Goal: Task Accomplishment & Management: Use online tool/utility

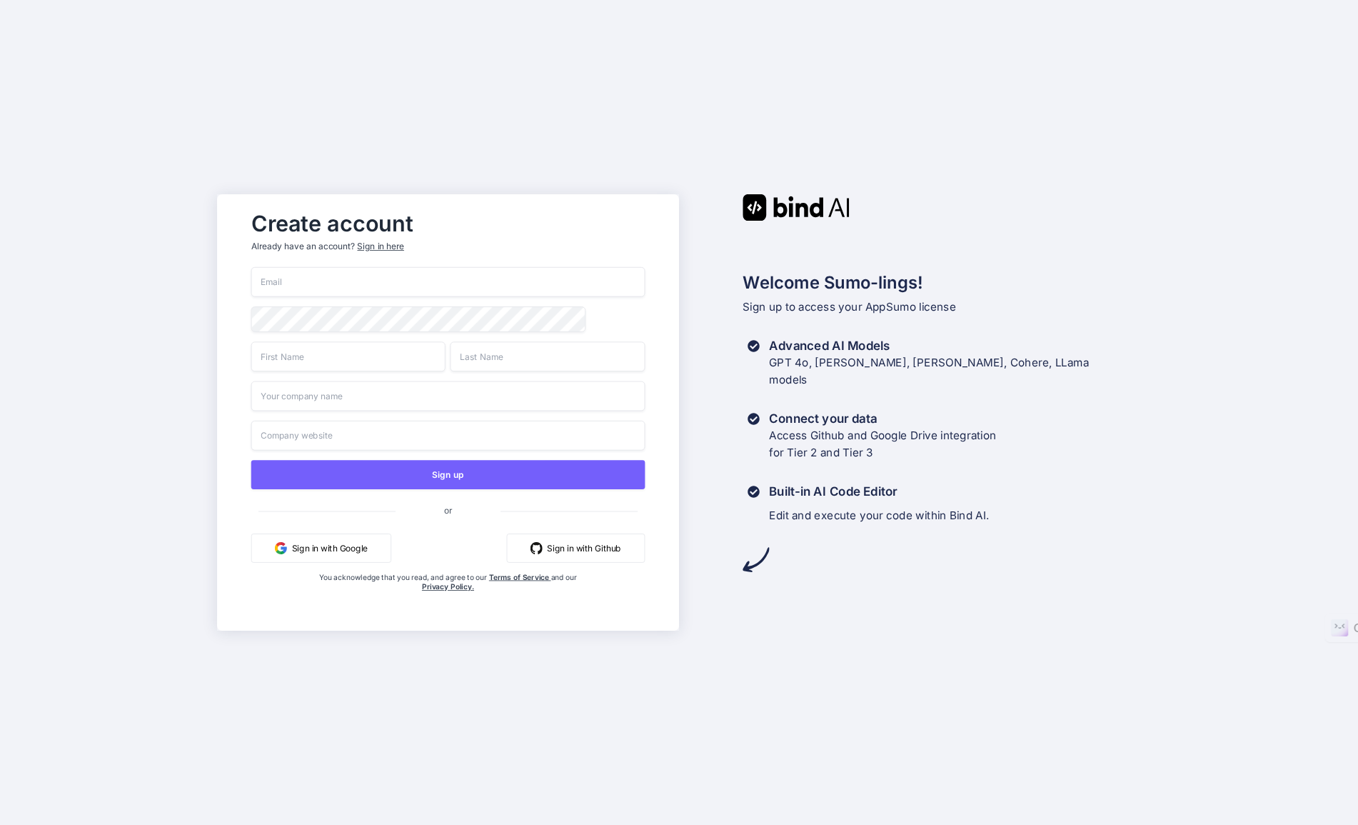
click at [279, 278] on input "email" at bounding box center [447, 282] width 393 height 30
type input "[EMAIL_ADDRESS][DOMAIN_NAME]"
click at [552, 207] on div "Create account Already have an account? Sign in here" at bounding box center [447, 235] width 393 height 63
click at [325, 360] on input "text" at bounding box center [348, 356] width 194 height 30
type input "Maria"
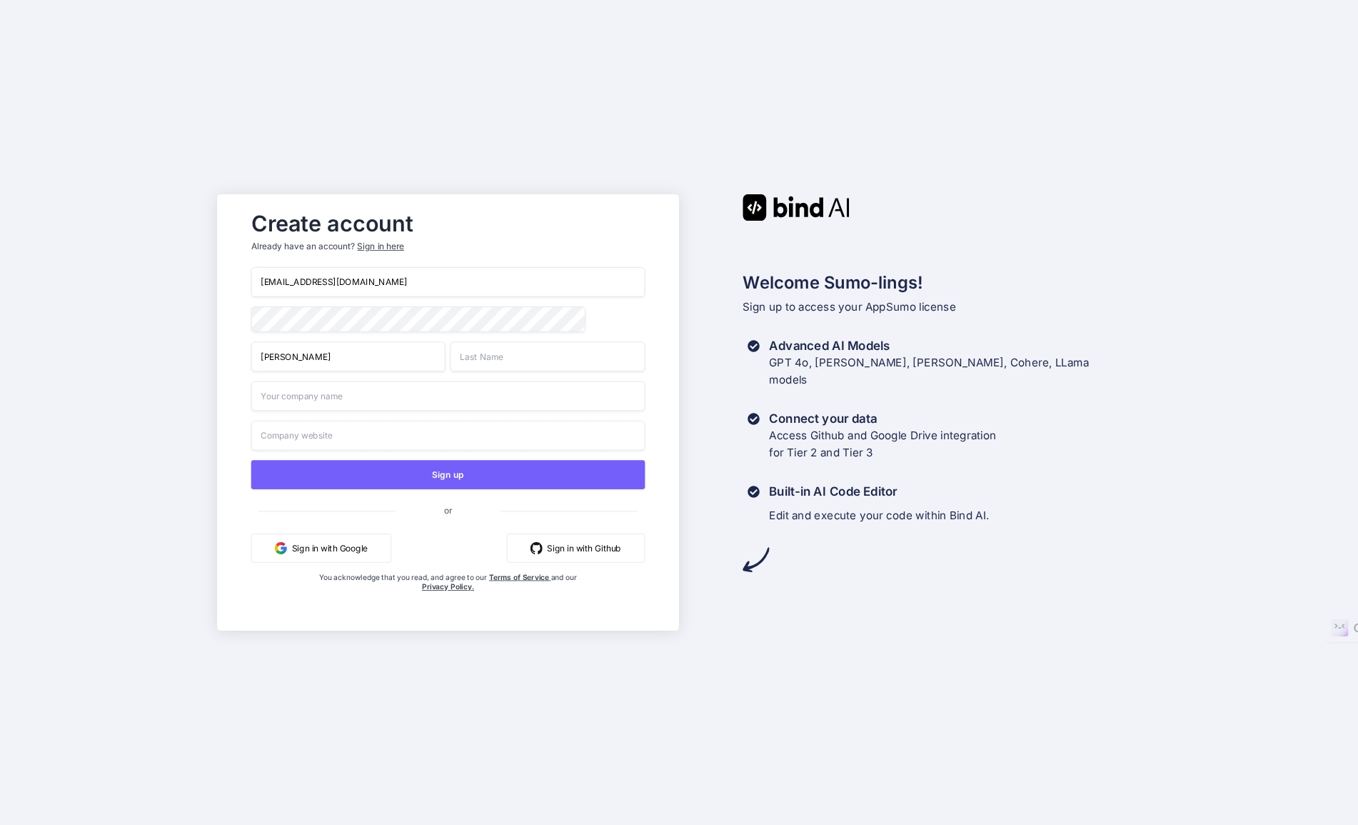
click at [475, 362] on input "text" at bounding box center [547, 356] width 194 height 30
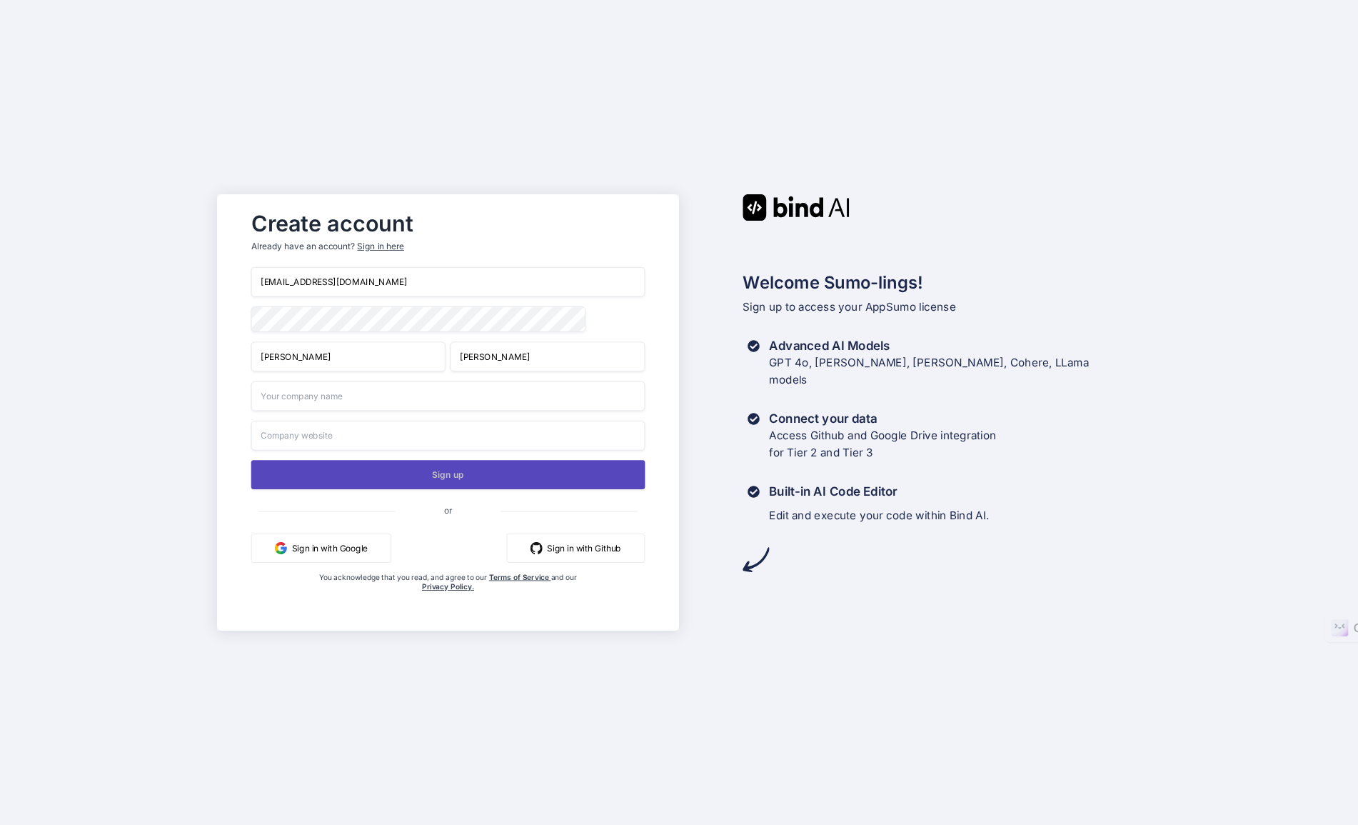
type input "Milo"
click at [441, 476] on button "Sign up" at bounding box center [447, 474] width 393 height 29
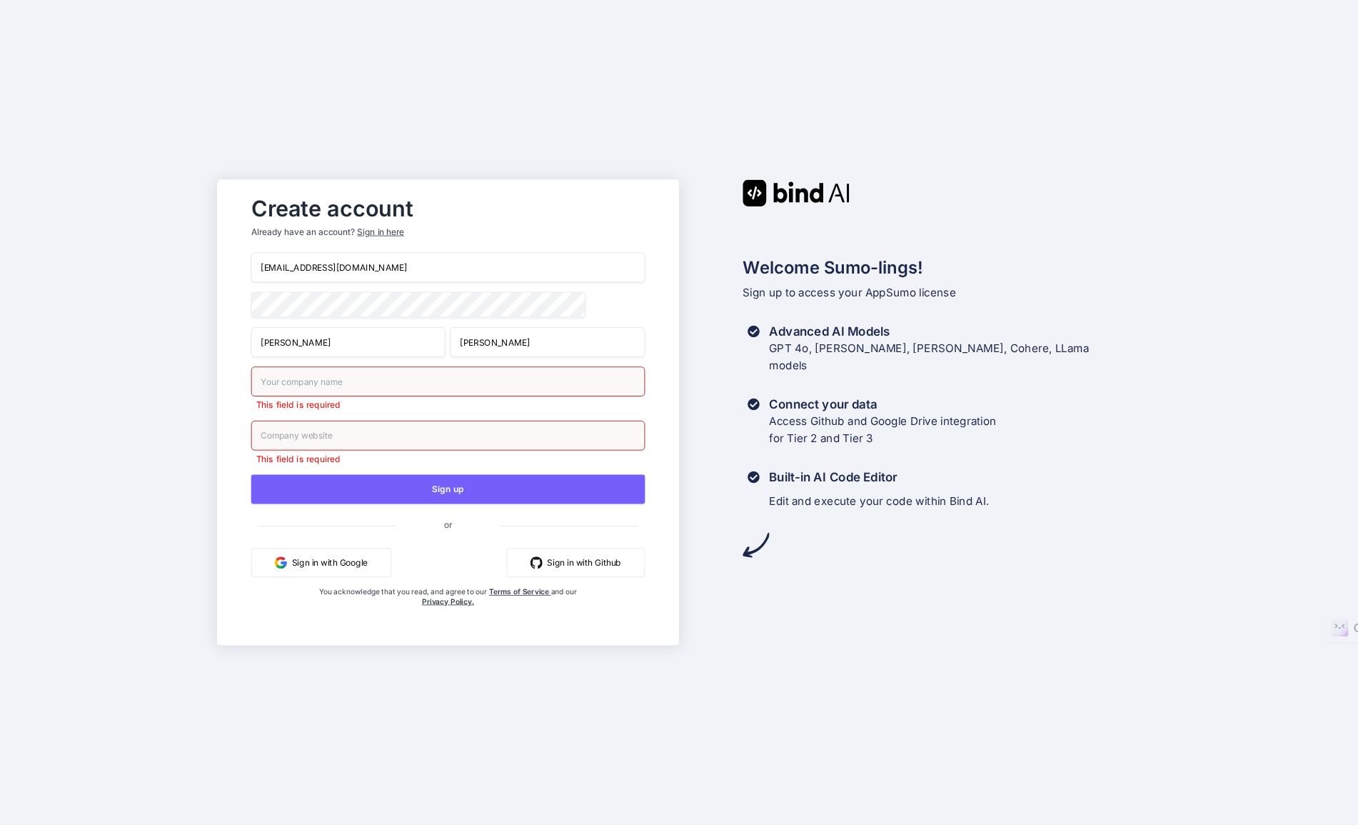
click at [356, 377] on input "text" at bounding box center [447, 381] width 393 height 30
type input "MariaMIlo"
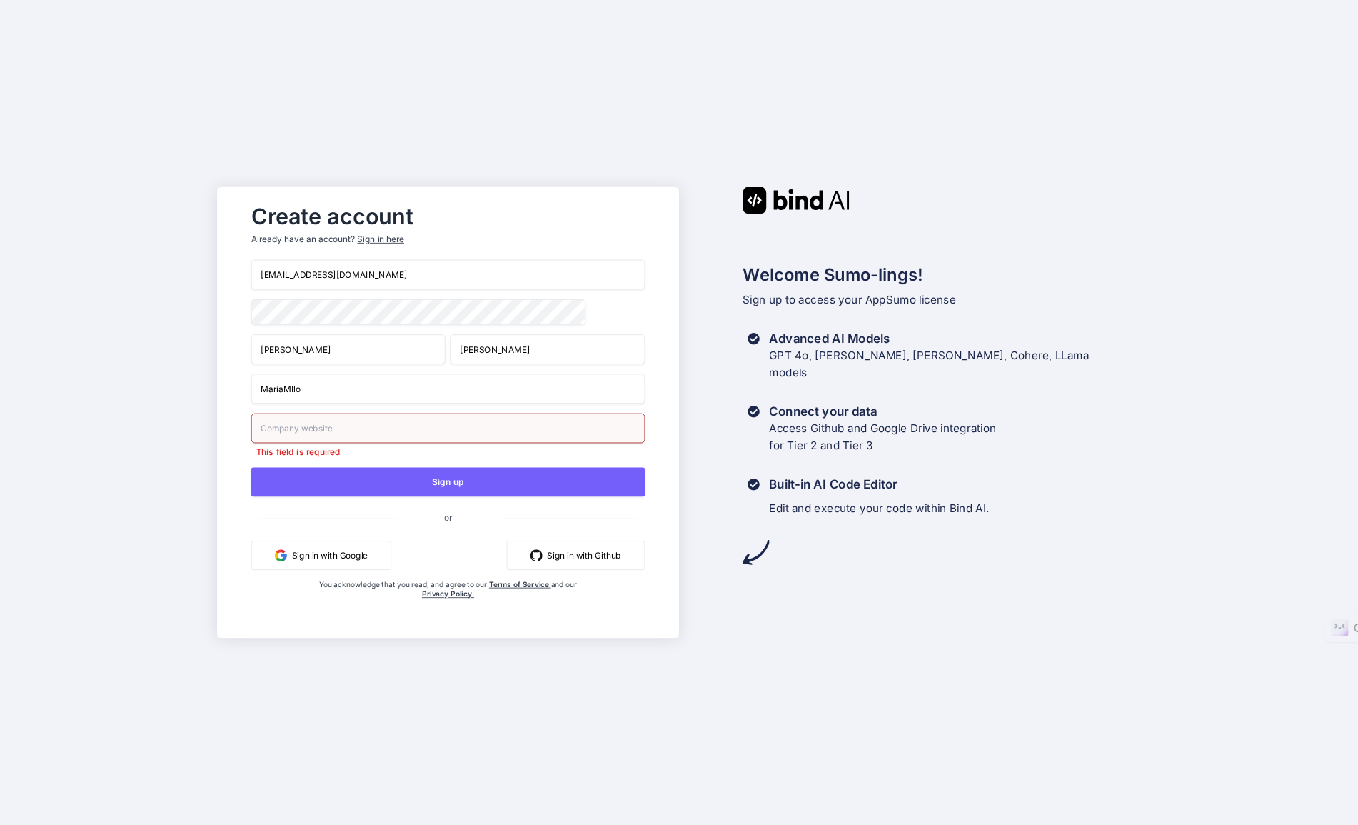
click at [333, 436] on input "text" at bounding box center [447, 428] width 393 height 30
type input "m"
drag, startPoint x: 309, startPoint y: 390, endPoint x: 257, endPoint y: 396, distance: 52.4
click at [257, 396] on input "MariaMIlo" at bounding box center [447, 388] width 393 height 30
type input "Variance Reduction International"
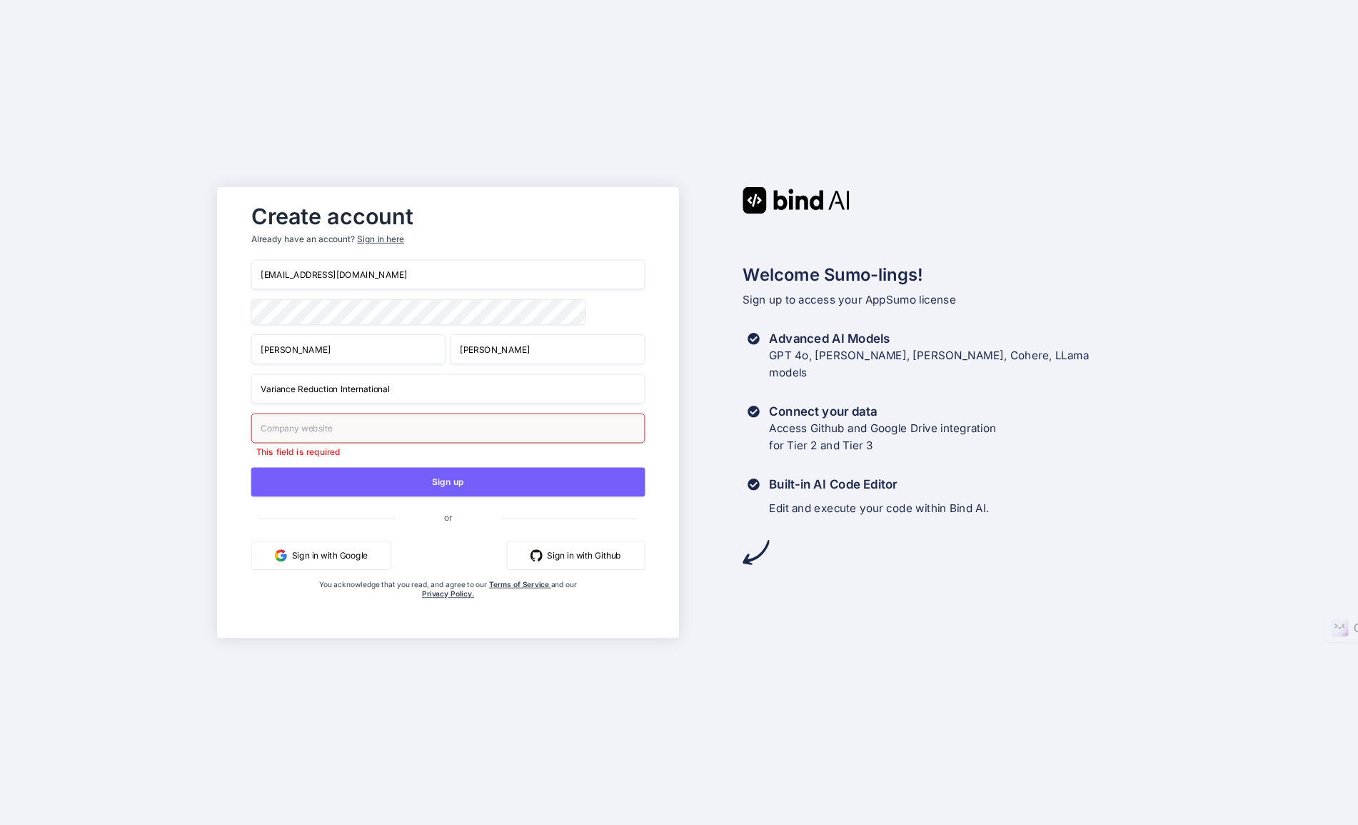
click at [268, 429] on input "text" at bounding box center [447, 428] width 393 height 30
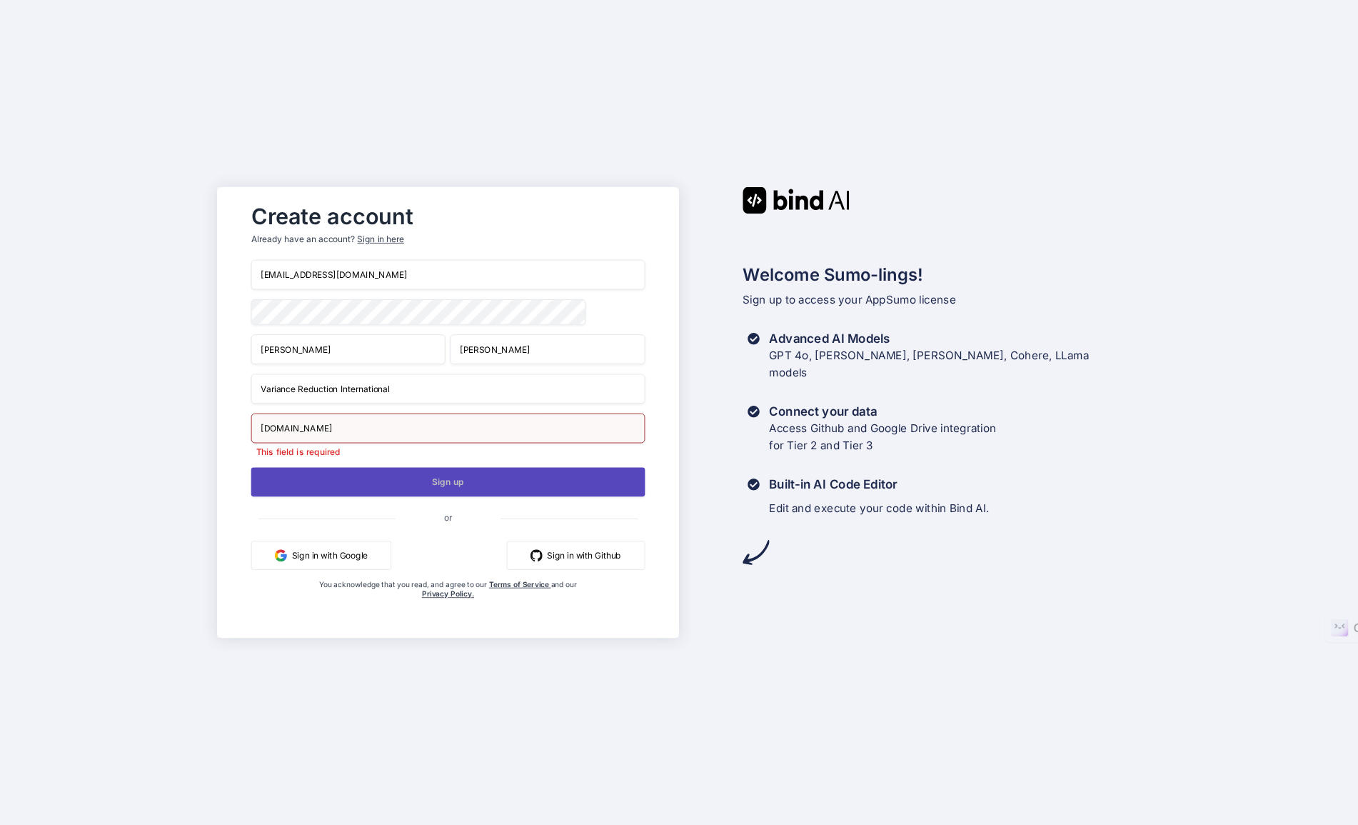
type input "variancereduction.com"
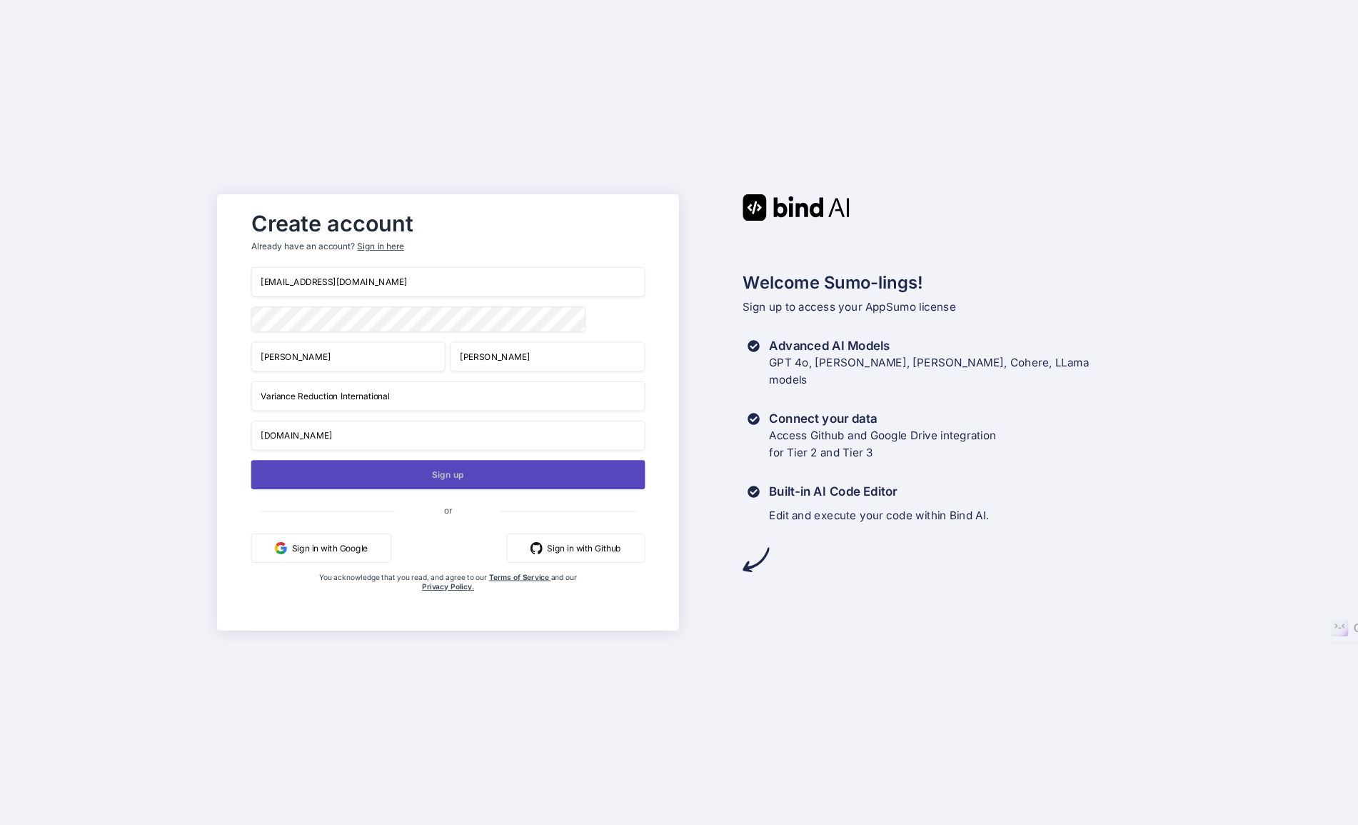
click at [436, 486] on button "Sign up" at bounding box center [447, 474] width 393 height 29
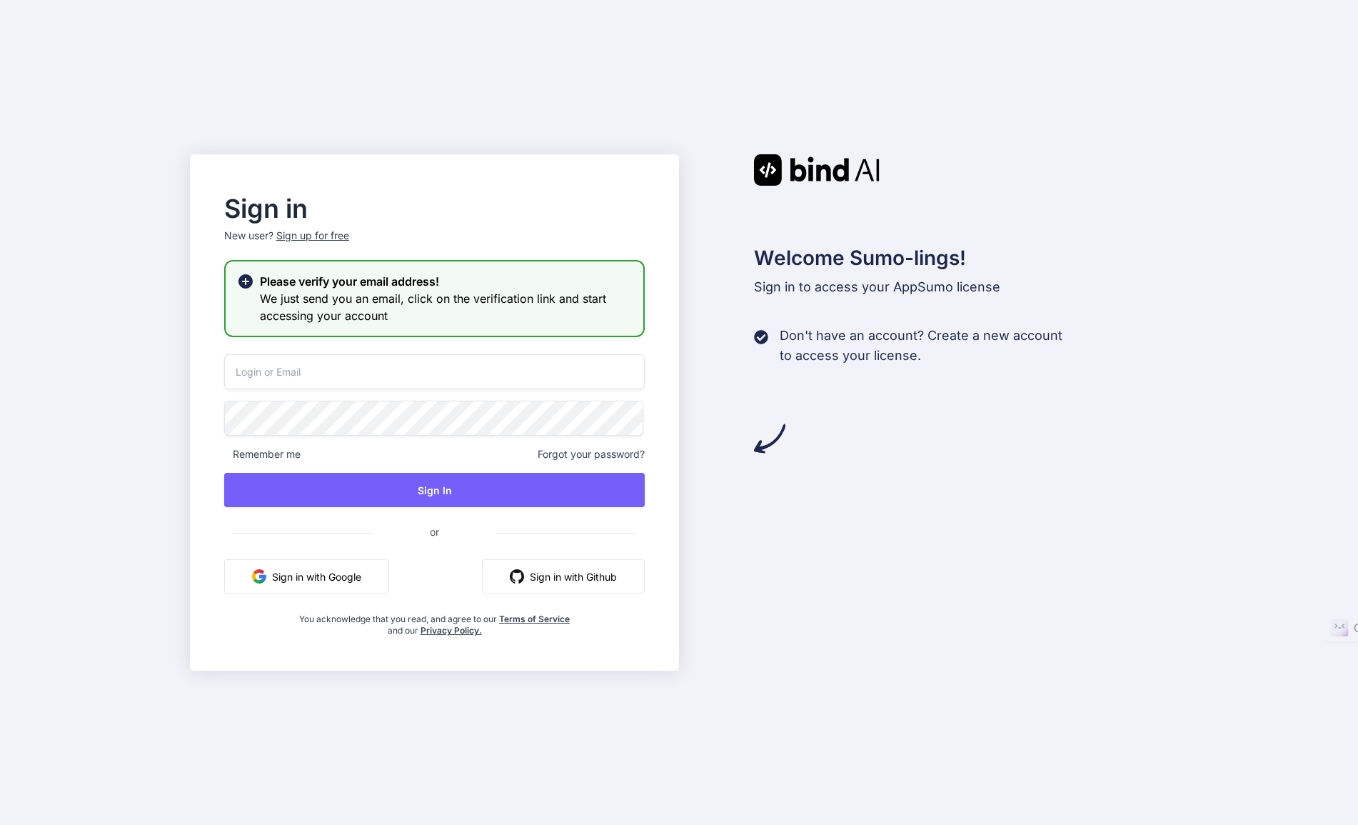
type input "[EMAIL_ADDRESS][DOMAIN_NAME]"
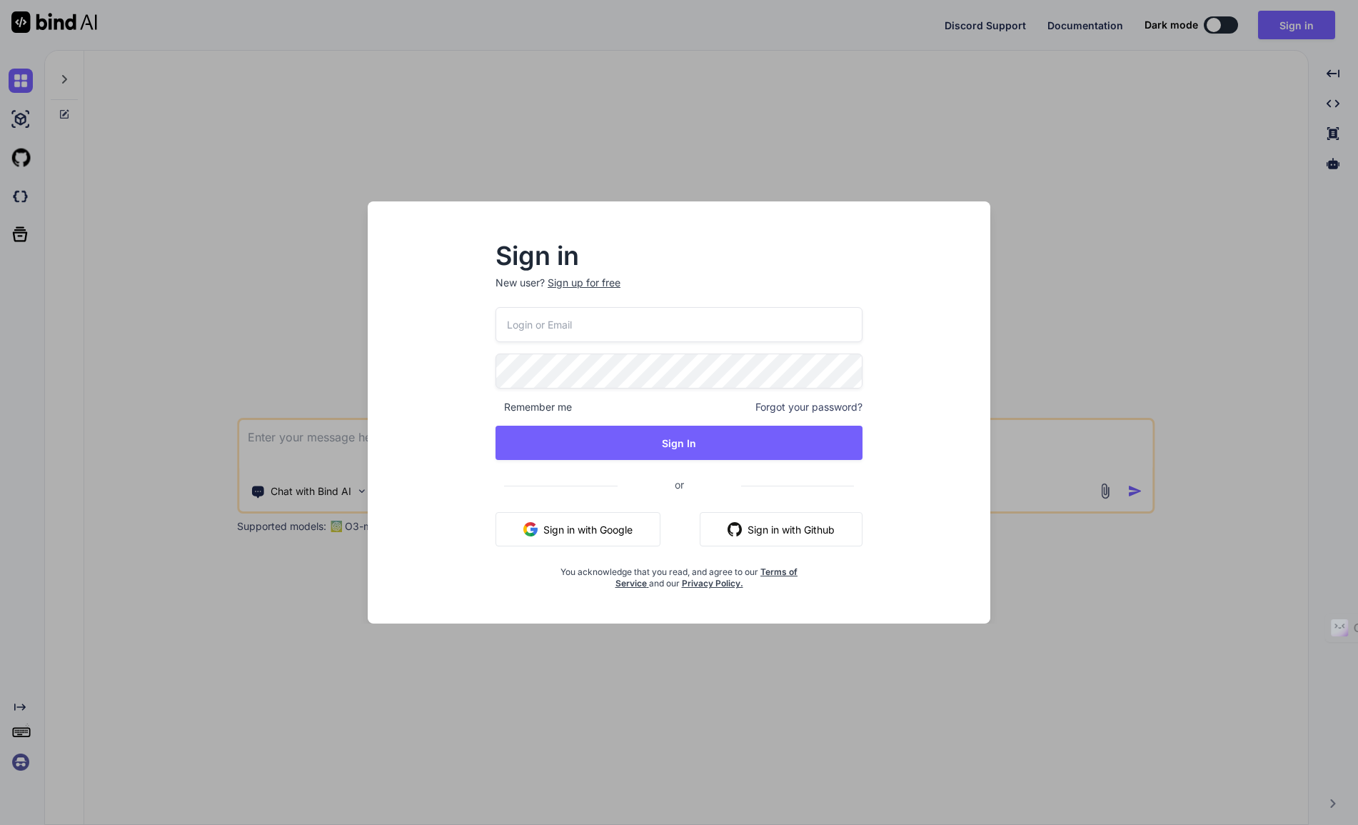
type textarea "x"
click at [755, 322] on input "email" at bounding box center [679, 324] width 368 height 35
type input "[EMAIL_ADDRESS][DOMAIN_NAME]"
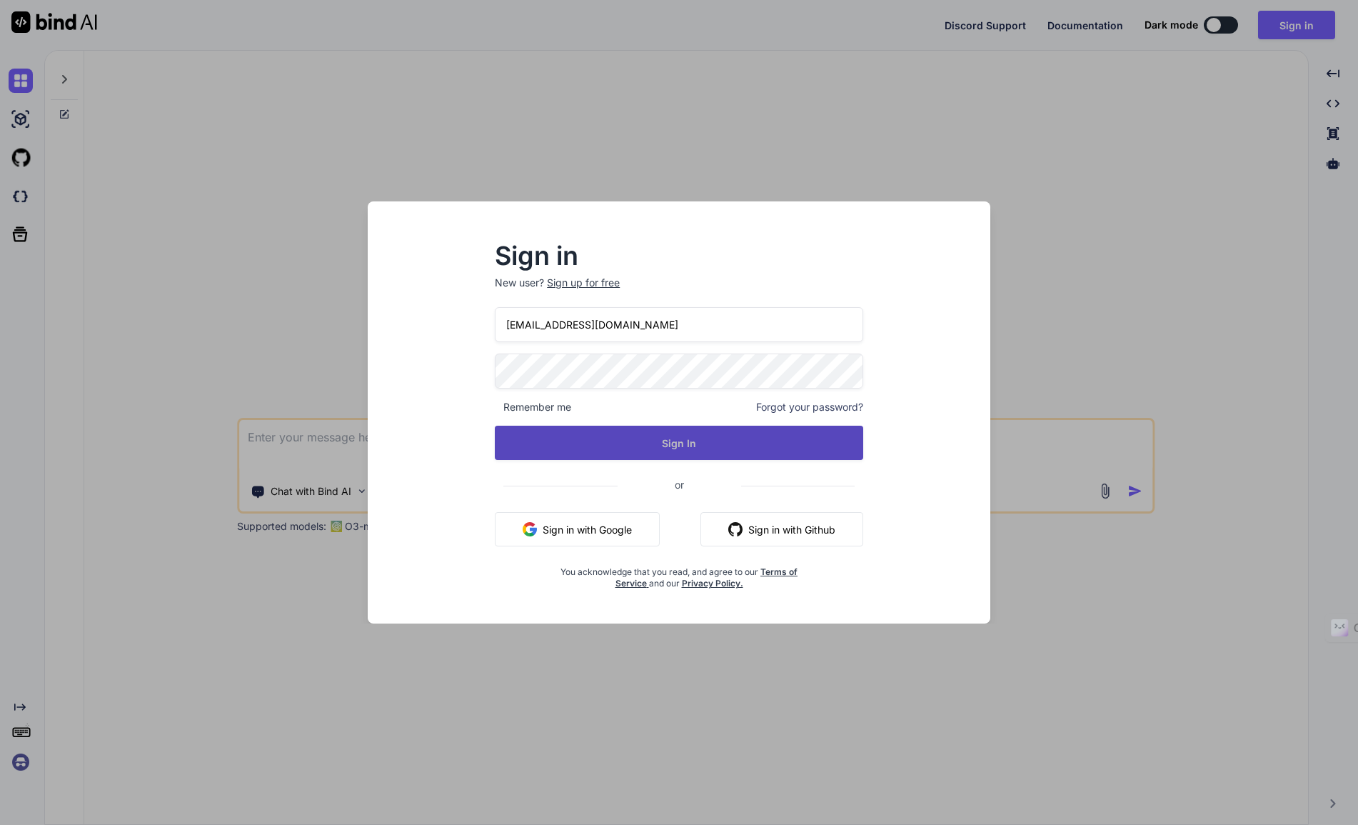
click at [684, 444] on button "Sign In" at bounding box center [679, 442] width 368 height 34
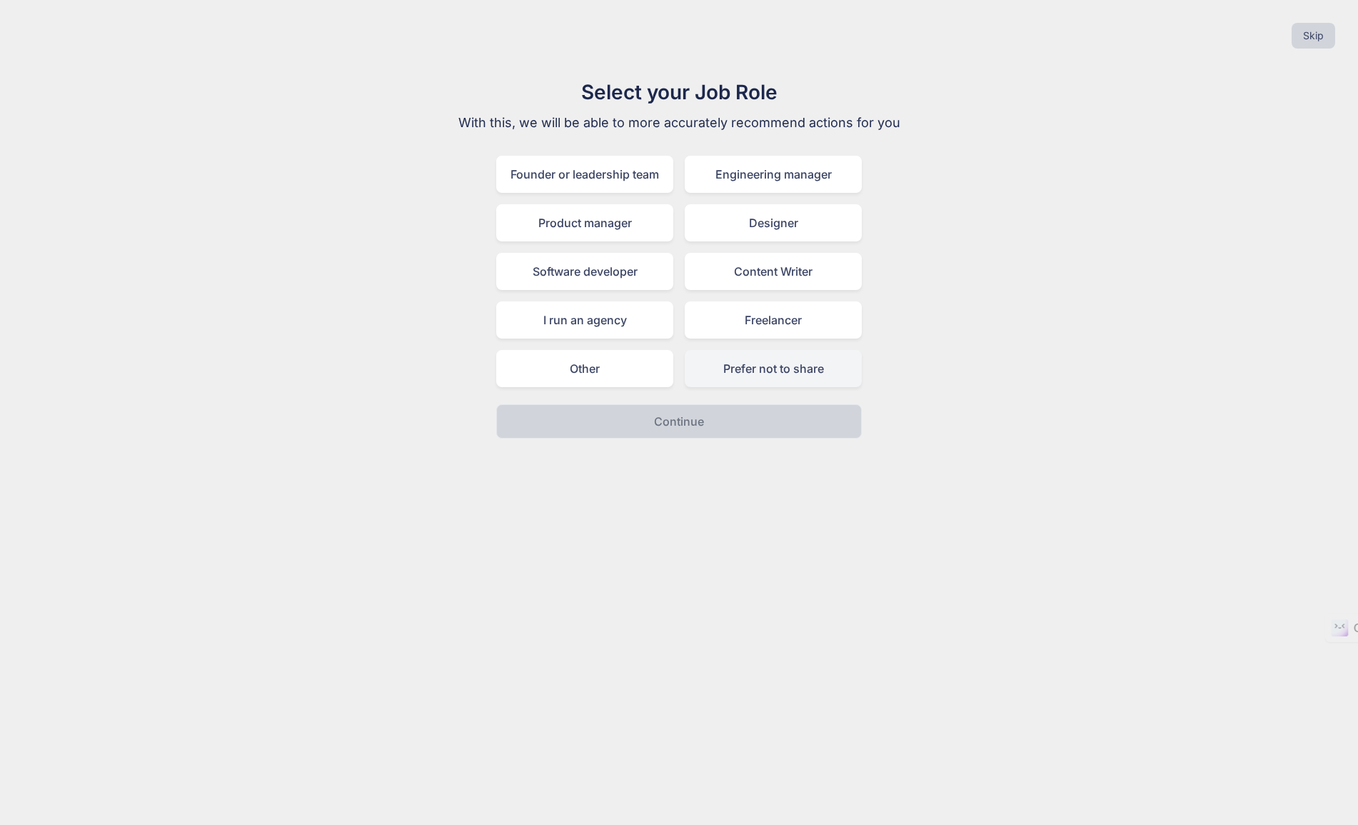
click at [747, 372] on div "Prefer not to share" at bounding box center [773, 368] width 177 height 37
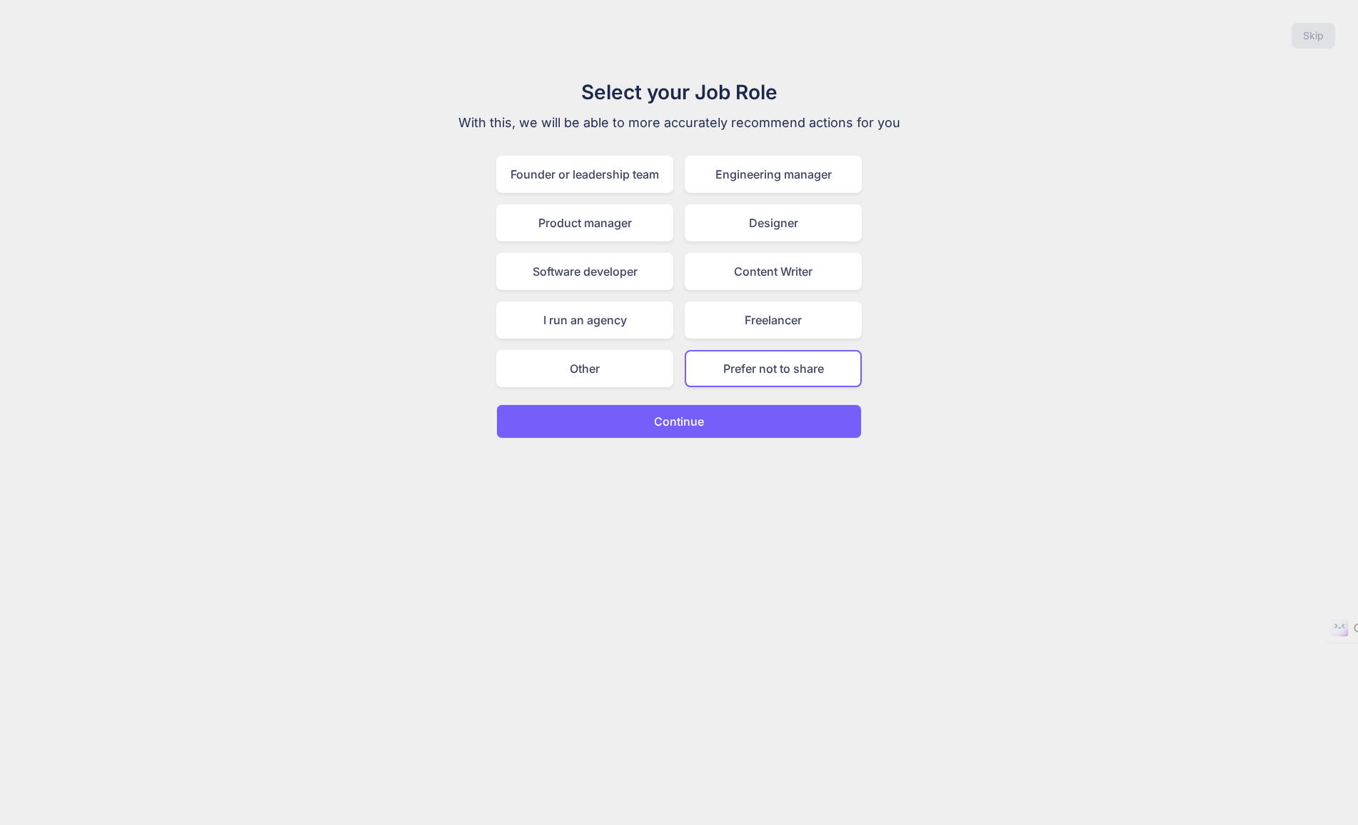
click at [662, 420] on p "Continue" at bounding box center [679, 421] width 50 height 17
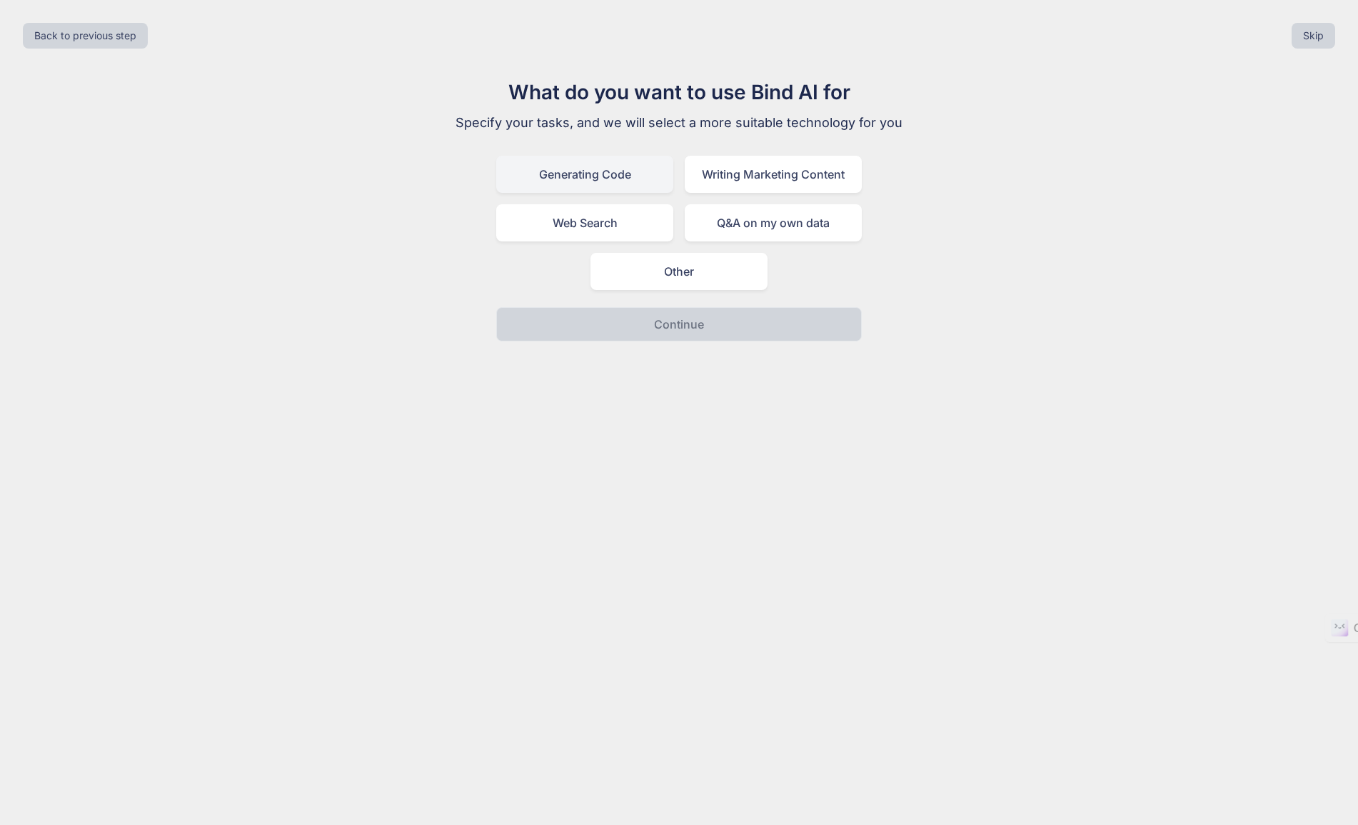
click at [648, 178] on div "Generating Code" at bounding box center [584, 174] width 177 height 37
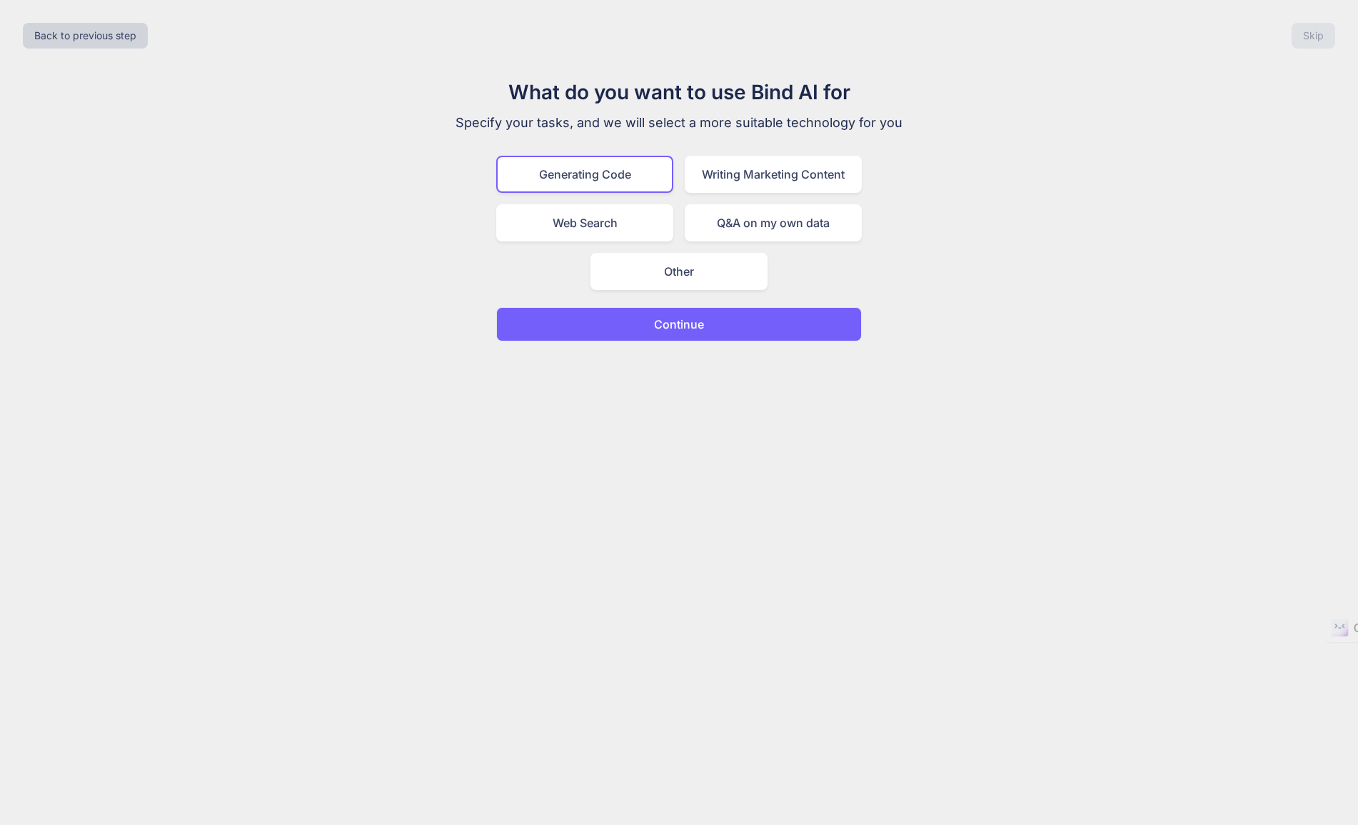
click at [674, 328] on p "Continue" at bounding box center [679, 324] width 50 height 17
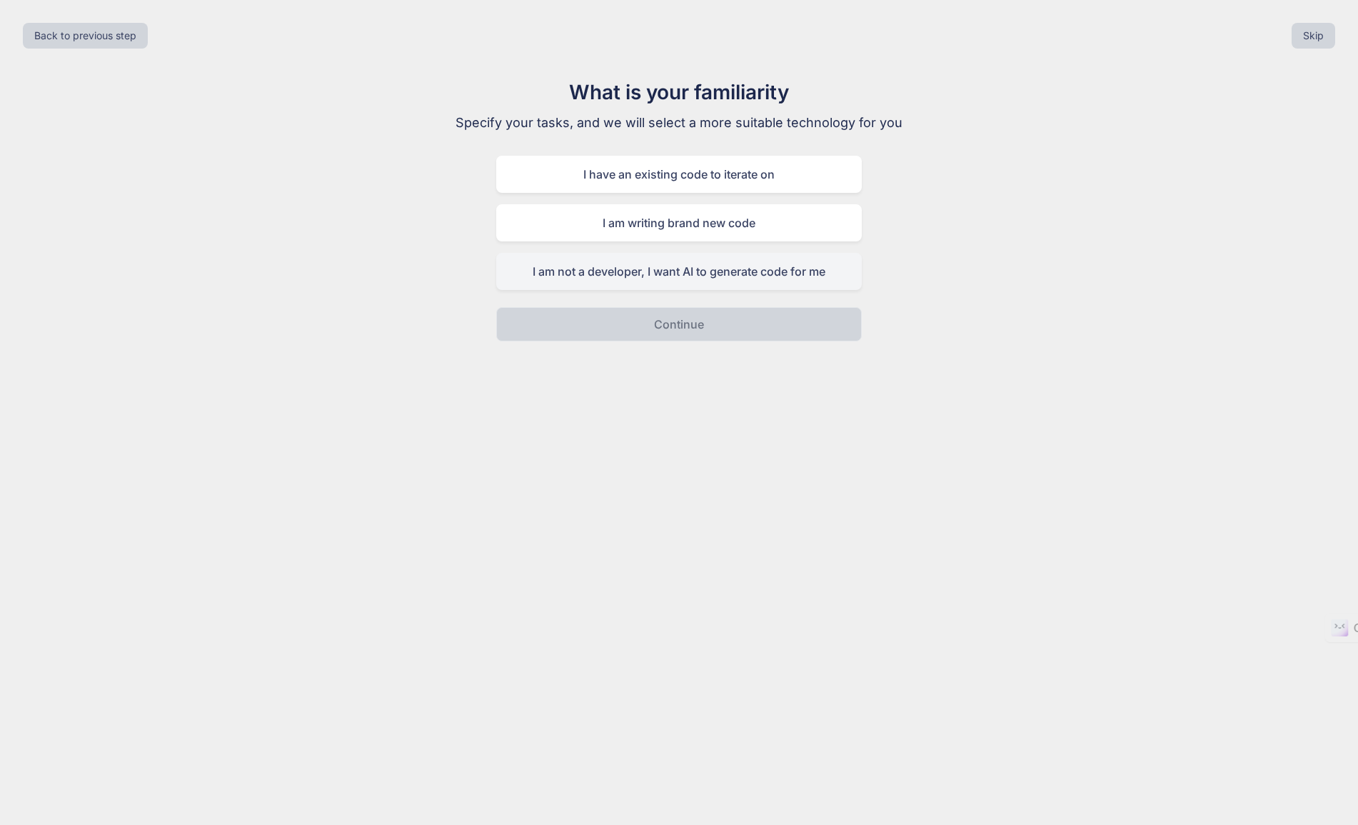
click at [683, 275] on div "I am not a developer, I want AI to generate code for me" at bounding box center [679, 271] width 366 height 37
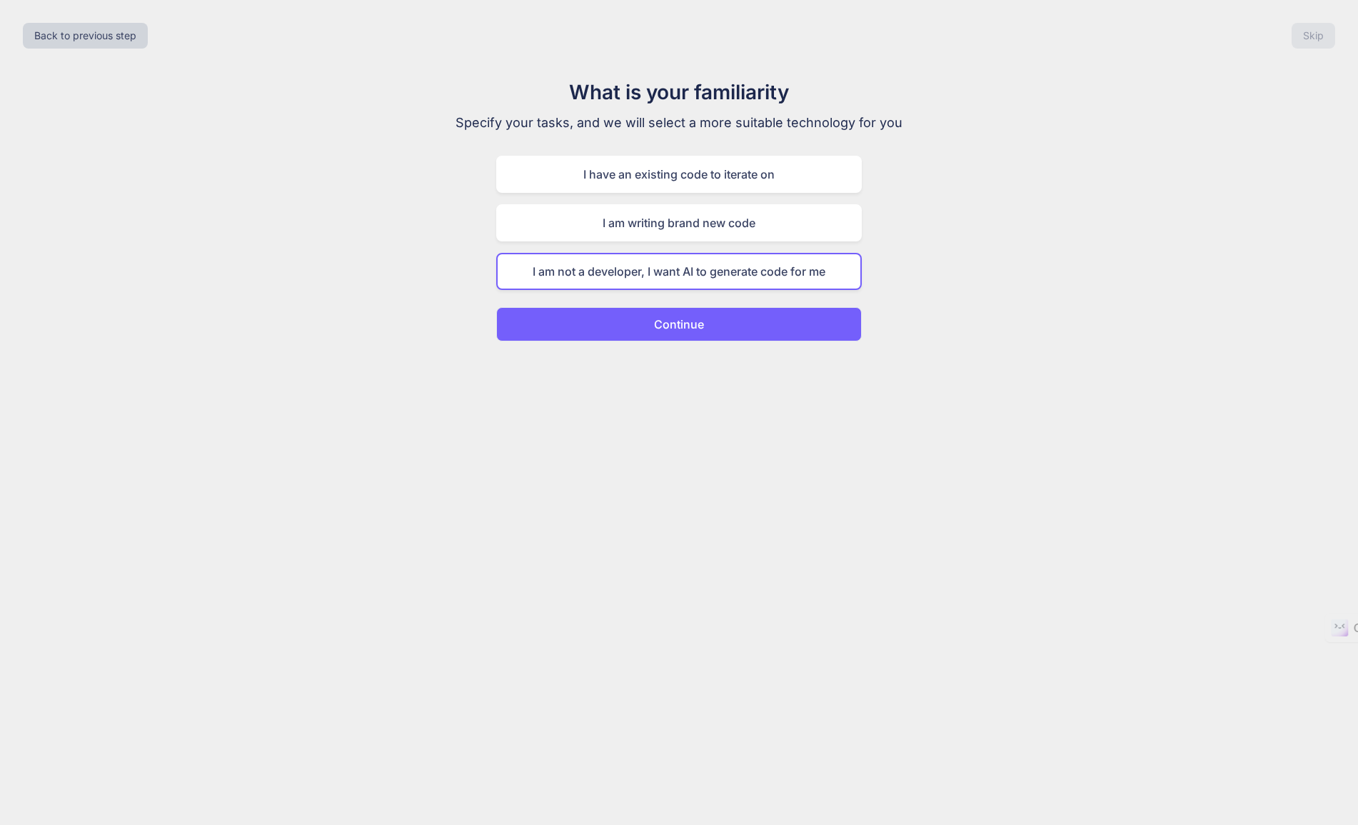
click at [680, 327] on p "Continue" at bounding box center [679, 324] width 50 height 17
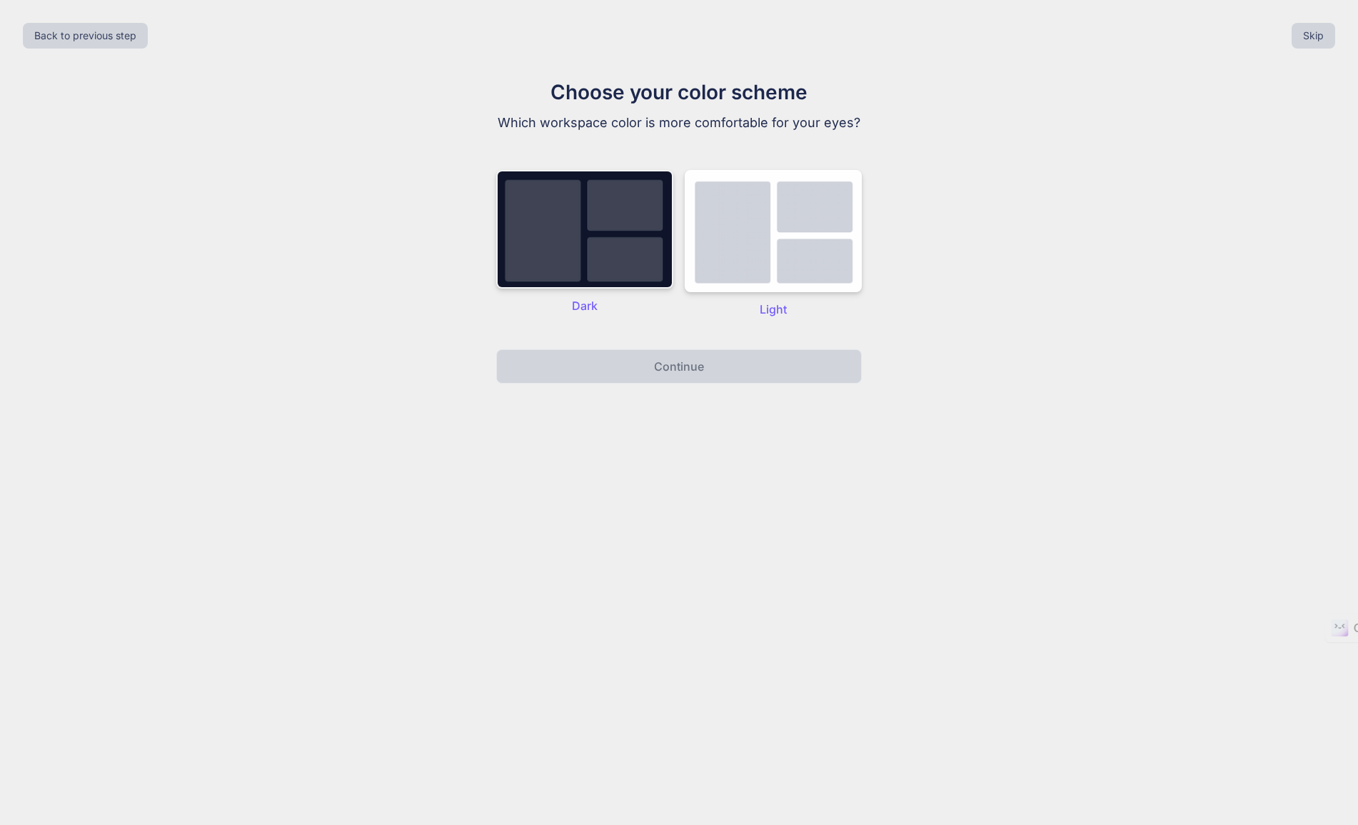
click at [604, 263] on img at bounding box center [584, 229] width 177 height 119
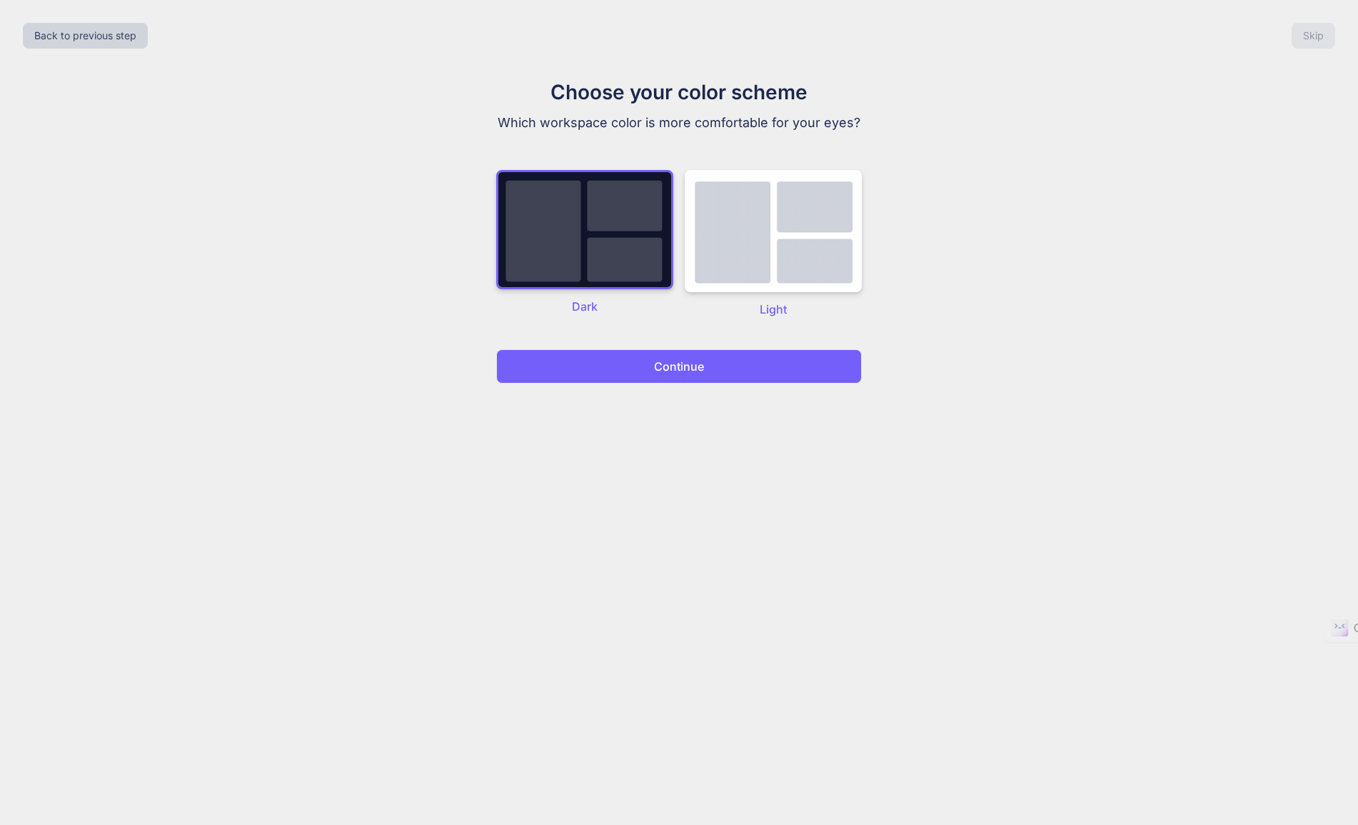
click at [655, 360] on p "Continue" at bounding box center [679, 366] width 50 height 17
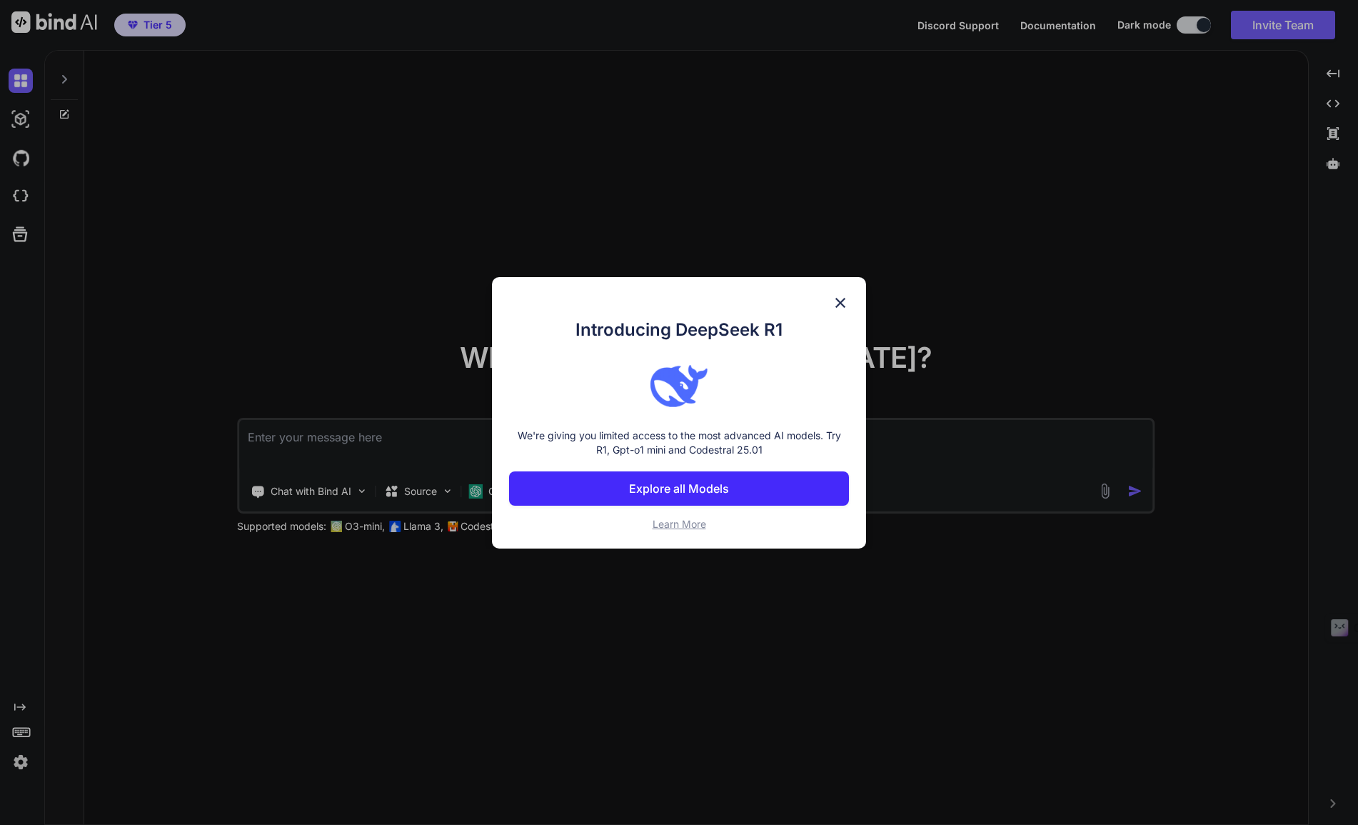
click at [688, 481] on p "Explore all Models" at bounding box center [679, 488] width 100 height 17
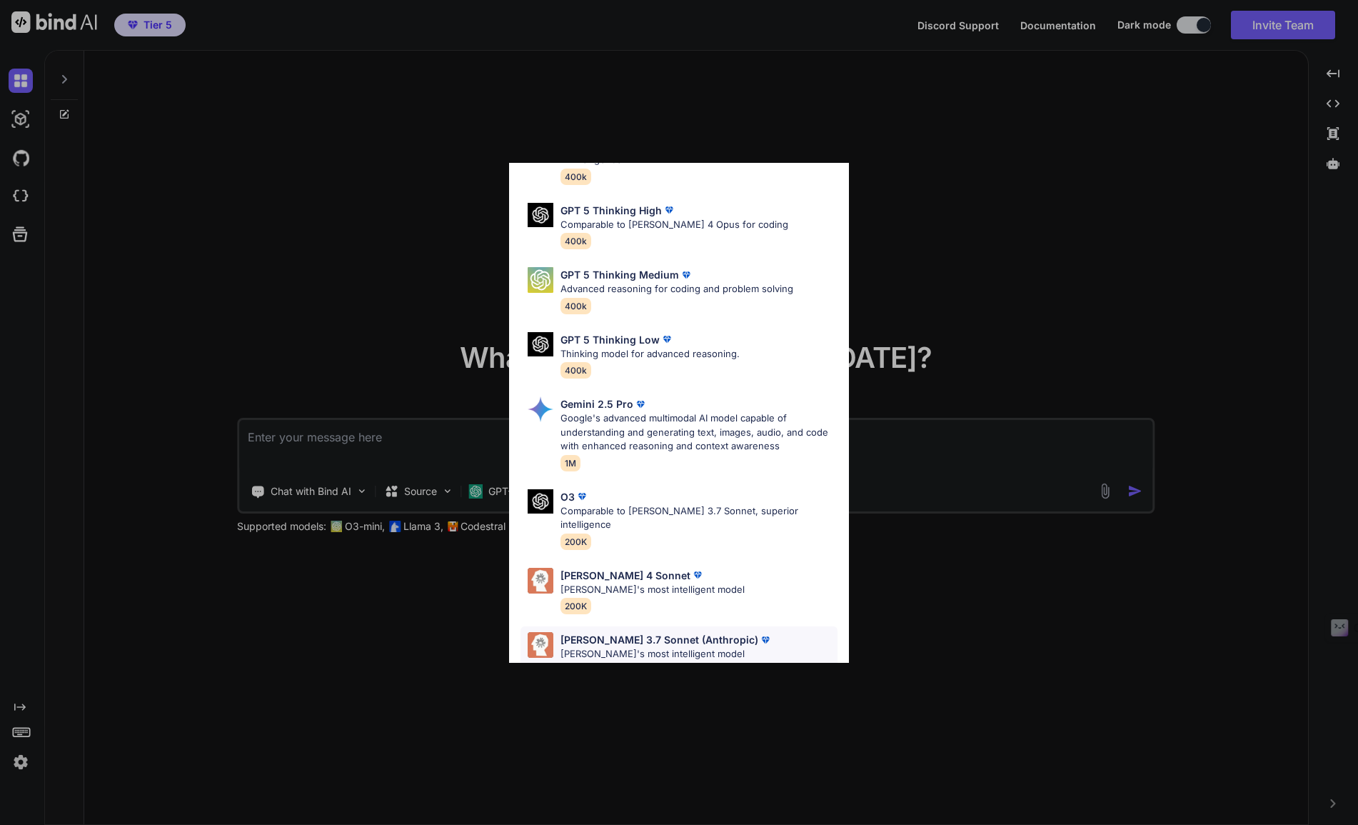
scroll to position [717, 0]
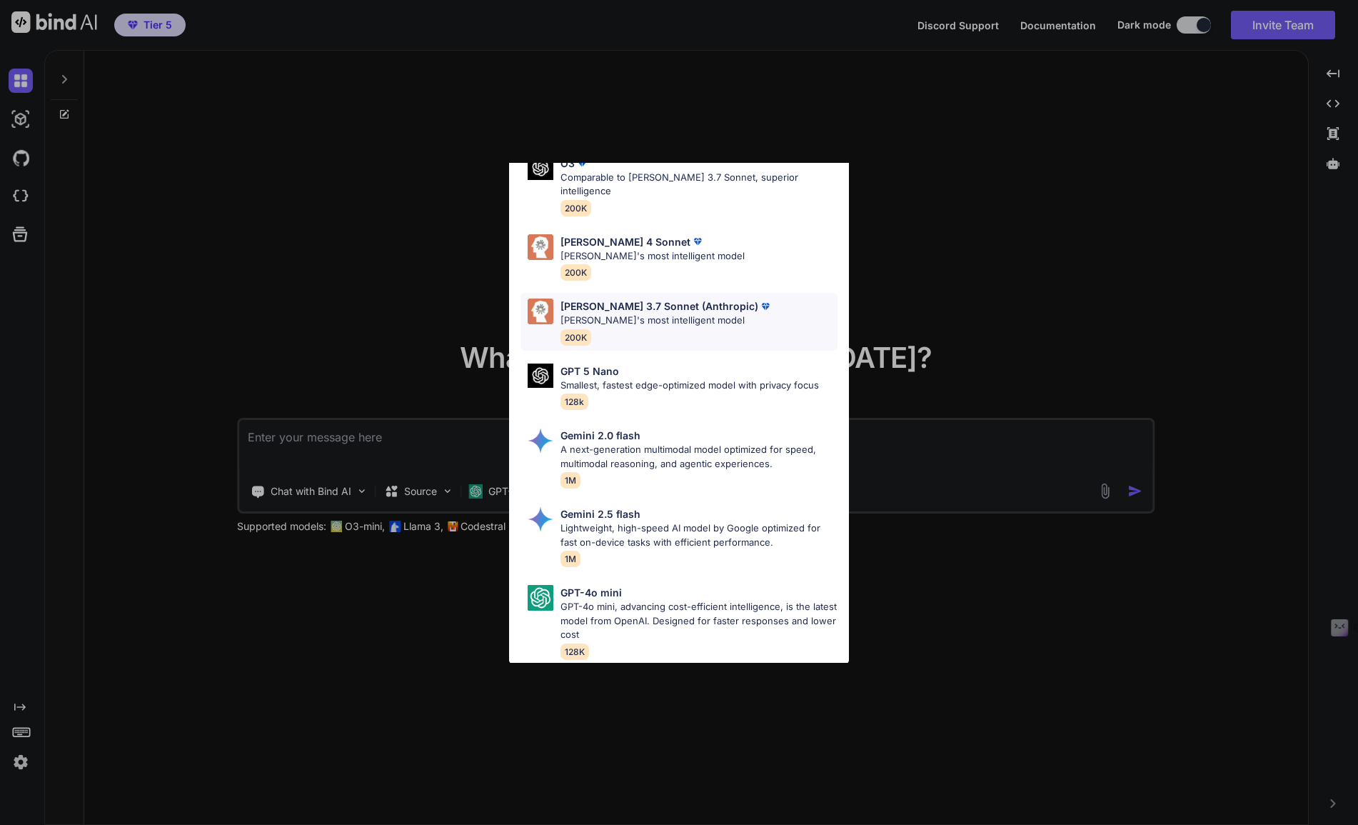
click at [656, 313] on p "[PERSON_NAME]'s most intelligent model" at bounding box center [666, 320] width 212 height 14
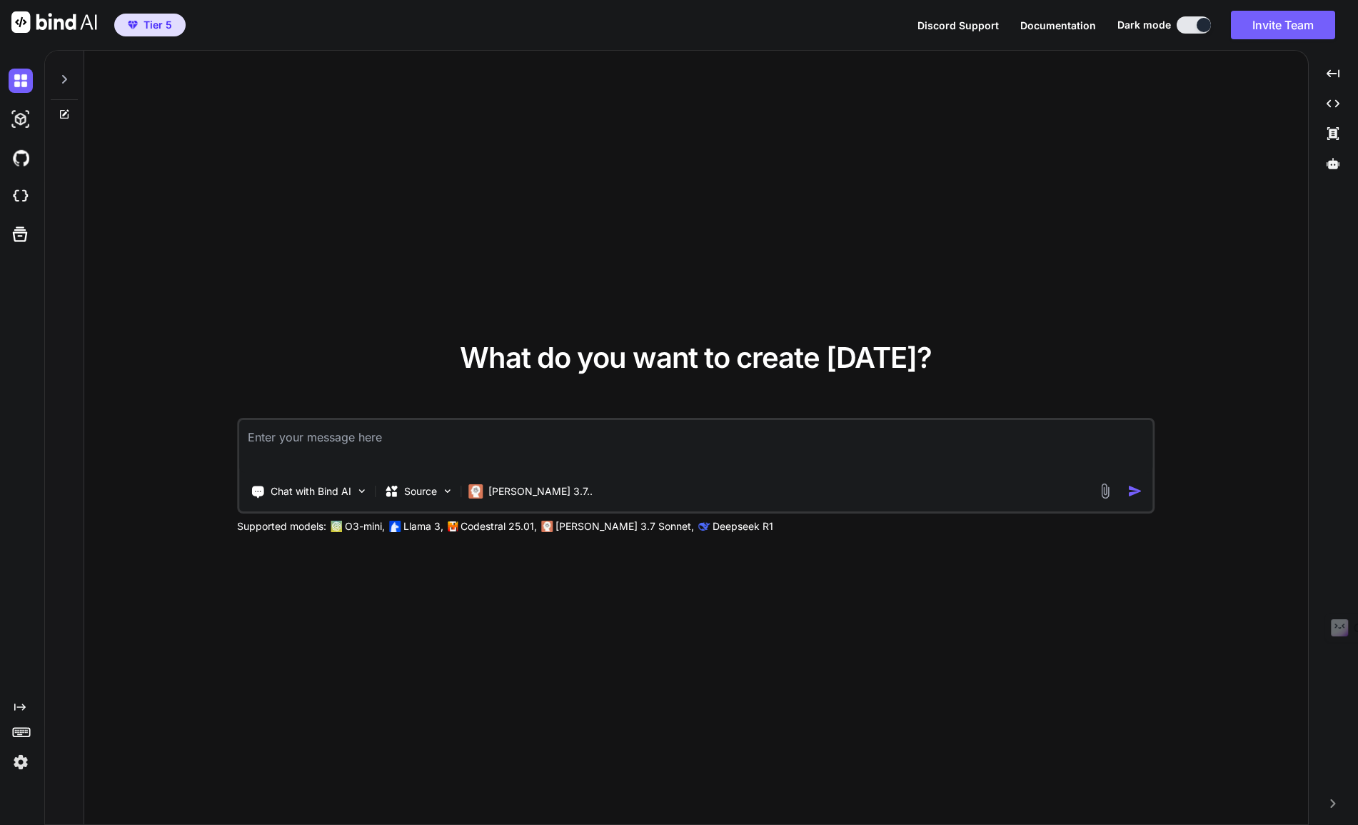
click at [166, 23] on span "Tier 5" at bounding box center [157, 25] width 29 height 14
click at [22, 761] on img at bounding box center [21, 762] width 24 height 24
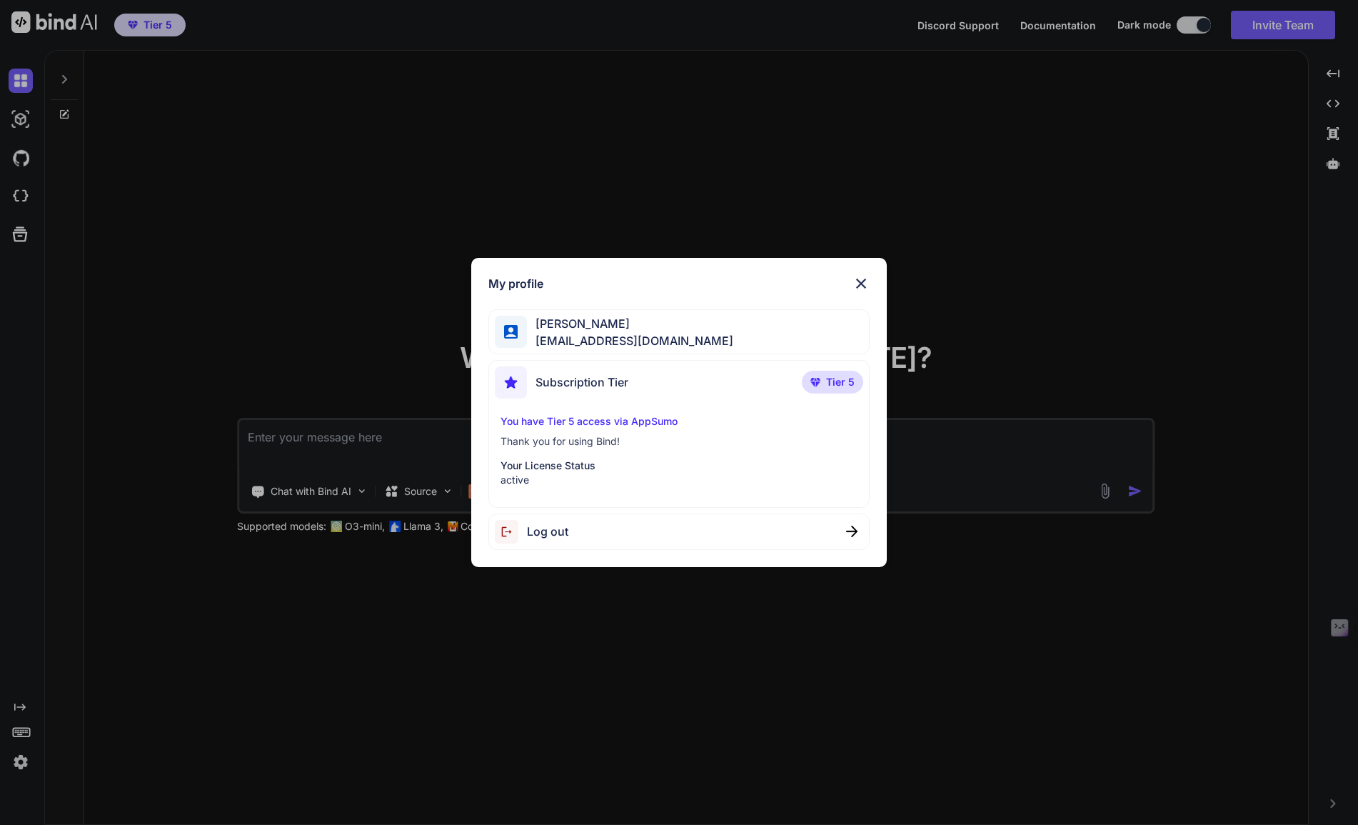
click at [860, 282] on img at bounding box center [860, 283] width 17 height 17
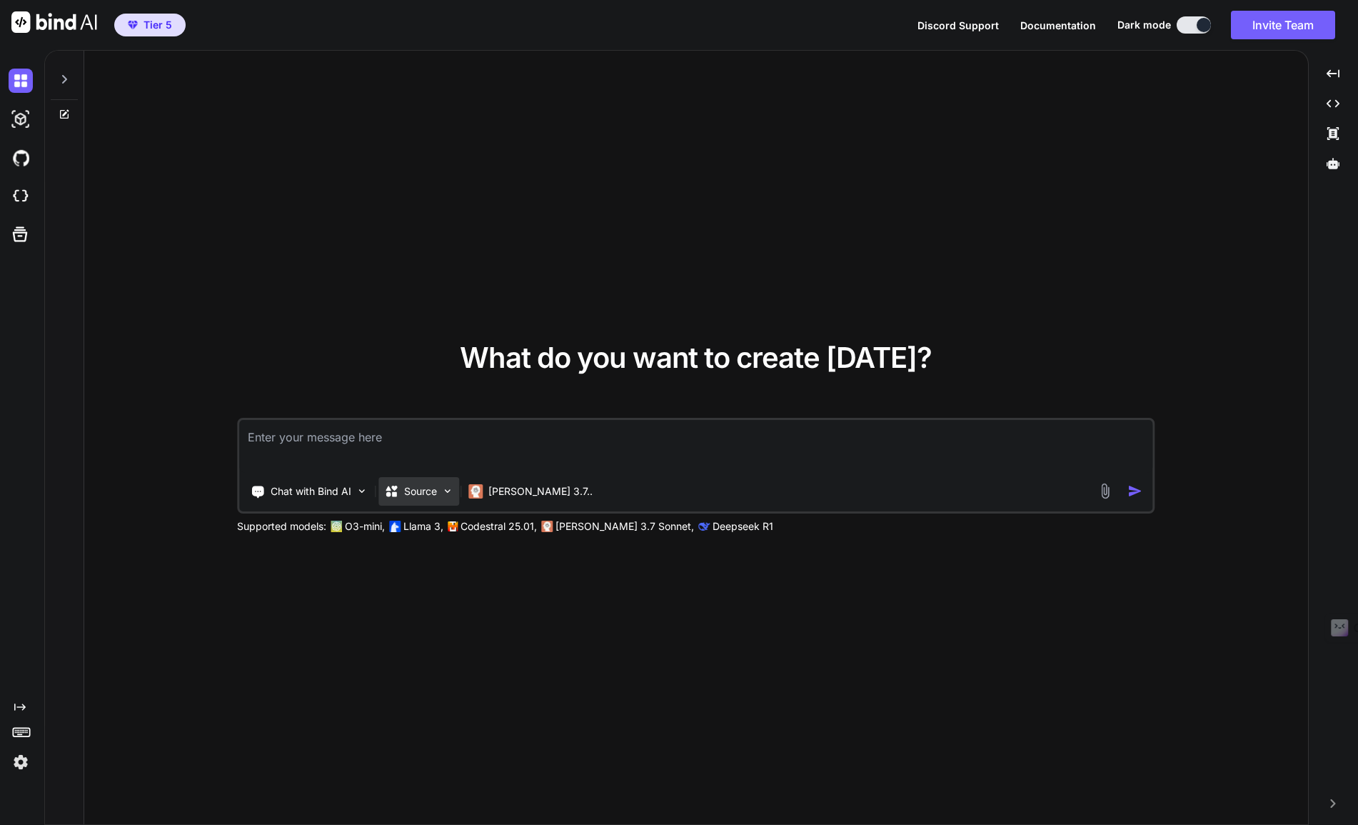
click at [450, 488] on img at bounding box center [447, 491] width 12 height 12
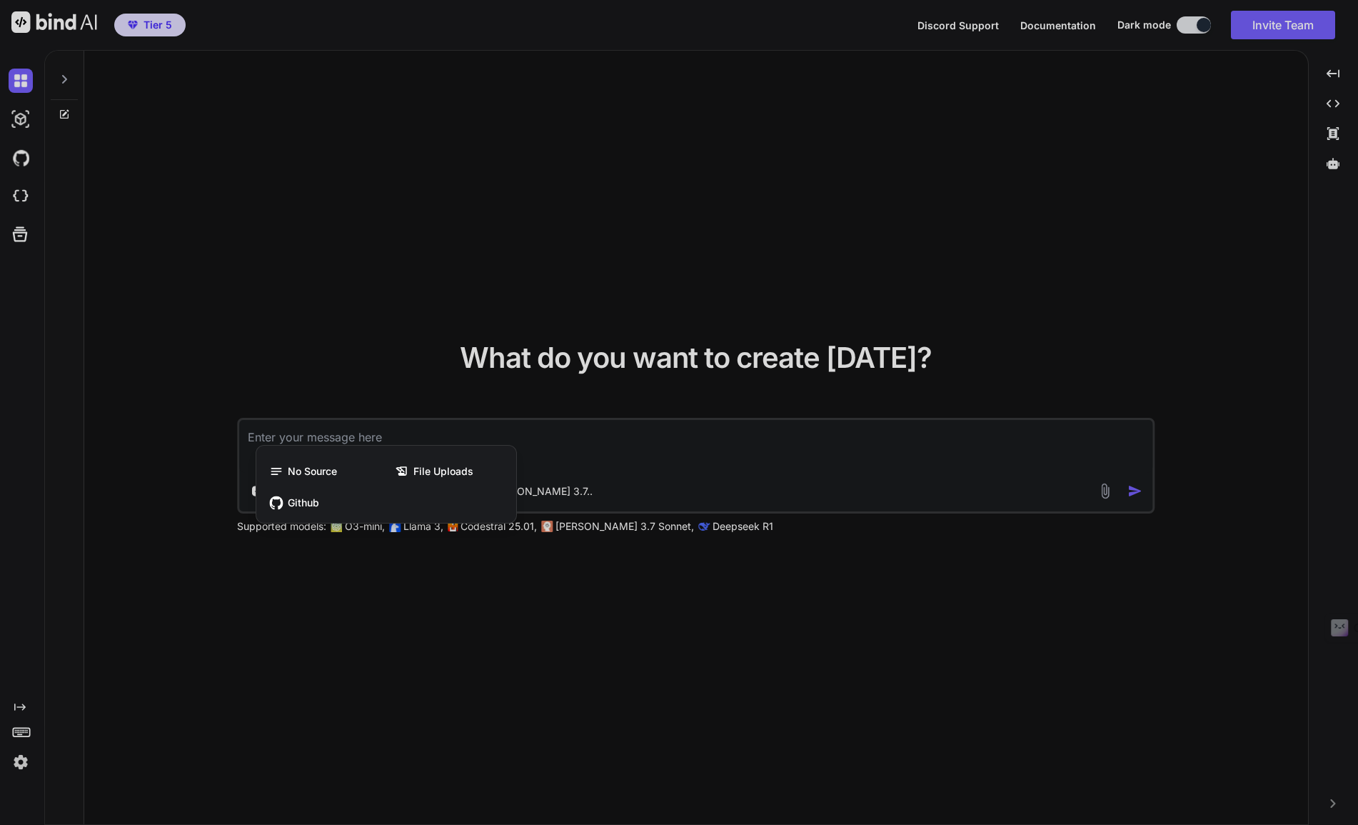
click at [569, 423] on div at bounding box center [679, 412] width 1358 height 825
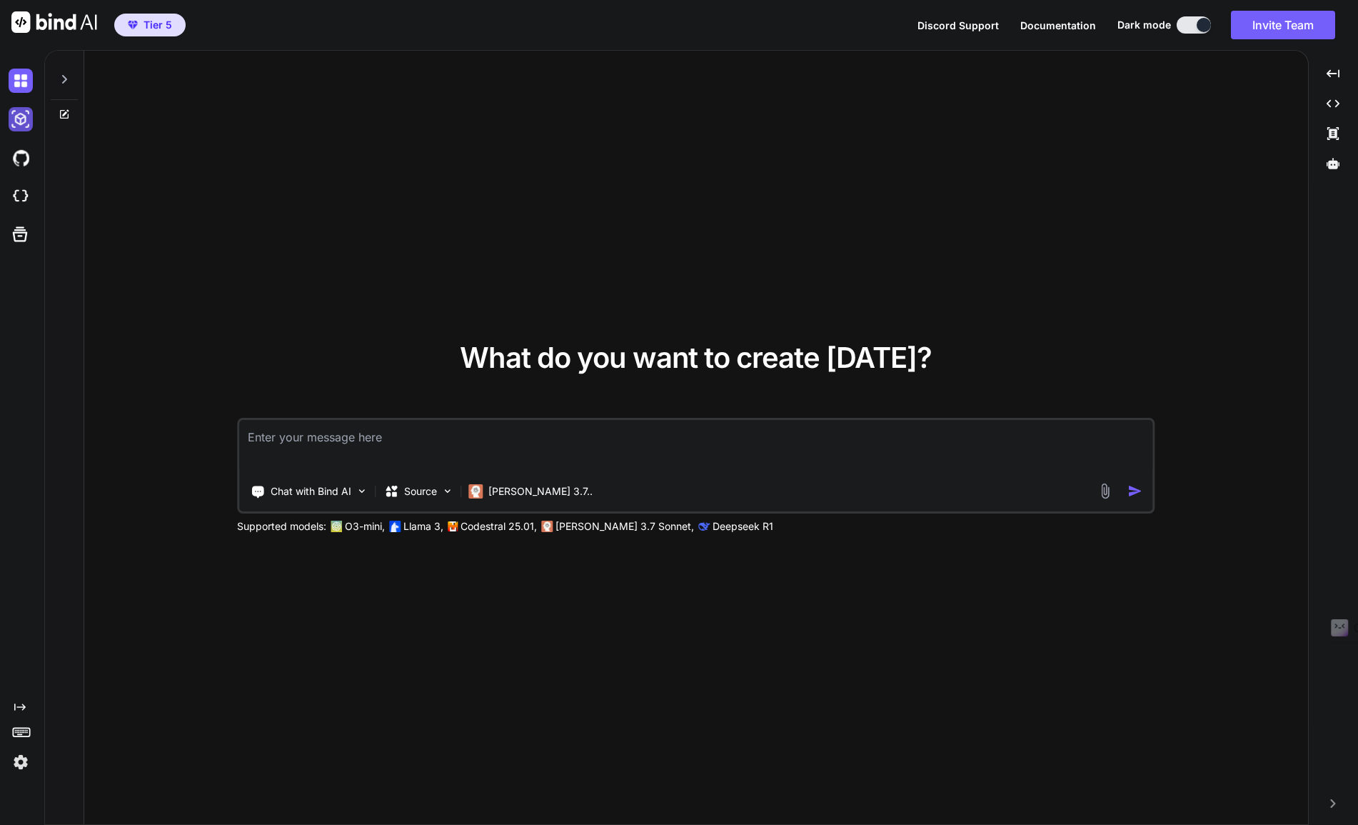
click at [24, 119] on img at bounding box center [21, 119] width 24 height 24
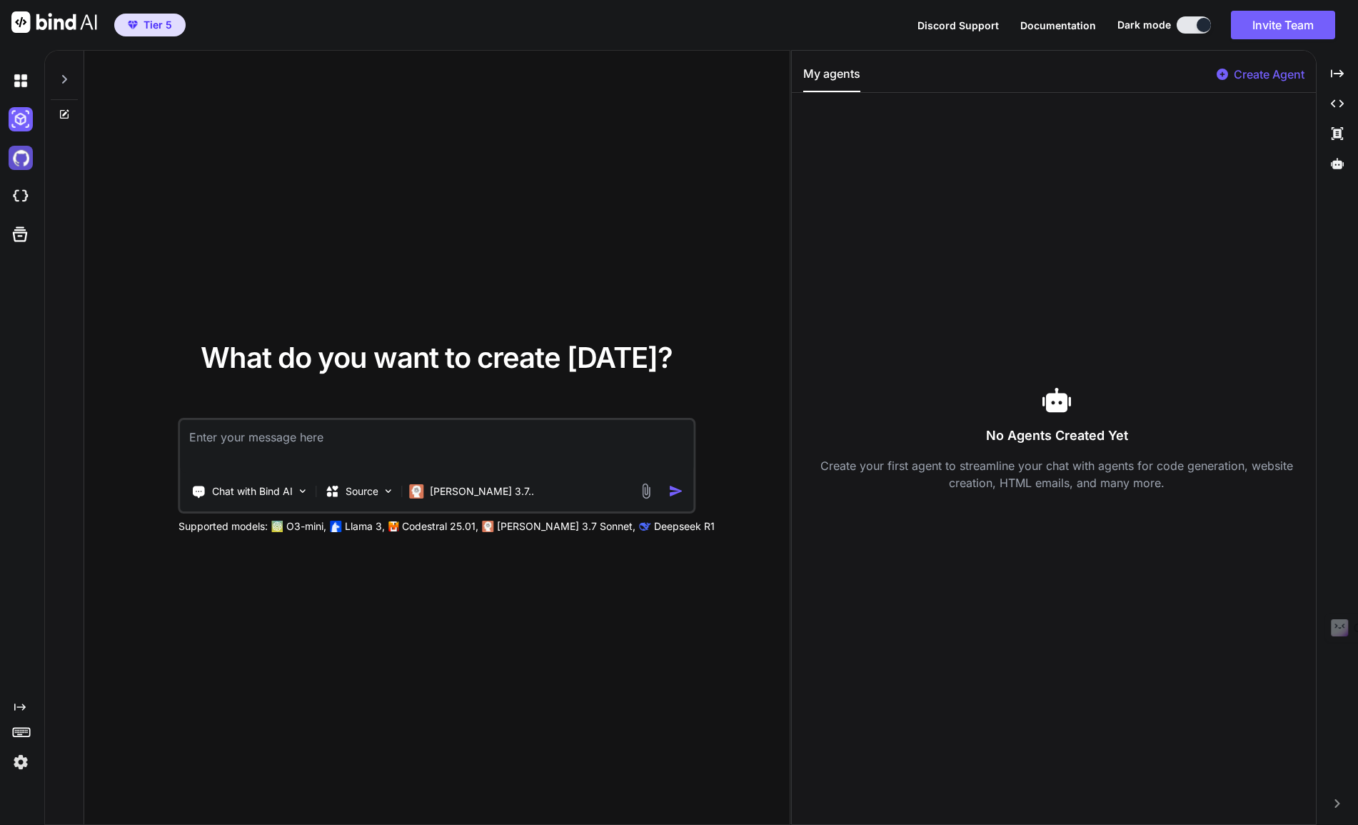
click at [16, 156] on img at bounding box center [21, 158] width 24 height 24
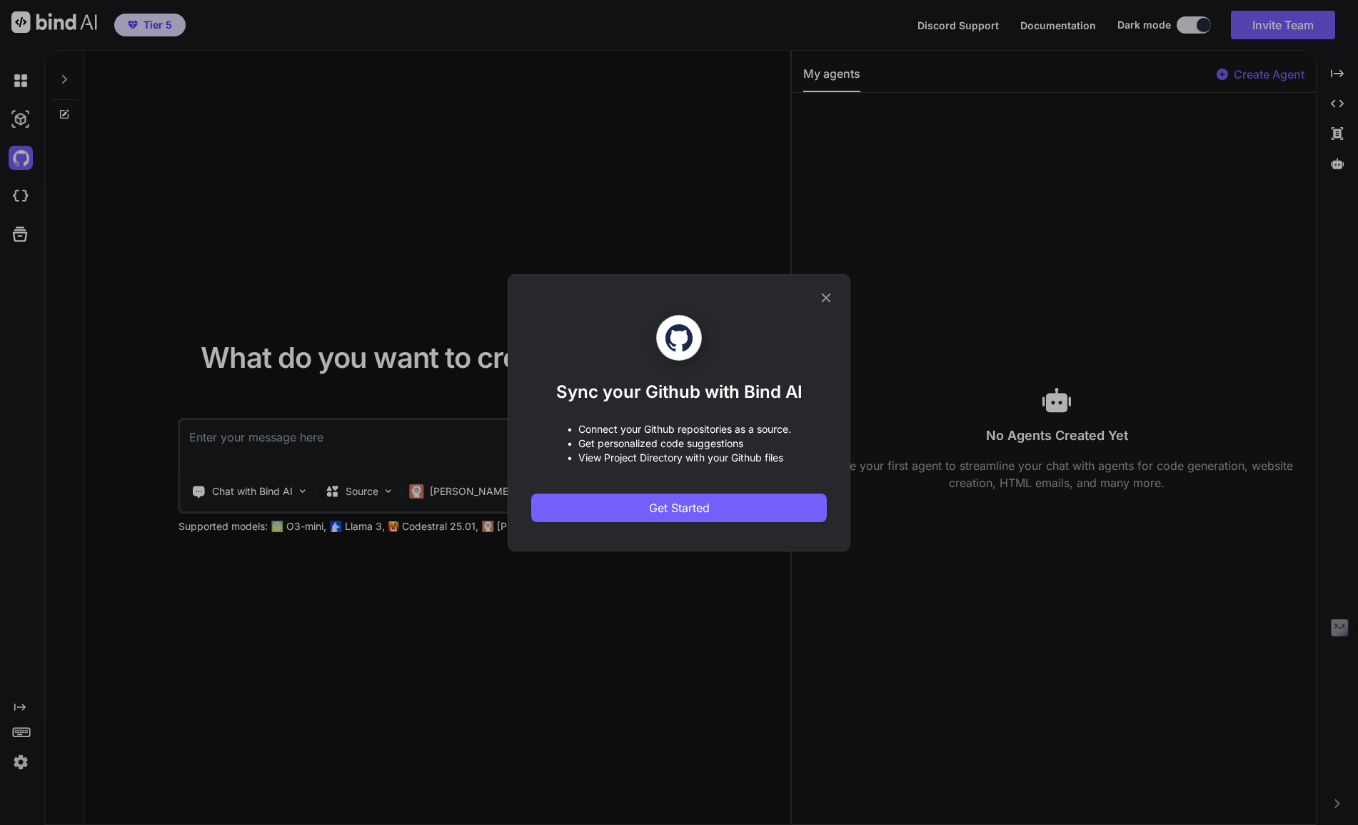
click at [827, 291] on icon at bounding box center [826, 298] width 16 height 16
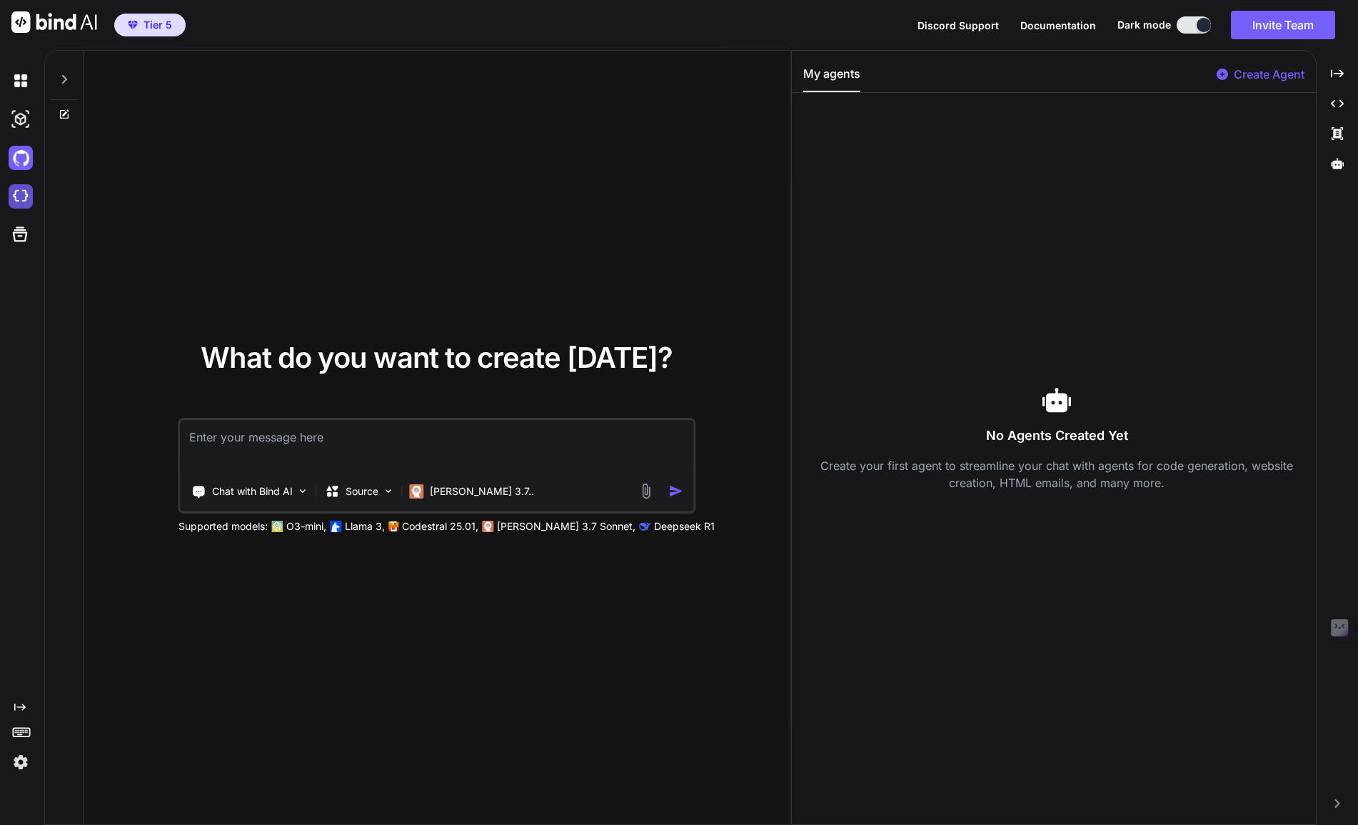
click at [24, 197] on img at bounding box center [21, 196] width 24 height 24
click at [21, 236] on icon at bounding box center [20, 234] width 15 height 15
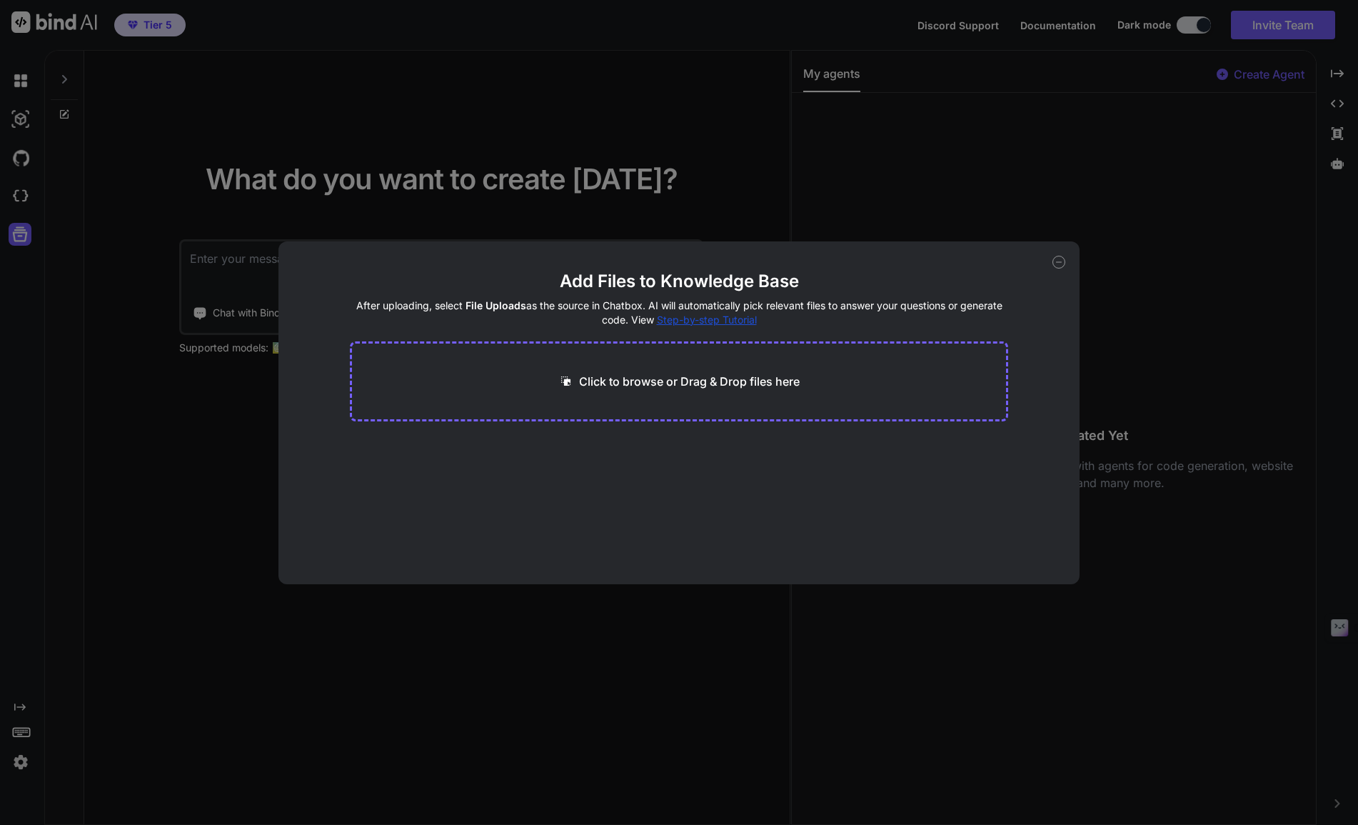
click at [1057, 262] on icon at bounding box center [1059, 262] width 5 height 0
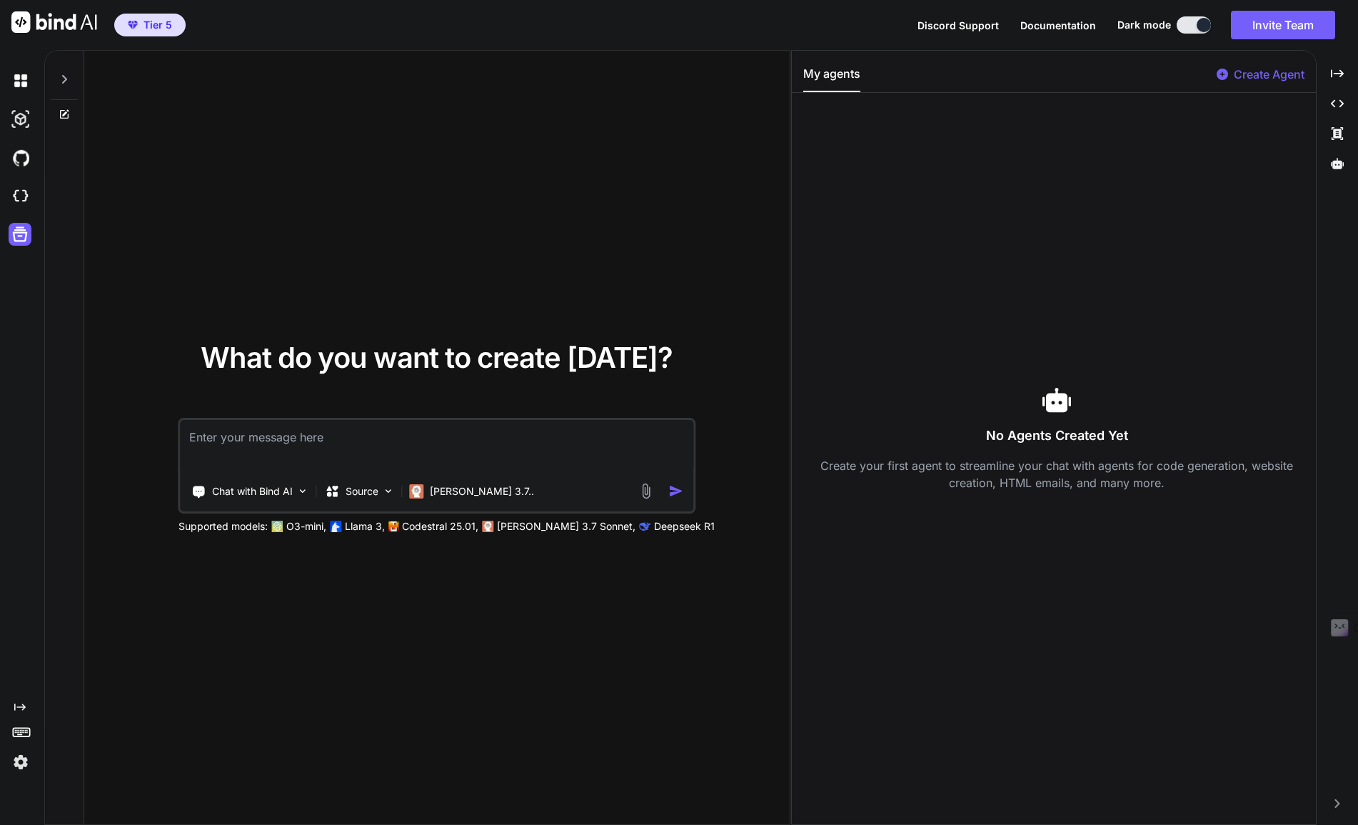
click at [61, 76] on icon at bounding box center [64, 79] width 11 height 11
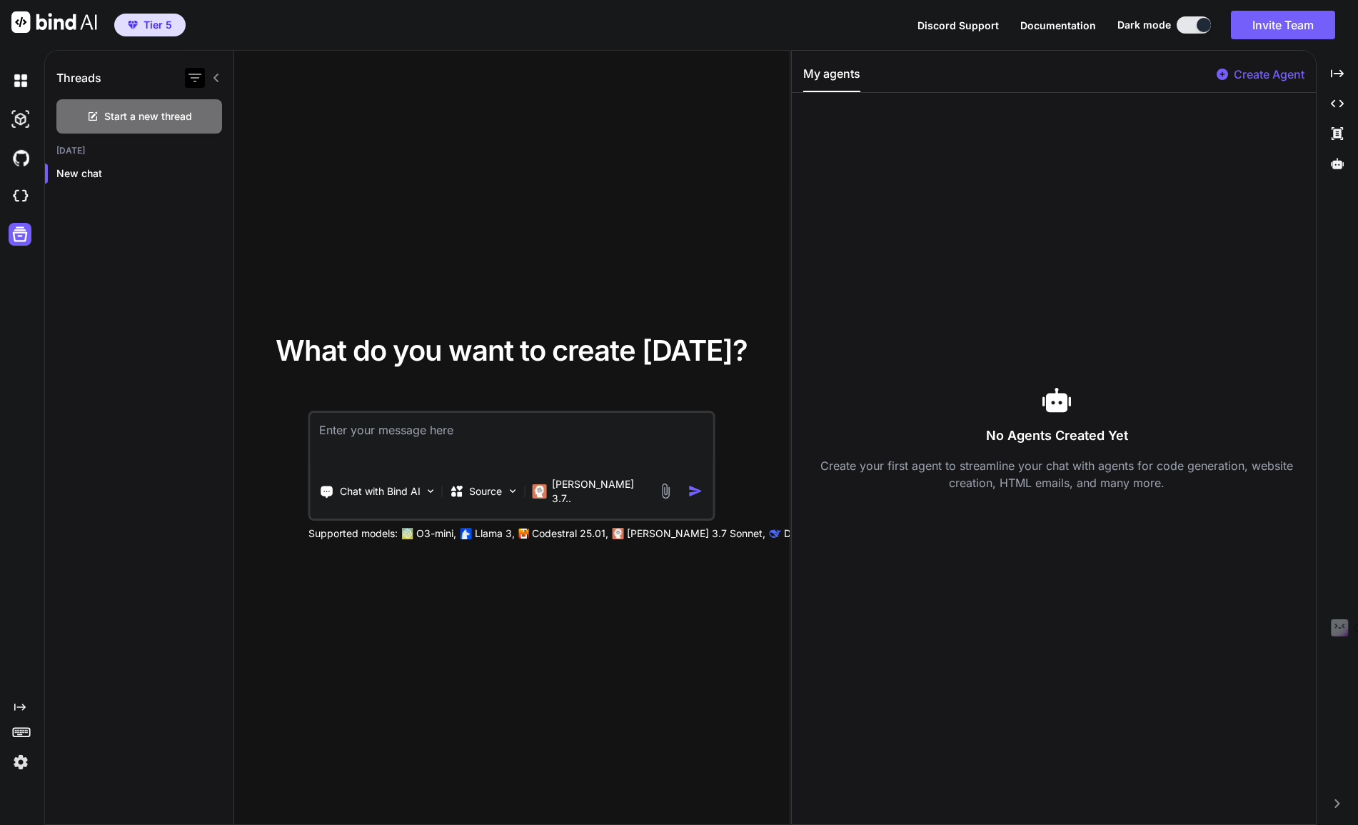
click at [199, 74] on icon "button" at bounding box center [194, 78] width 13 height 9
click at [151, 78] on div "Threads" at bounding box center [139, 75] width 188 height 49
click at [213, 171] on icon "button" at bounding box center [217, 173] width 9 height 9
click at [201, 75] on icon "button" at bounding box center [194, 78] width 13 height 9
click at [24, 703] on icon "Created with Pixso." at bounding box center [19, 706] width 11 height 11
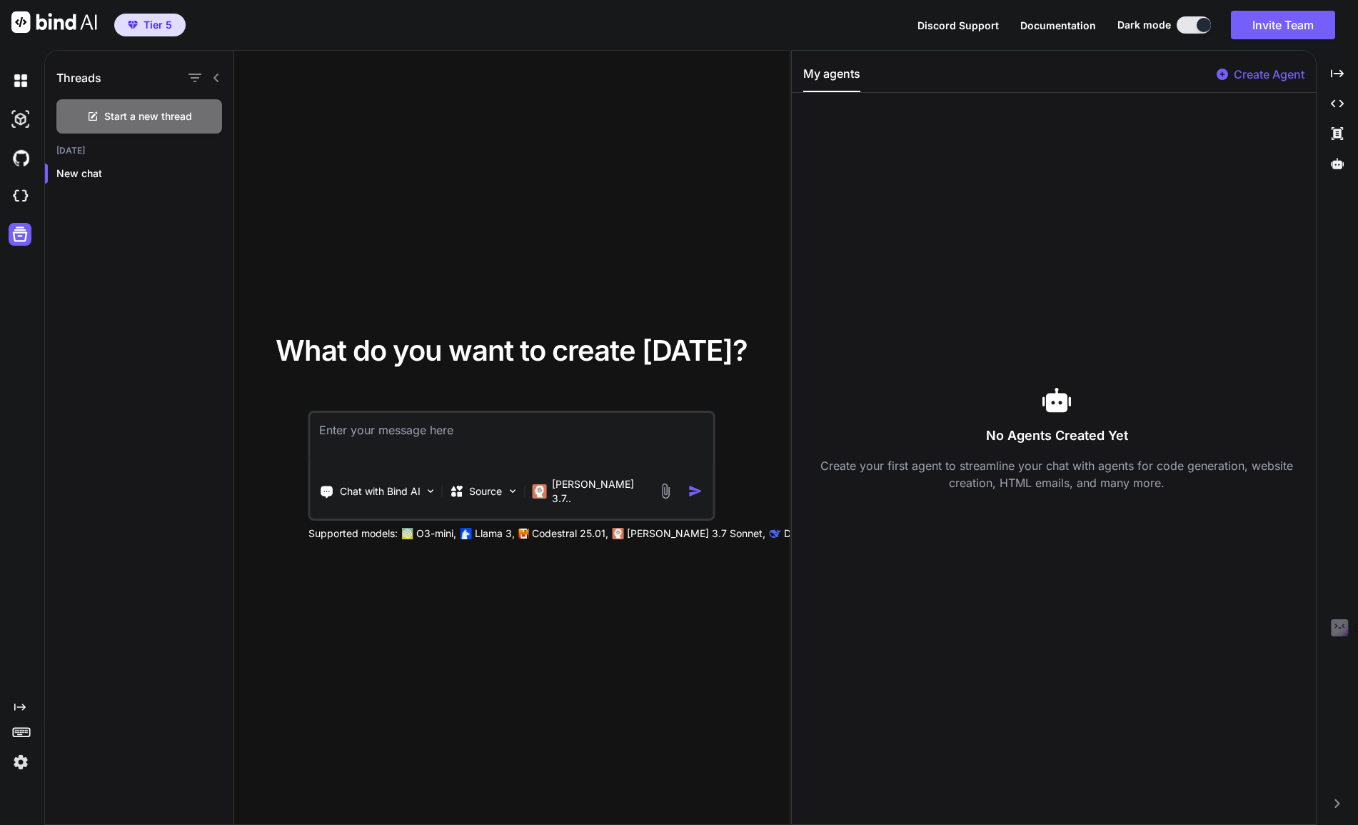
type textarea "x"
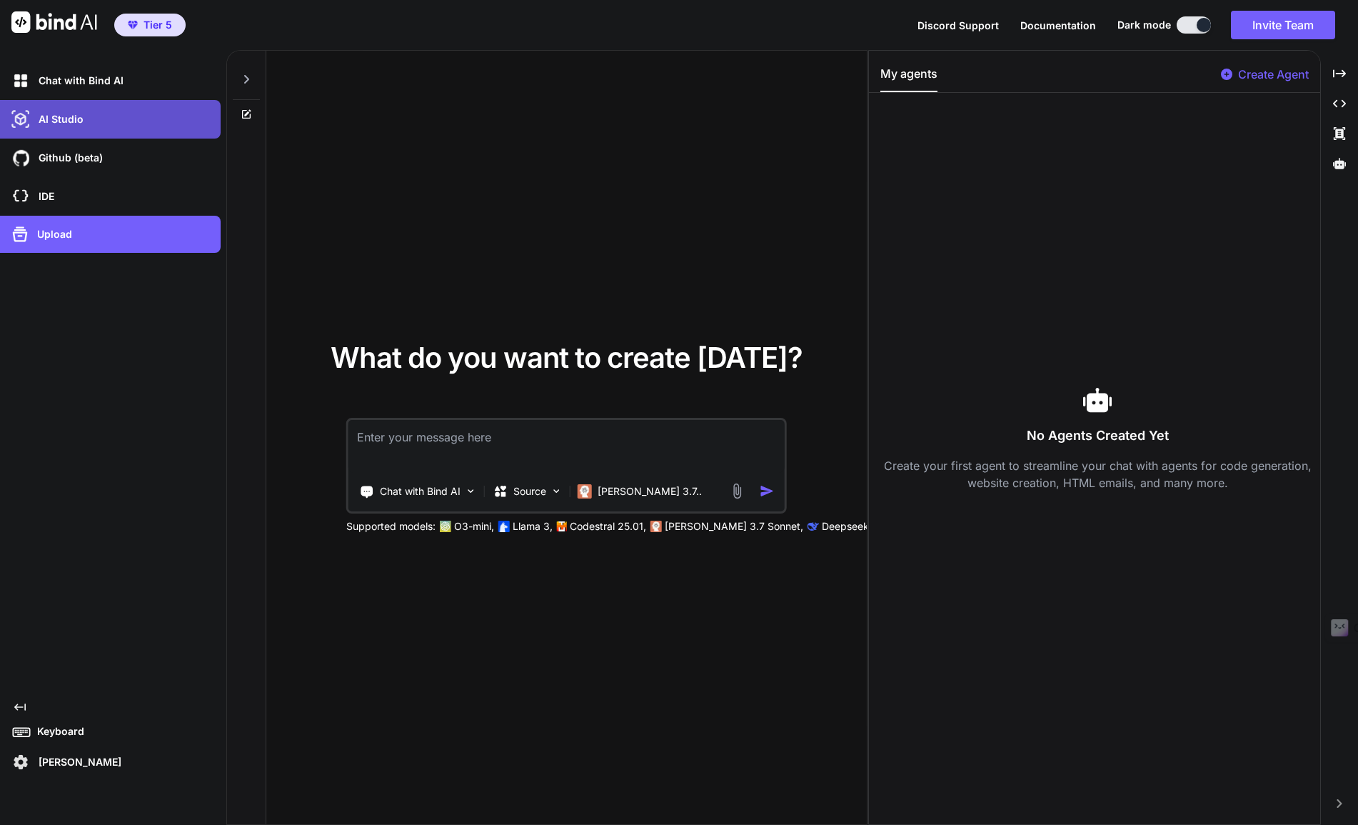
click at [76, 119] on p "AI Studio" at bounding box center [58, 119] width 51 height 14
click at [148, 119] on div "AI Studio" at bounding box center [115, 119] width 212 height 24
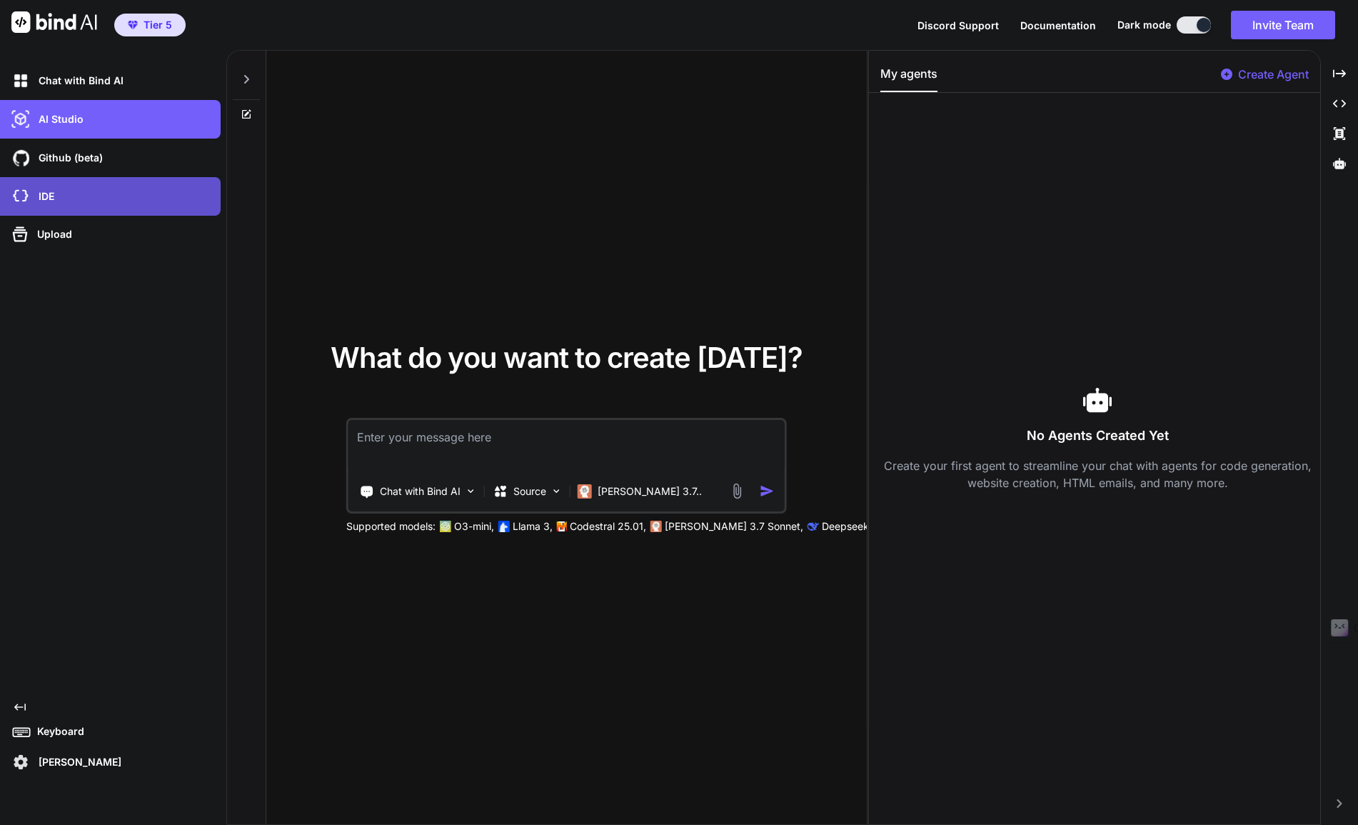
click at [74, 191] on div "IDE" at bounding box center [115, 196] width 212 height 24
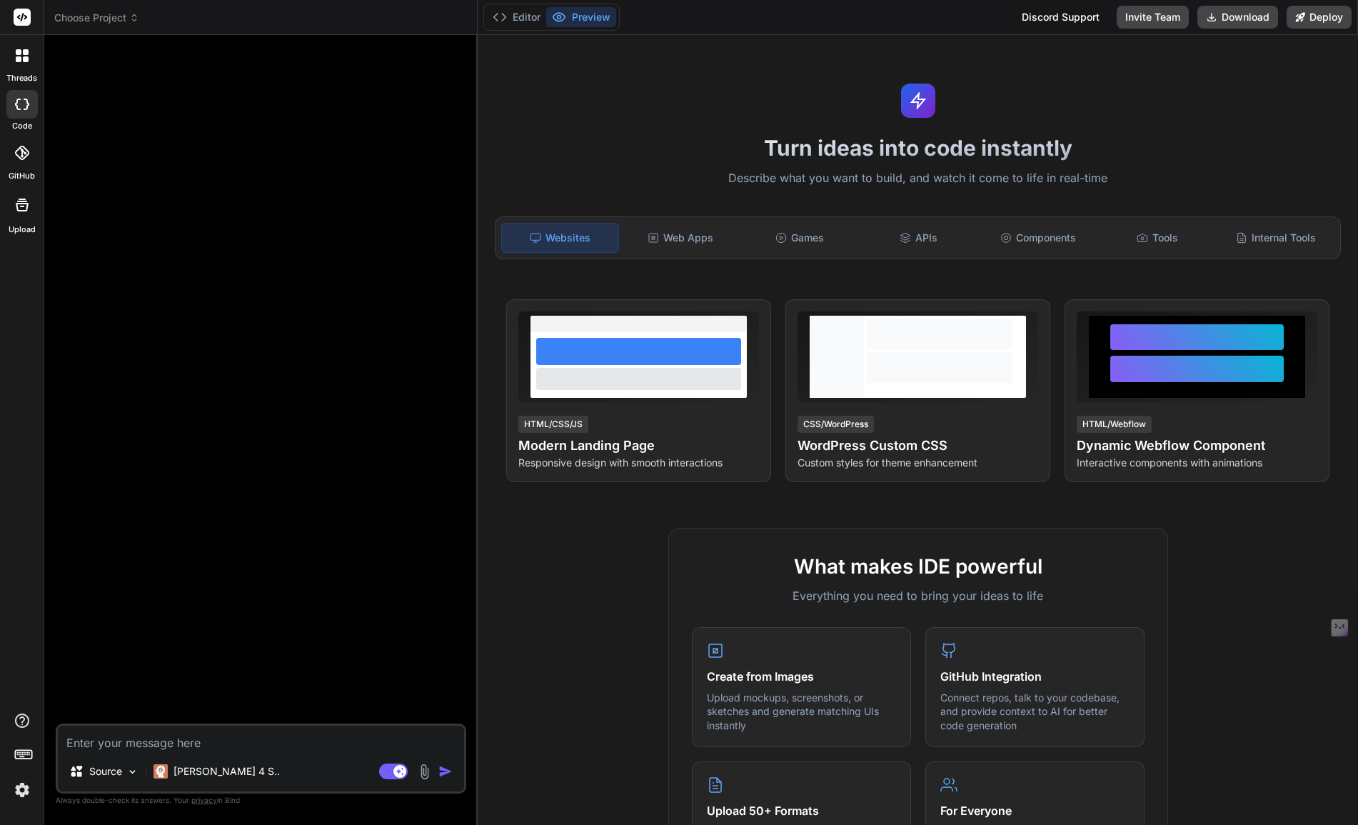
type textarea "x"
click at [216, 770] on p "[PERSON_NAME] 4 S.." at bounding box center [226, 771] width 106 height 14
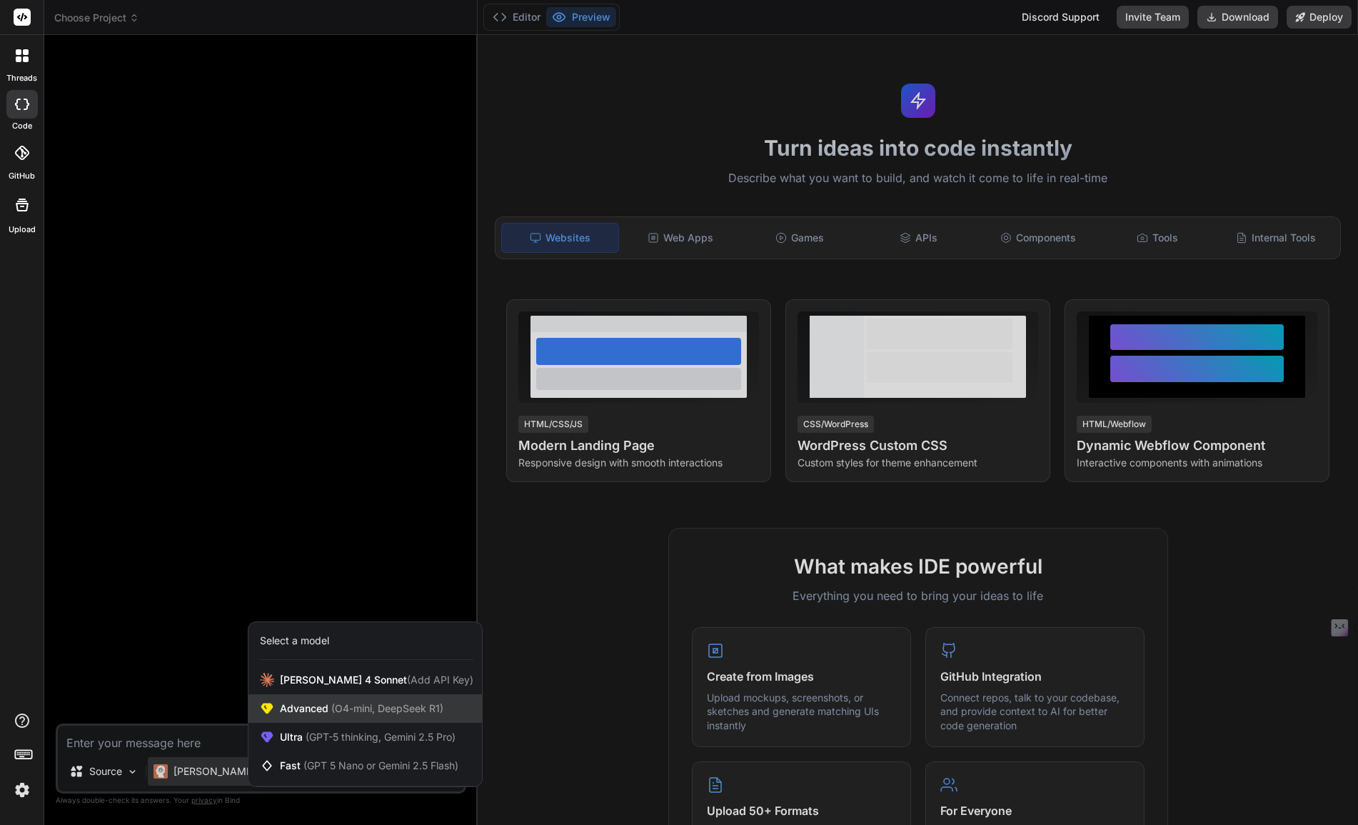
click at [387, 710] on span "(O4-mini, DeepSeek R1)" at bounding box center [385, 708] width 115 height 12
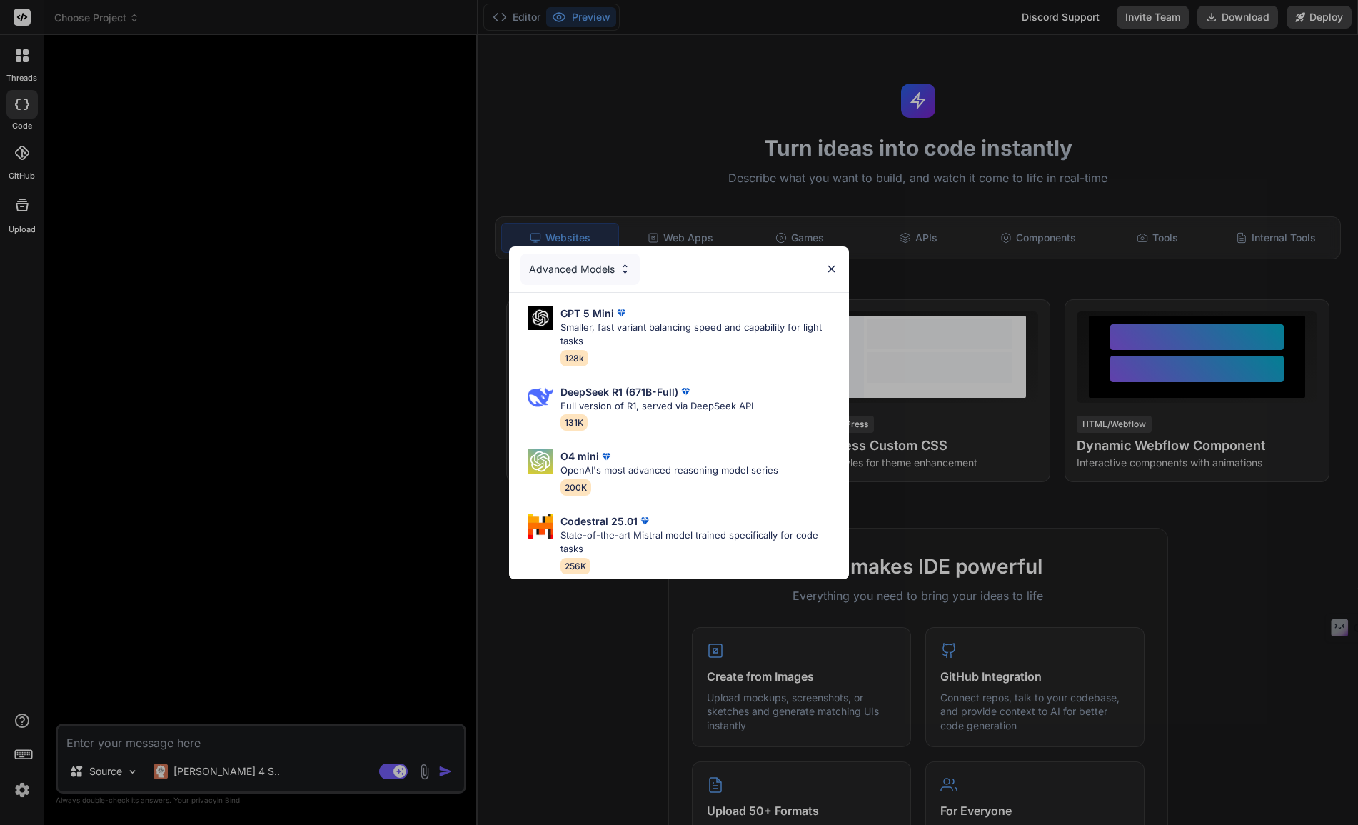
click at [836, 251] on div "Advanced Models" at bounding box center [679, 269] width 340 height 46
click at [829, 263] on img at bounding box center [831, 269] width 12 height 12
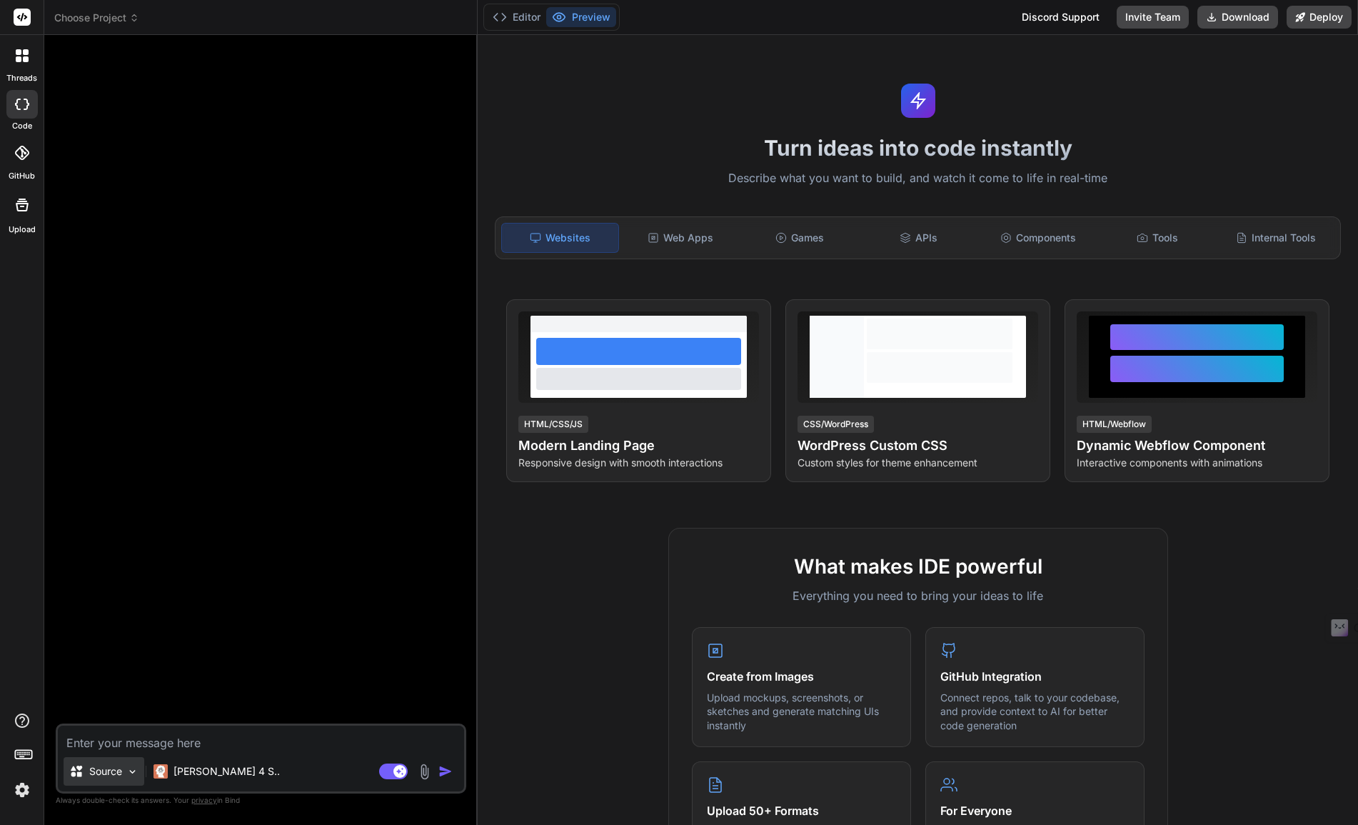
click at [126, 769] on div "Source" at bounding box center [104, 771] width 81 height 29
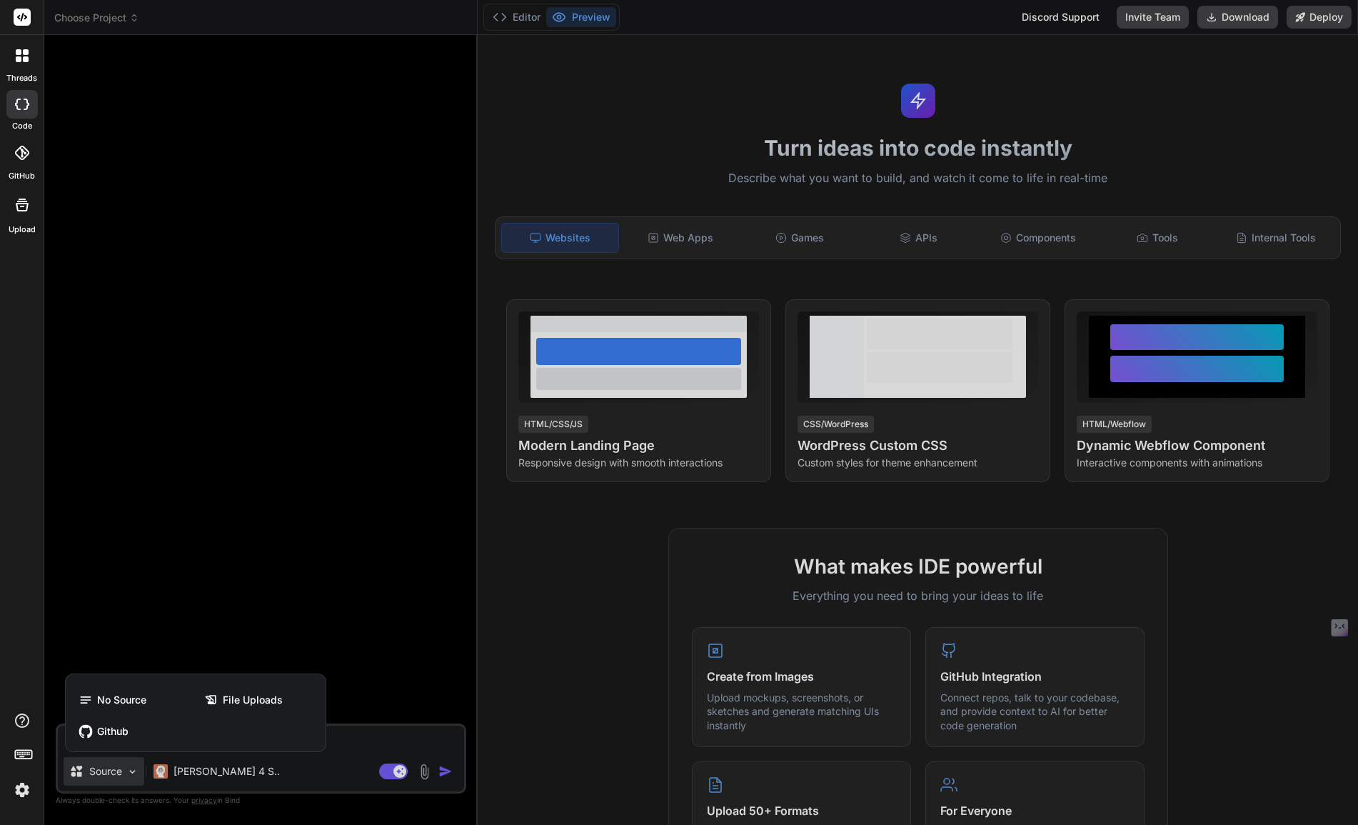
click at [404, 670] on div at bounding box center [679, 412] width 1358 height 825
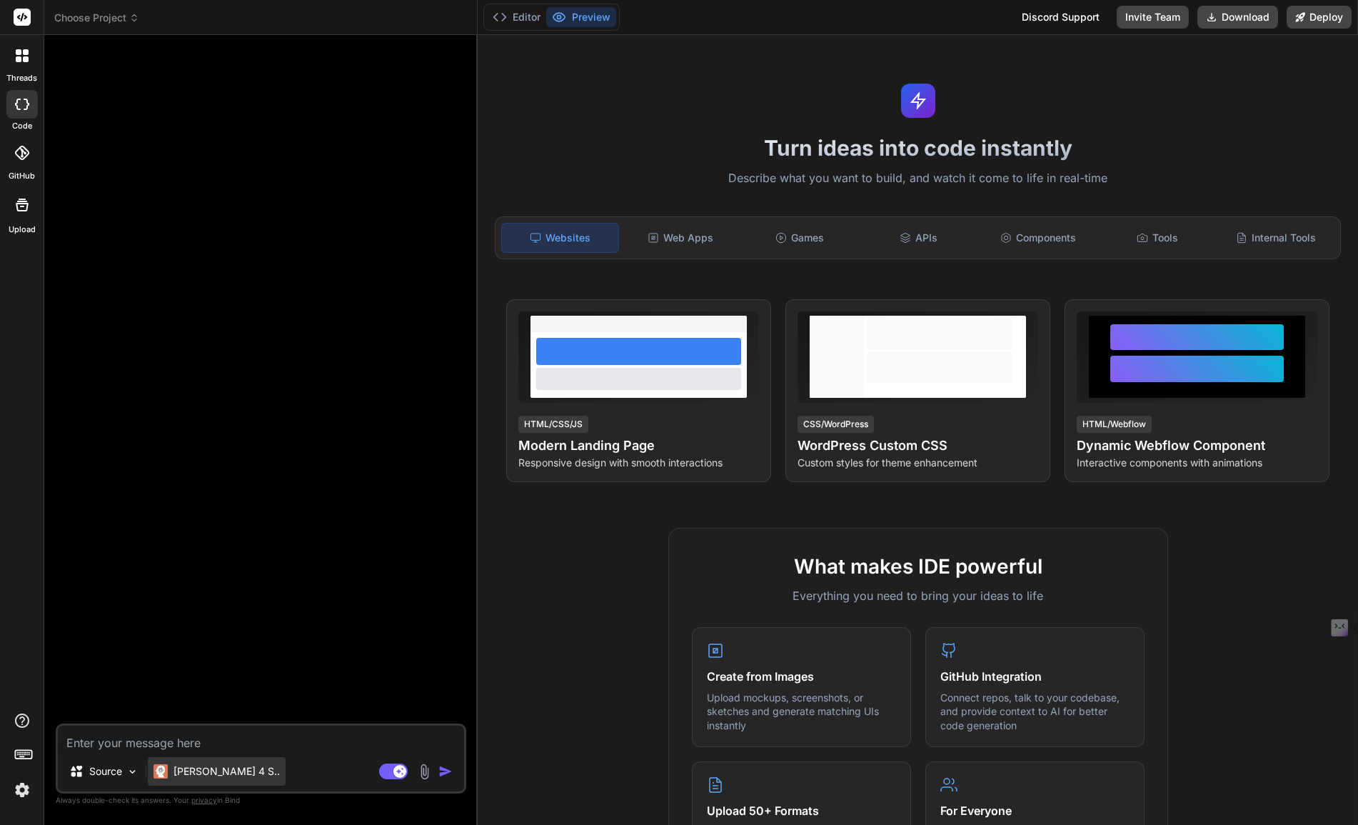
click at [203, 775] on p "Claude 4 S.." at bounding box center [226, 771] width 106 height 14
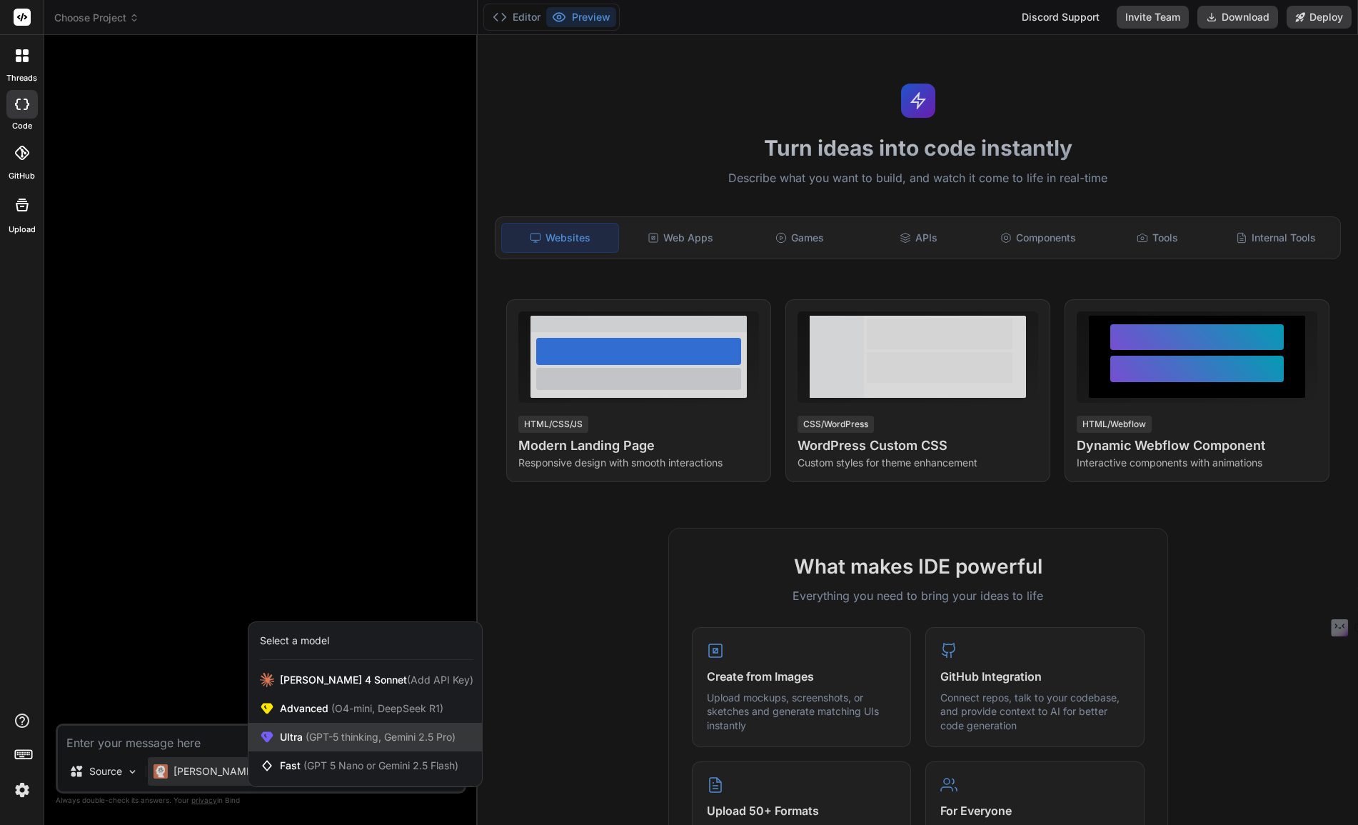
click at [331, 732] on span "(GPT-5 thinking, Gemini 2.5 Pro)" at bounding box center [379, 736] width 153 height 12
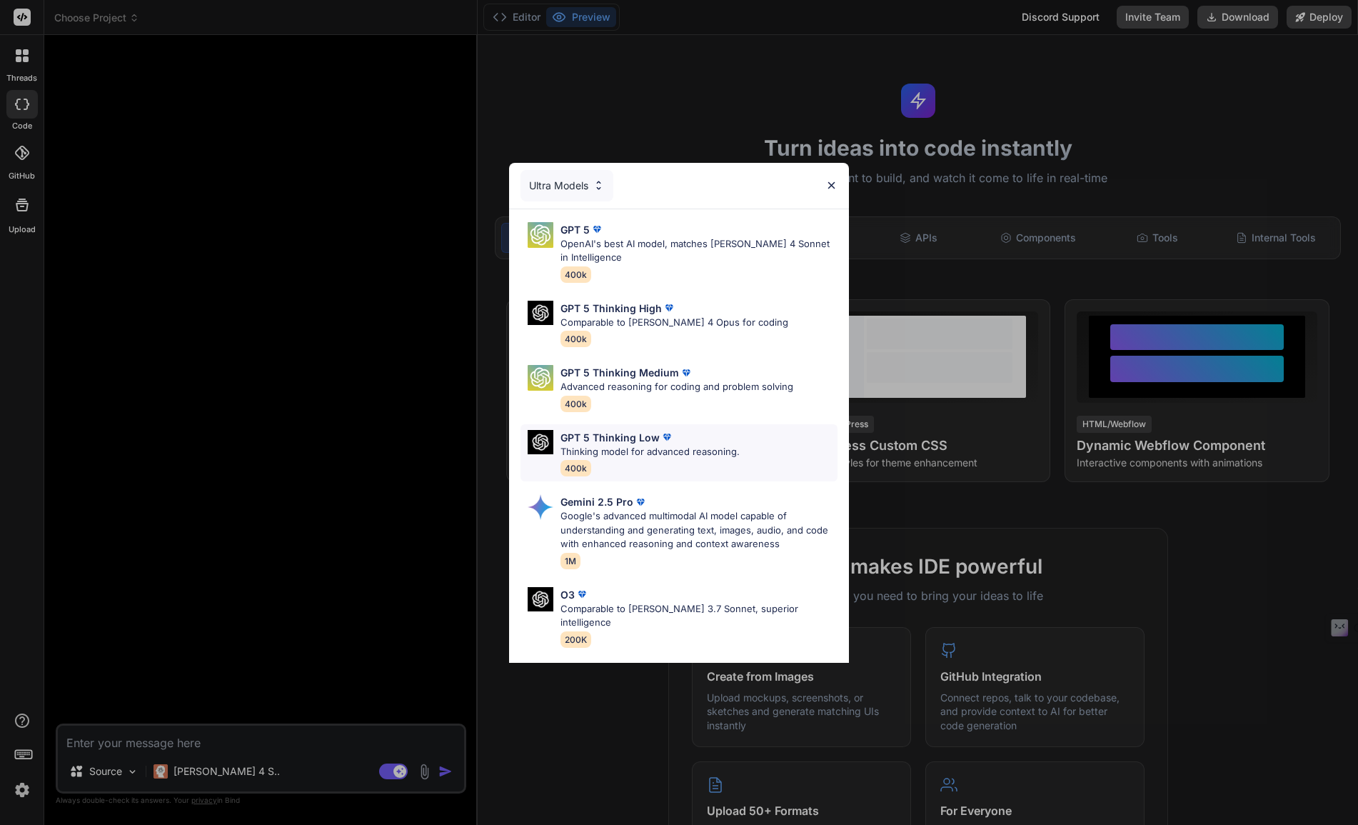
scroll to position [117, 0]
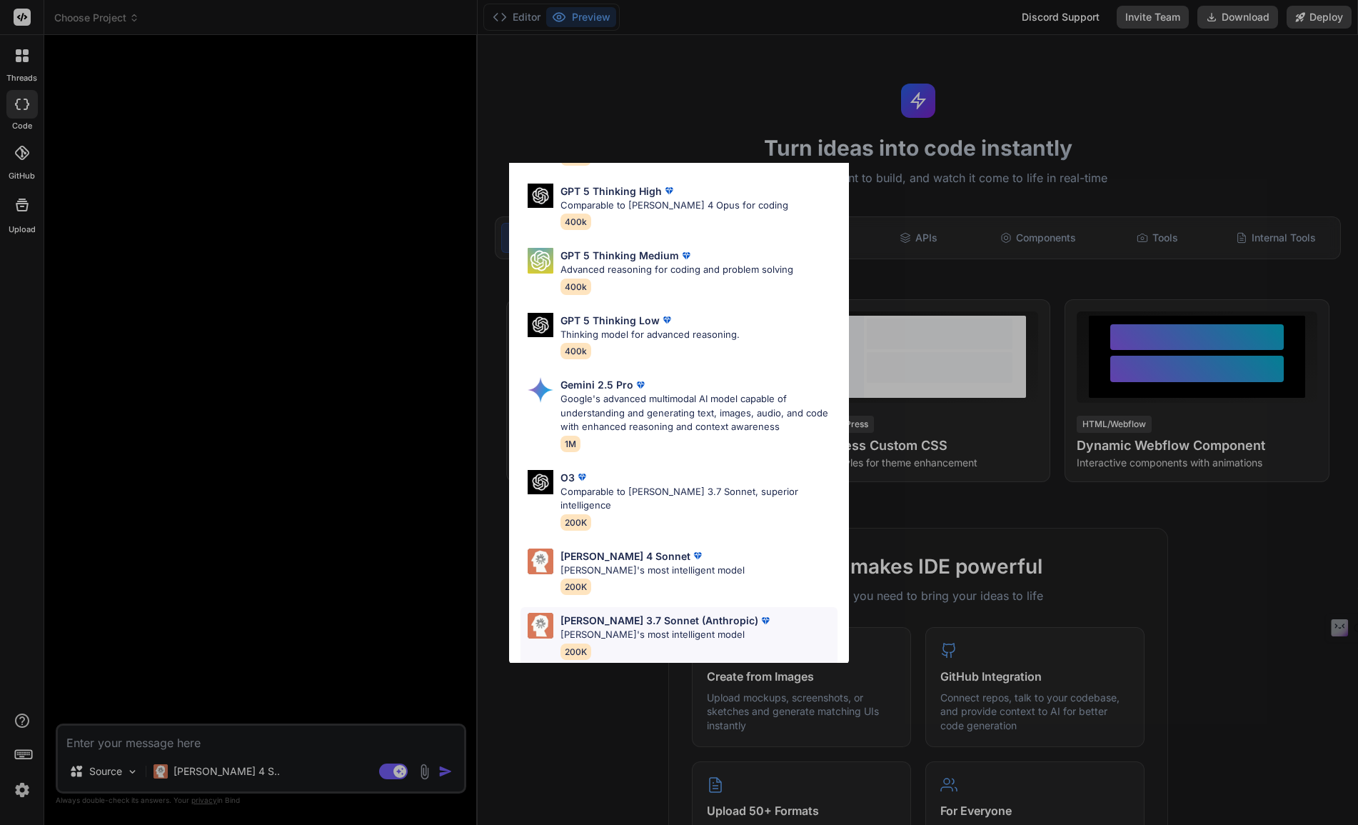
click at [594, 628] on p "[PERSON_NAME]'s most intelligent model" at bounding box center [666, 635] width 212 height 14
type textarea "x"
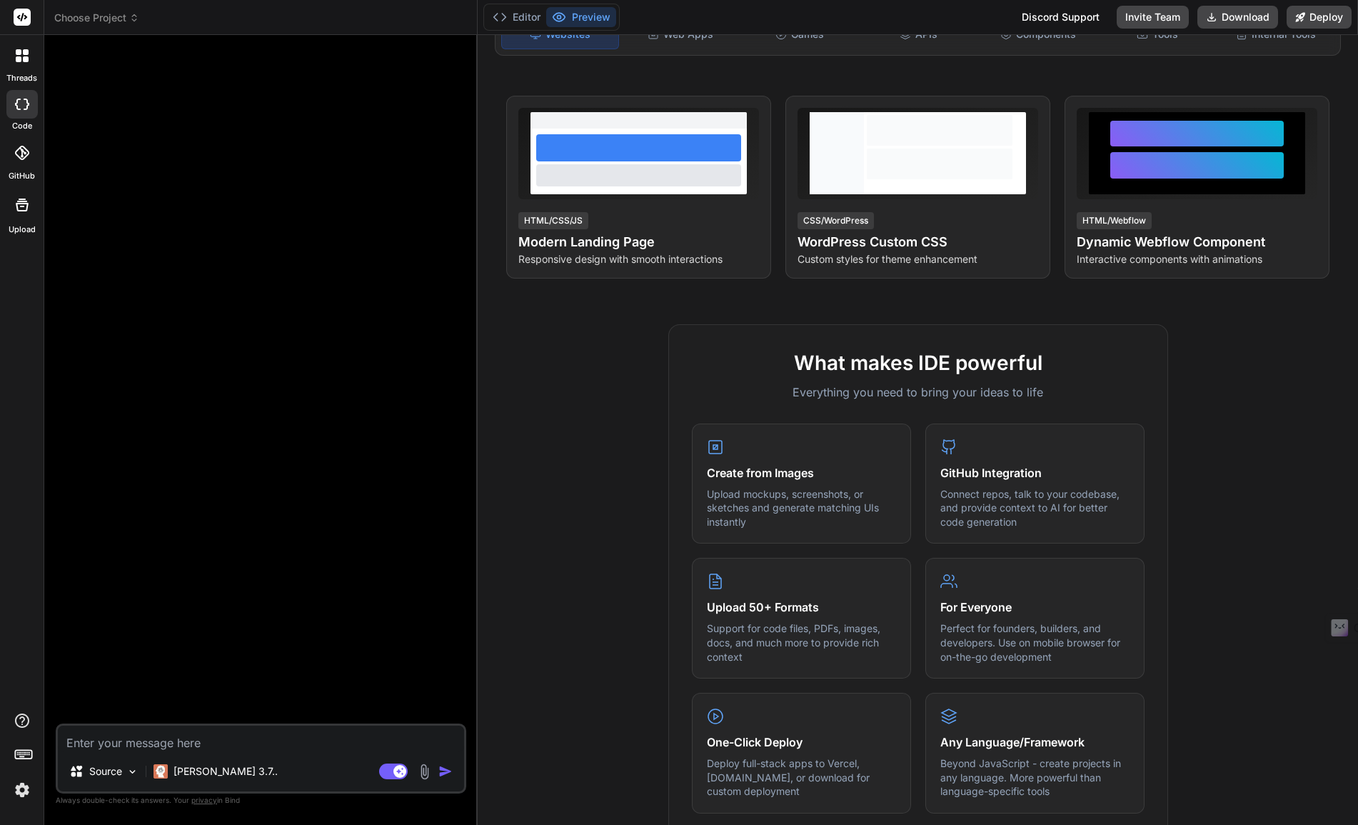
scroll to position [0, 0]
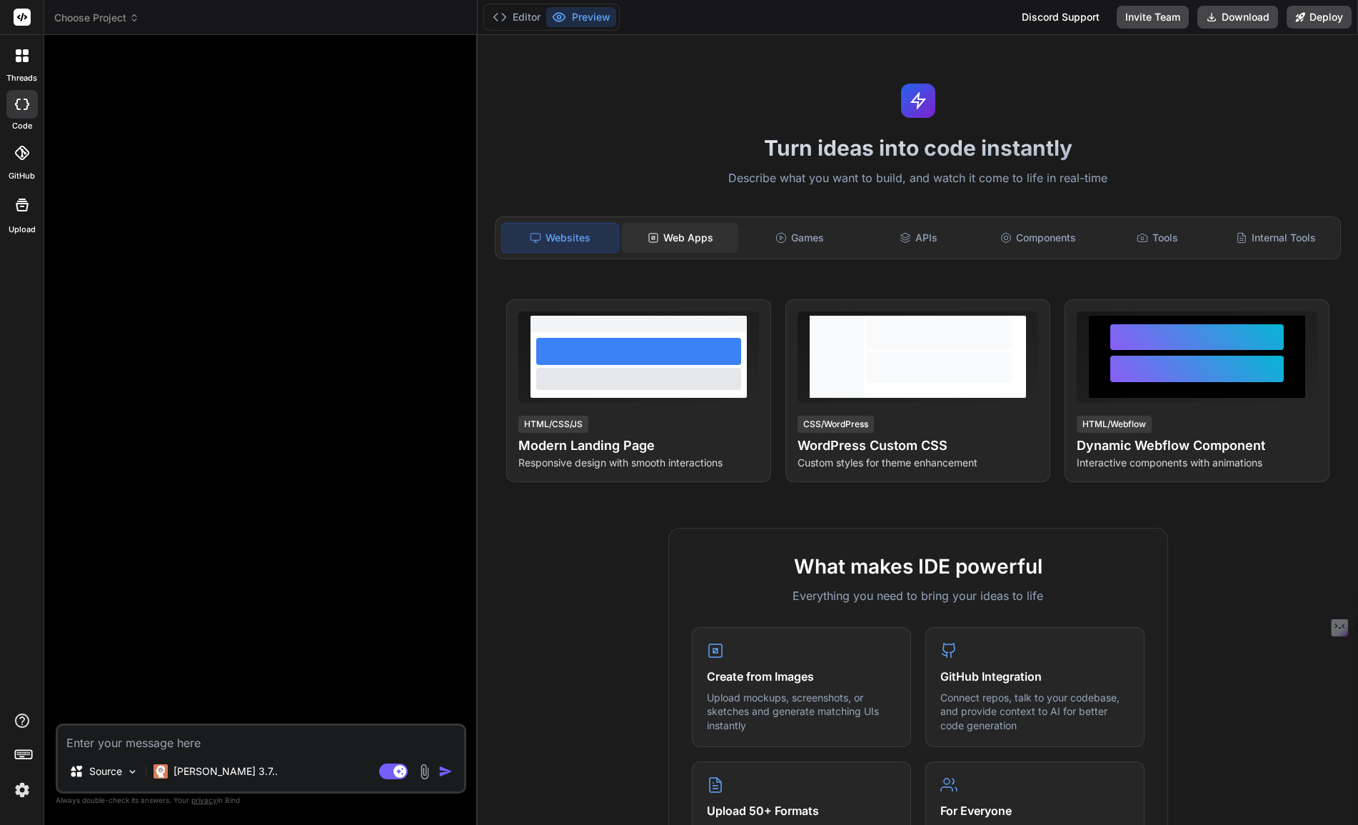
click at [668, 236] on div "Web Apps" at bounding box center [680, 238] width 116 height 30
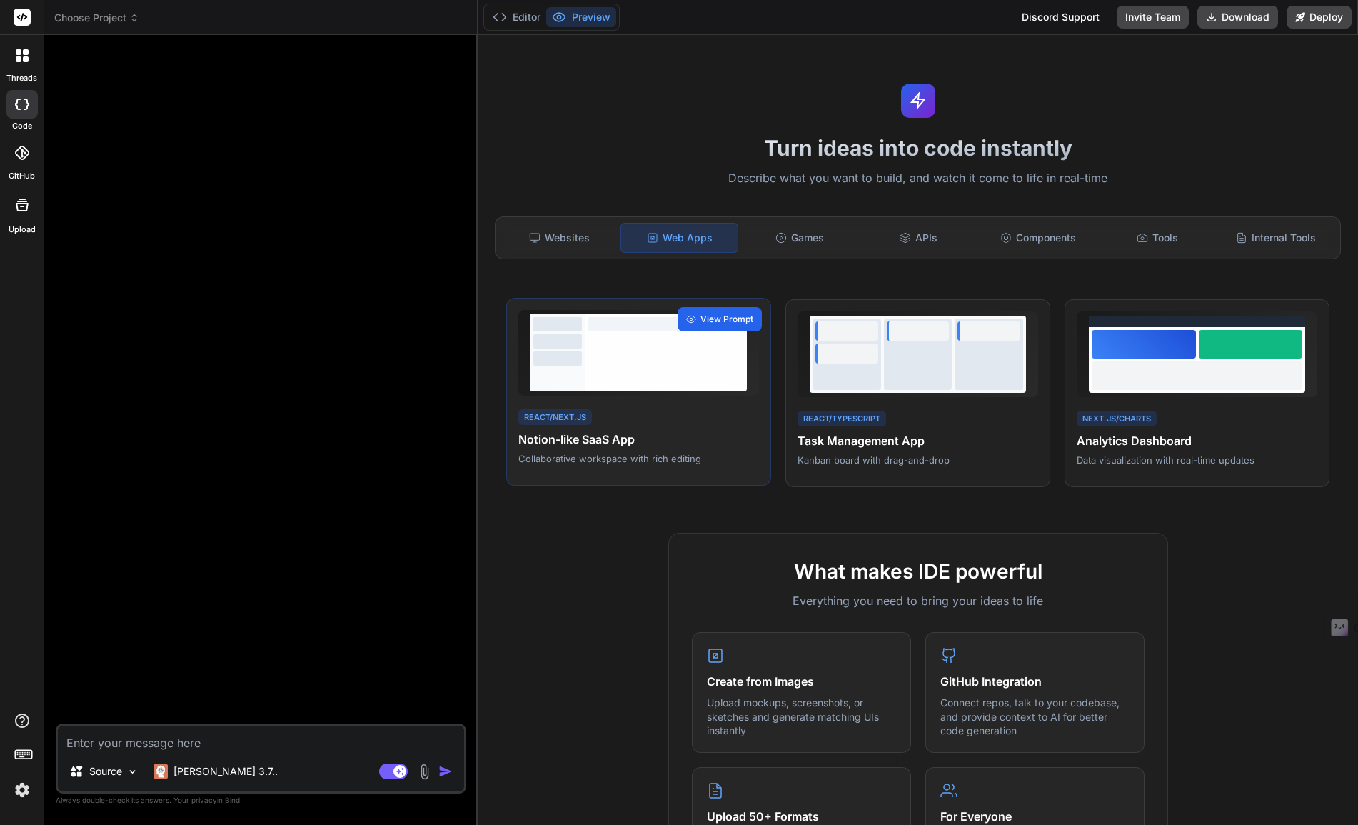
click at [725, 313] on span "View Prompt" at bounding box center [726, 319] width 53 height 13
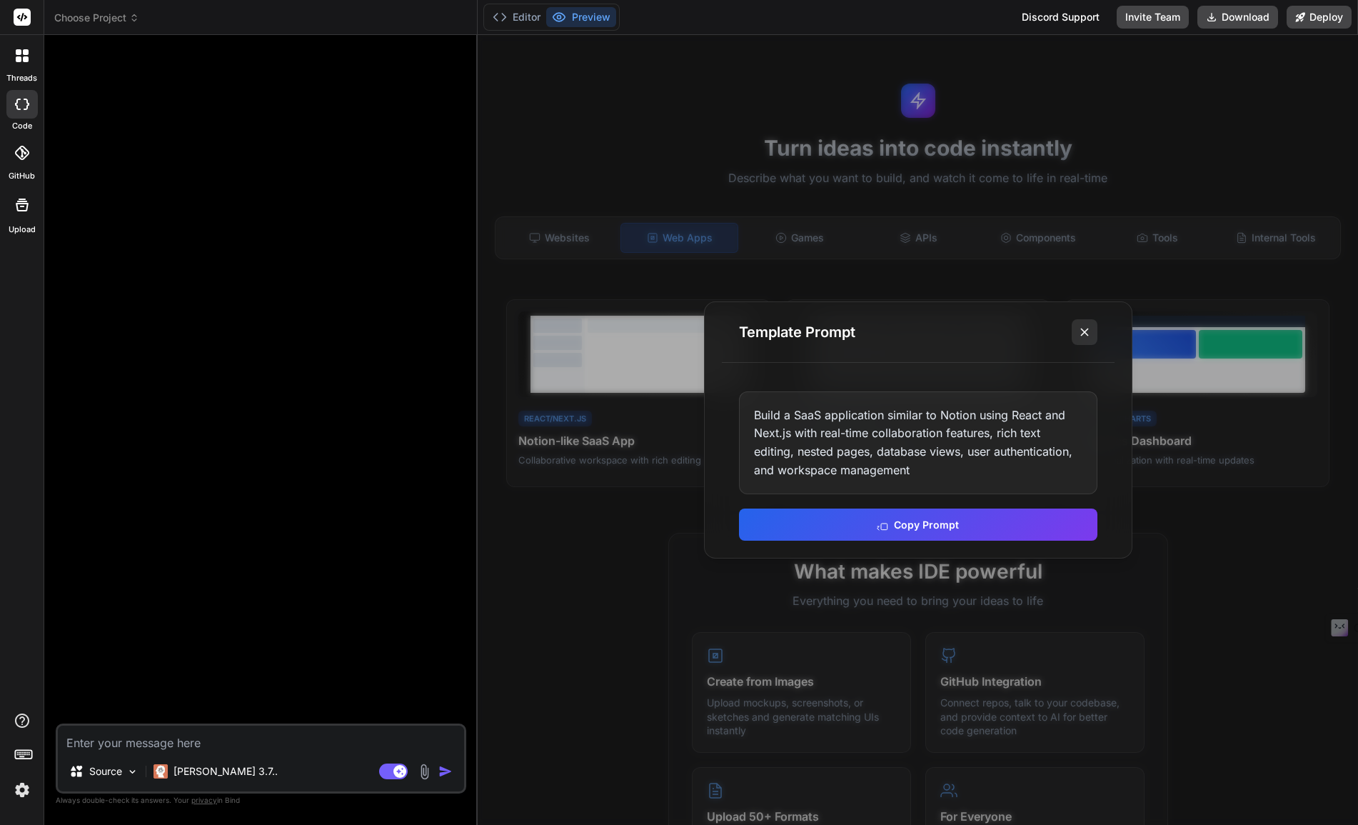
click at [1081, 331] on icon at bounding box center [1084, 332] width 14 height 14
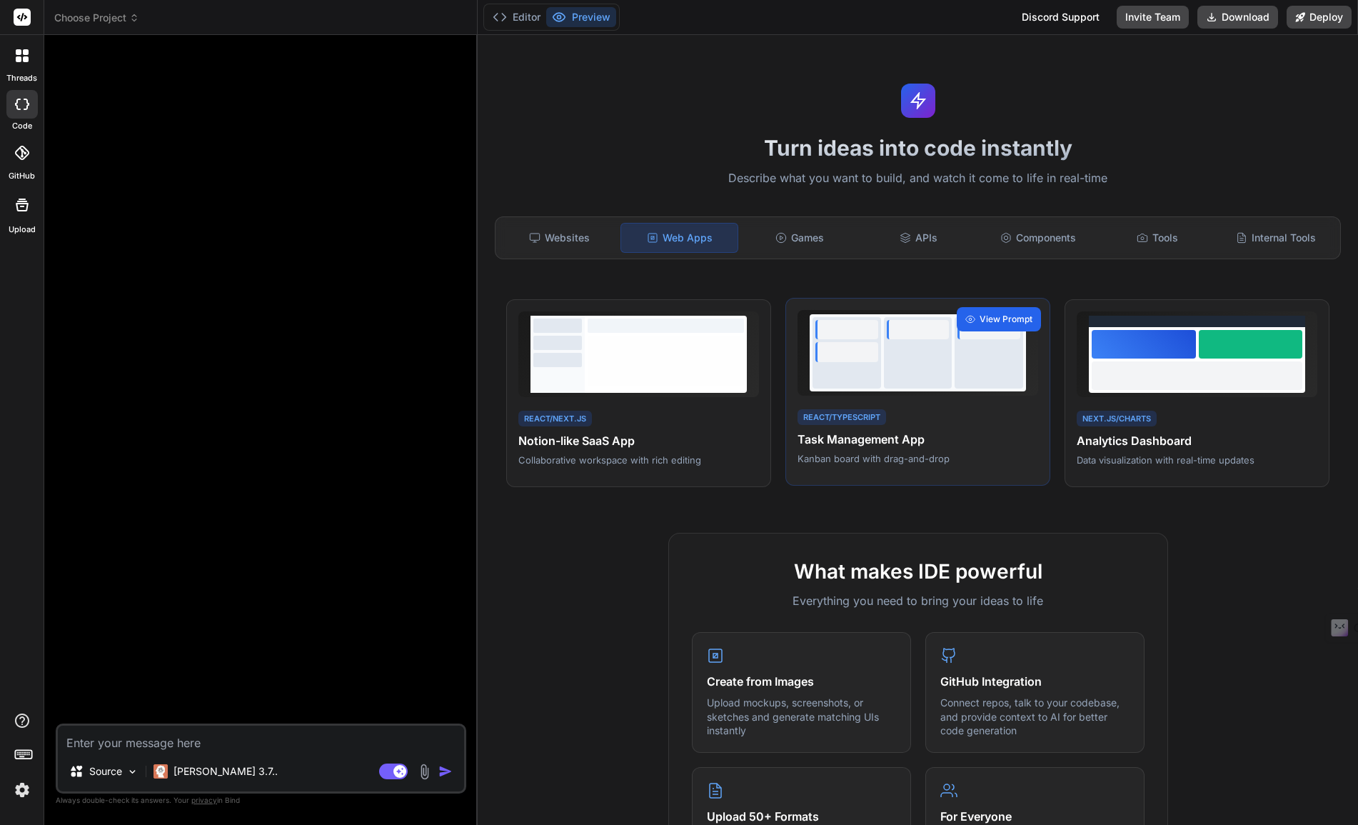
click at [1005, 314] on span "View Prompt" at bounding box center [1005, 319] width 53 height 13
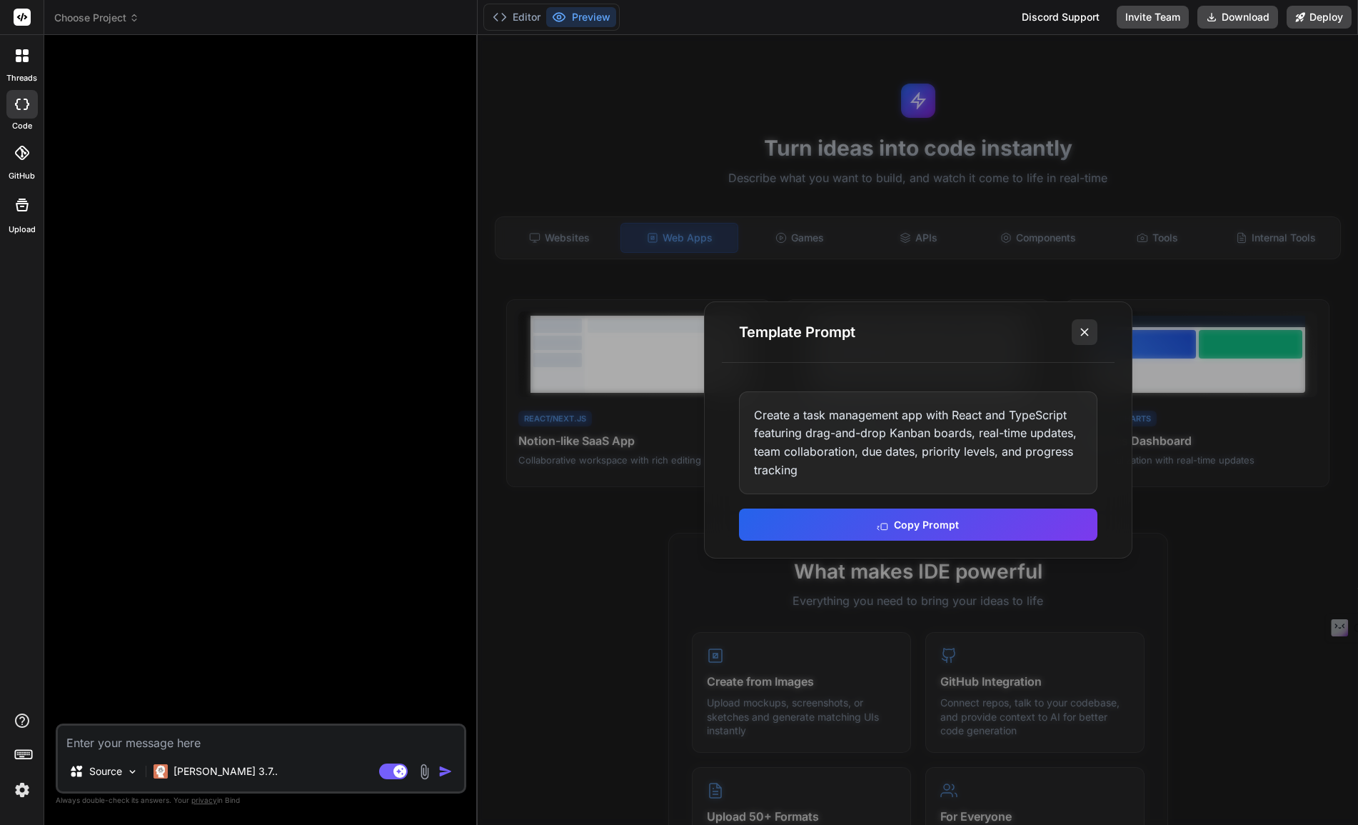
click at [1088, 331] on icon at bounding box center [1084, 332] width 14 height 14
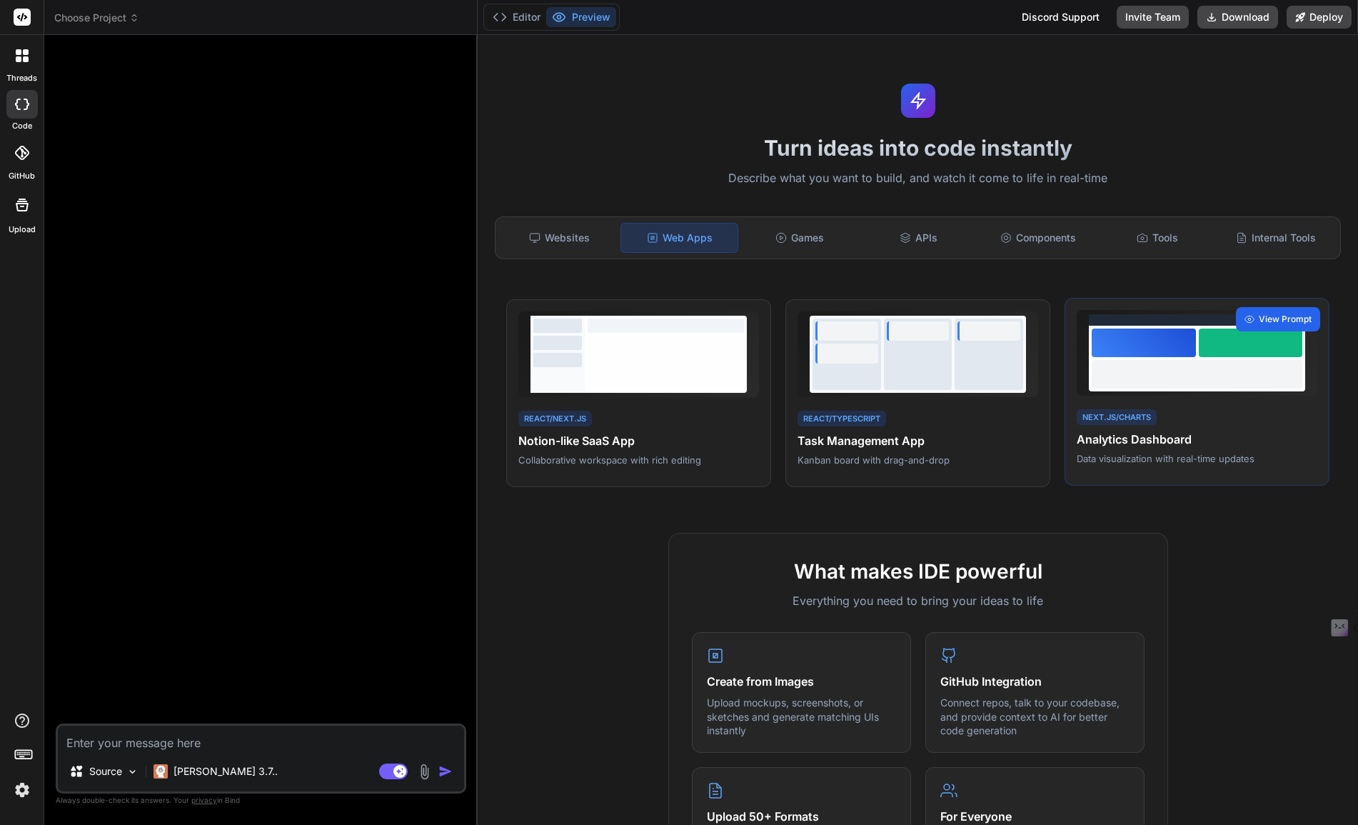
click at [1265, 318] on span "View Prompt" at bounding box center [1285, 319] width 53 height 13
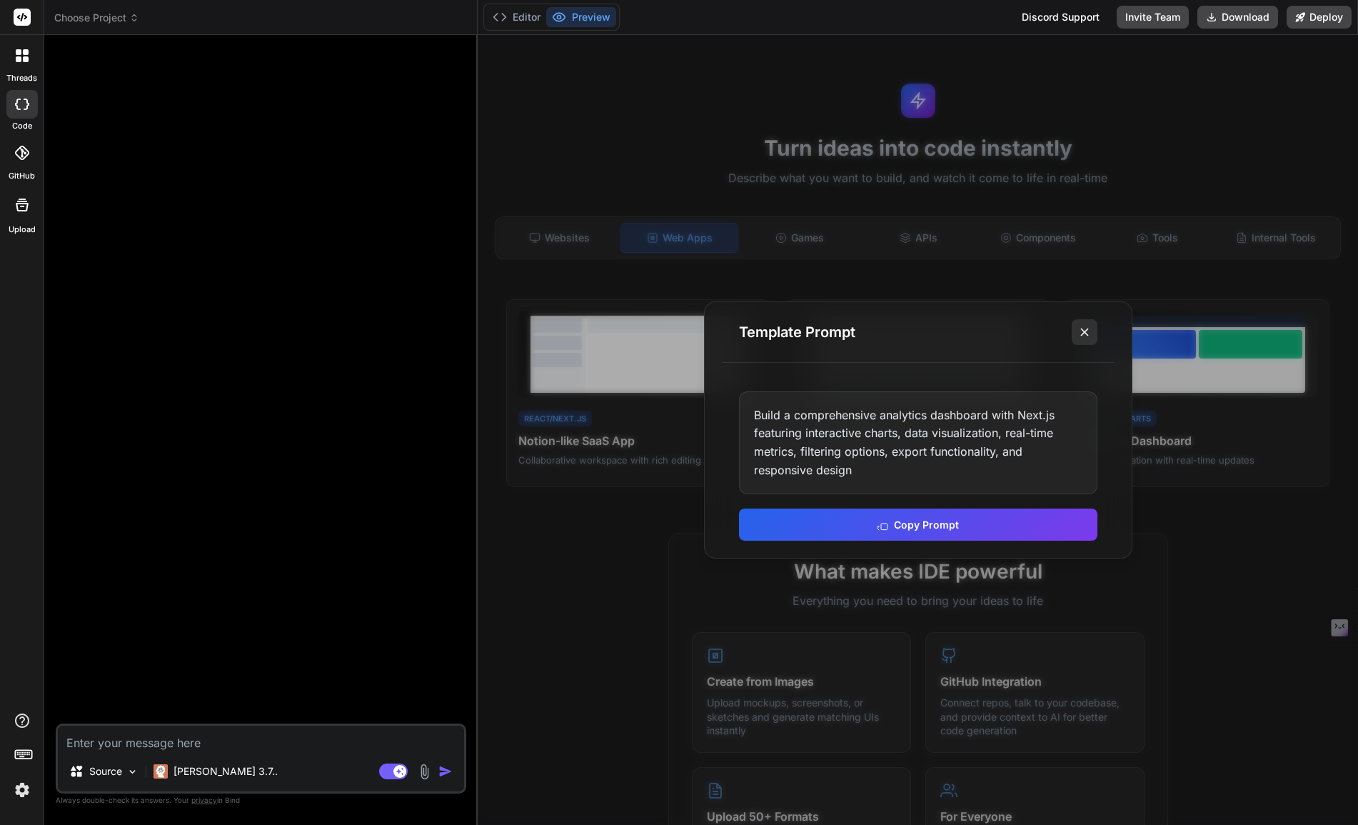
click at [1088, 333] on icon at bounding box center [1084, 332] width 14 height 14
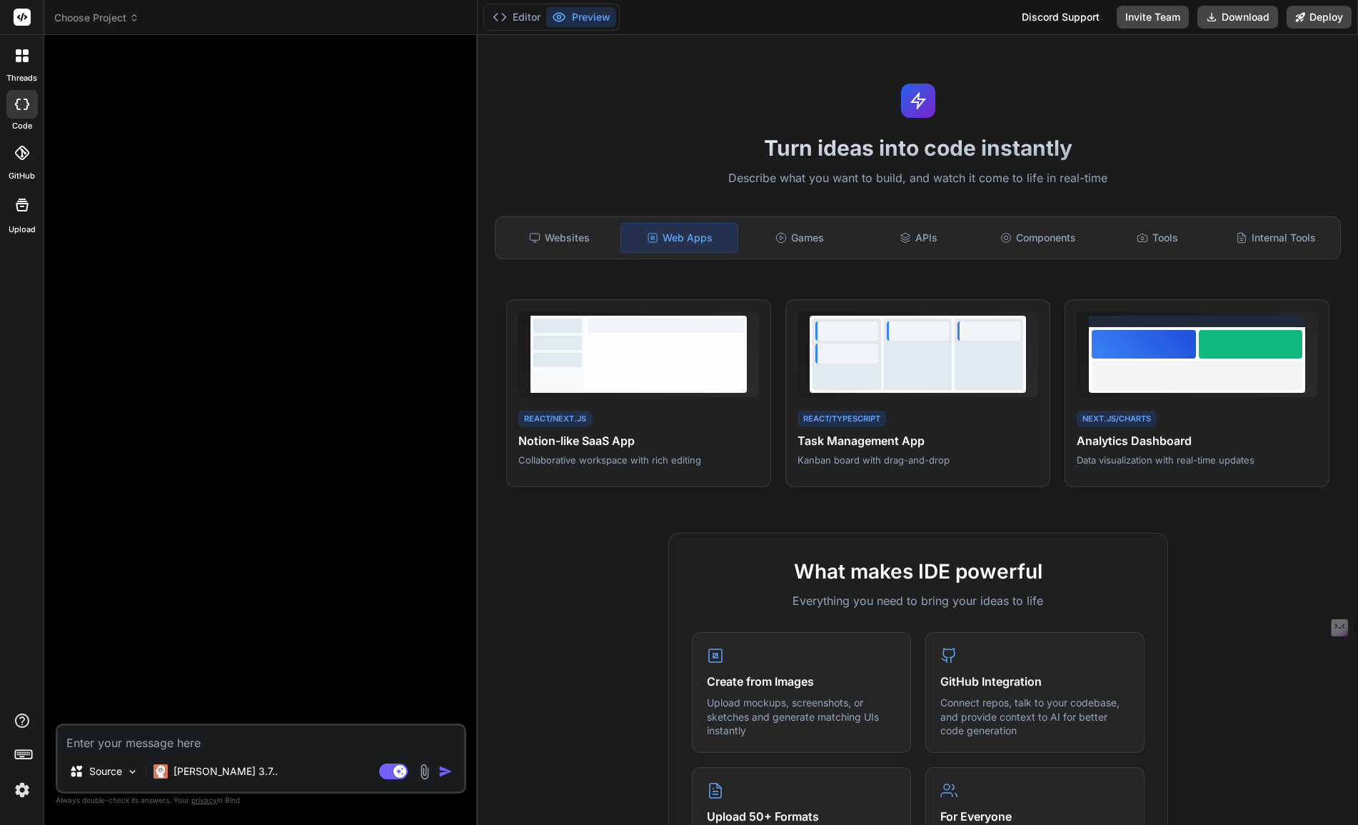
click at [1062, 16] on div "Discord Support" at bounding box center [1060, 17] width 95 height 23
click at [1265, 235] on div "Internal Tools" at bounding box center [1276, 238] width 116 height 30
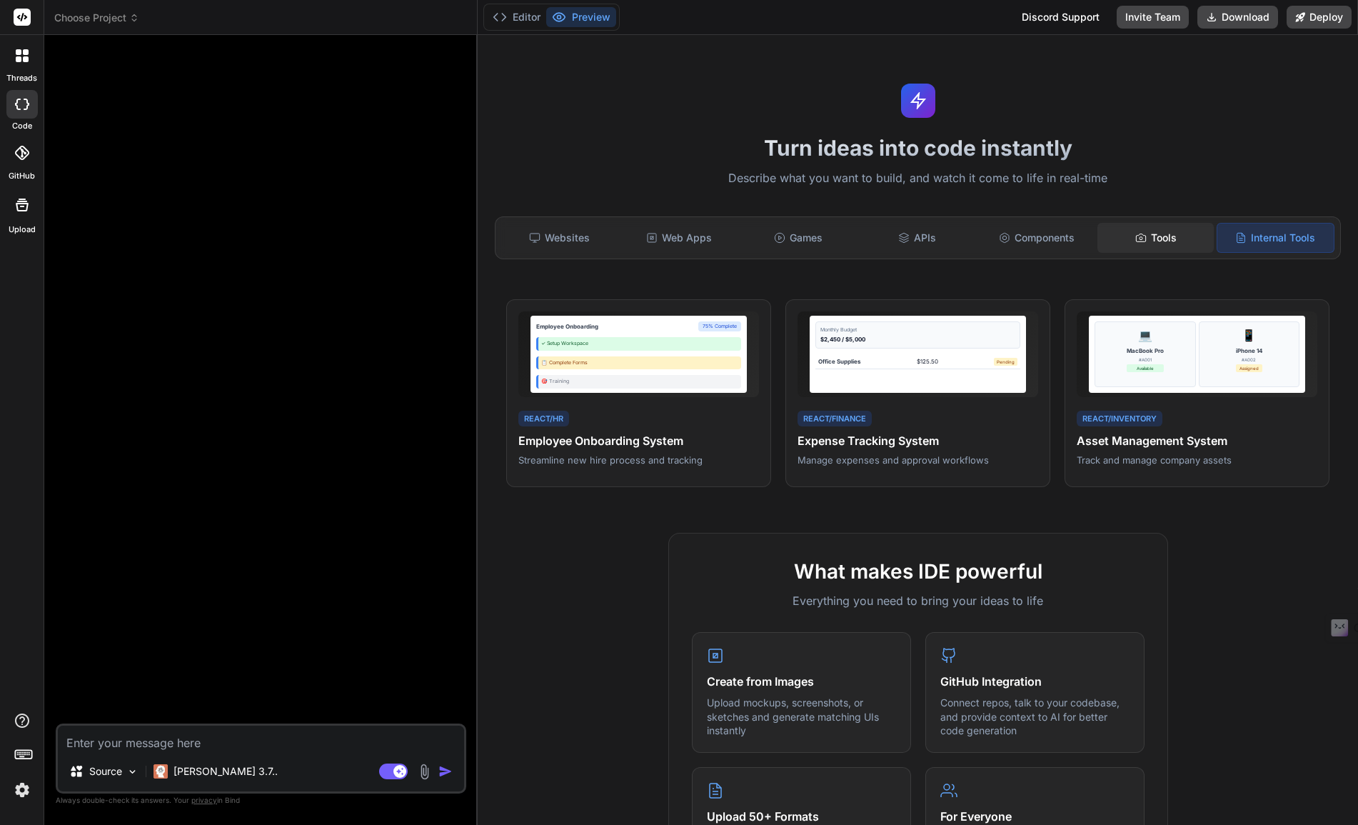
click at [1154, 235] on div "Tools" at bounding box center [1155, 238] width 116 height 30
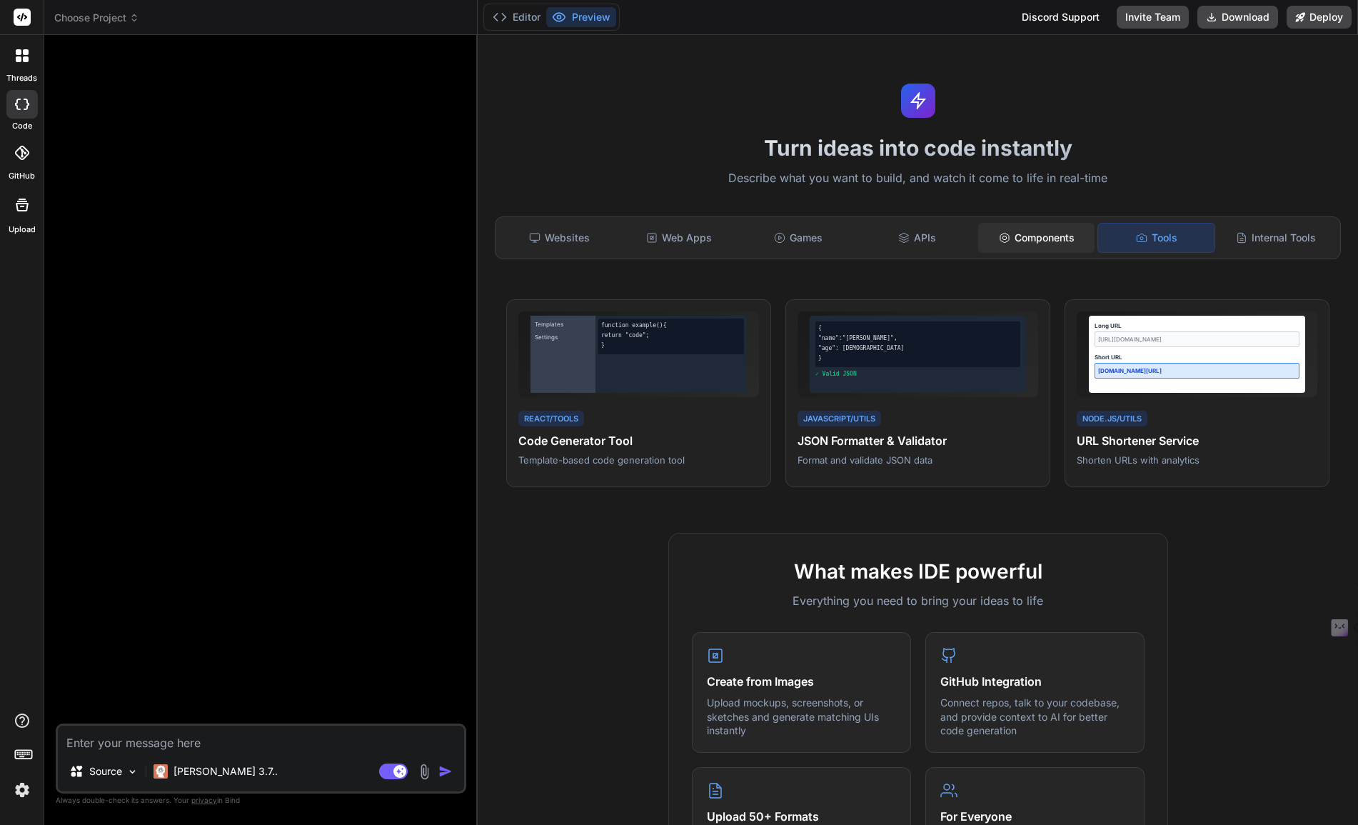
click at [1027, 239] on div "Components" at bounding box center [1036, 238] width 116 height 30
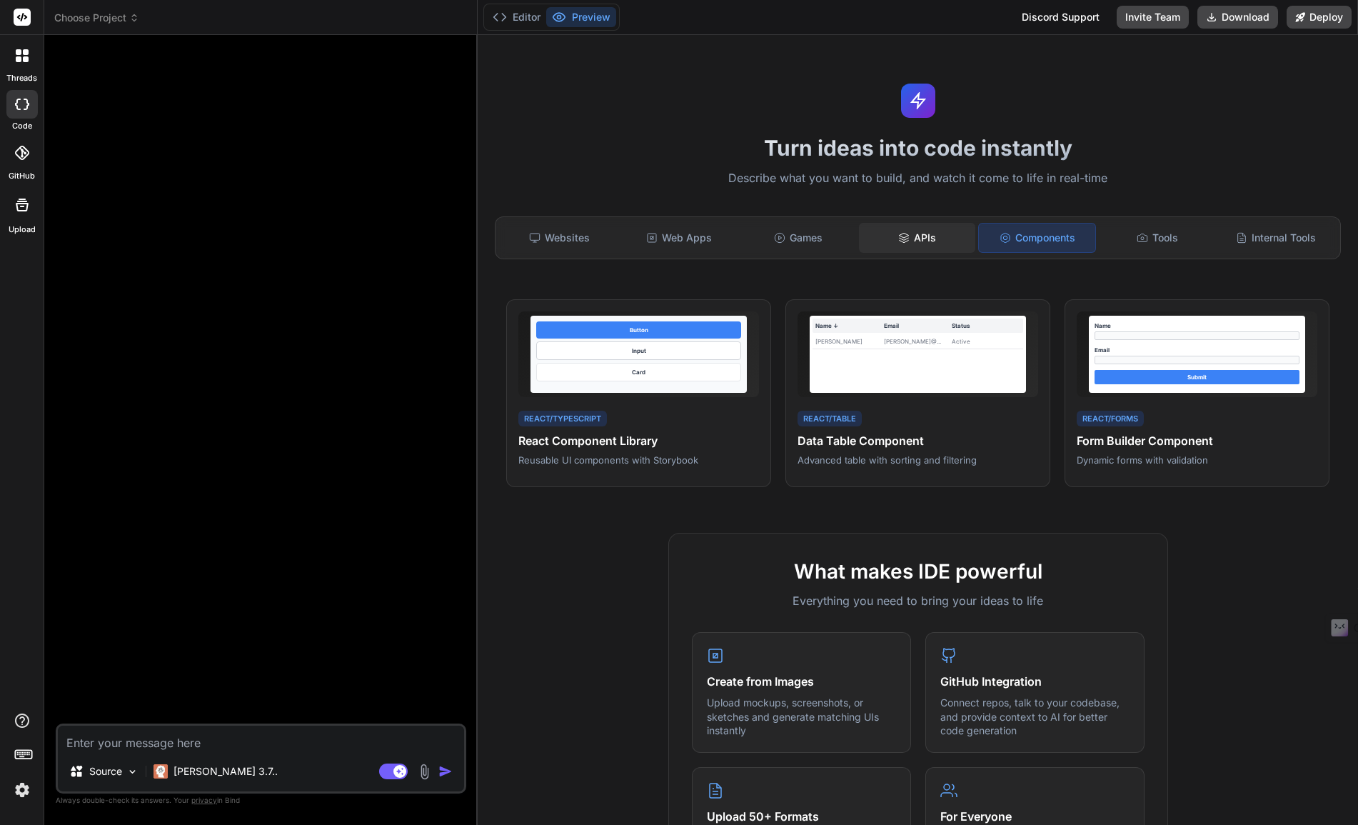
click at [902, 236] on icon at bounding box center [903, 237] width 11 height 11
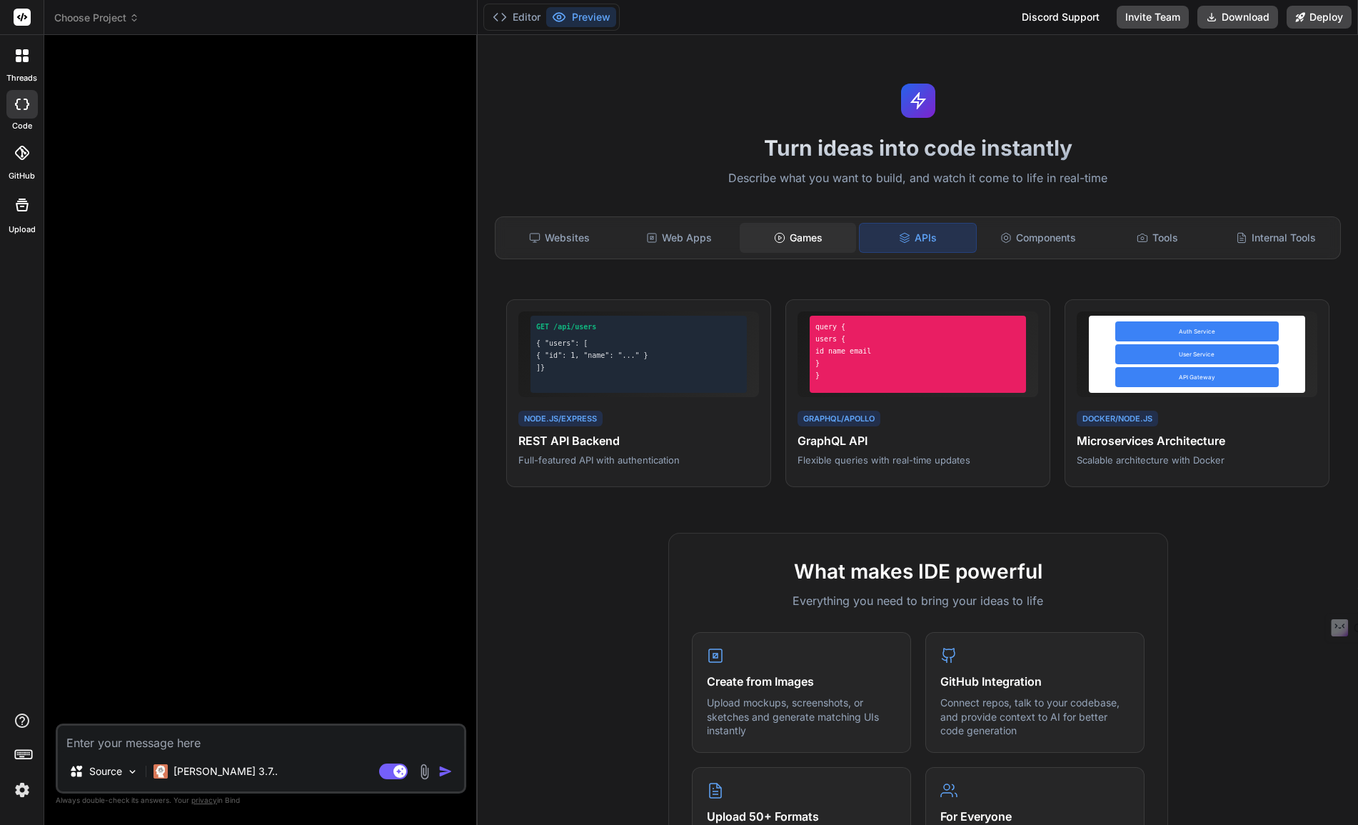
click at [804, 243] on div "Games" at bounding box center [798, 238] width 116 height 30
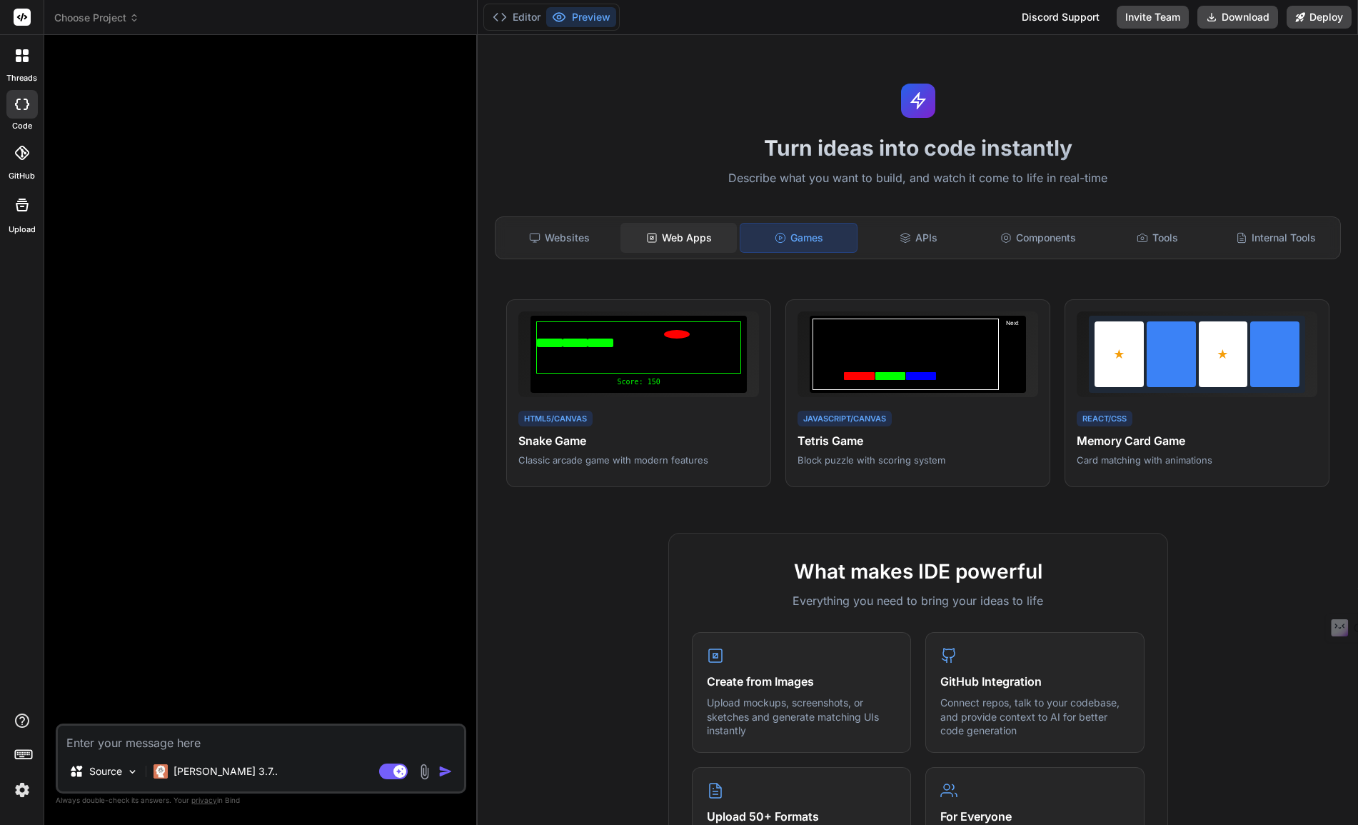
click at [701, 243] on div "Web Apps" at bounding box center [678, 238] width 116 height 30
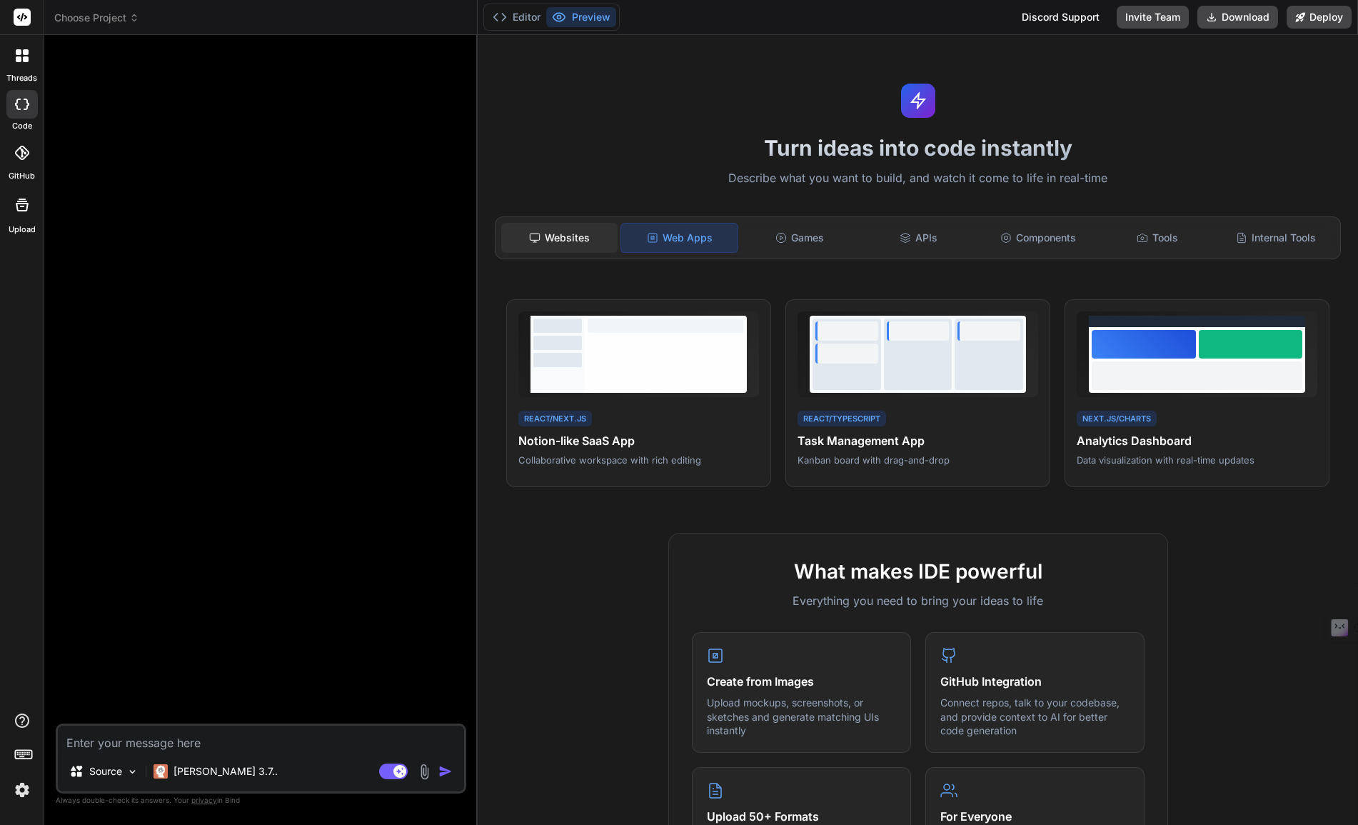
click at [571, 238] on div "Websites" at bounding box center [559, 238] width 116 height 30
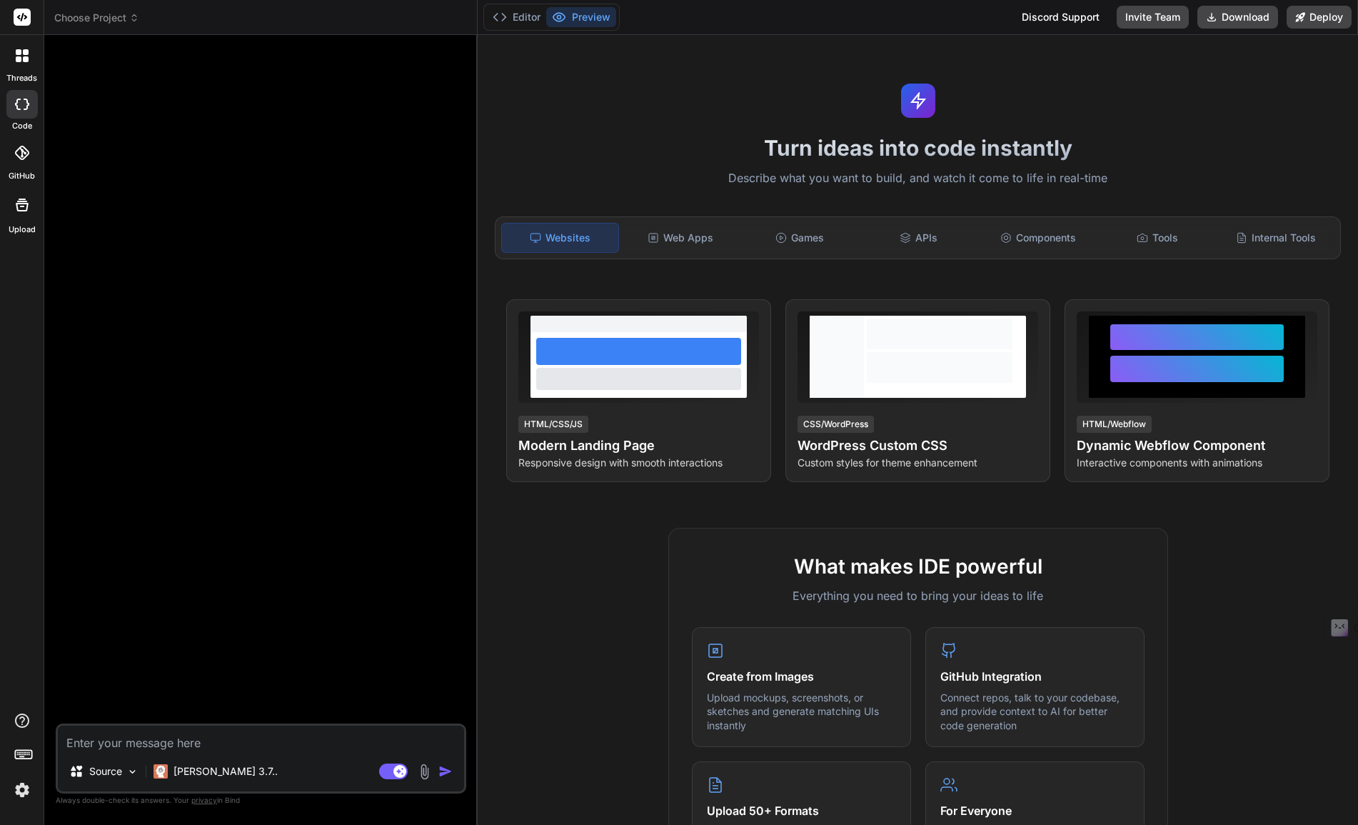
click at [141, 741] on textarea at bounding box center [261, 738] width 406 height 26
click at [21, 57] on icon at bounding box center [19, 59] width 6 height 6
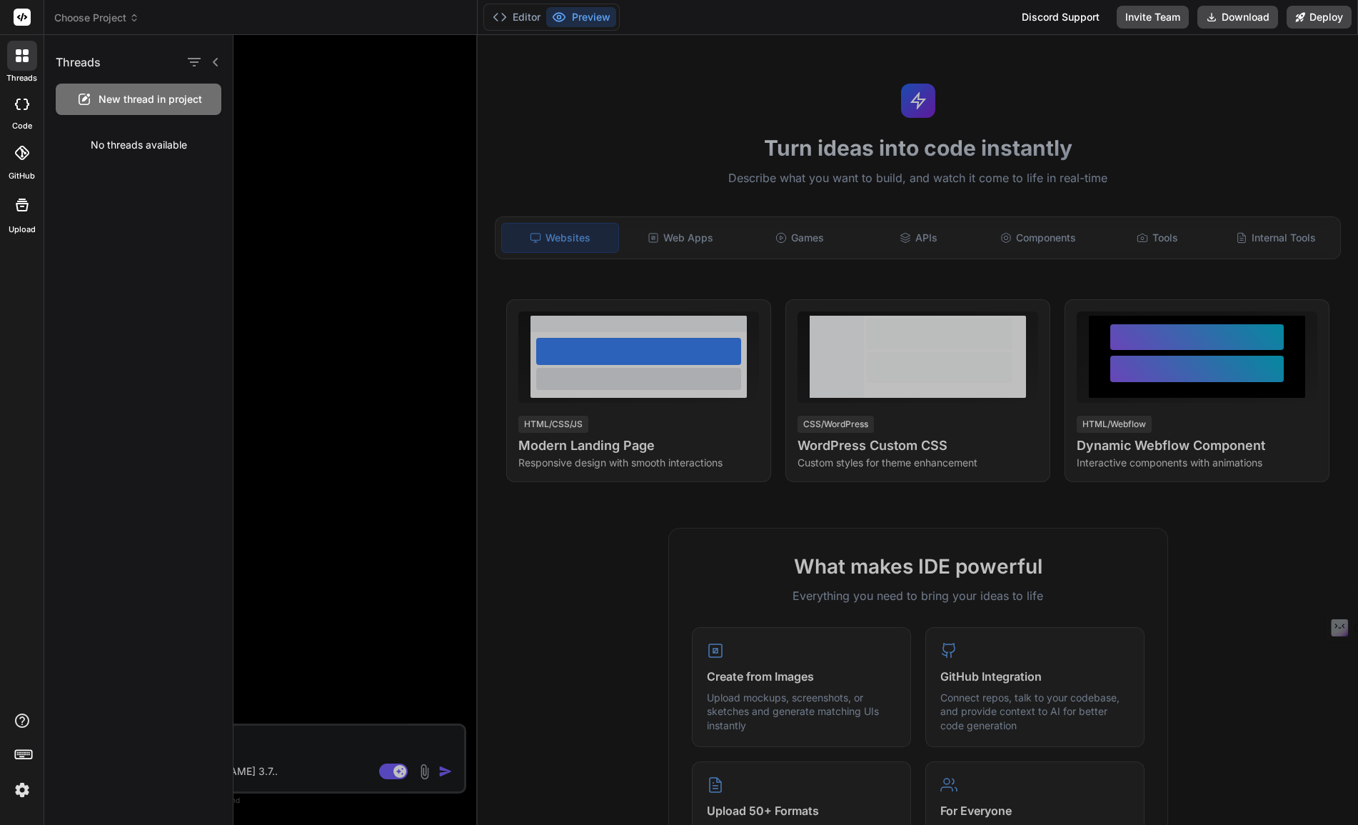
click at [125, 19] on span "Choose Project" at bounding box center [96, 18] width 85 height 14
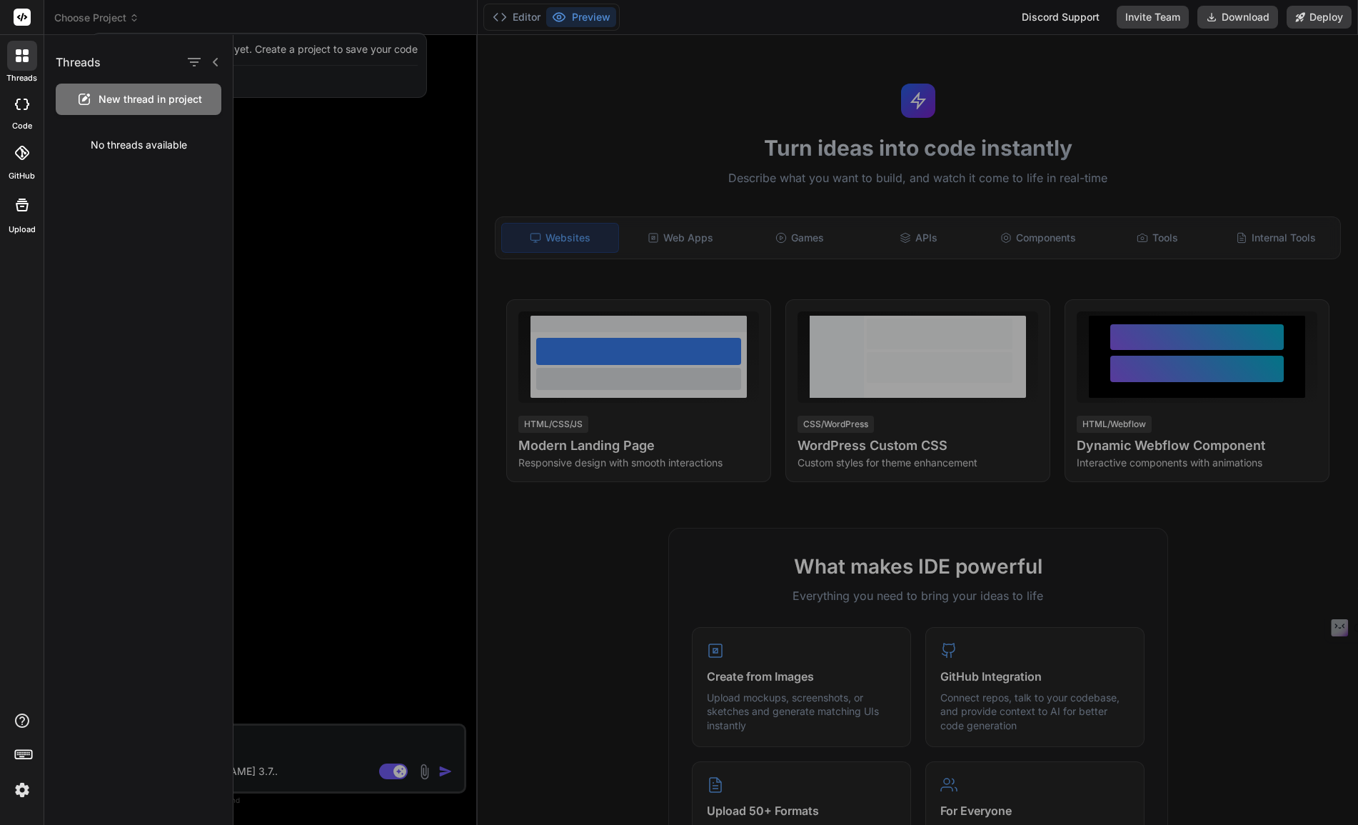
click at [305, 141] on div at bounding box center [795, 430] width 1124 height 790
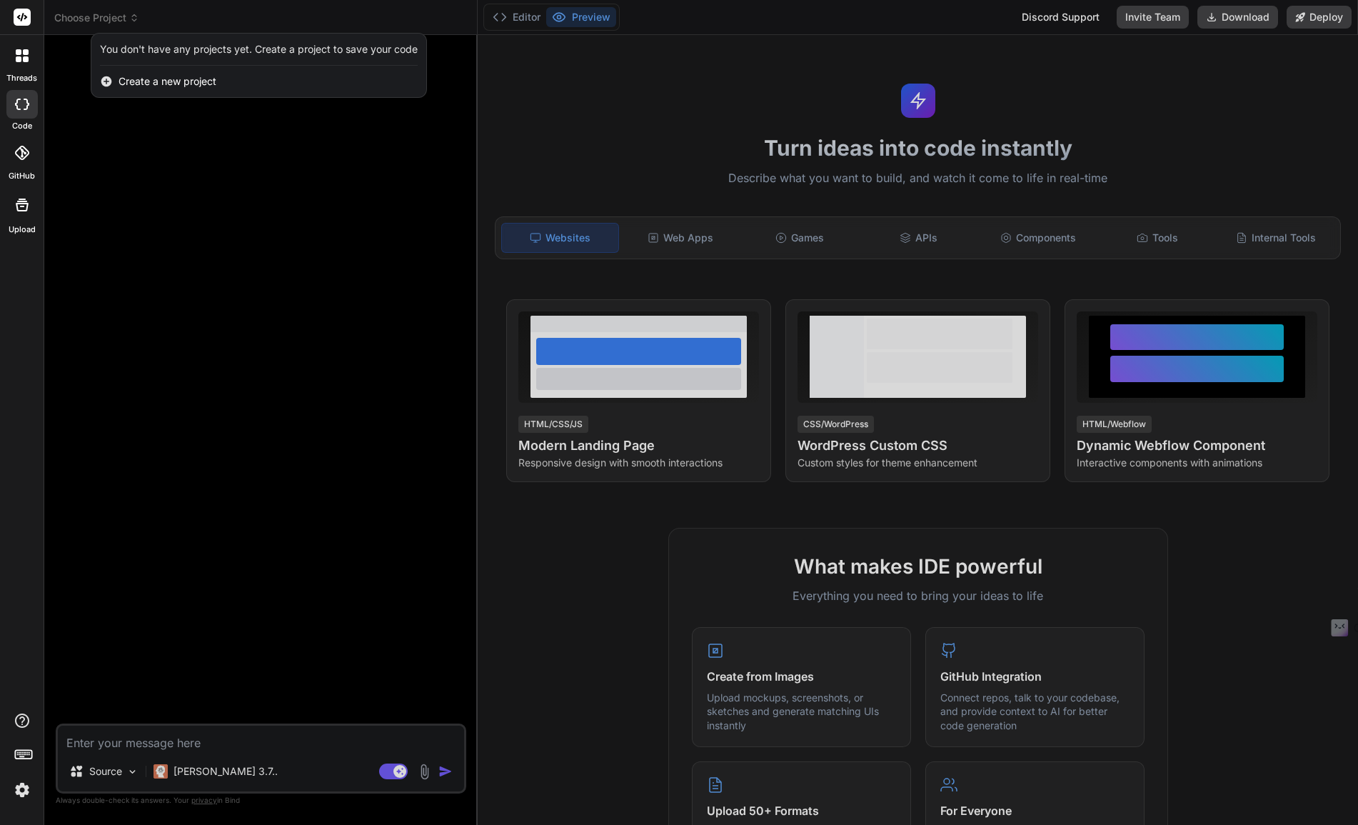
click at [107, 79] on icon at bounding box center [106, 81] width 11 height 11
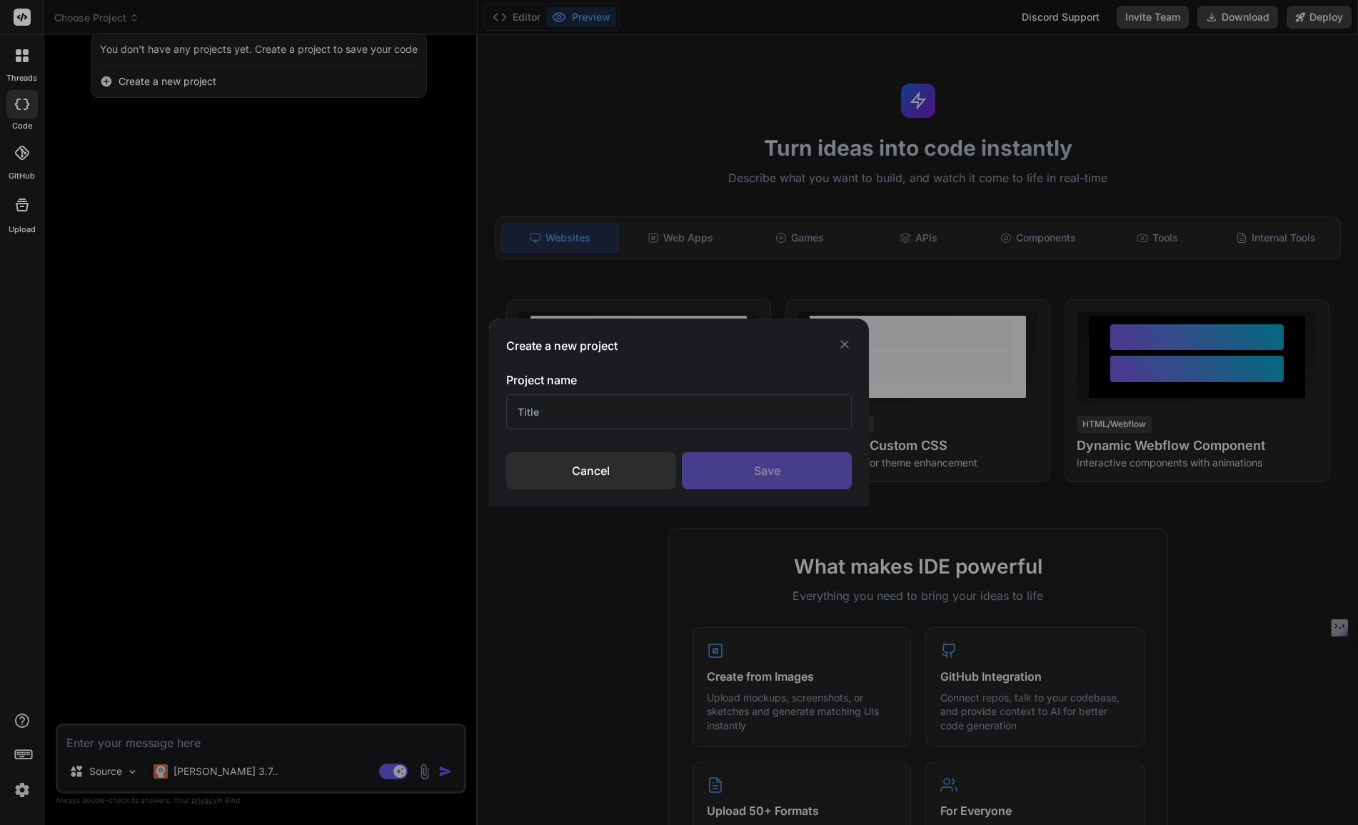
click at [556, 418] on input "text" at bounding box center [679, 411] width 346 height 35
type input "P"
type input "Website for I hate Pesticides in My Food"
click at [747, 466] on div "Save" at bounding box center [767, 470] width 170 height 37
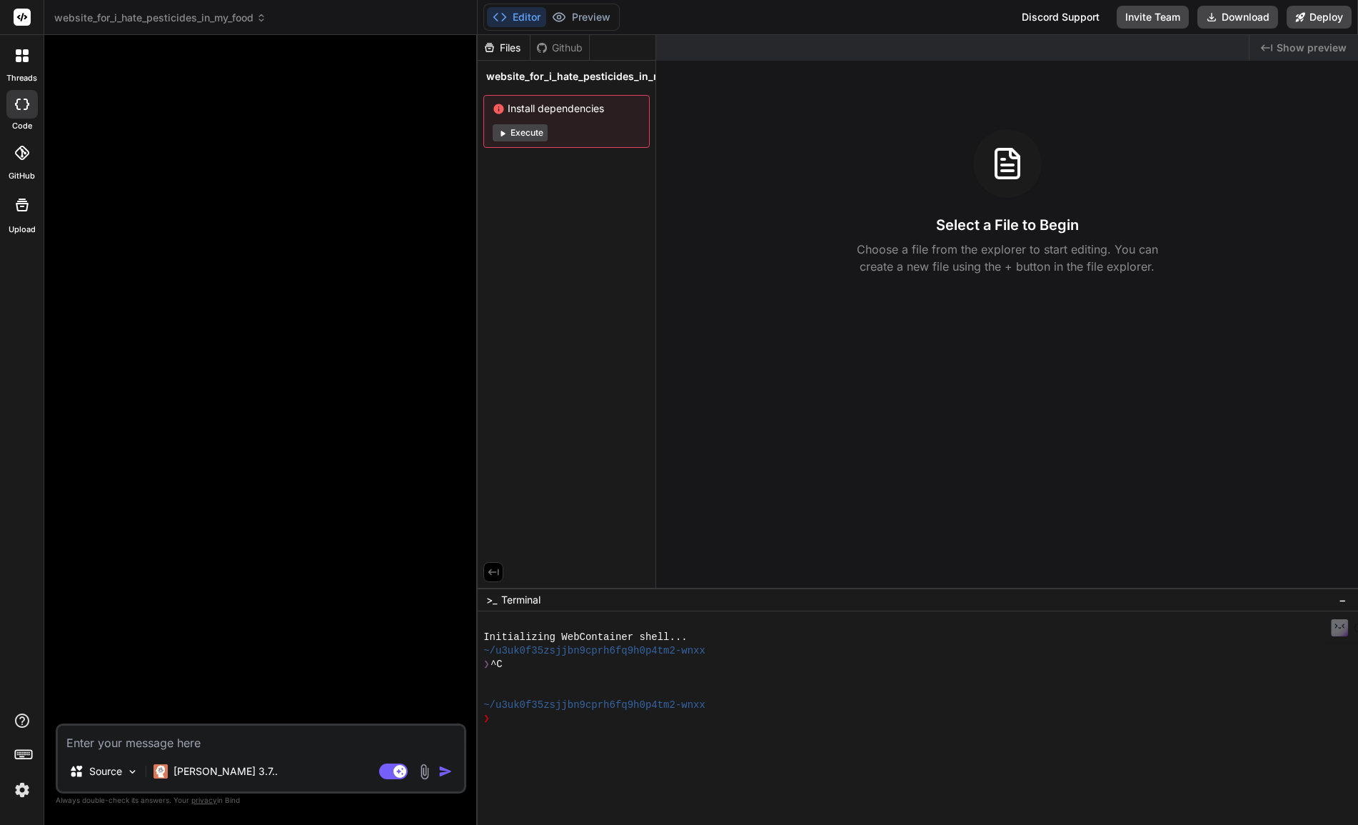
click at [129, 742] on textarea at bounding box center [261, 738] width 406 height 26
type textarea "x"
type textarea "c"
type textarea "x"
type textarea "cr"
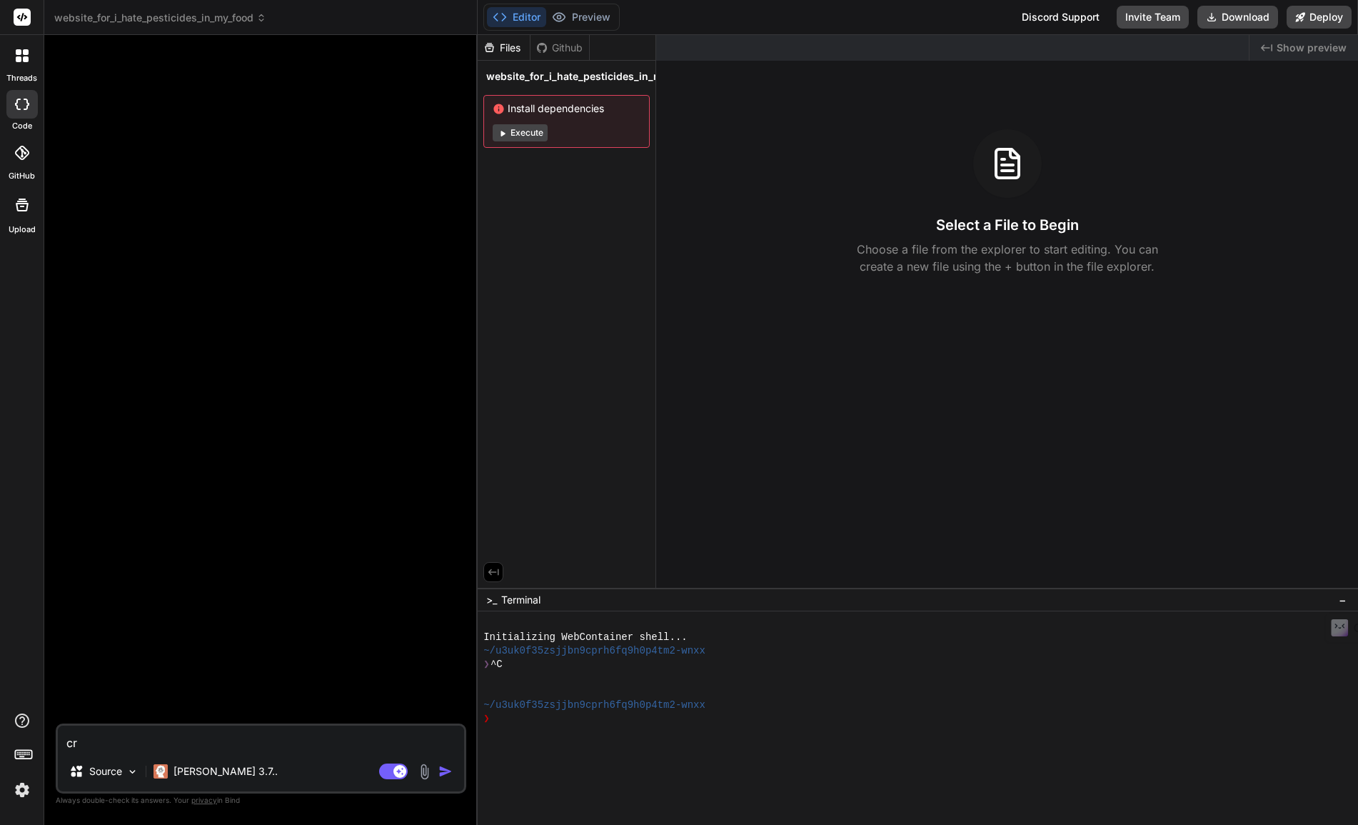
type textarea "x"
type textarea "cre"
type textarea "x"
type textarea "crea"
type textarea "x"
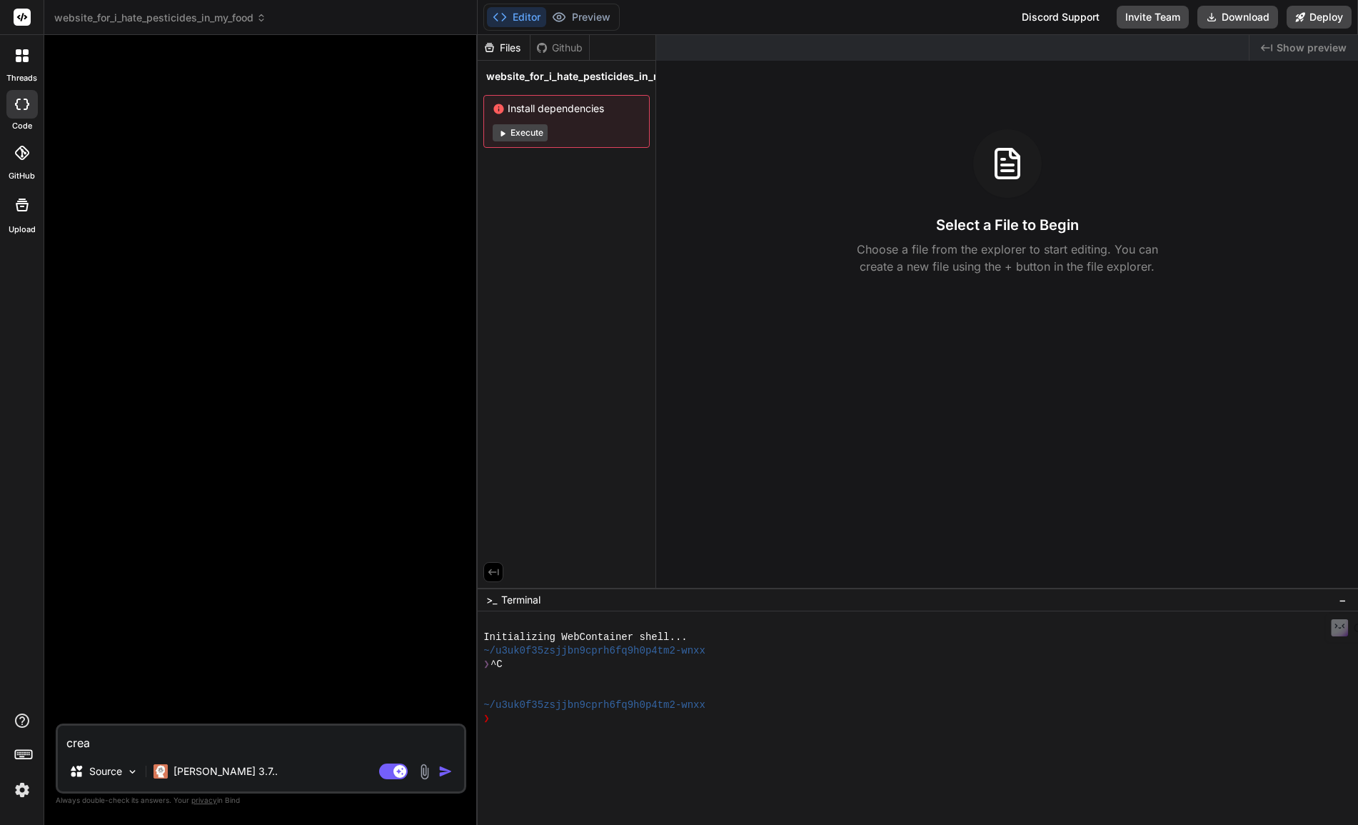
type textarea "creat"
type textarea "x"
type textarea "create"
type textarea "x"
type textarea "create"
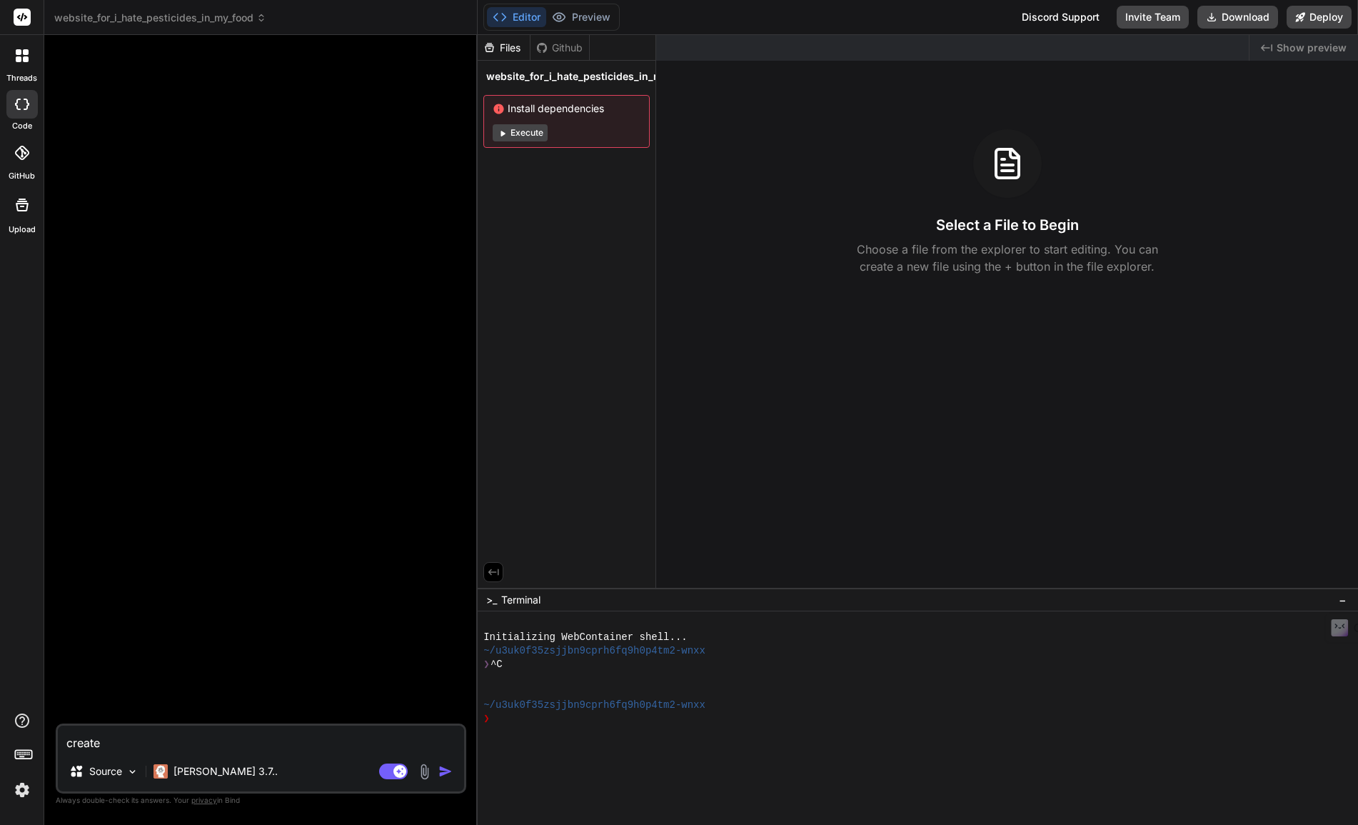
type textarea "x"
type textarea "create a"
type textarea "x"
type textarea "create a"
type textarea "x"
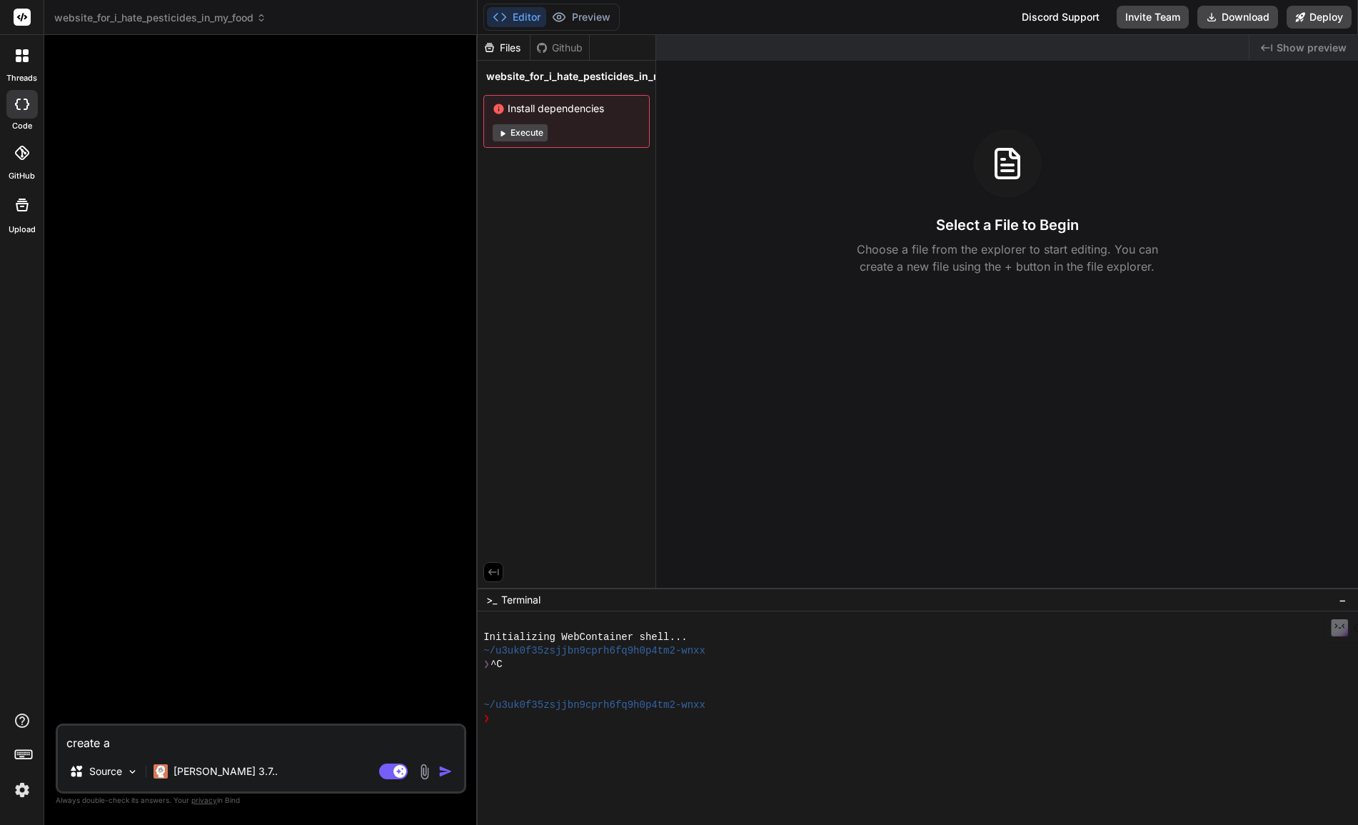
type textarea "create a w"
type textarea "x"
type textarea "create a we"
type textarea "x"
type textarea "create a web"
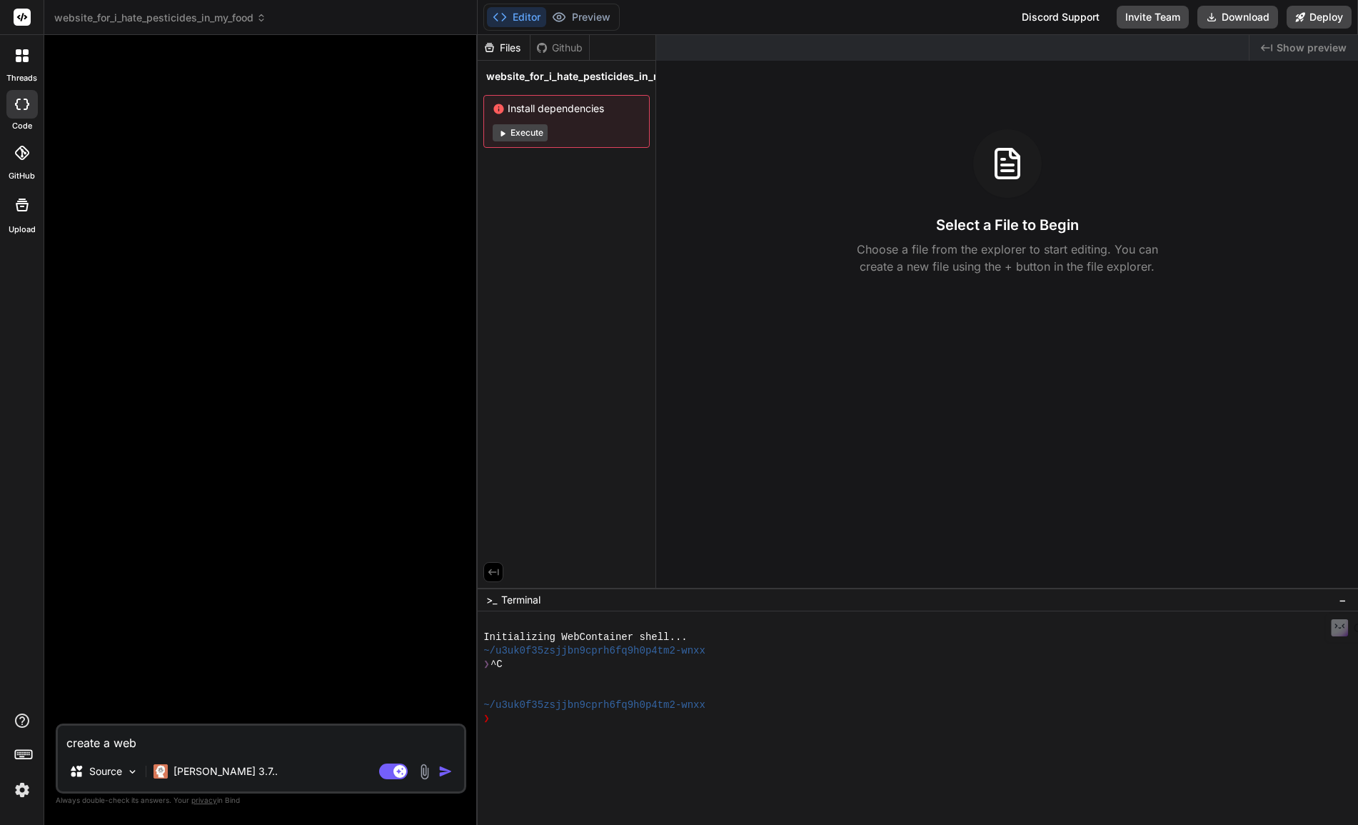
type textarea "x"
type textarea "create a webs"
type textarea "x"
type textarea "create a websi"
type textarea "x"
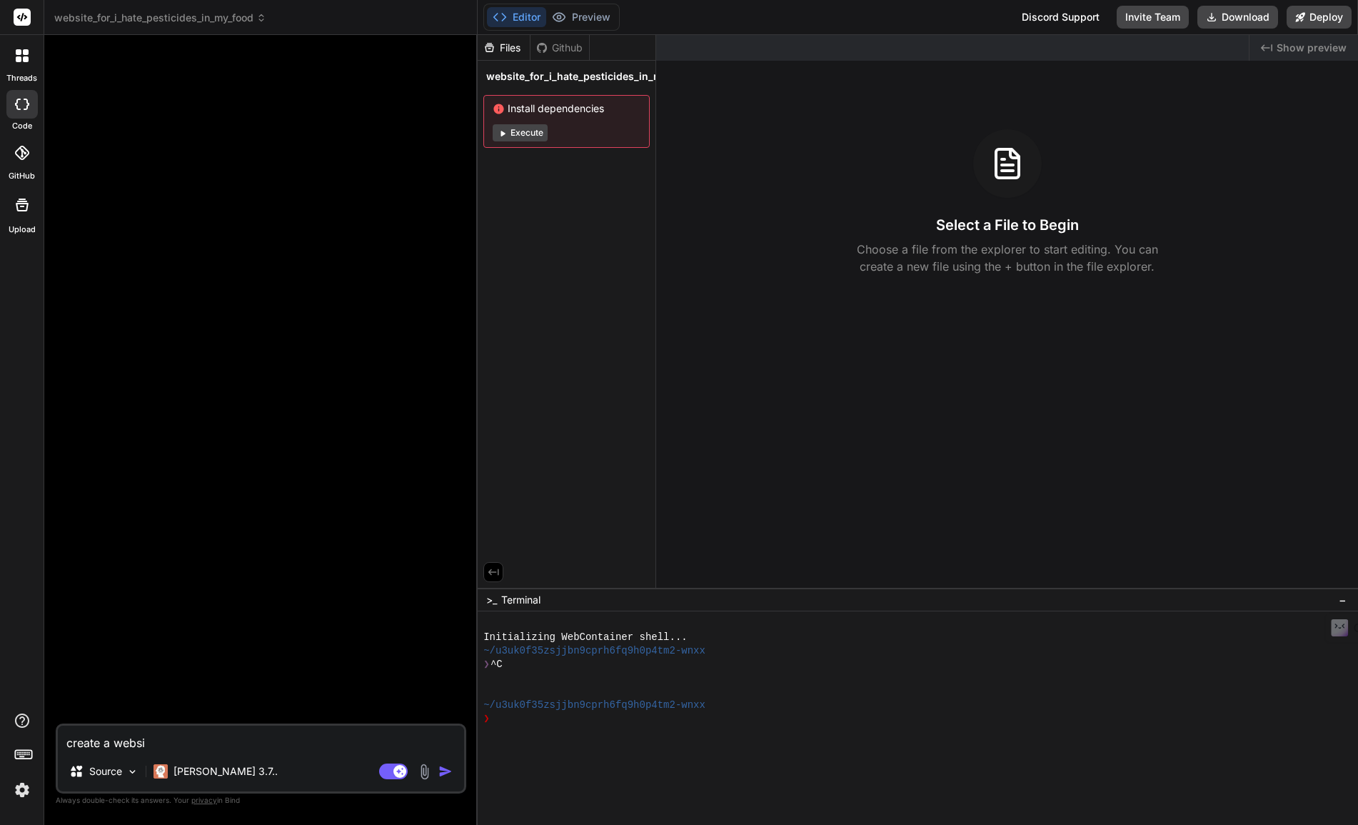
type textarea "create a websit"
type textarea "x"
type textarea "create a website"
type textarea "x"
type textarea "create a websit"
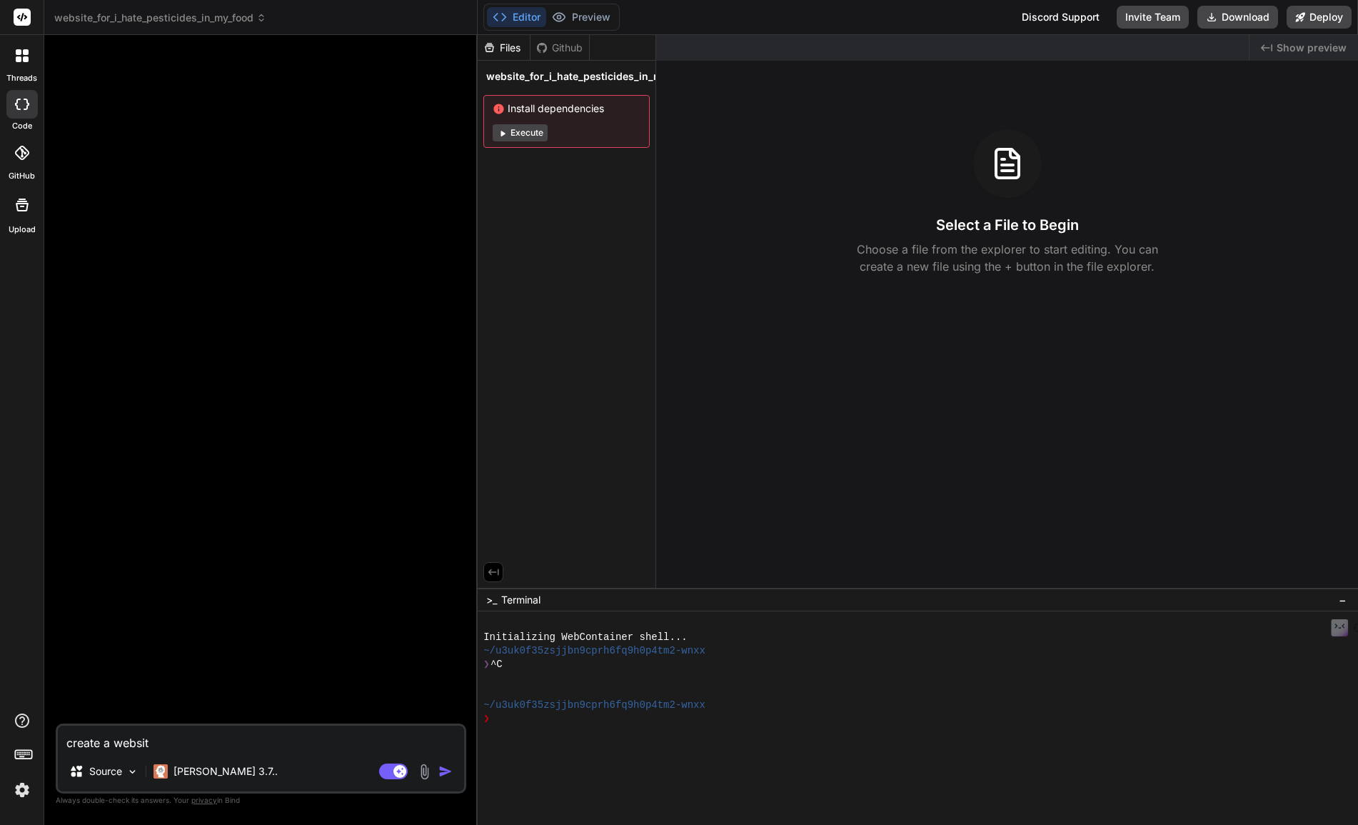
type textarea "x"
type textarea "create a website"
type textarea "x"
type textarea "create a website"
type textarea "x"
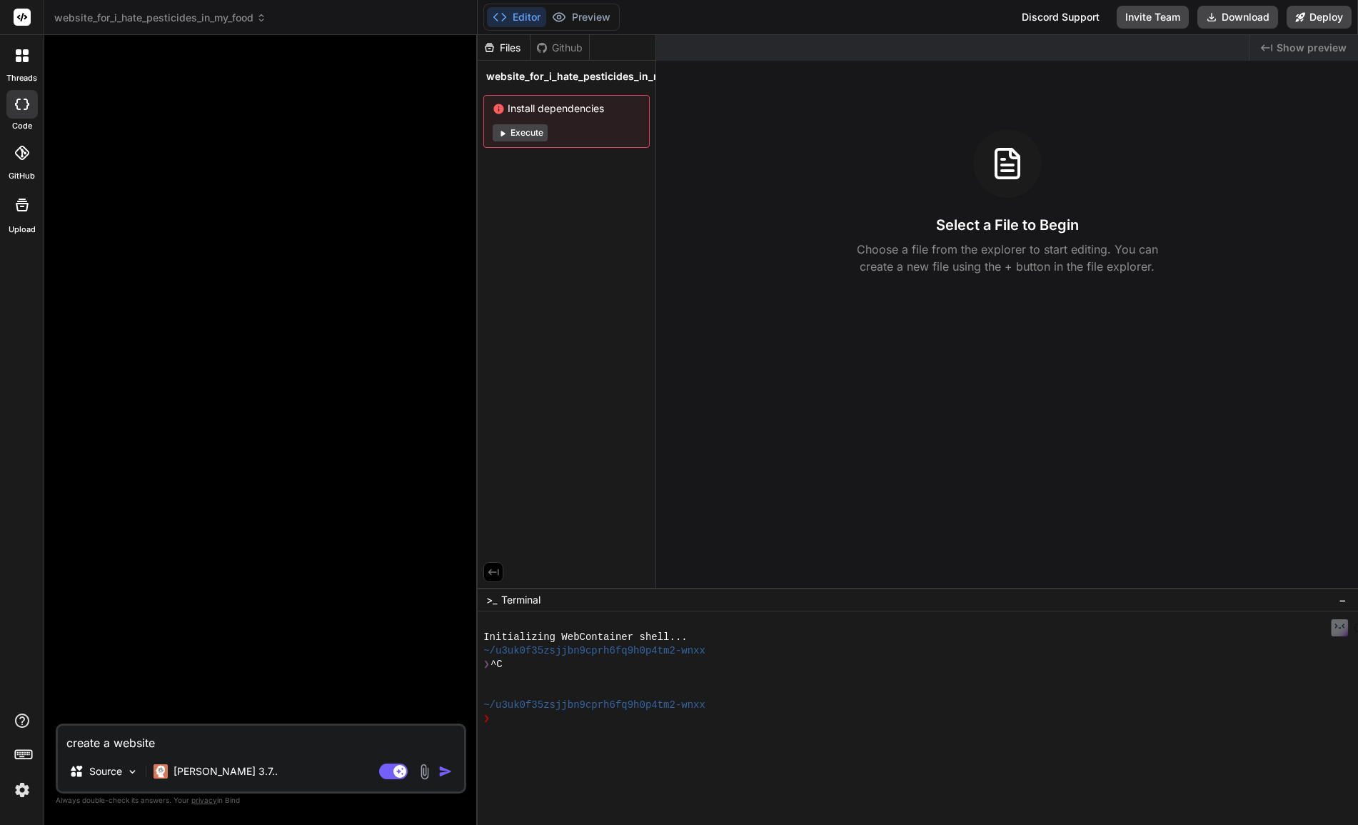
type textarea "create a website b"
type textarea "x"
type textarea "create a website bl"
type textarea "x"
type textarea "create a website blo"
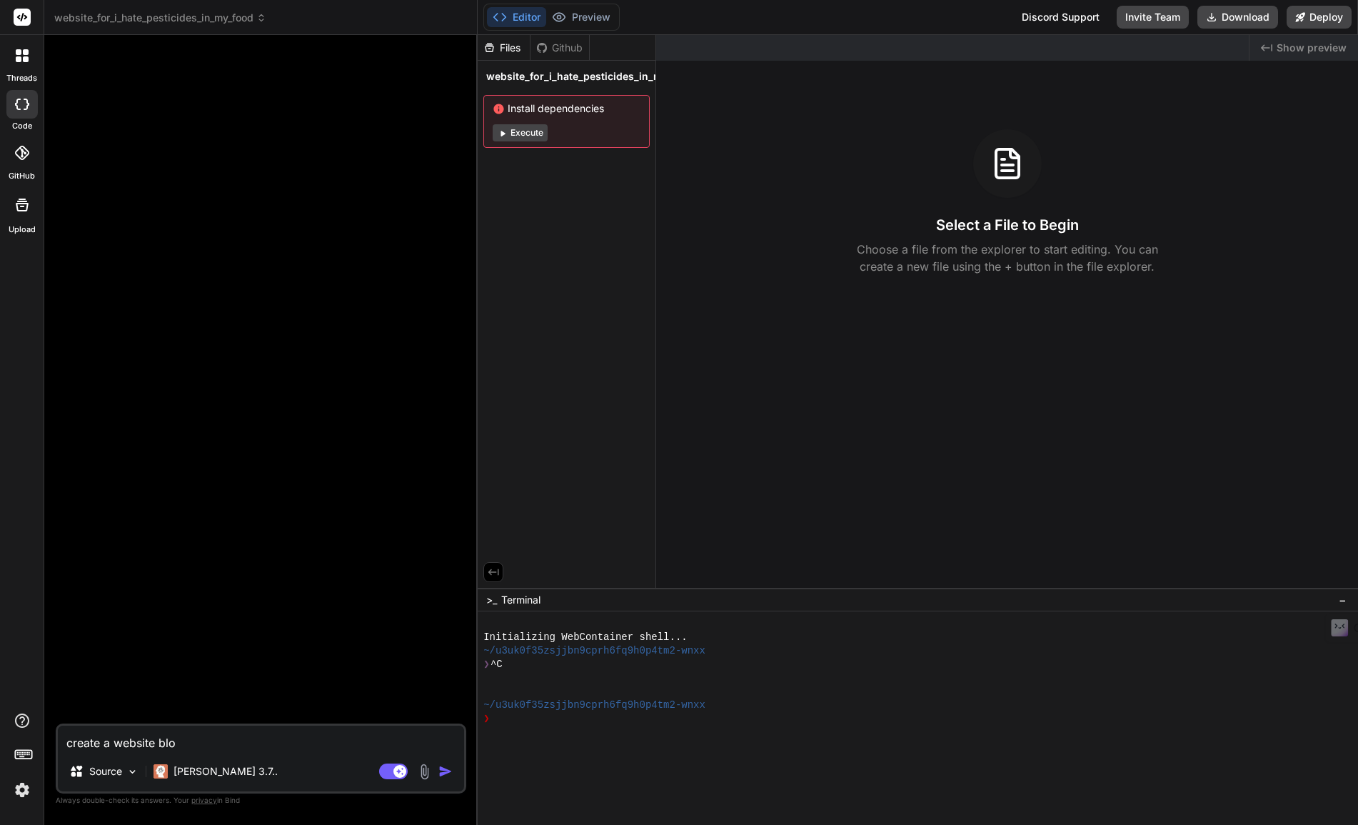
type textarea "x"
type textarea "create a website blog"
type textarea "x"
type textarea "create a website blog"
type textarea "x"
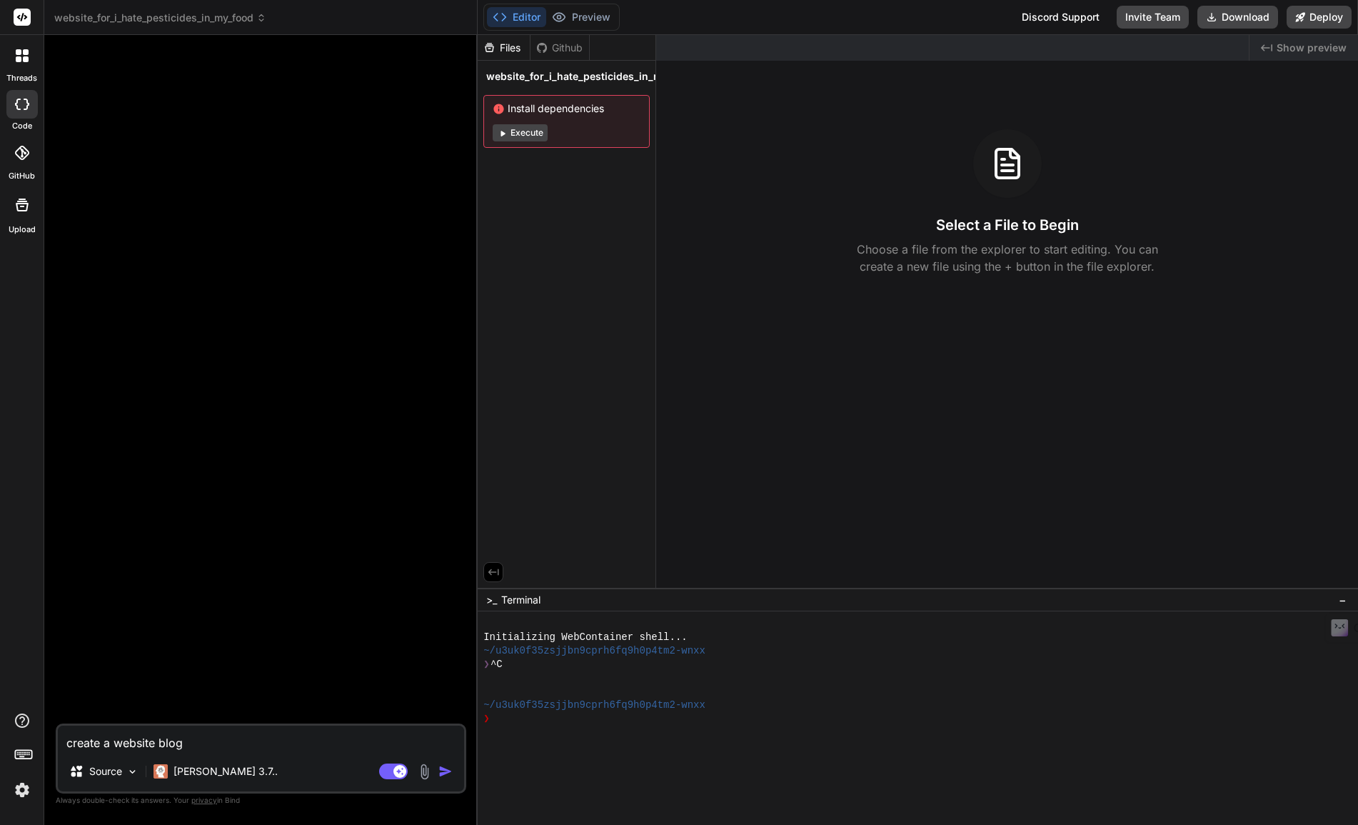
type textarea "create a website blog f"
type textarea "x"
type textarea "create a website blog fo"
type textarea "x"
type textarea "create a website blog for"
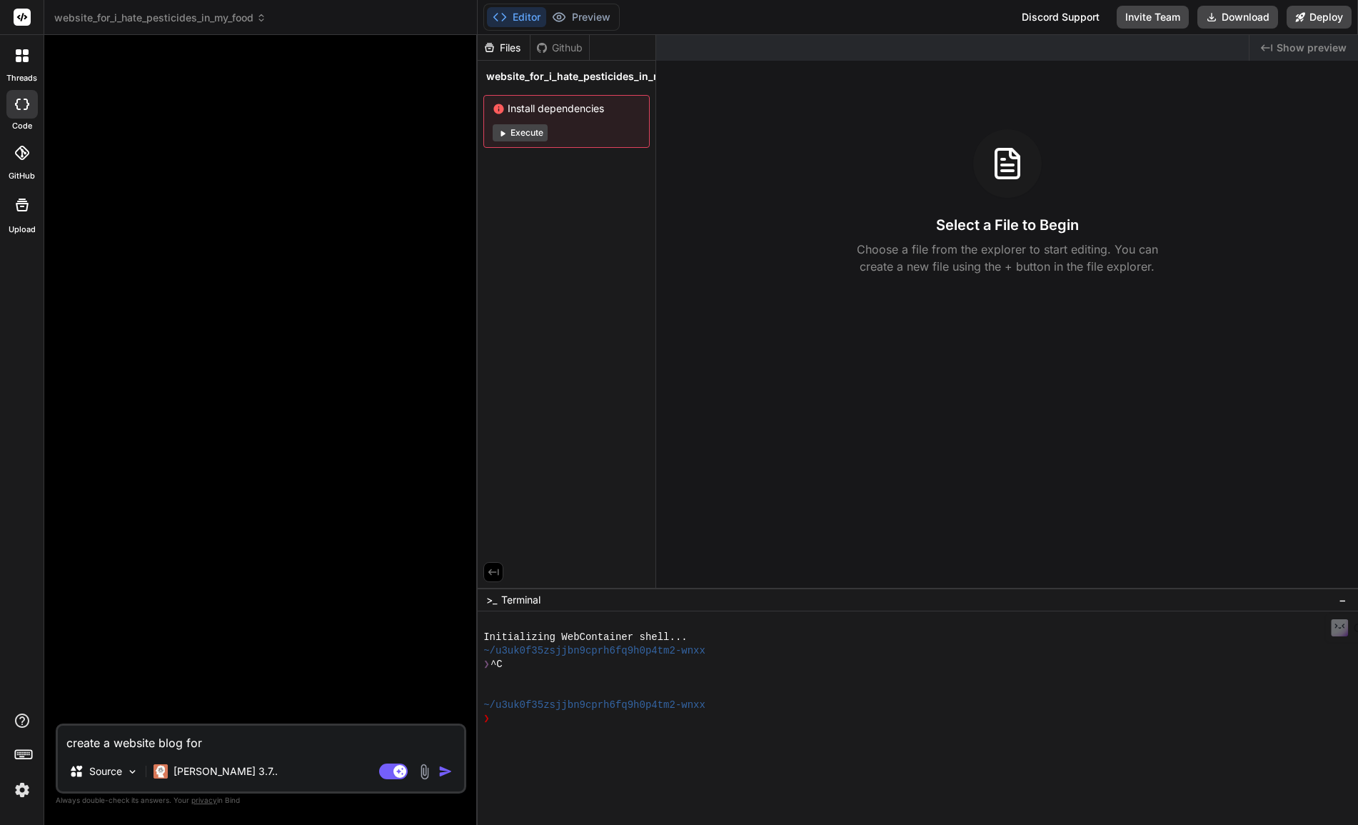
type textarea "x"
type textarea "create a website blog for"
type textarea "x"
type textarea "create a website blog for"
type textarea "x"
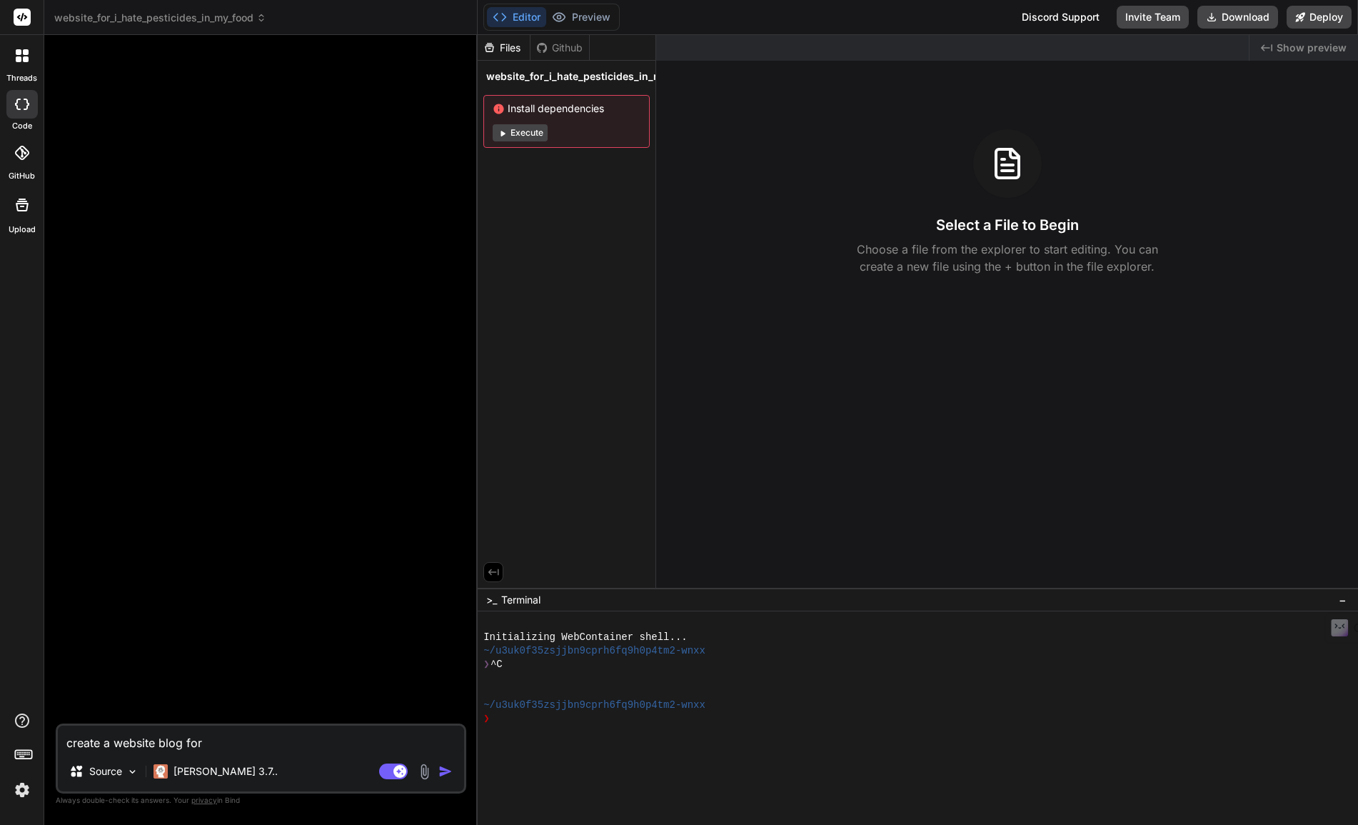
type textarea "create a website blog fo"
type textarea "x"
type textarea "create a website blog for"
type textarea "x"
type textarea "create a website blog for"
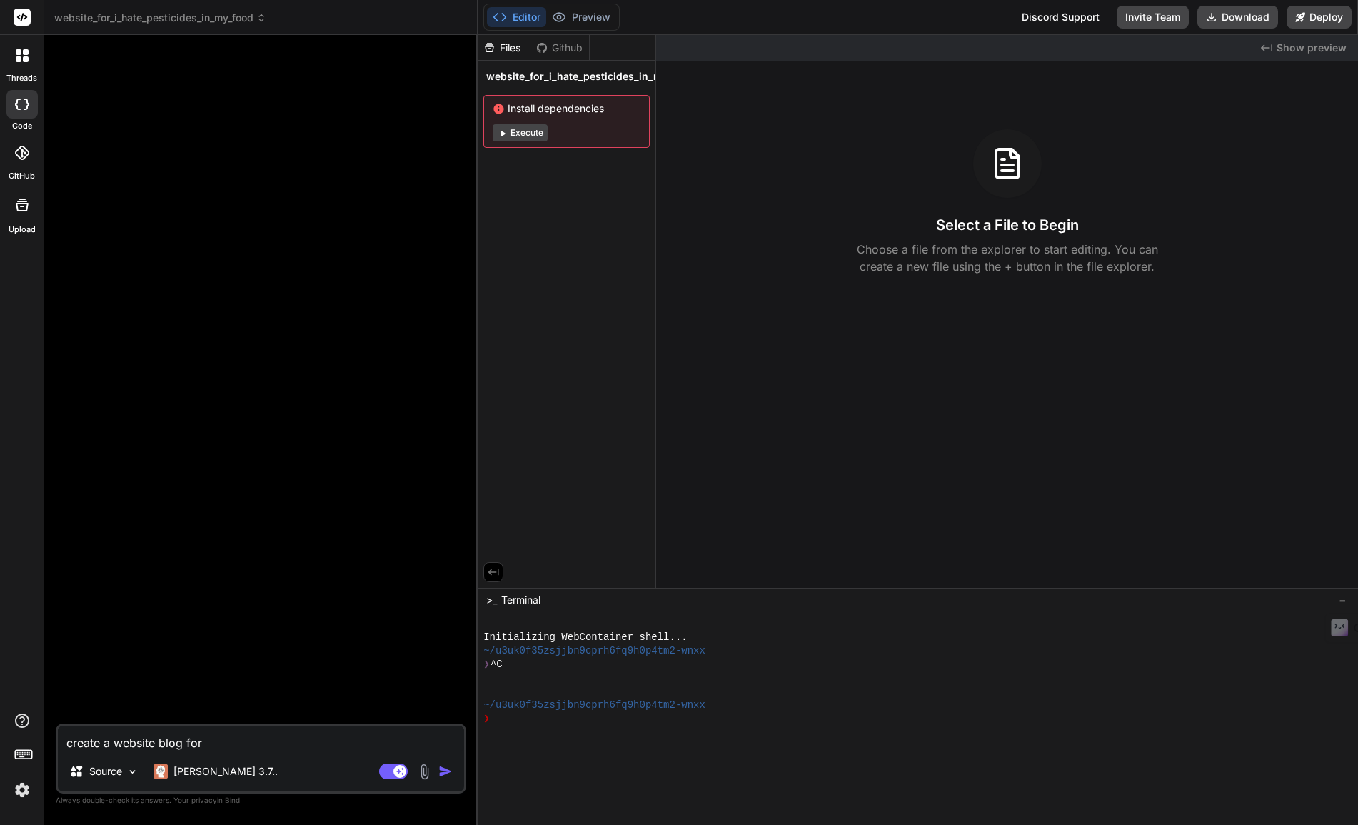
type textarea "x"
type textarea "create a website blog for a"
type textarea "x"
type textarea "create a website blog for a"
type textarea "x"
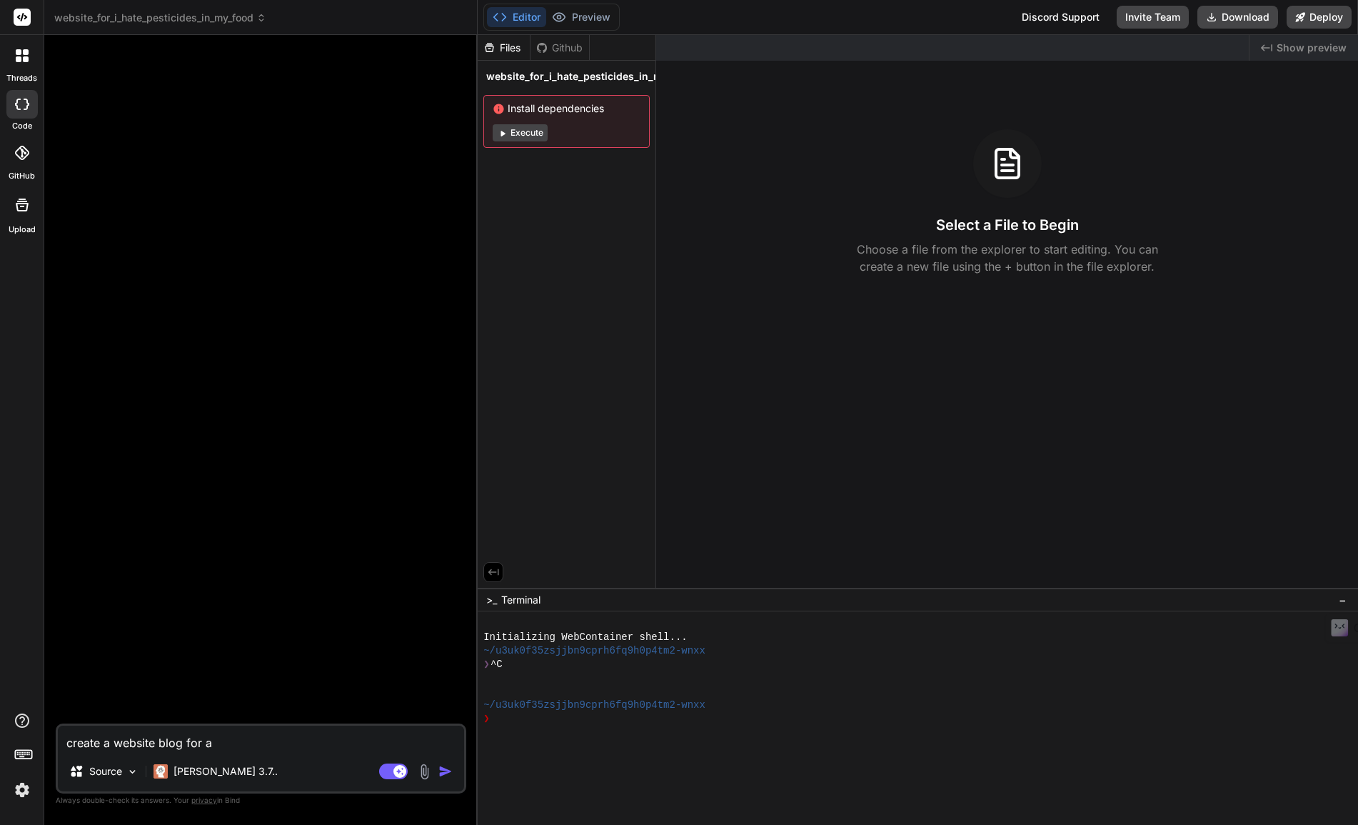
type textarea "create a website blog for a t"
type textarea "x"
type textarea "create a website blog for a ti"
type textarea "x"
type textarea "create a website blog for a t"
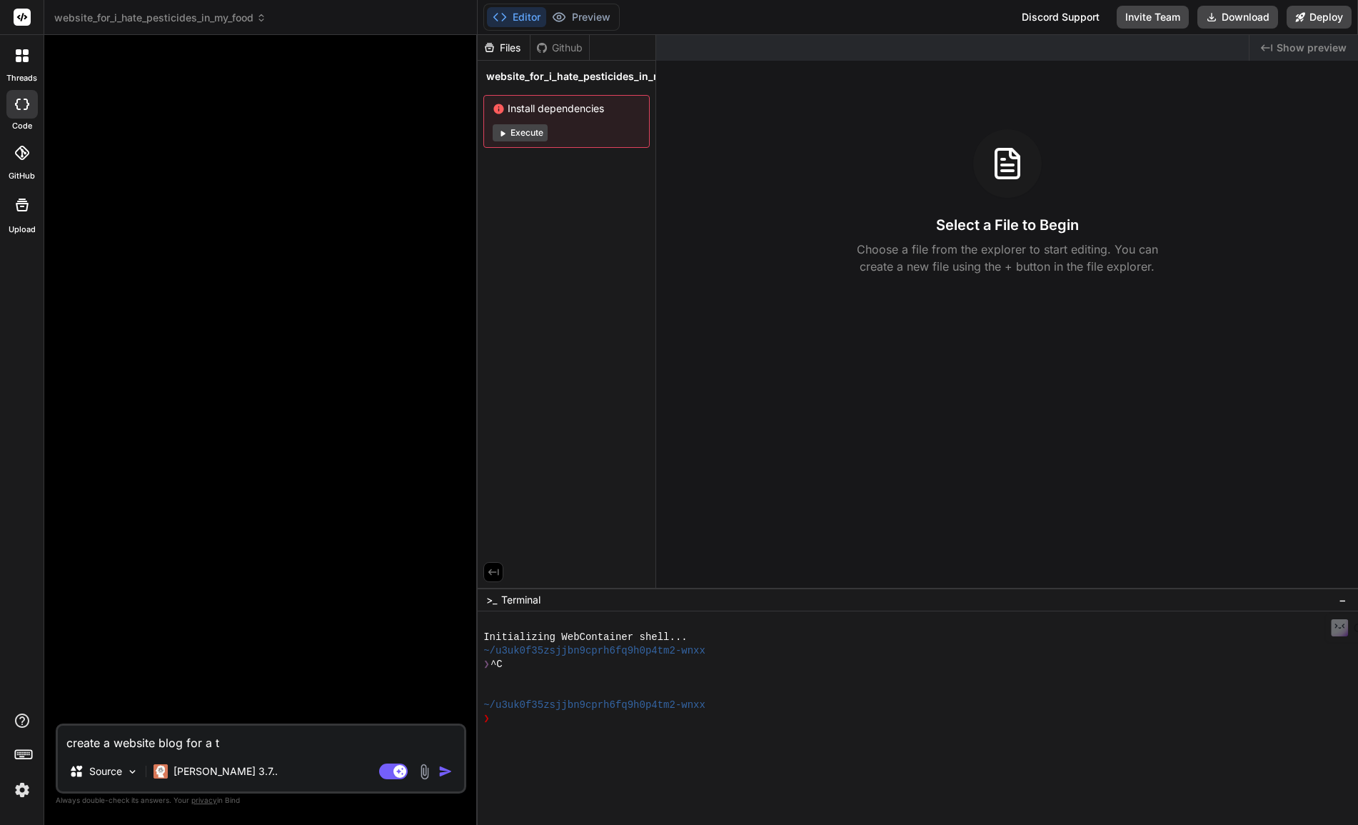
type textarea "x"
type textarea "create a website blog for a to"
type textarea "x"
type textarea "create a website blog for a top"
type textarea "x"
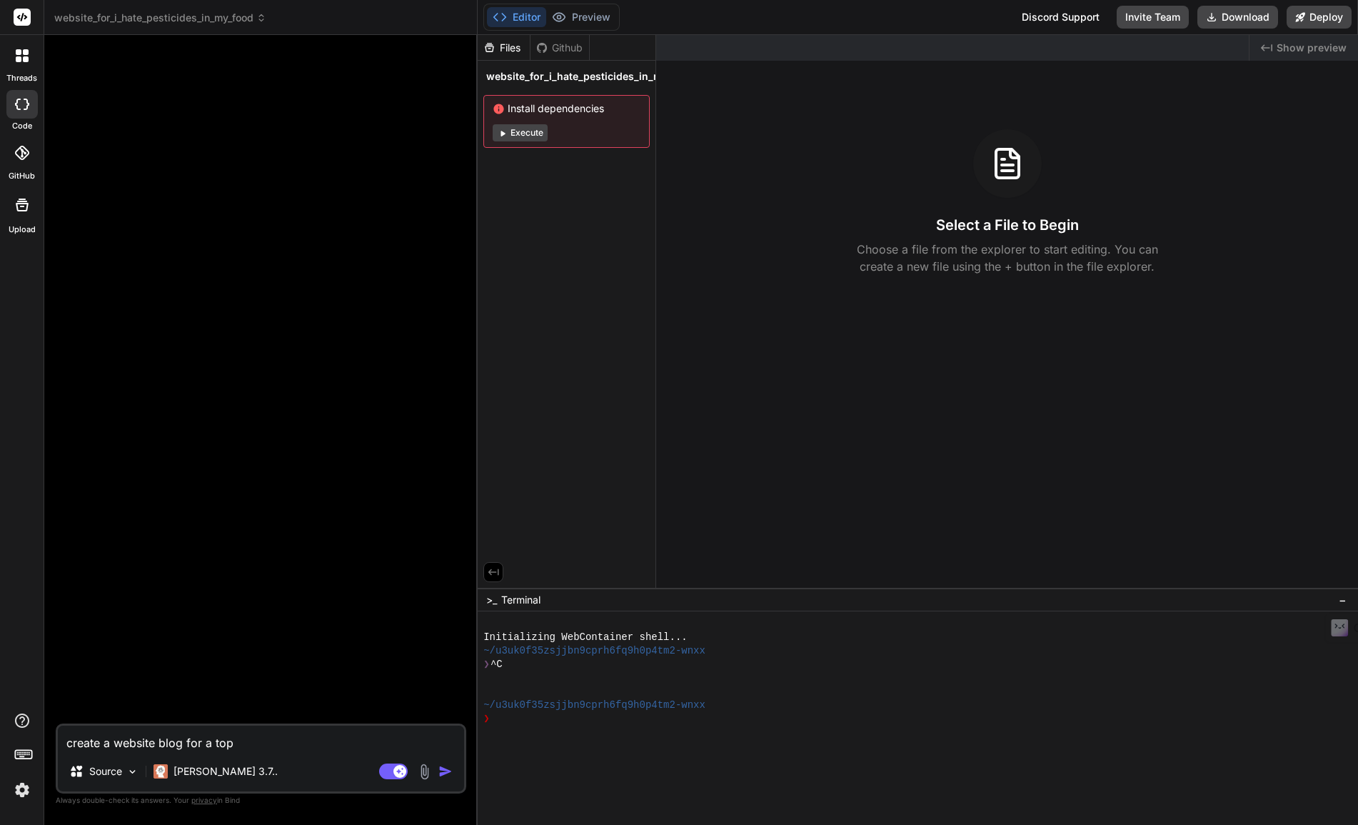
type textarea "create a website blog for a topi"
type textarea "x"
type textarea "create a website blog for a topic"
type textarea "x"
type textarea "create a website blog for a topic"
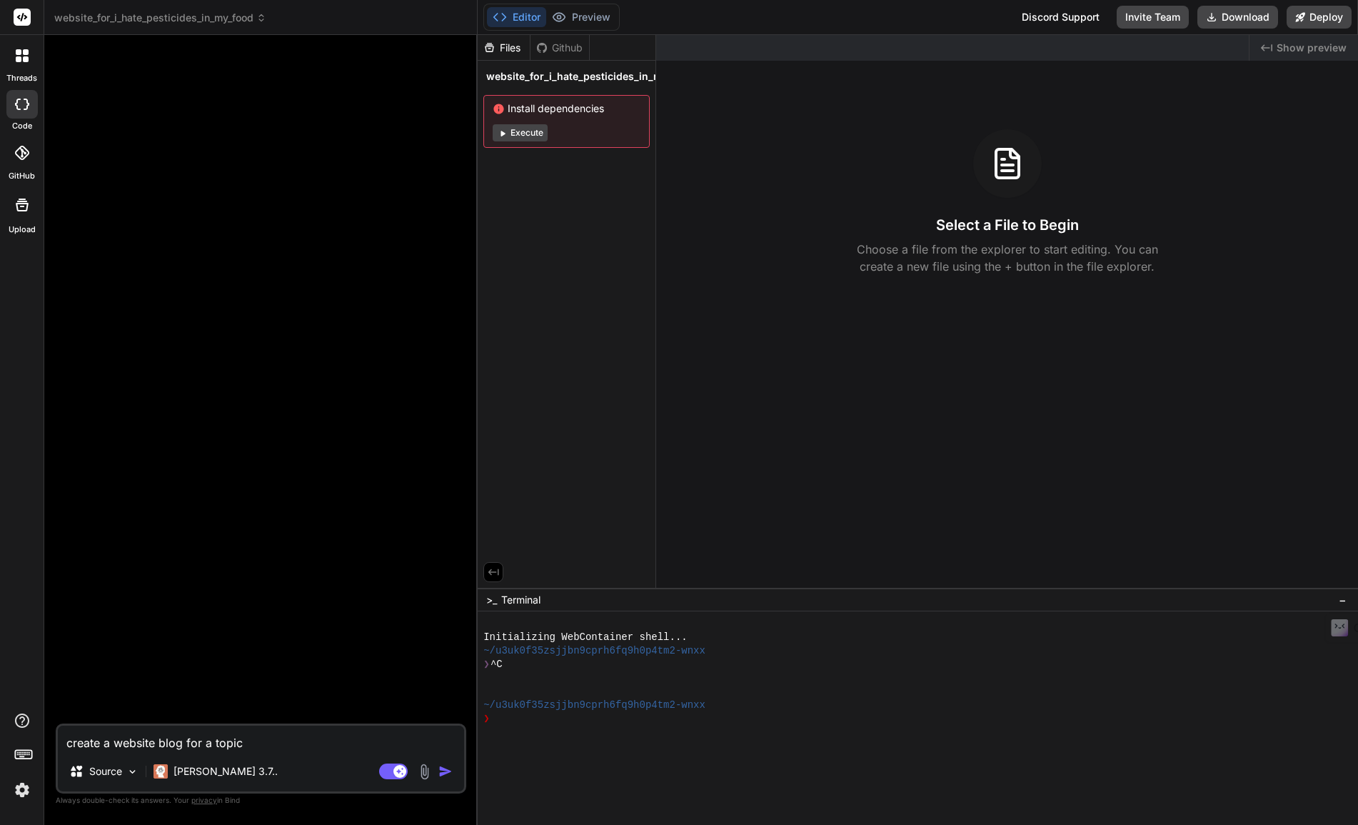
type textarea "x"
type textarea "create a website blog for a topic o"
type textarea "x"
type textarea "create a website blog for a topic on"
type textarea "x"
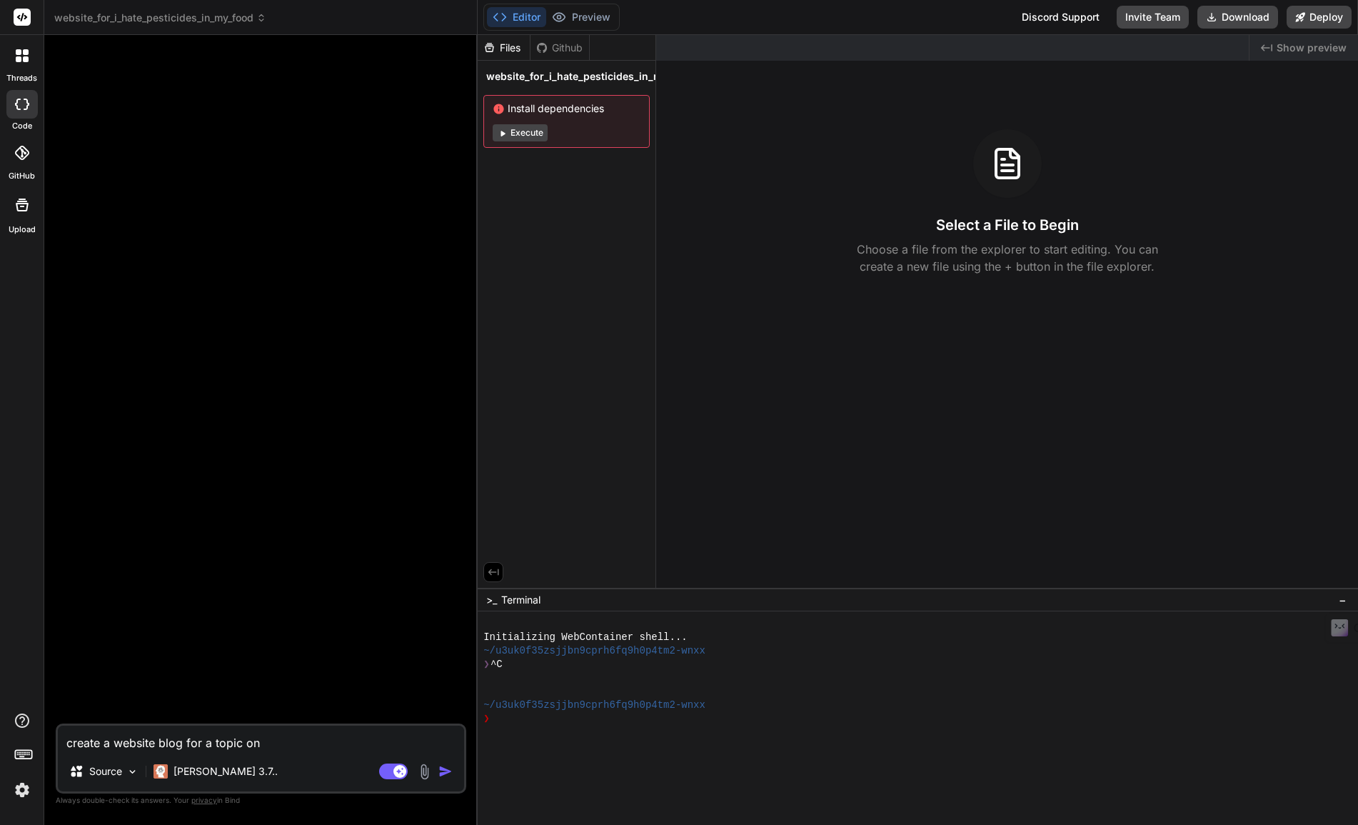
type textarea "create a website blog for a topic on"
type textarea "x"
type textarea "create a website blog for a topic on '"
type textarea "x"
type textarea "create a website blog for a topic on 'I"
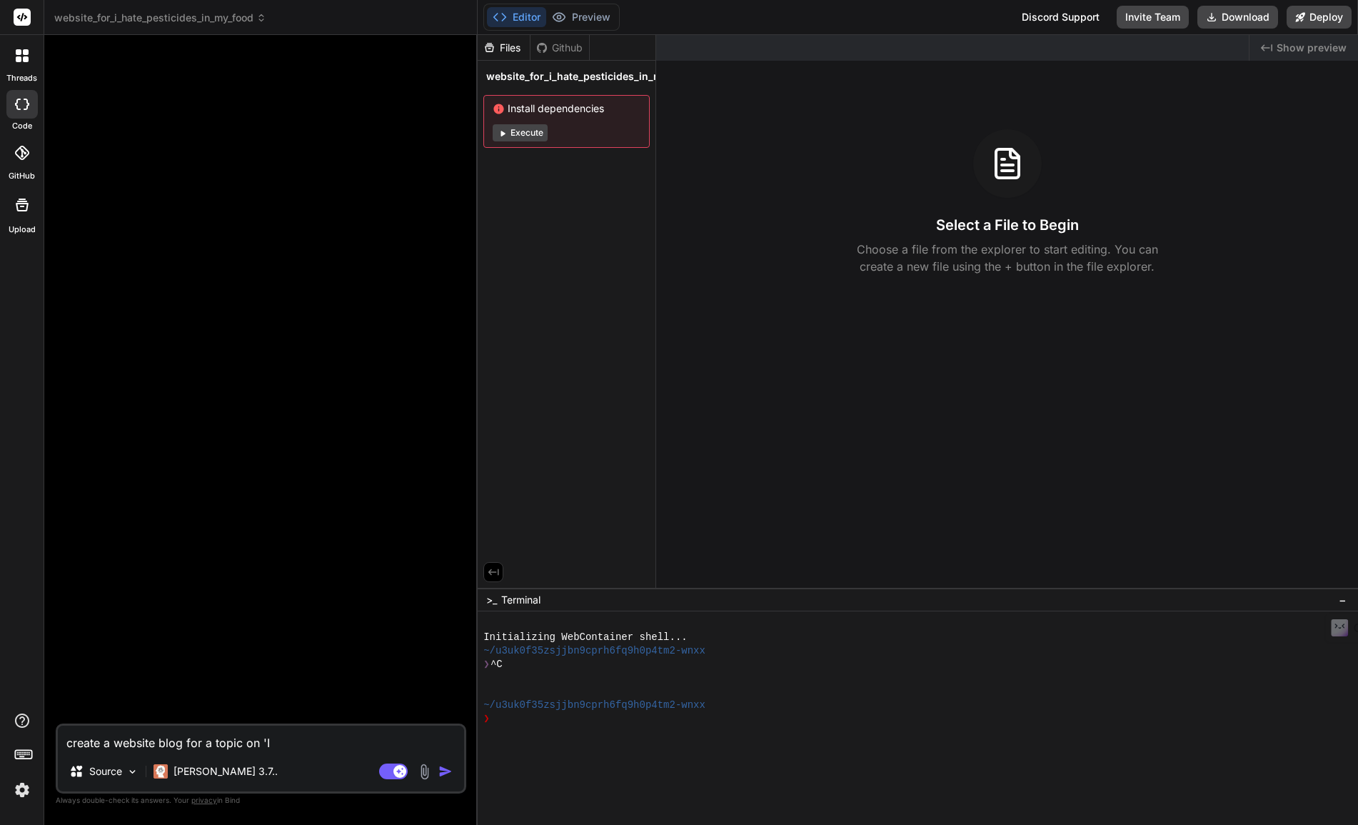
type textarea "x"
type textarea "create a website blog for a topic on 'I"
type textarea "x"
type textarea "create a website blog for a topic on 'I h"
type textarea "x"
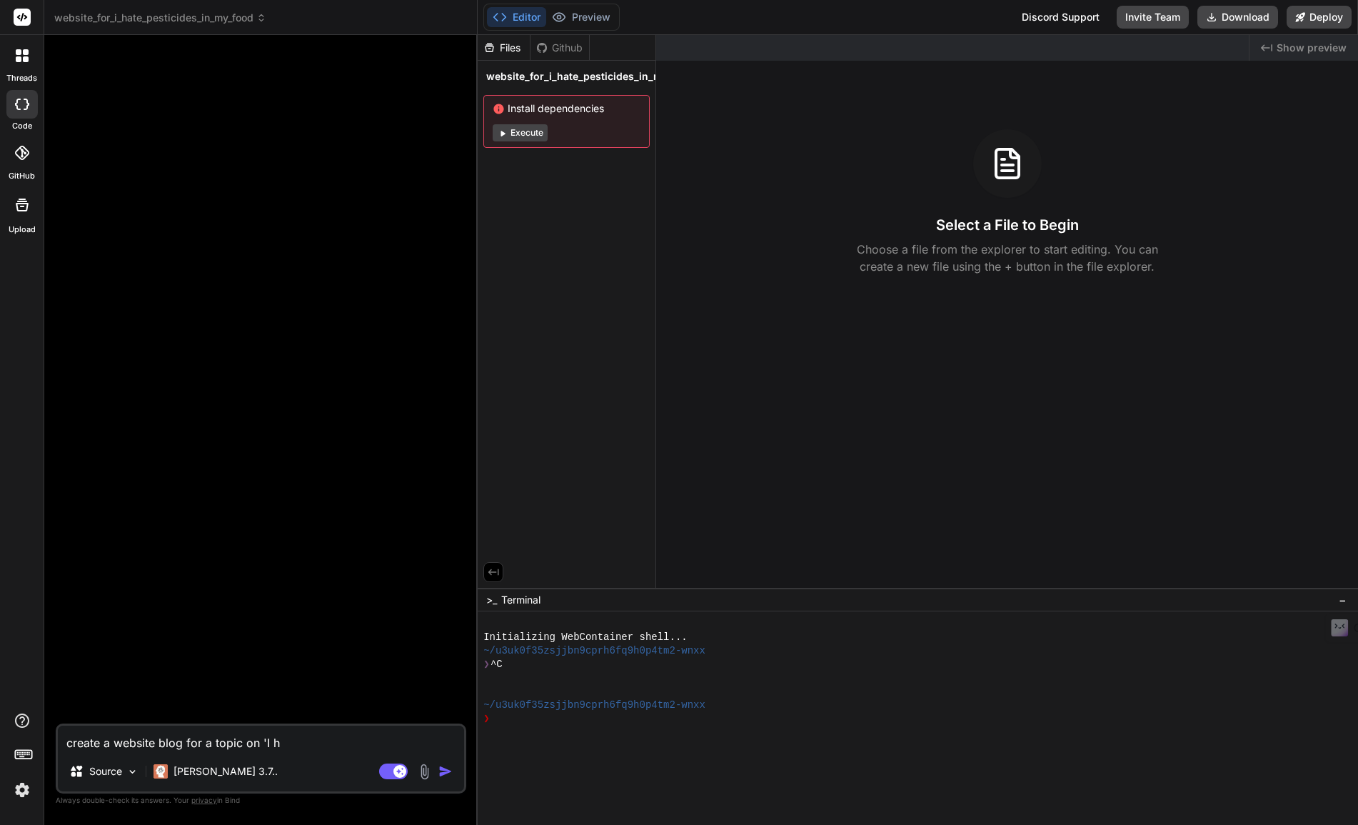
type textarea "create a website blog for a topic on 'I ha"
type textarea "x"
type textarea "create a website blog for a topic on 'I h"
type textarea "x"
type textarea "create a website blog for a topic on 'I"
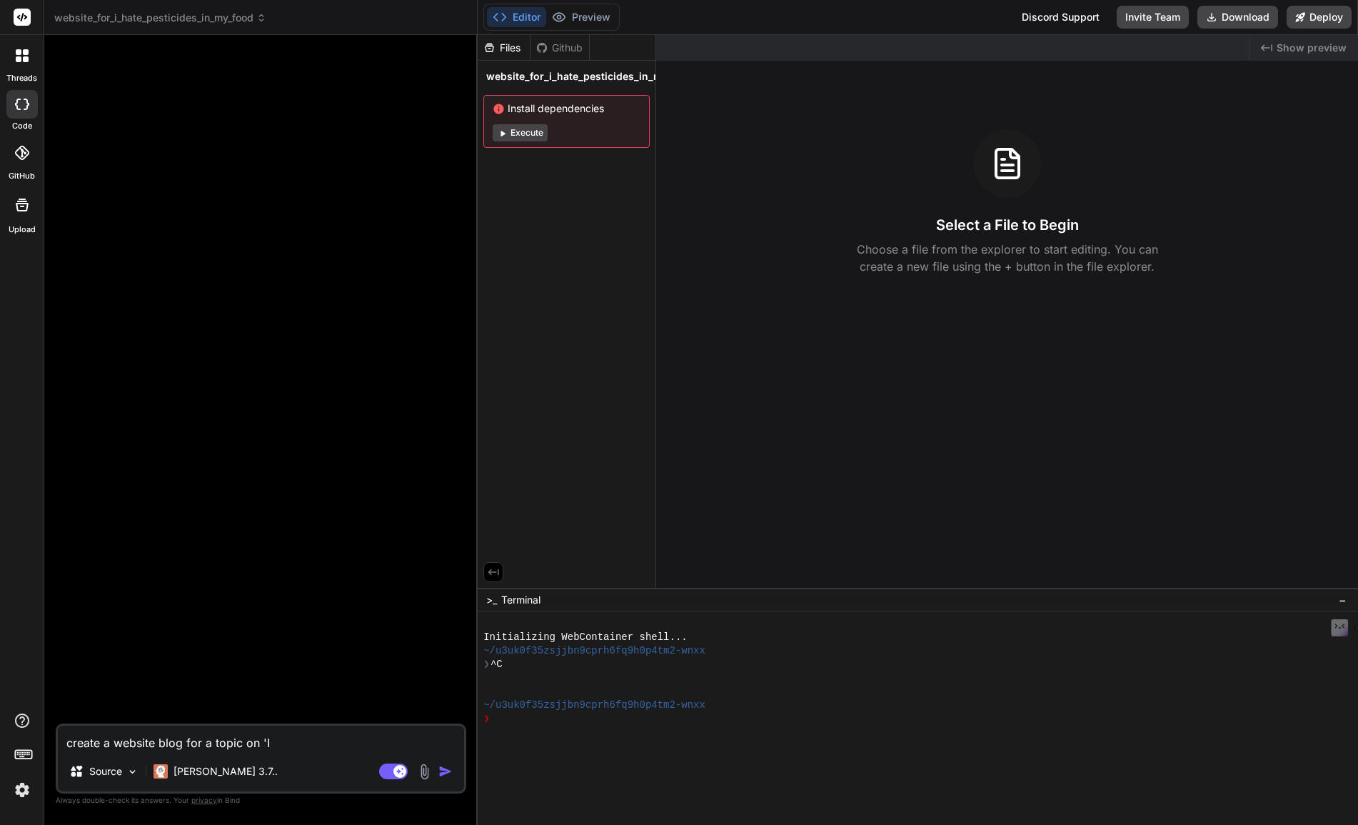
type textarea "x"
type textarea "create a website blog for a topic on 'I"
type textarea "x"
type textarea "create a website blog for a topic on '"
type textarea "x"
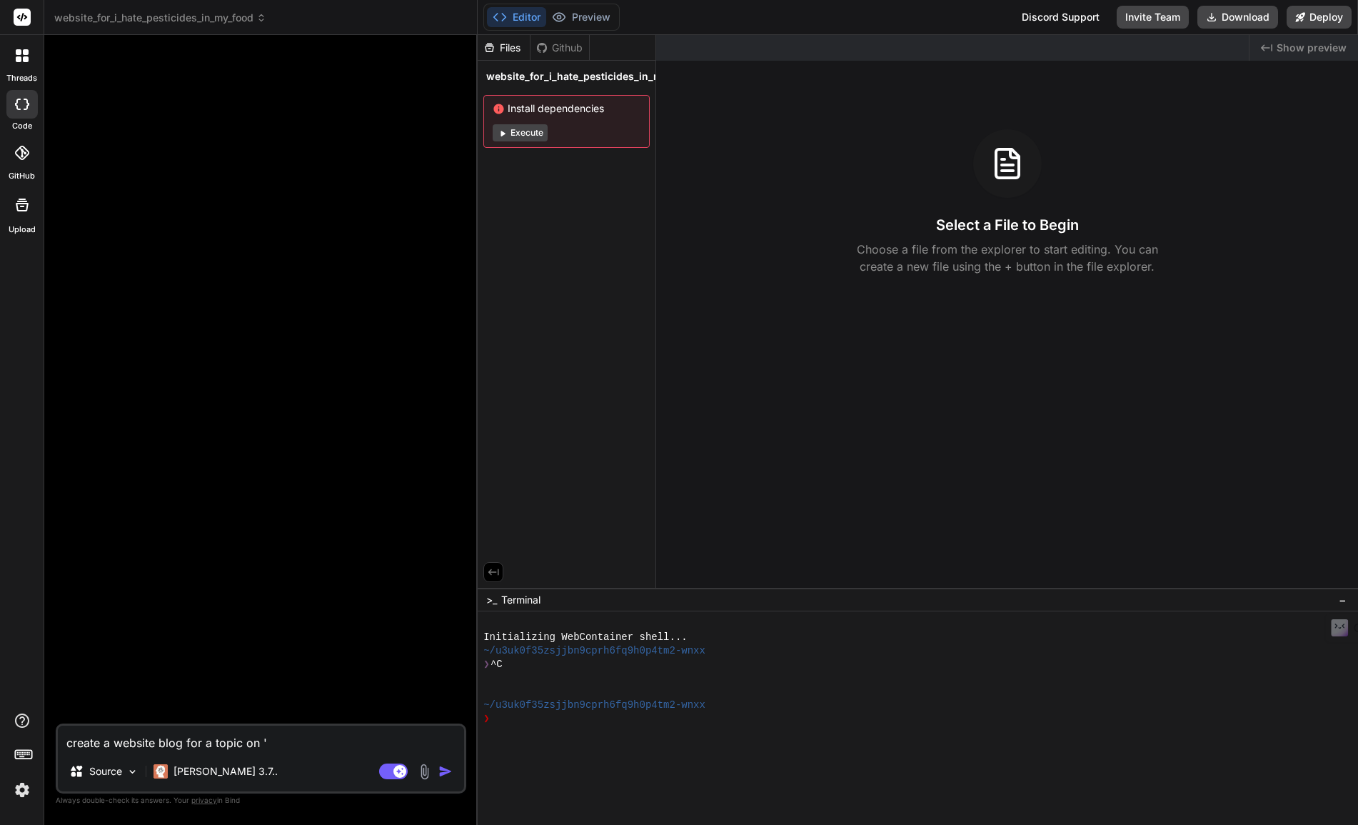
type textarea "create a website blog for a topic on"
type textarea "x"
type textarea "create a website blog for a topic on"
type textarea "x"
type textarea "create a website blog for a topic on"
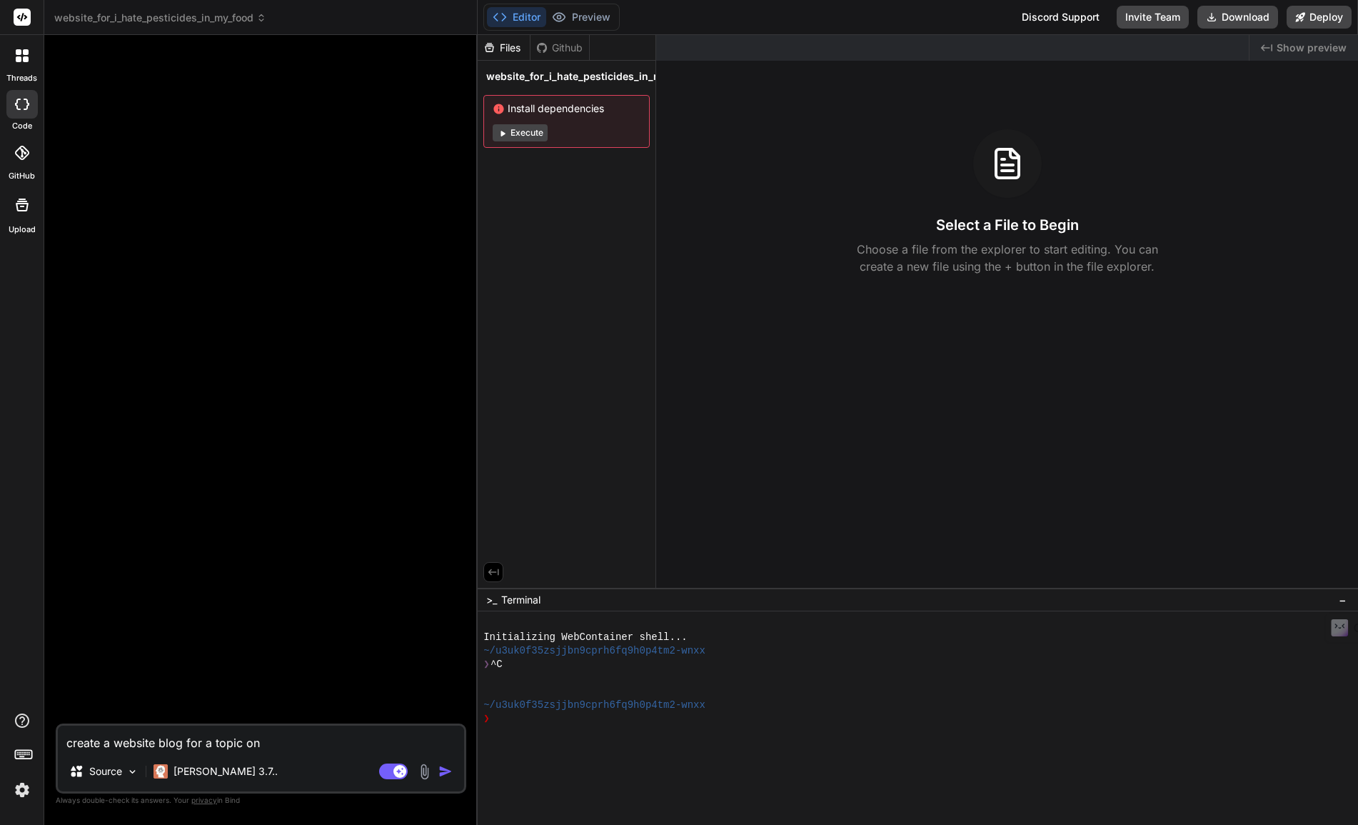
type textarea "x"
type textarea "create a website blog for a topic on I"
type textarea "x"
type textarea "create a website blog for a topic on I"
type textarea "x"
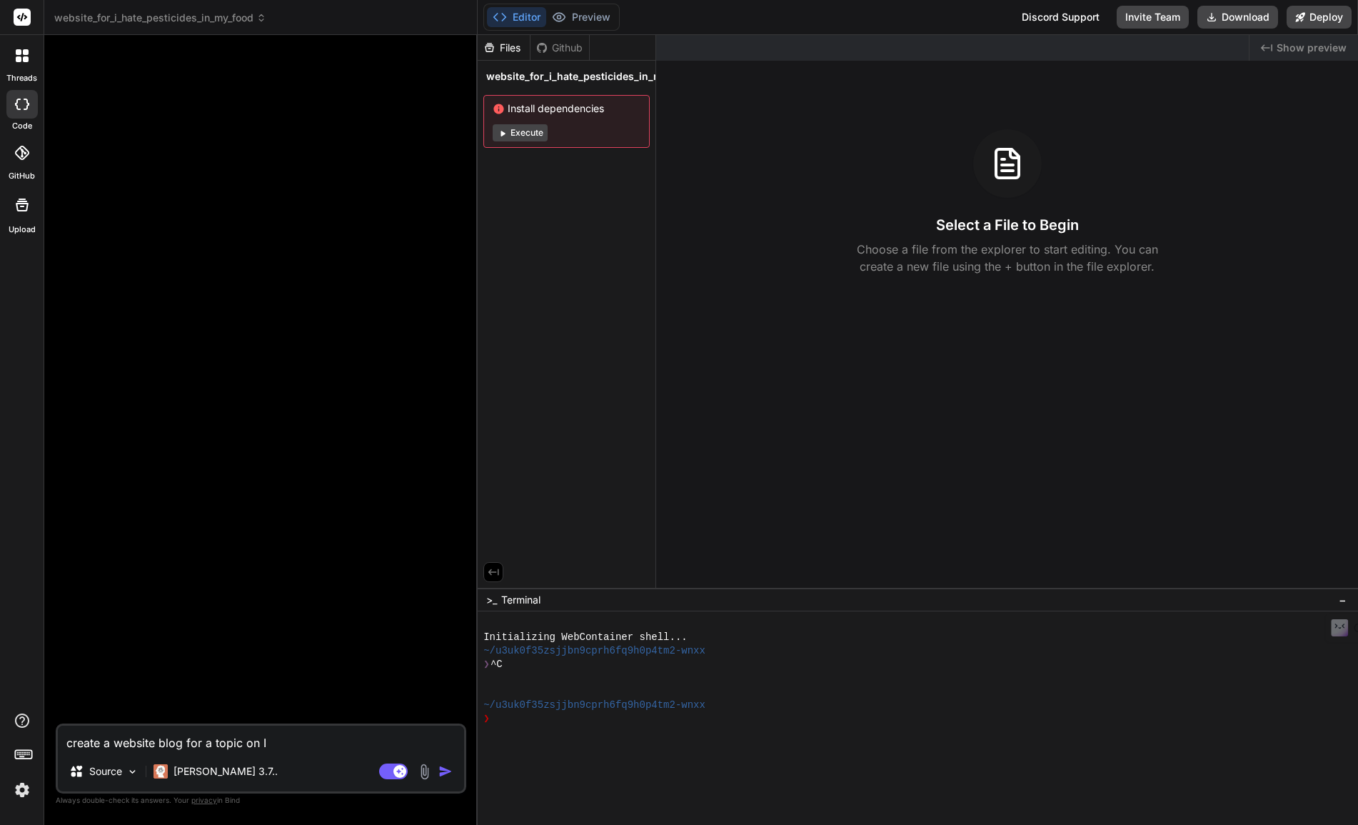
type textarea "create a website blog for a topic on I h"
type textarea "x"
type textarea "create a website blog for a topic on I ha"
type textarea "x"
type textarea "create a website blog for a topic on I hat"
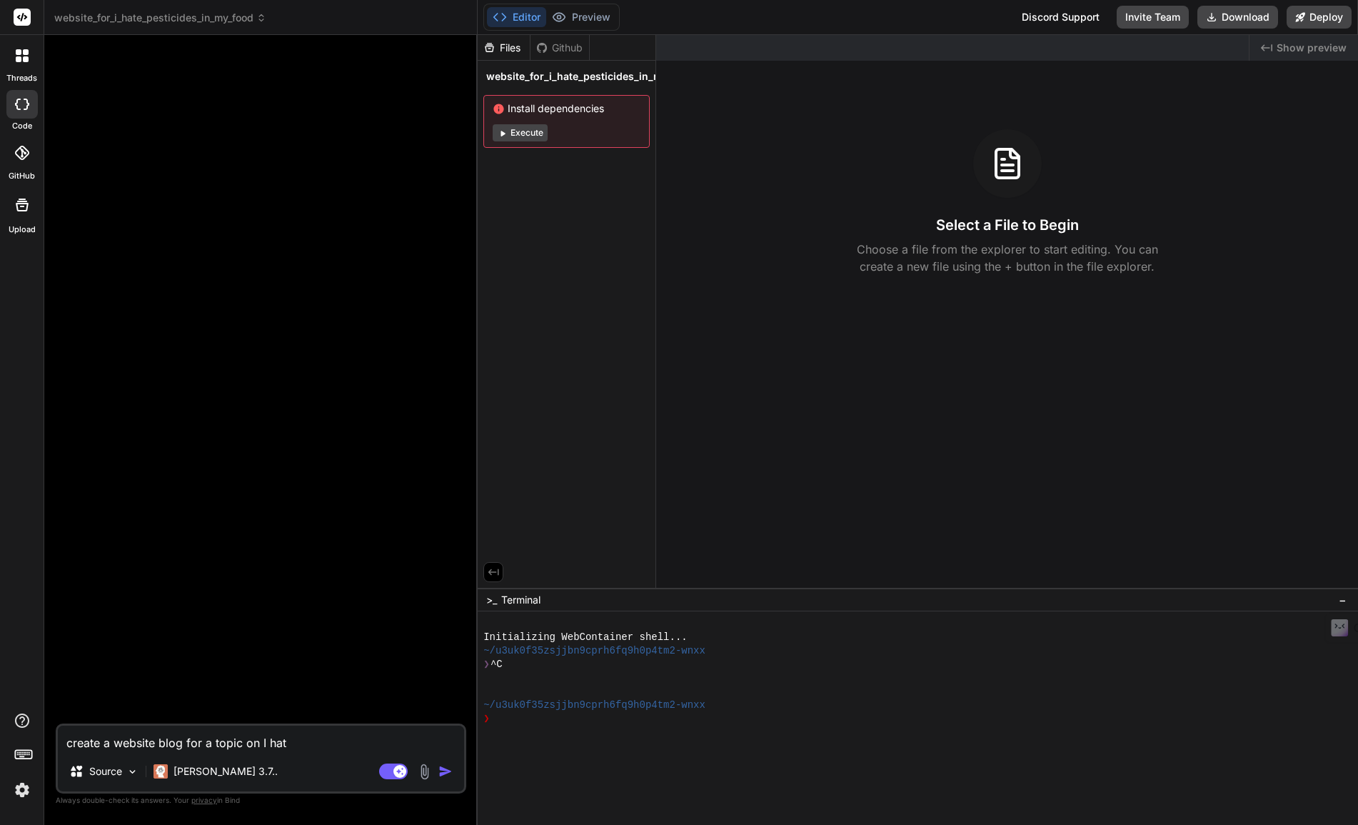
type textarea "x"
type textarea "create a website blog for a topic on I hate"
type textarea "x"
type textarea "create a website blog for a topic on I hate"
type textarea "x"
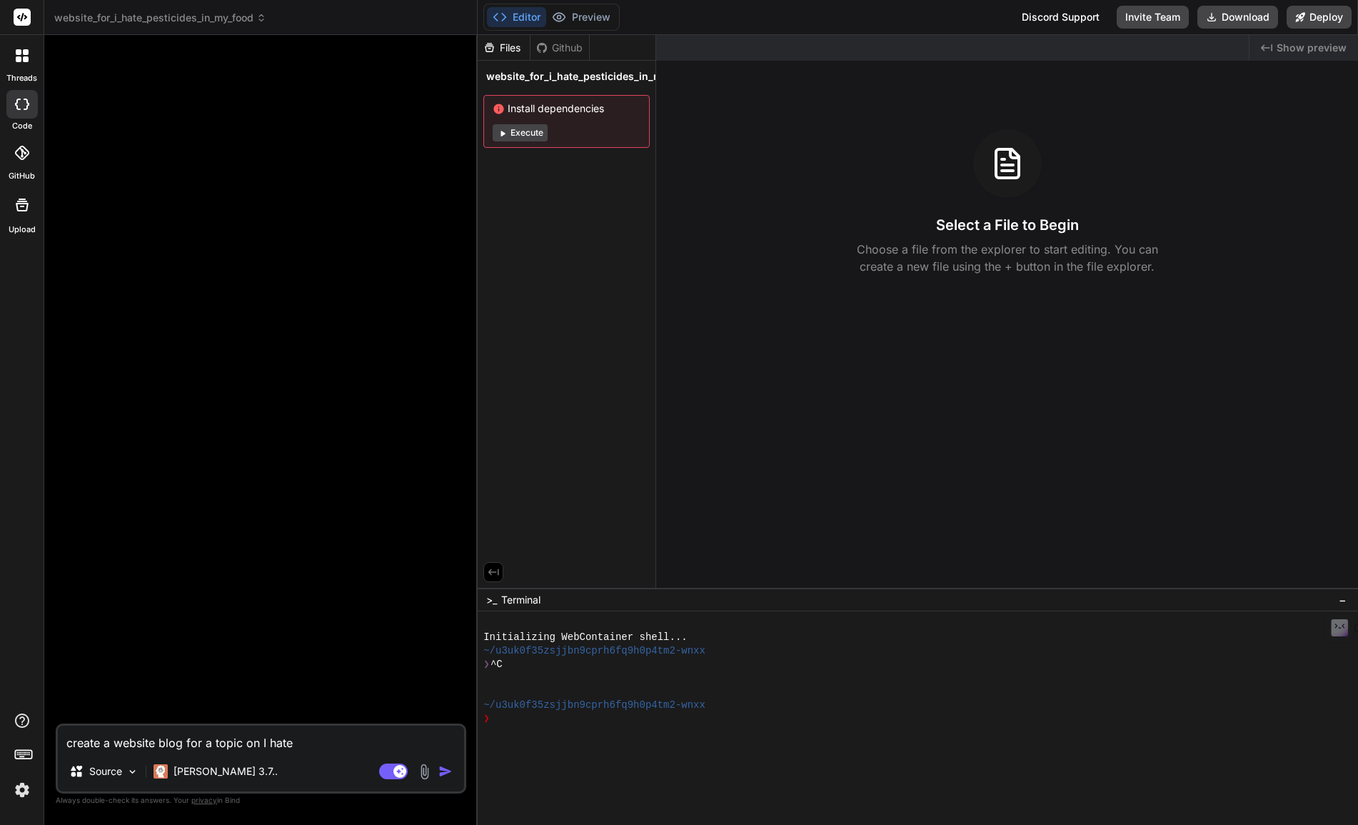
type textarea "create a website blog for a topic on I hate"
type textarea "x"
type textarea "create a website blog for a topic on I hat"
type textarea "x"
type textarea "create a website blog for a topic on I ha"
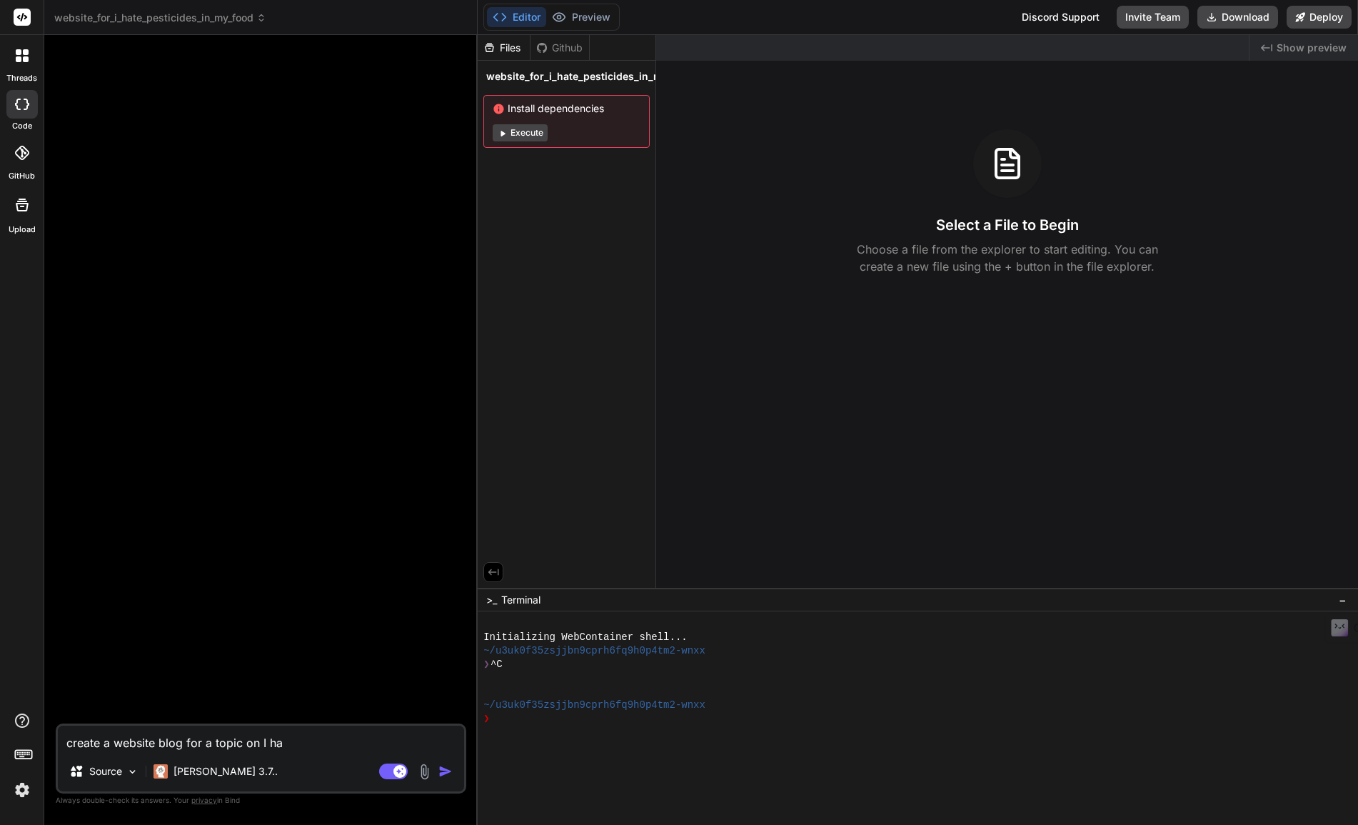
type textarea "x"
type textarea "create a website blog for a topic on I h"
type textarea "x"
type textarea "create a website blog for a topic on I"
type textarea "x"
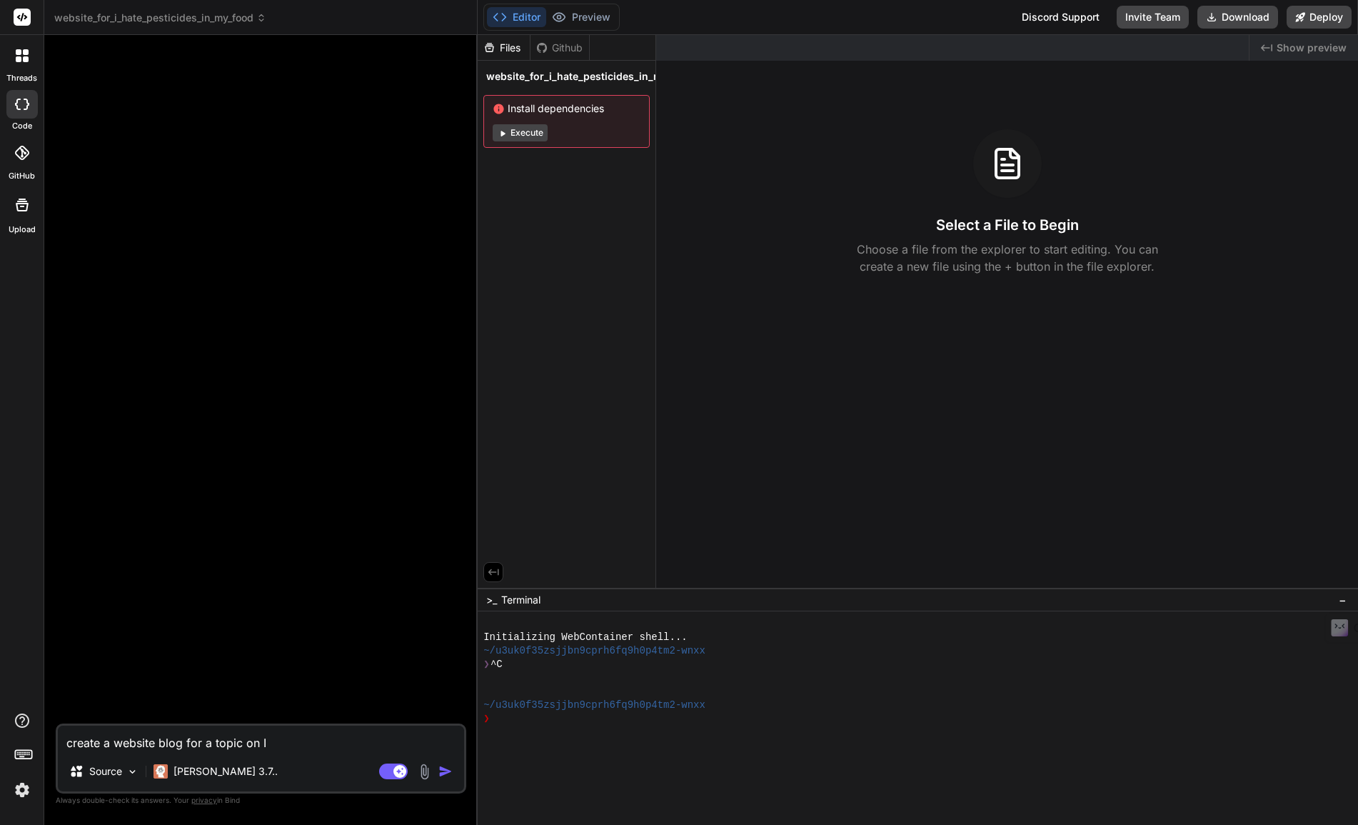
type textarea "create a website blog for a topic on"
type textarea "x"
type textarea "create a website blog for a topic on '"
type textarea "x"
type textarea "create a website blog for a topic on 'I"
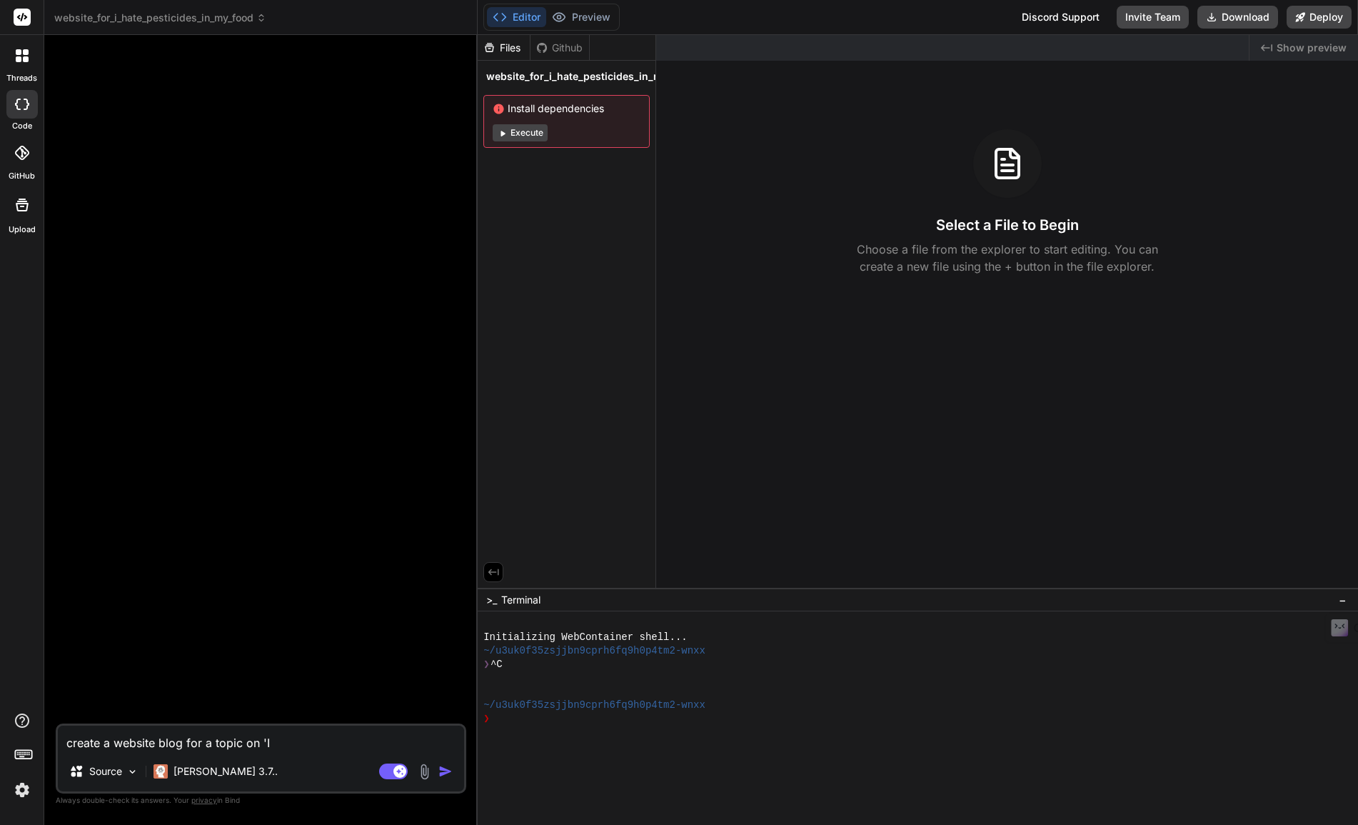
type textarea "x"
type textarea "create a website blog for a topic on 'I"
type textarea "x"
type textarea "create a website blog for a topic on 'I h"
type textarea "x"
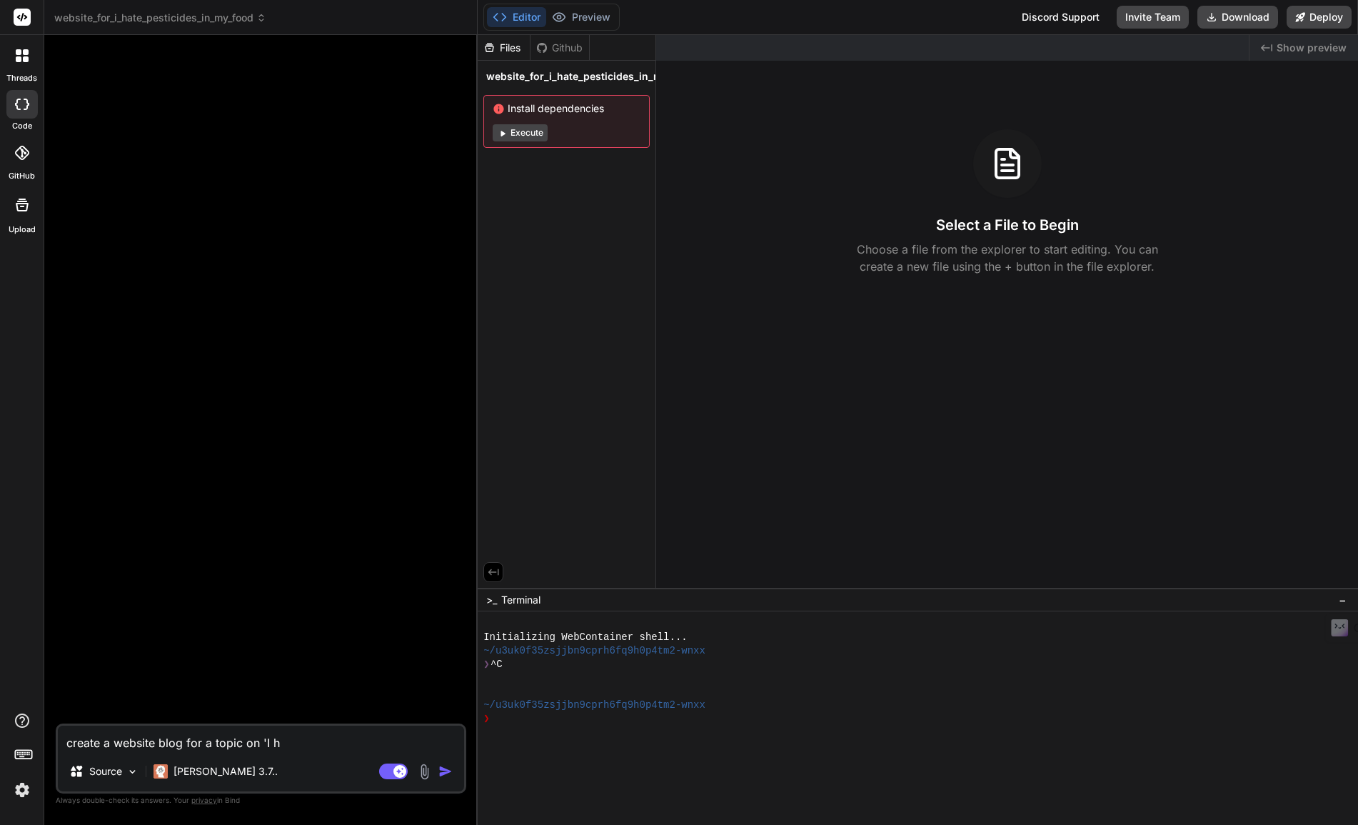
type textarea "create a website blog for a topic on 'I ha"
type textarea "x"
type textarea "create a website blog for a topic on 'I hat"
type textarea "x"
type textarea "create a website blog for a topic on 'I hate"
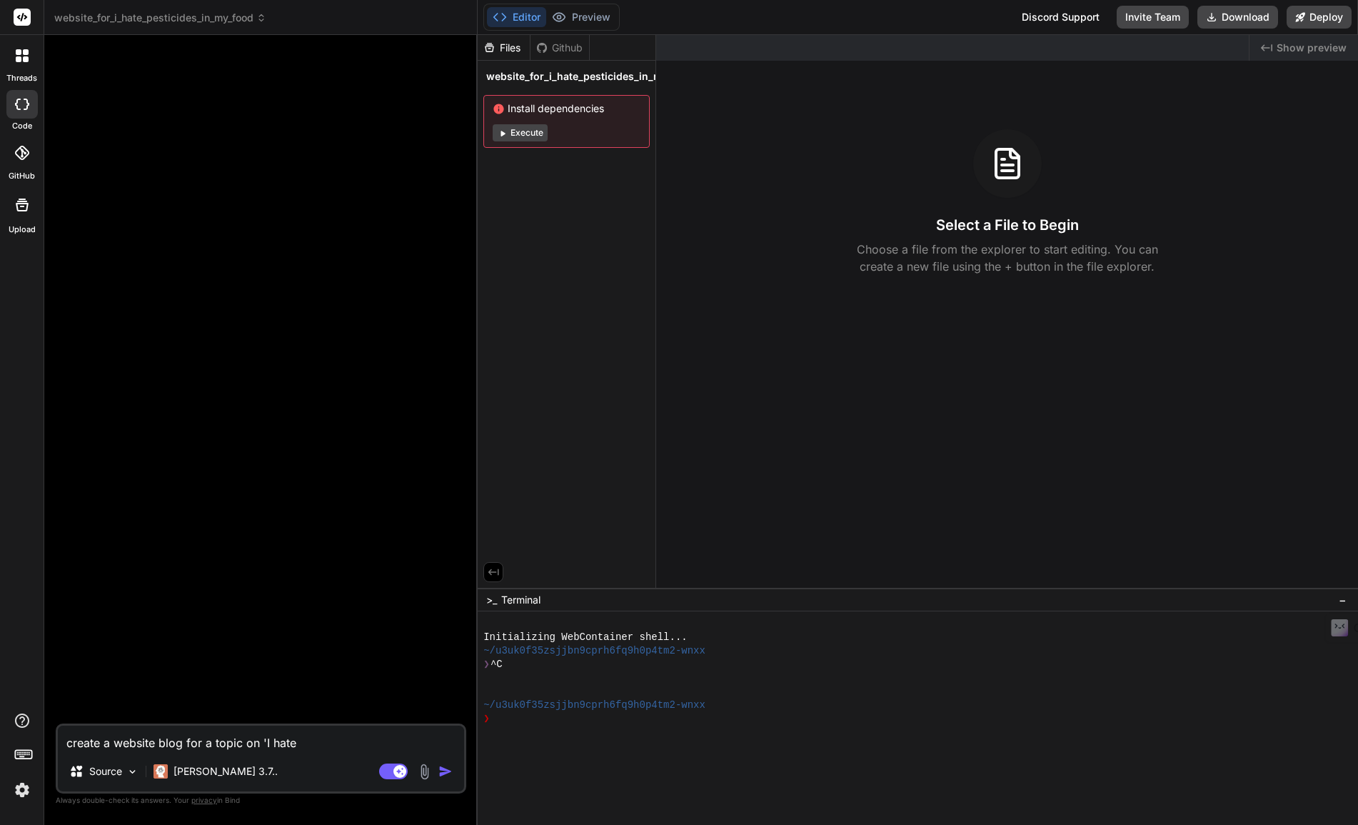
type textarea "x"
type textarea "create a website blog for a topic on 'I hate"
type textarea "x"
type textarea "create a website blog for a topic on 'I hate p"
type textarea "x"
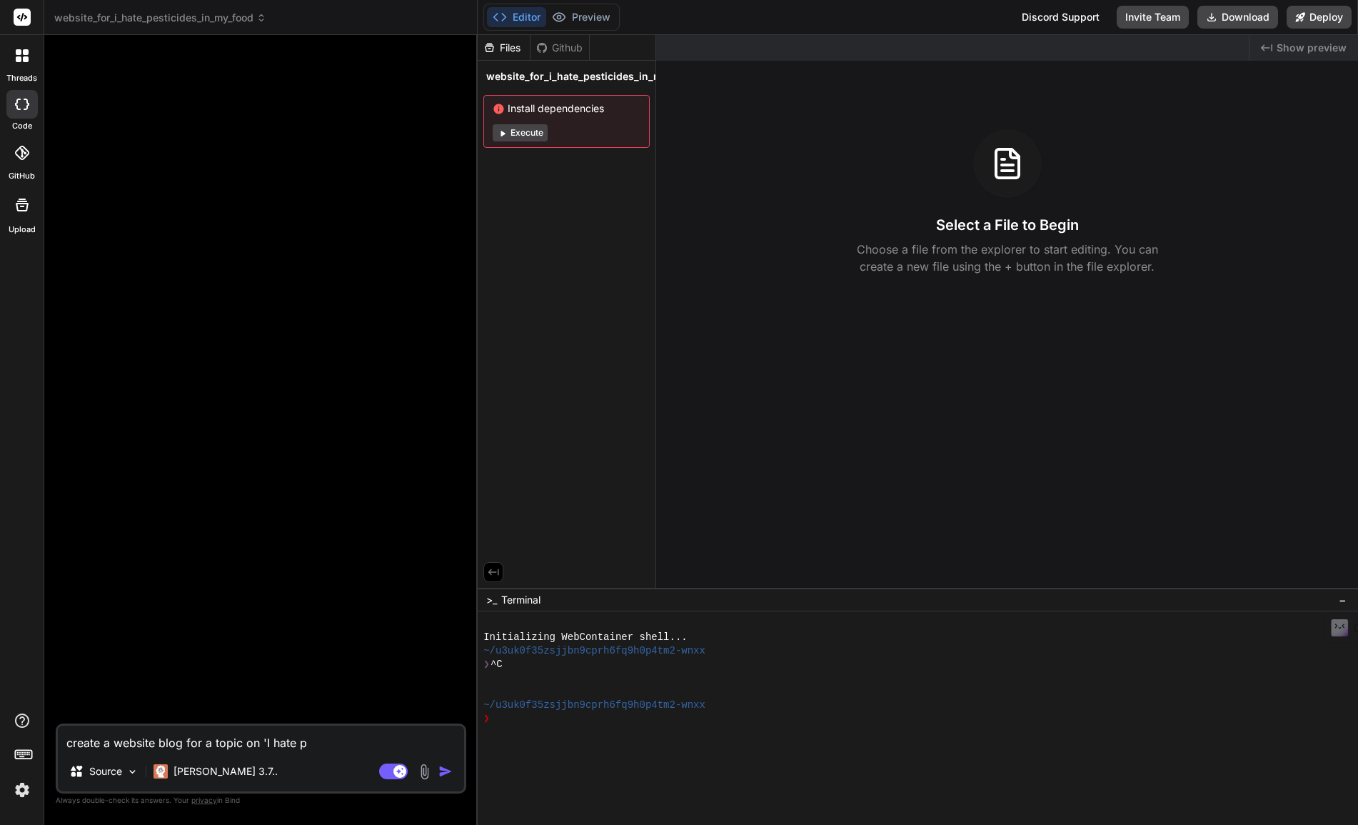
type textarea "create a website blog for a topic on 'I hate pe"
type textarea "x"
type textarea "create a website blog for a topic on 'I hate pes"
type textarea "x"
type textarea "create a website blog for a topic on 'I hate pest"
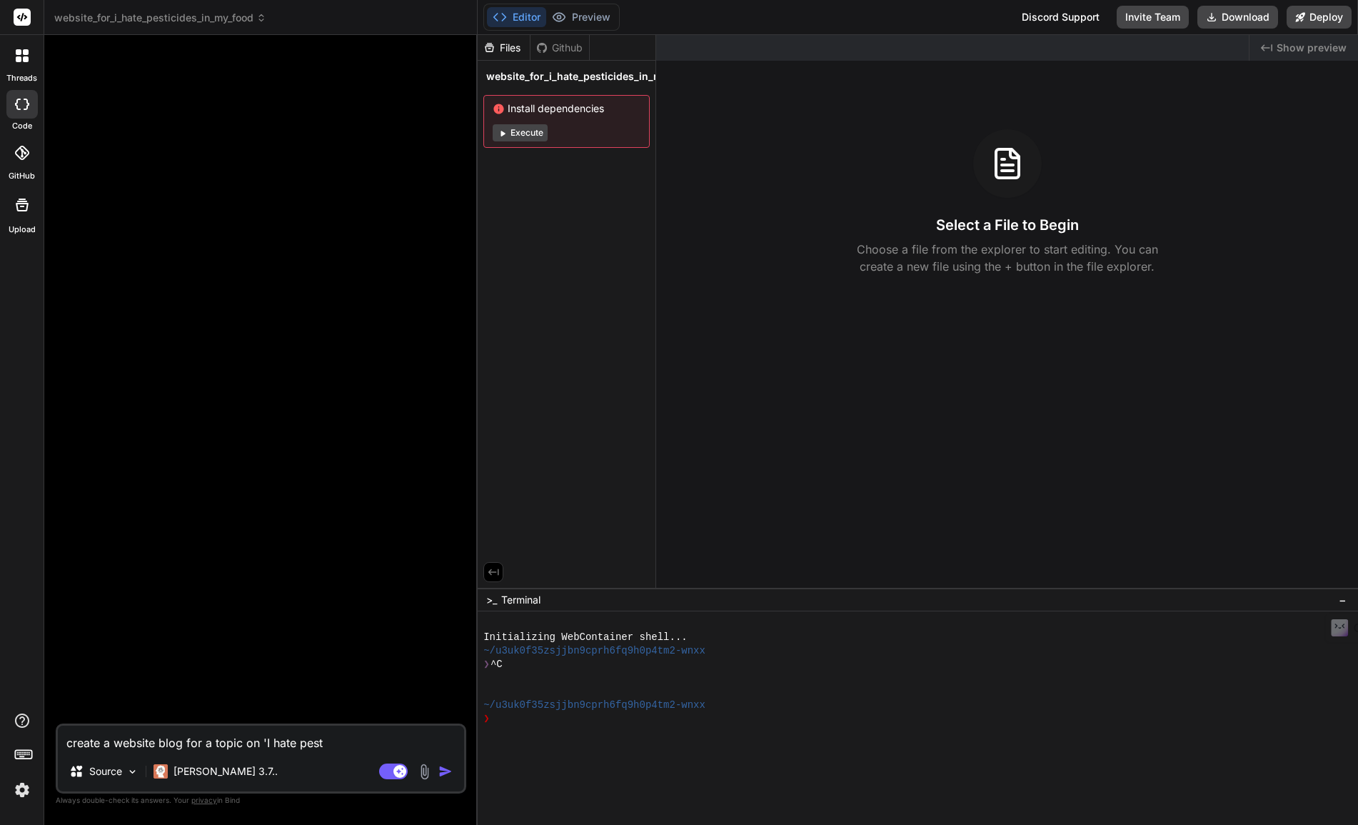
type textarea "x"
type textarea "create a website blog for a topic on 'I hate pesti"
type textarea "x"
type textarea "create a website blog for a topic on 'I hate pestic"
type textarea "x"
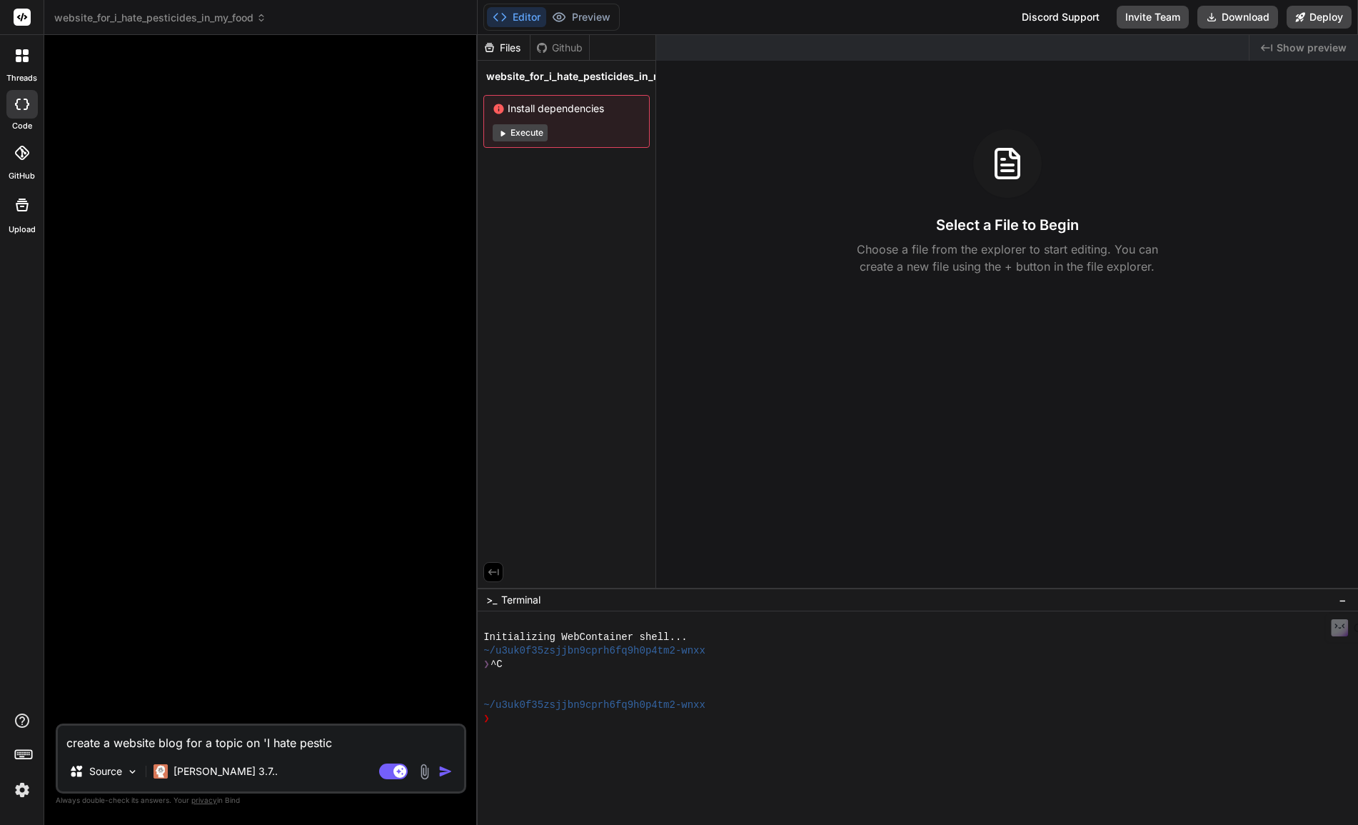
type textarea "create a website blog for a topic on 'I hate pestici"
type textarea "x"
type textarea "create a website blog for a topic on 'I hate pesticid"
type textarea "x"
type textarea "create a website blog for a topic on 'I hate pesticide"
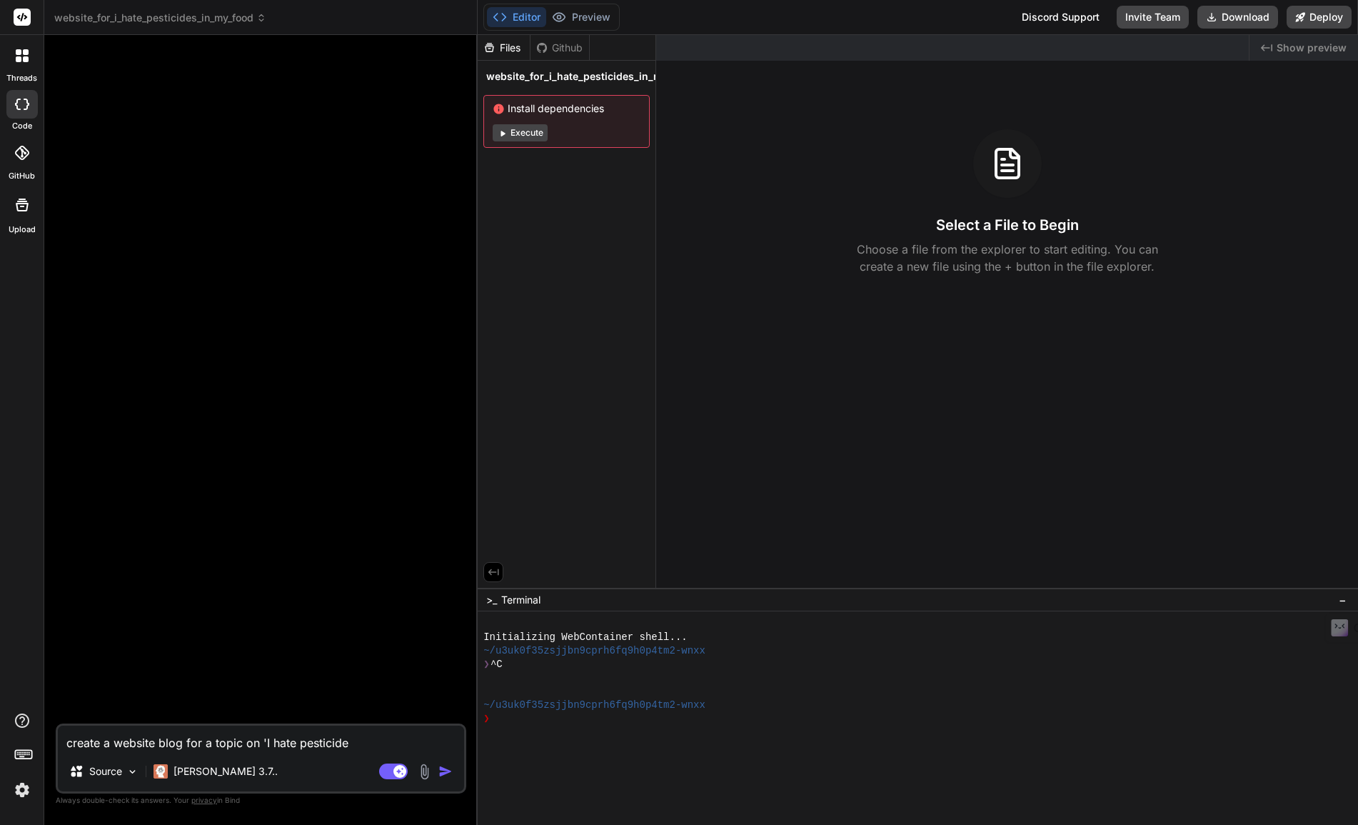
type textarea "x"
type textarea "create a website blog for a topic on 'I hate pesticides"
type textarea "x"
type textarea "create a website blog for a topic on 'I hate pesticides"
type textarea "x"
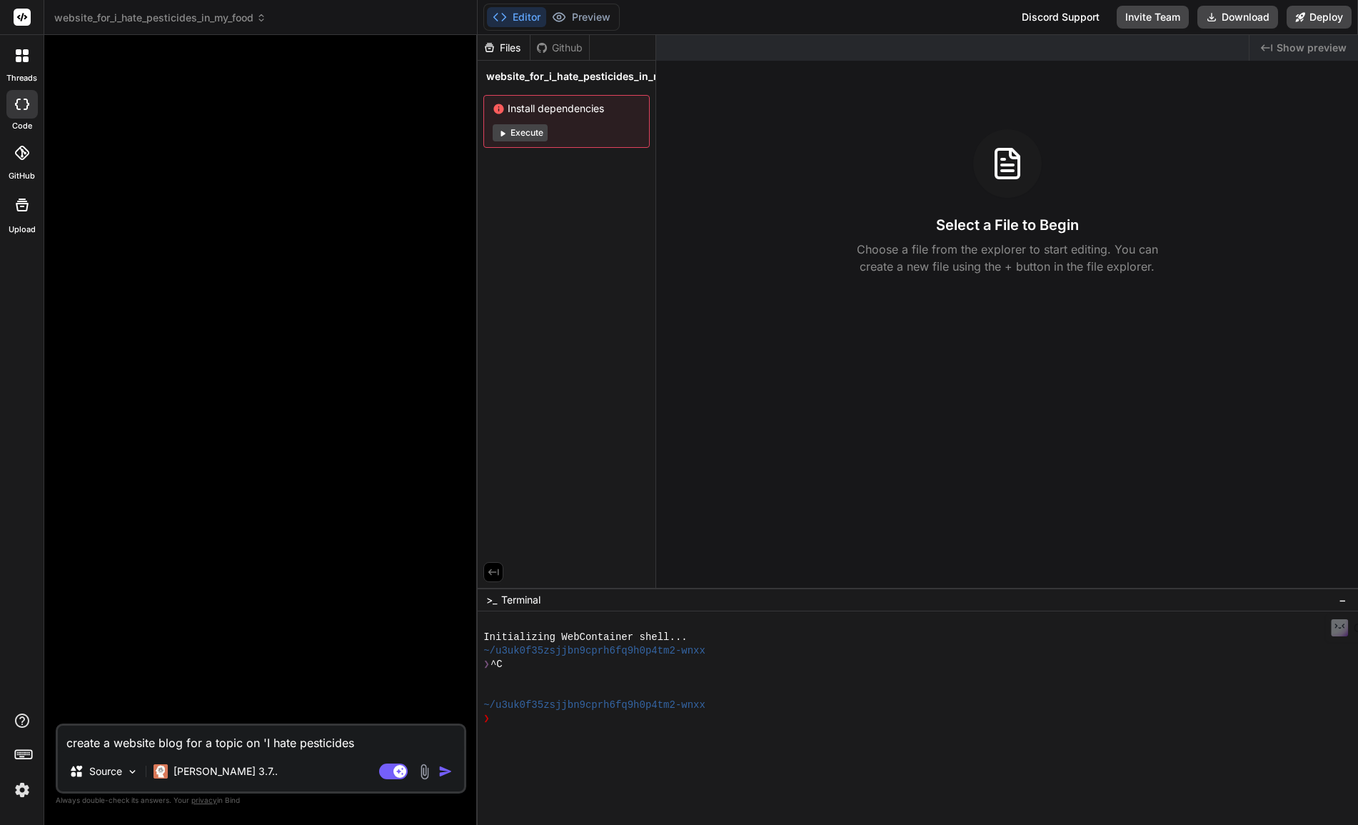
type textarea "create a website blog for a topic on 'I hate pesticides o"
type textarea "x"
type textarea "create a website blog for a topic on 'I hate pesticides on"
type textarea "x"
type textarea "create a website blog for a topic on 'I hate pesticides on"
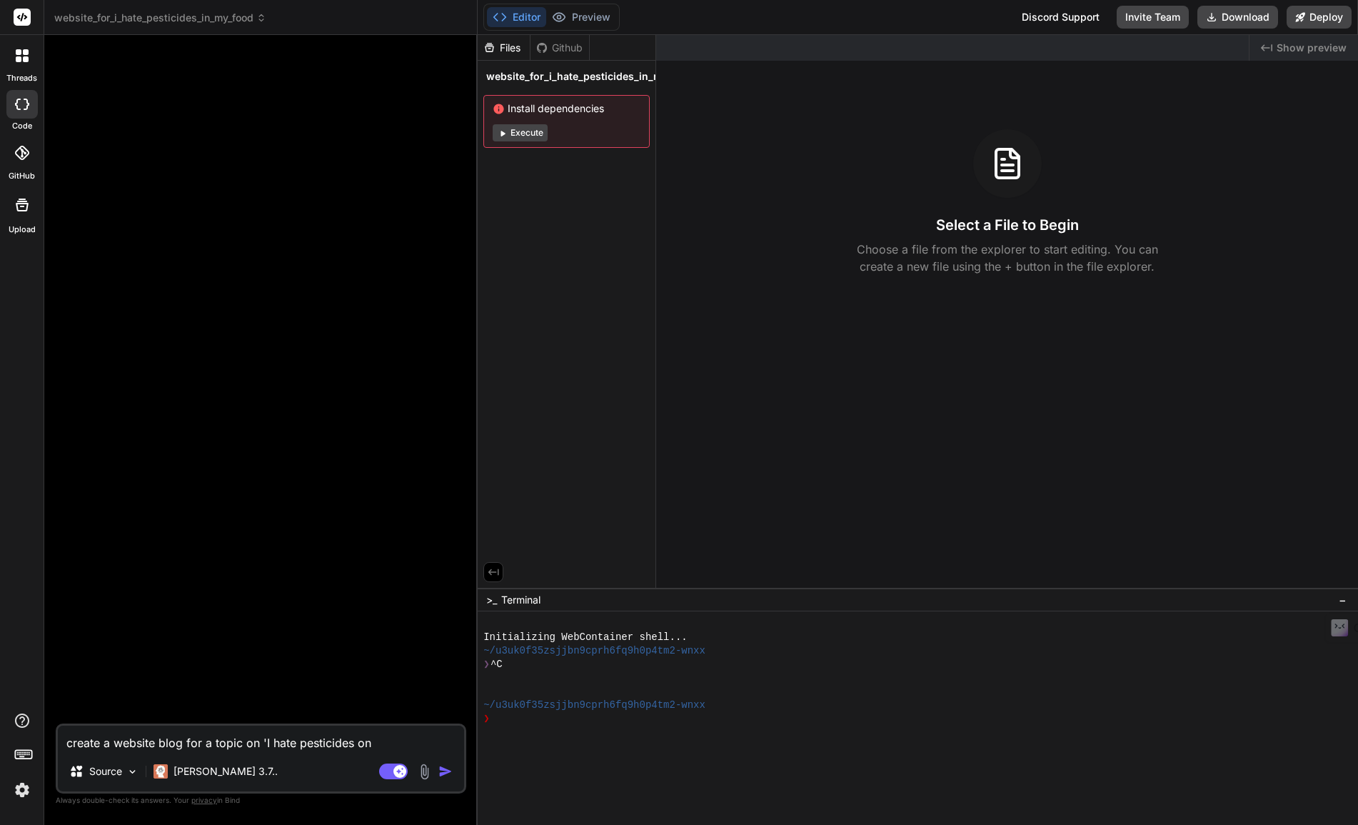
type textarea "x"
type textarea "create a website blog for a topic on 'I hate pesticides on m"
type textarea "x"
type textarea "create a website blog for a topic on 'I hate pesticides on my"
type textarea "x"
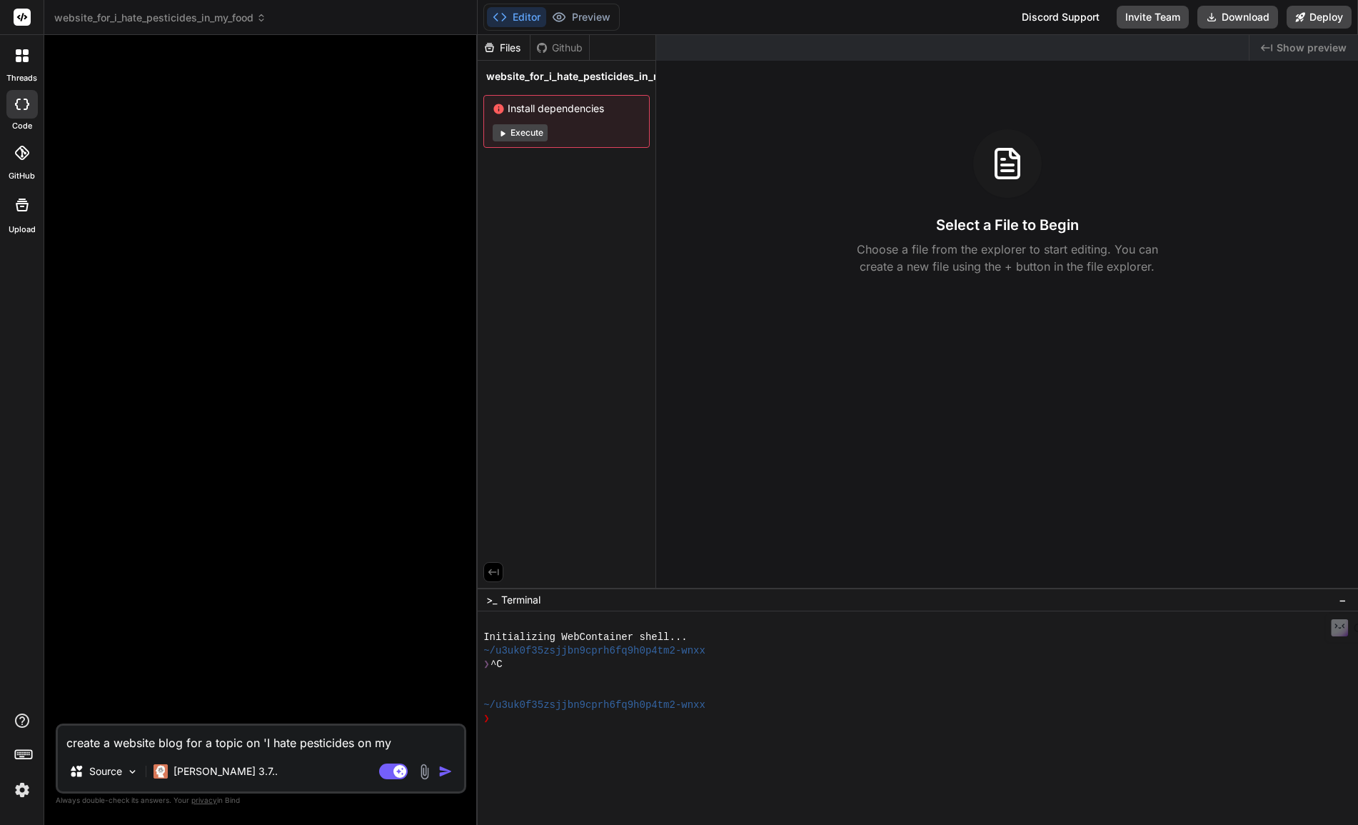
type textarea "create a website blog for a topic on 'I hate pesticides on my"
type textarea "x"
type textarea "create a website blog for a topic on 'I hate pesticides on my f"
type textarea "x"
type textarea "create a website blog for a topic on 'I hate pesticides on my fo"
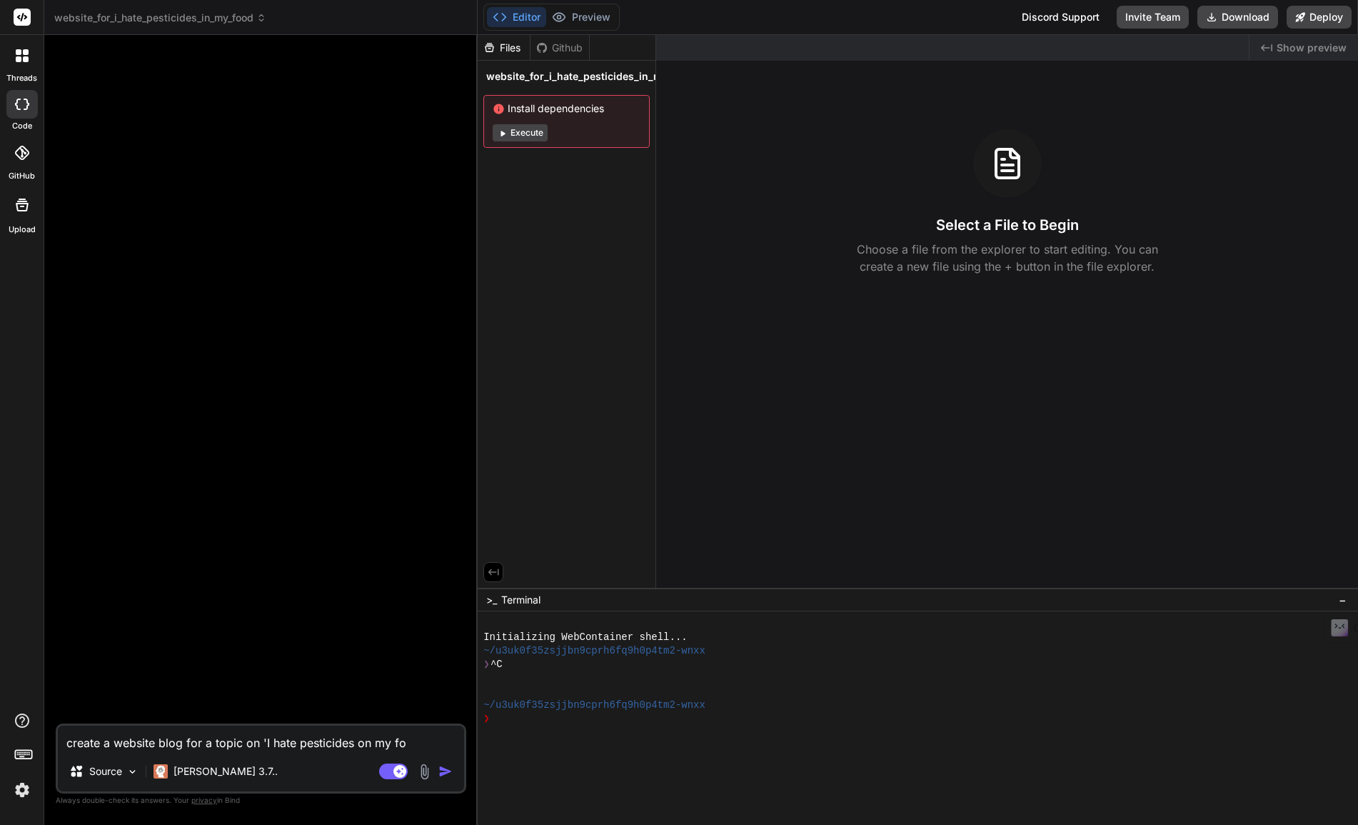
type textarea "x"
type textarea "create a website blog for a topic on 'I hate pesticides on my foo"
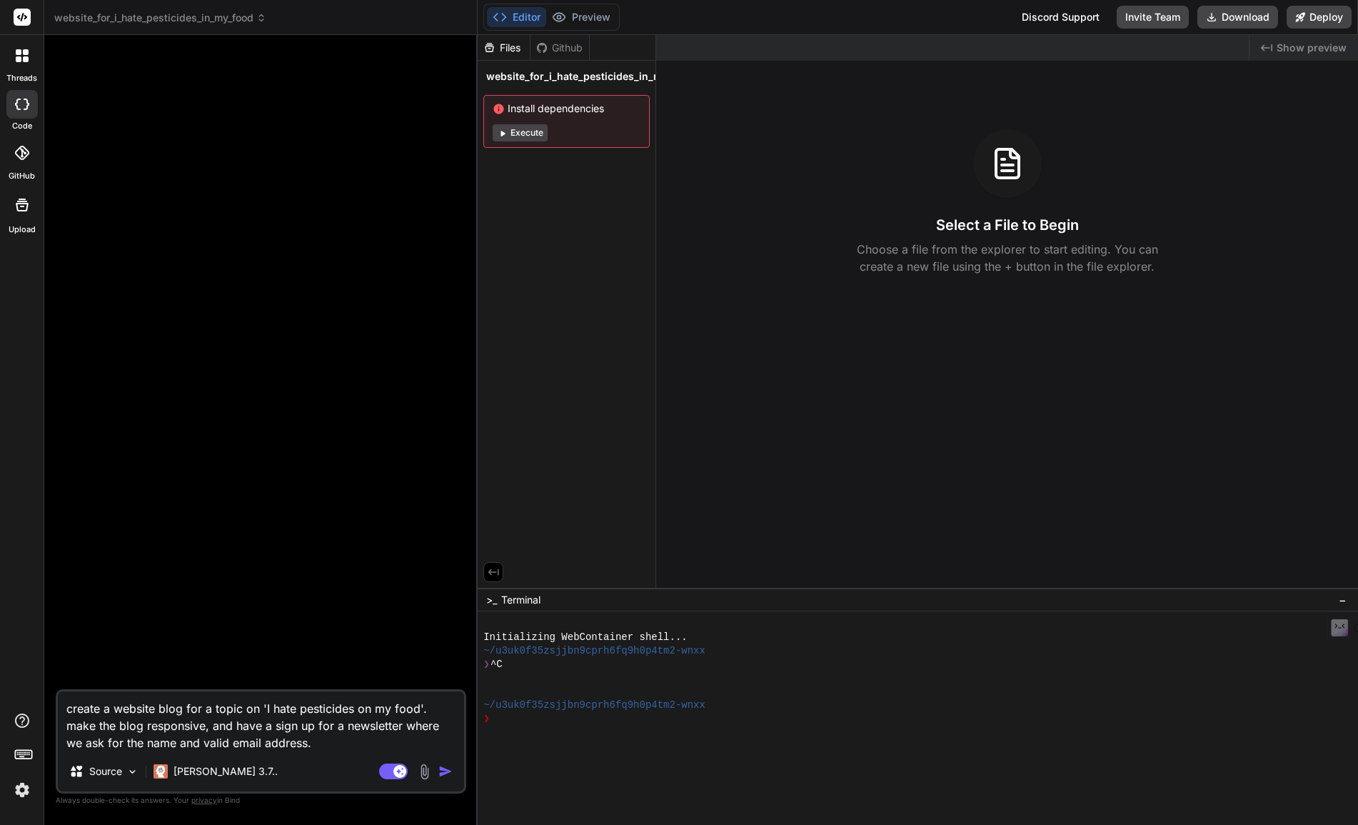
click at [441, 770] on img "button" at bounding box center [445, 771] width 14 height 14
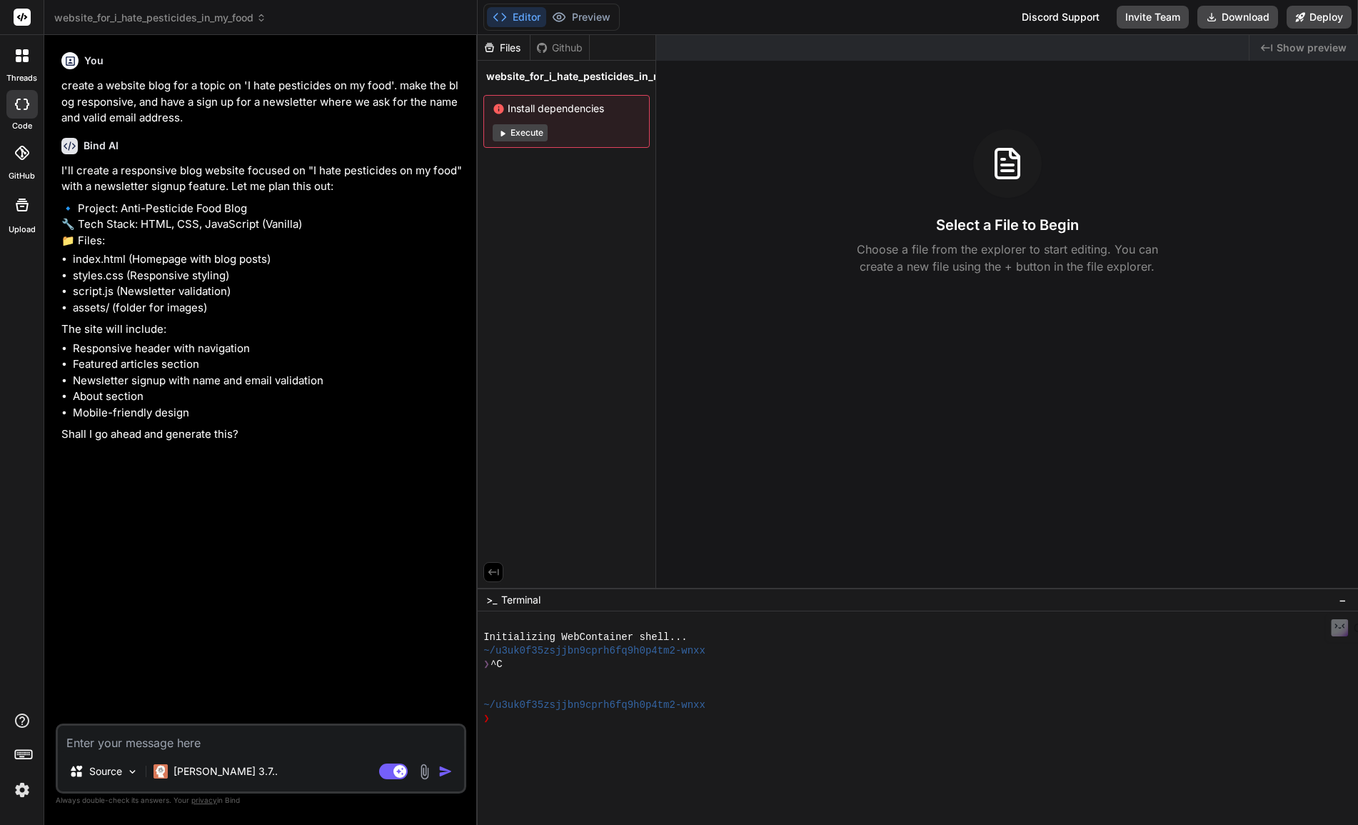
click at [186, 745] on textarea at bounding box center [261, 738] width 406 height 26
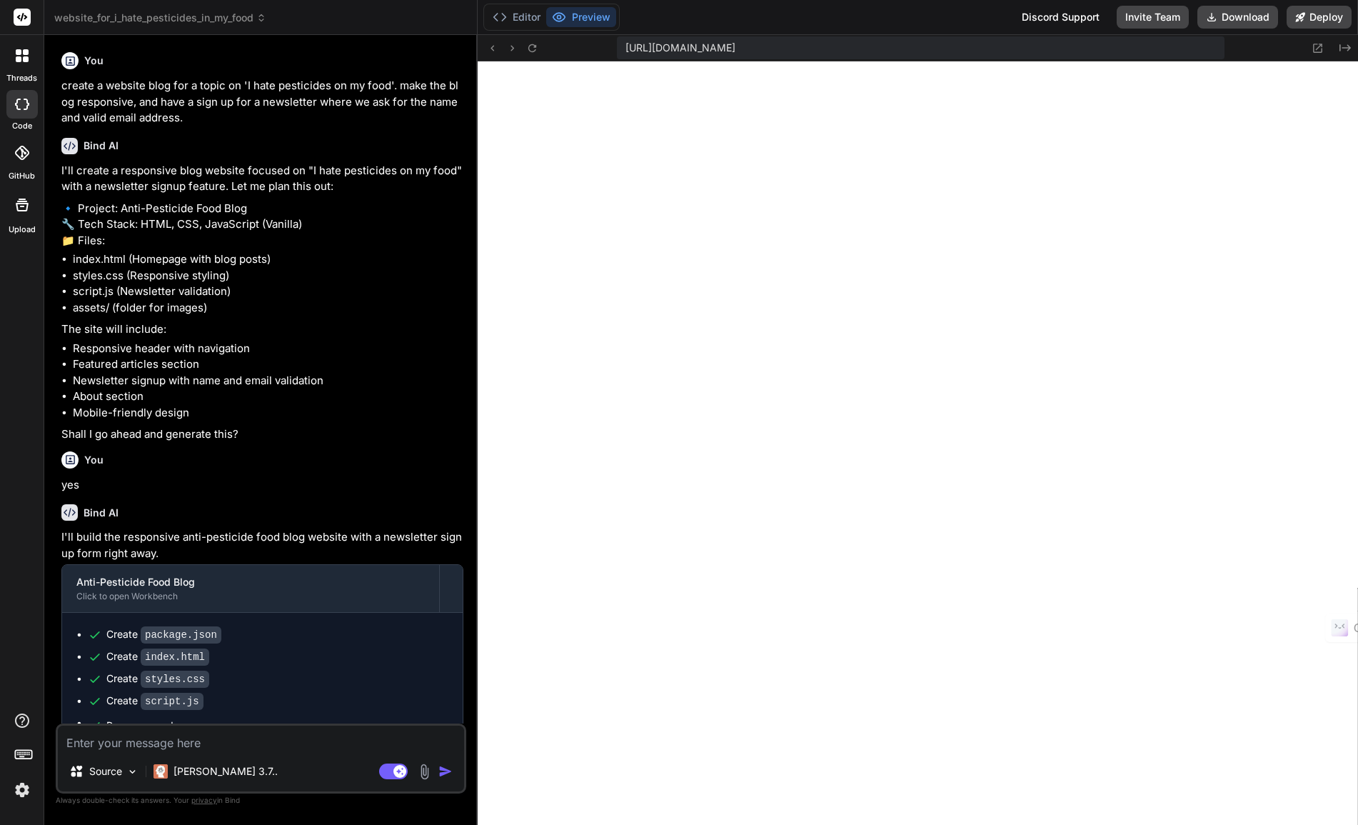
scroll to position [331, 0]
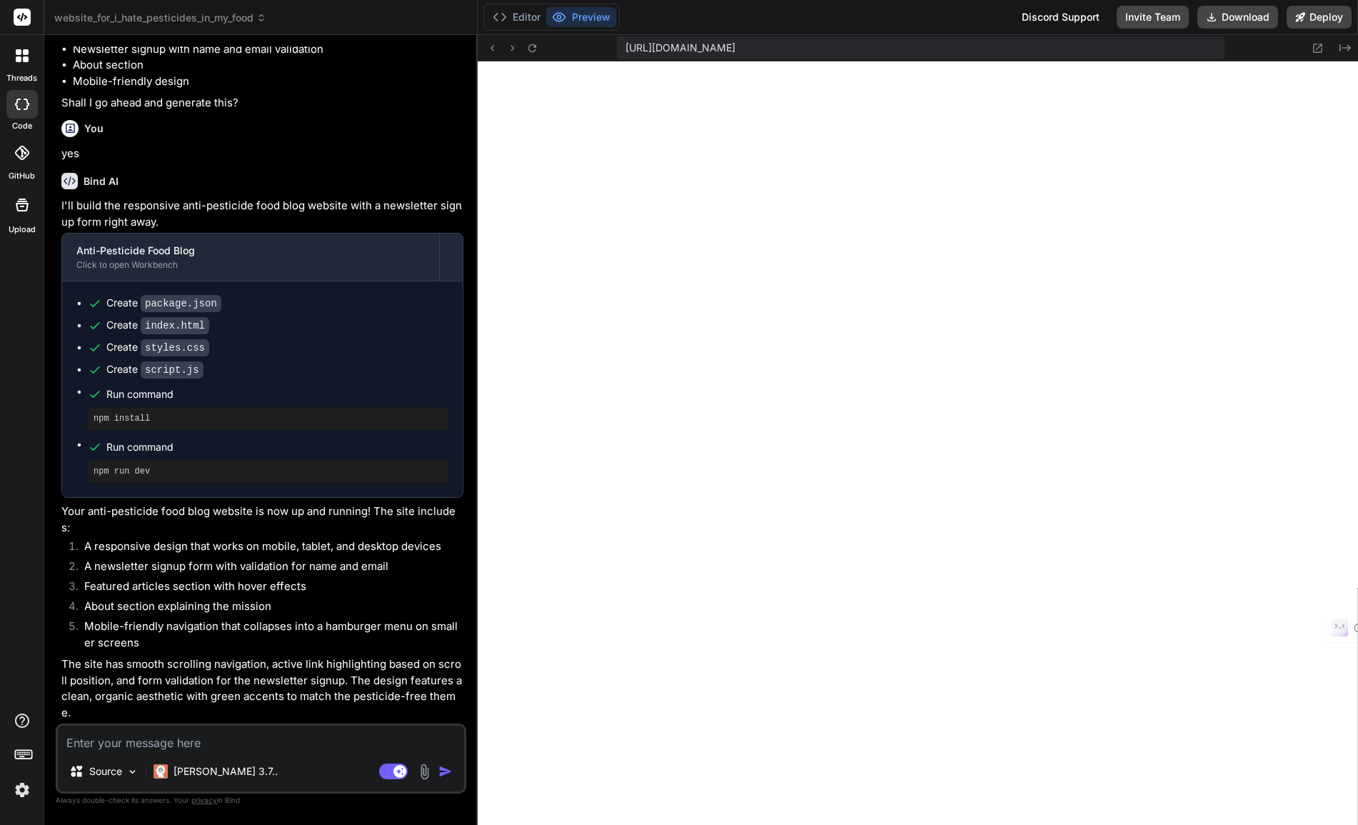
click at [215, 745] on textarea at bounding box center [261, 738] width 406 height 26
click at [22, 788] on img at bounding box center [22, 789] width 24 height 24
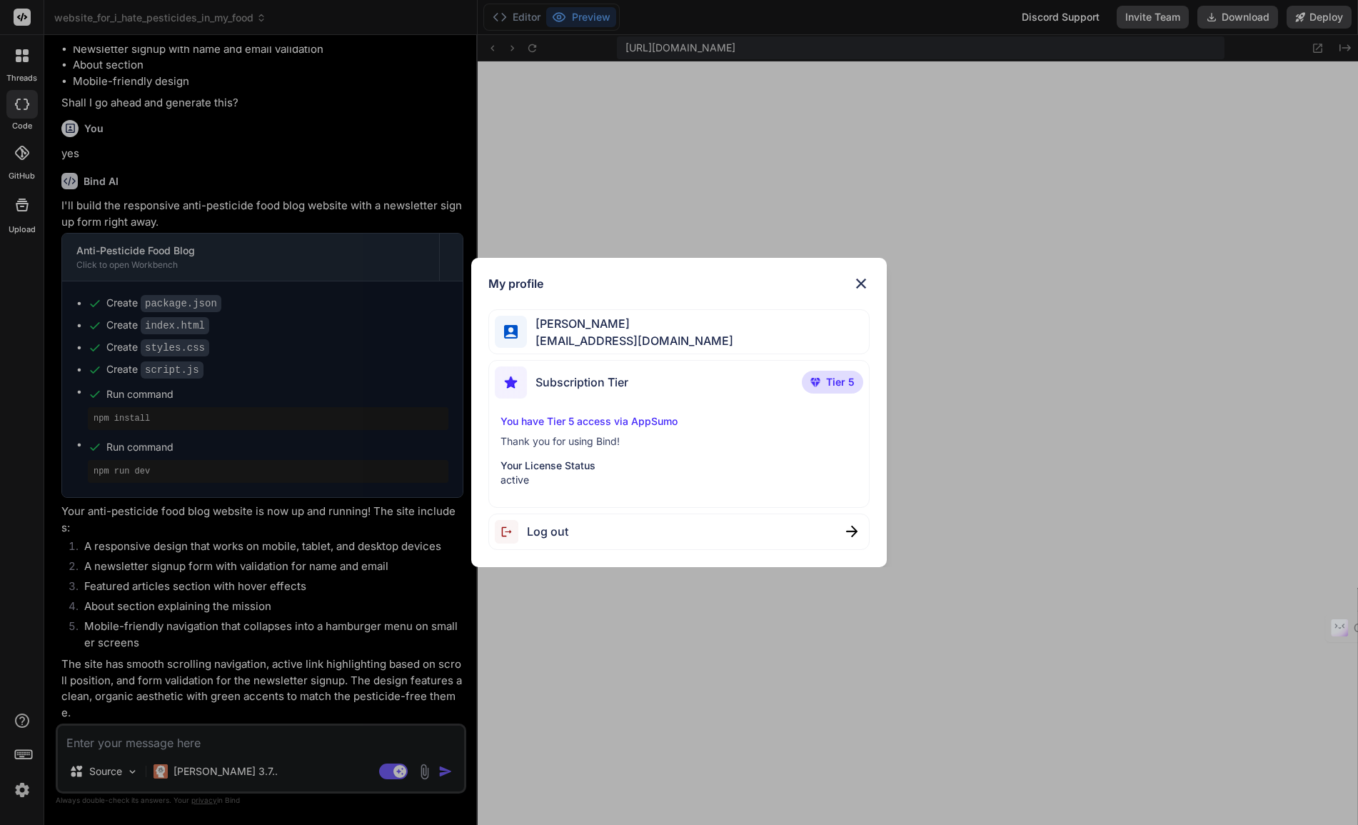
click at [863, 280] on img at bounding box center [860, 283] width 17 height 17
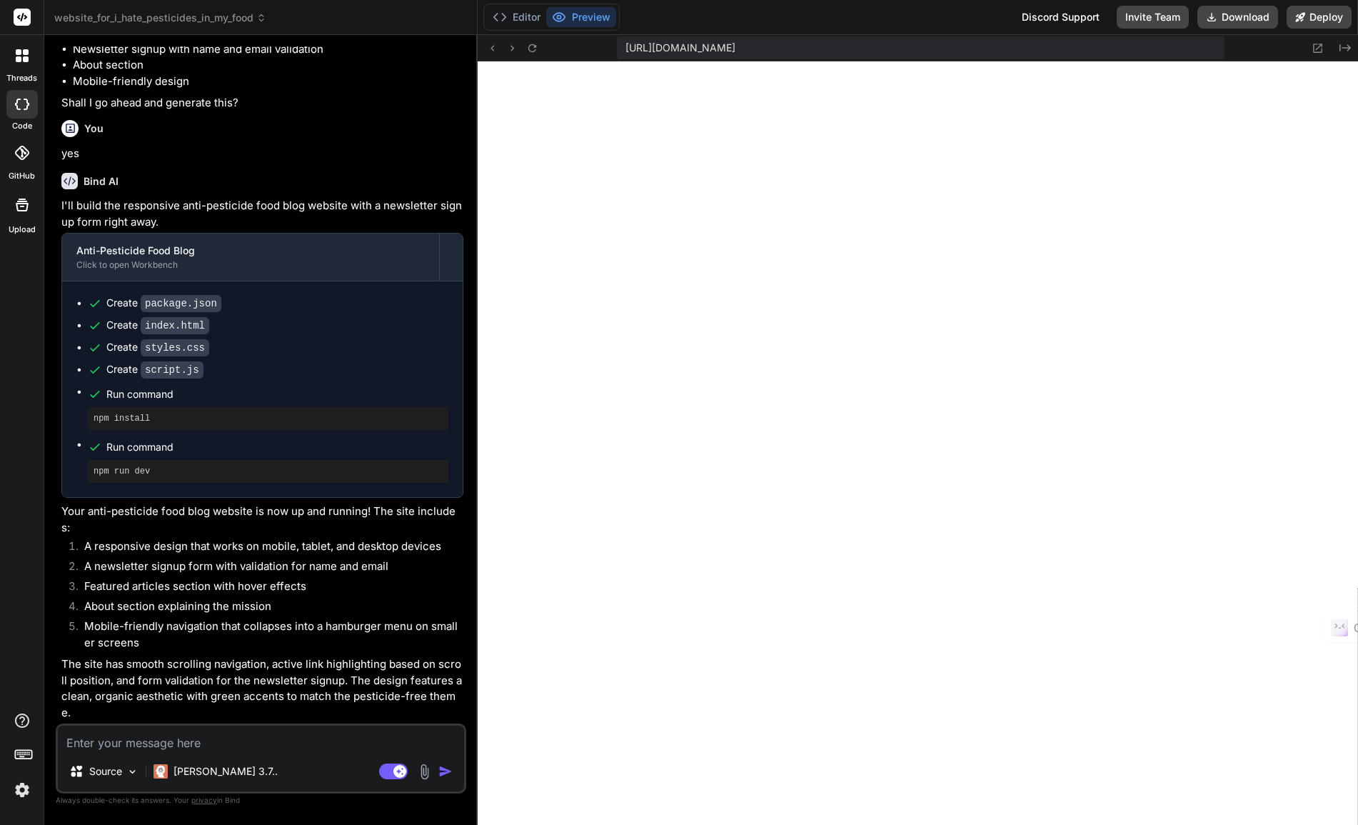
click at [18, 755] on icon at bounding box center [24, 753] width 20 height 20
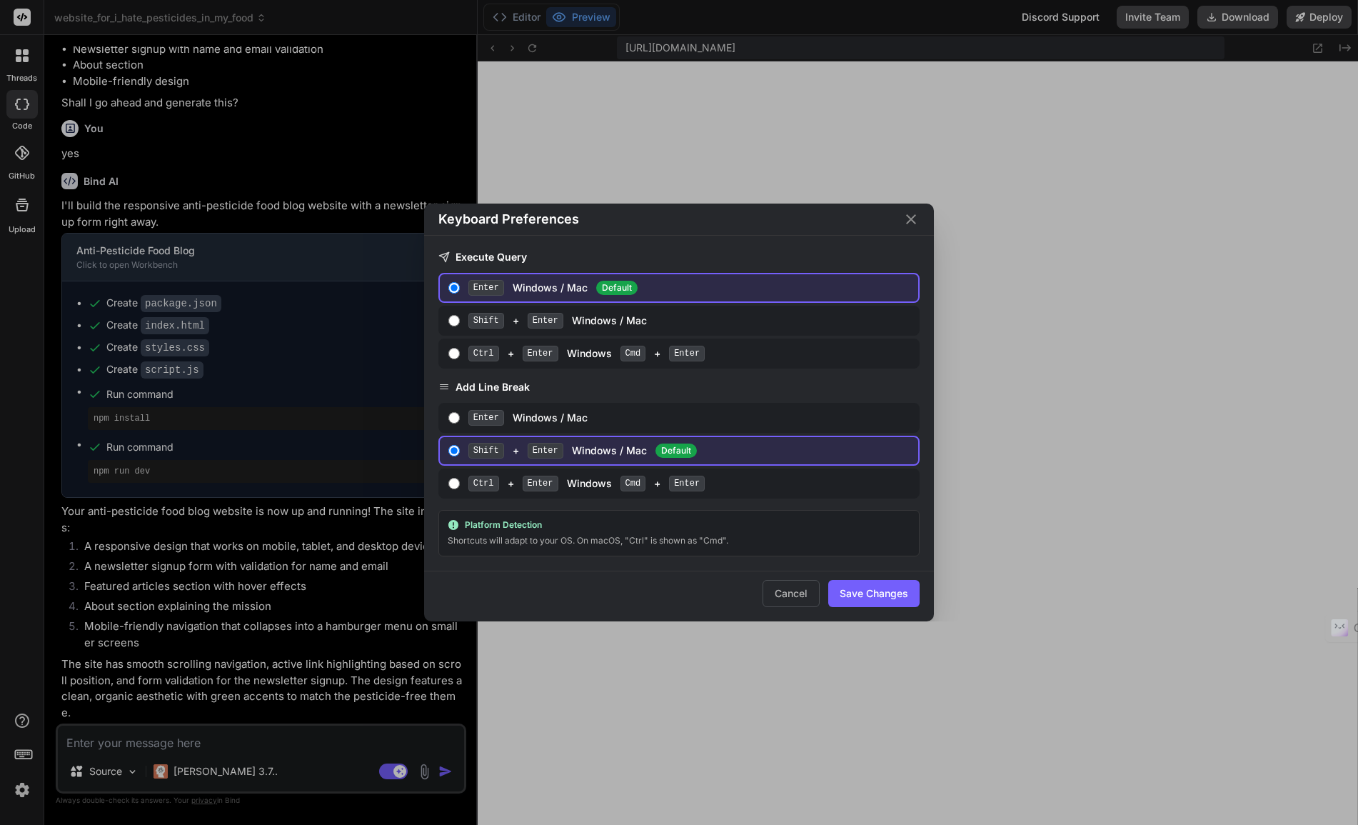
click at [908, 218] on icon "Close" at bounding box center [910, 219] width 17 height 17
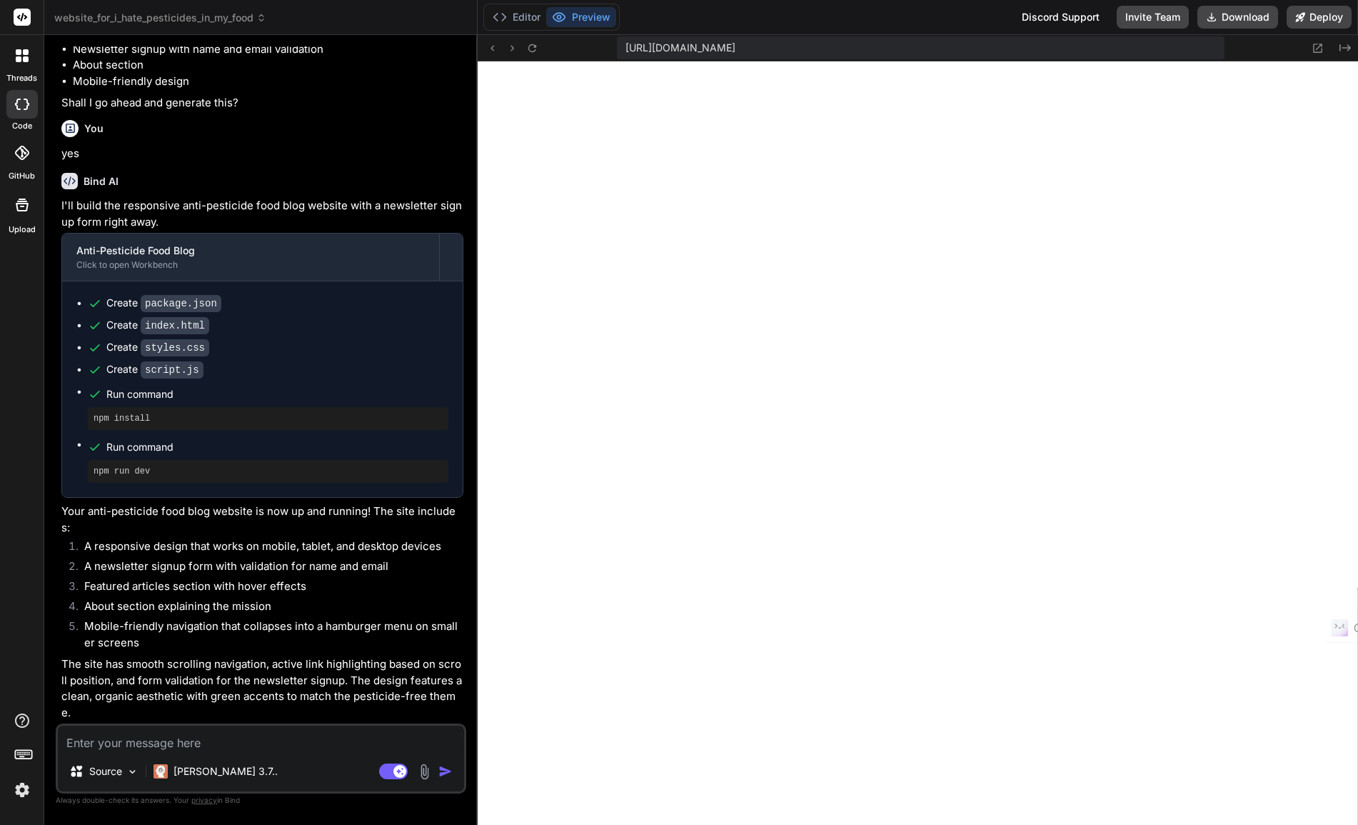
click at [109, 742] on textarea at bounding box center [261, 738] width 406 height 26
click at [446, 774] on img "button" at bounding box center [445, 771] width 14 height 14
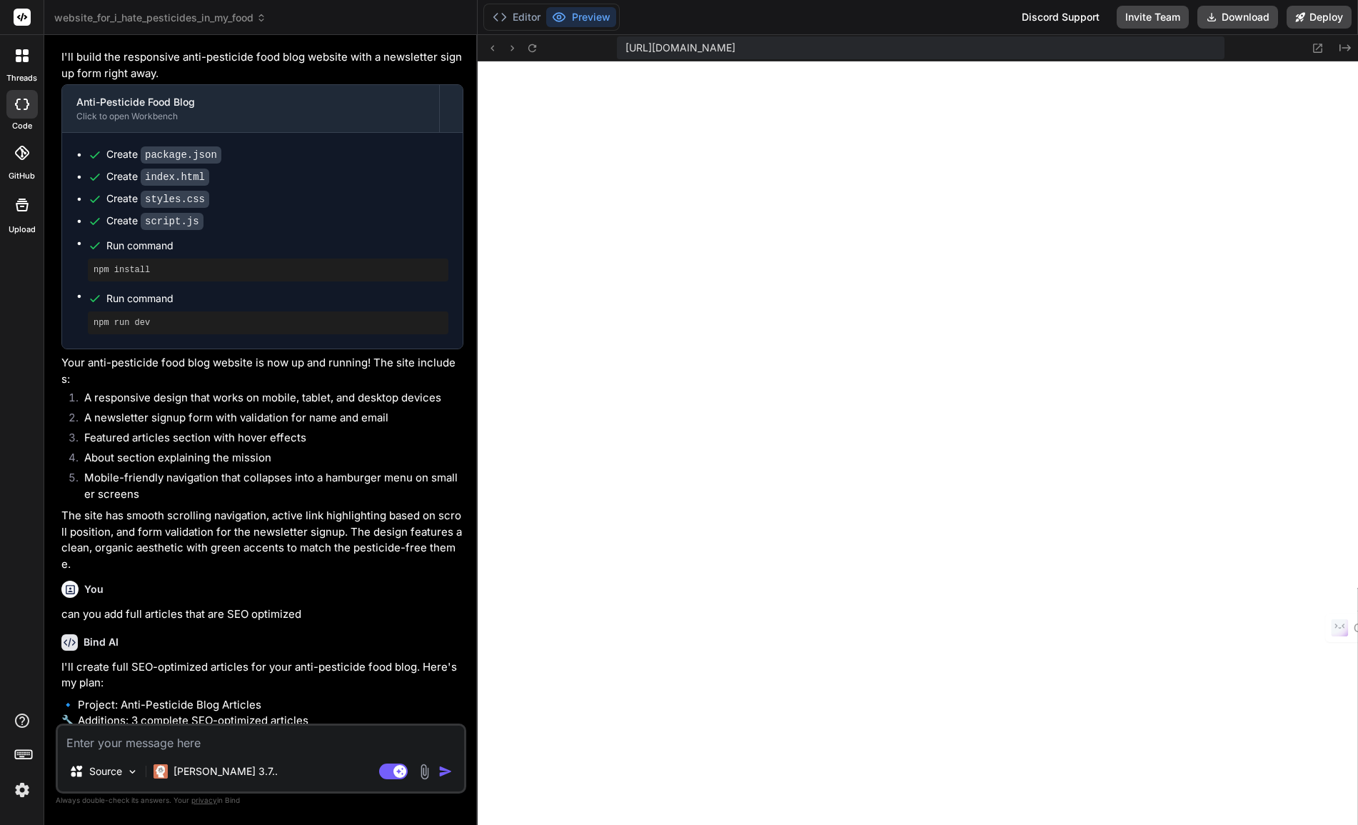
scroll to position [698, 0]
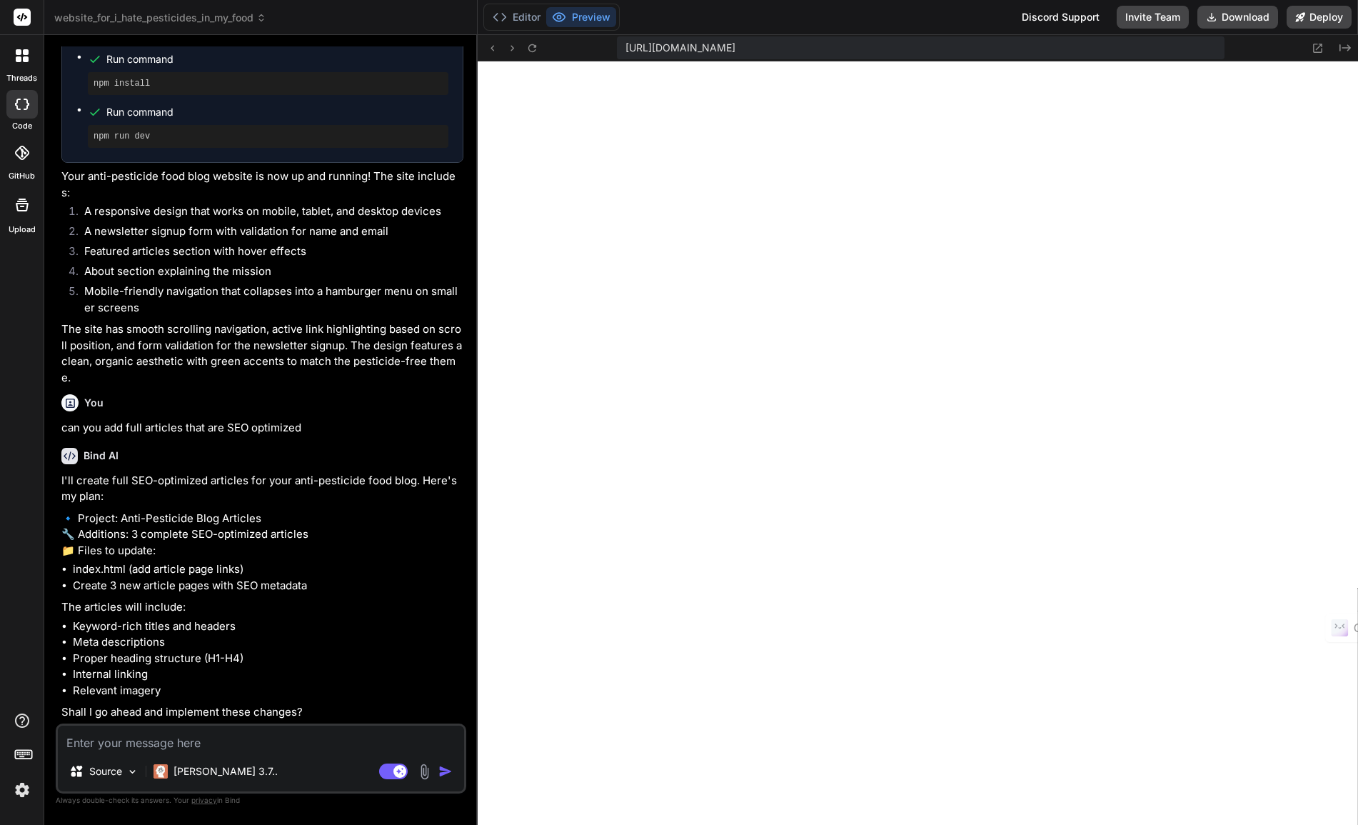
click at [250, 745] on textarea at bounding box center [261, 738] width 406 height 26
click at [445, 775] on img "button" at bounding box center [445, 771] width 14 height 14
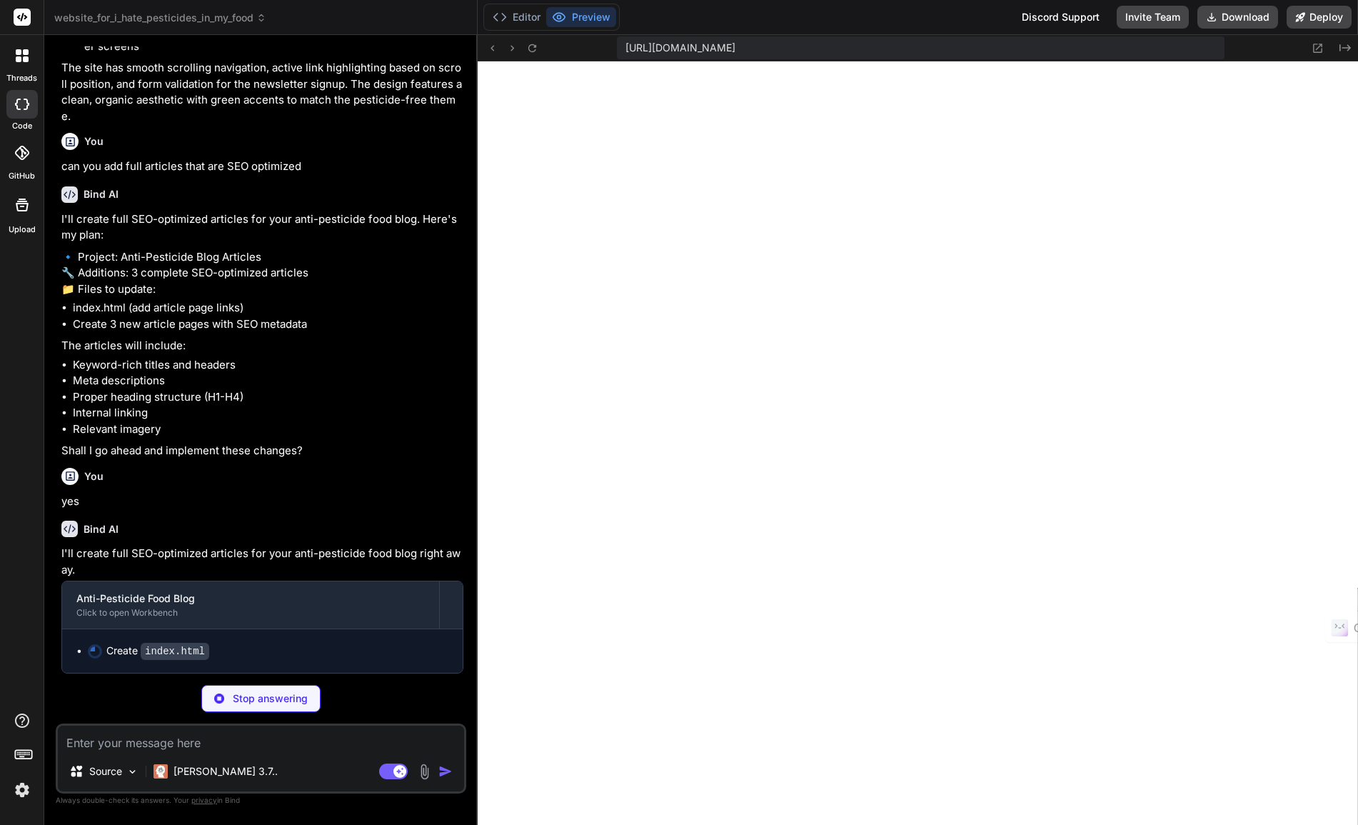
scroll to position [960, 0]
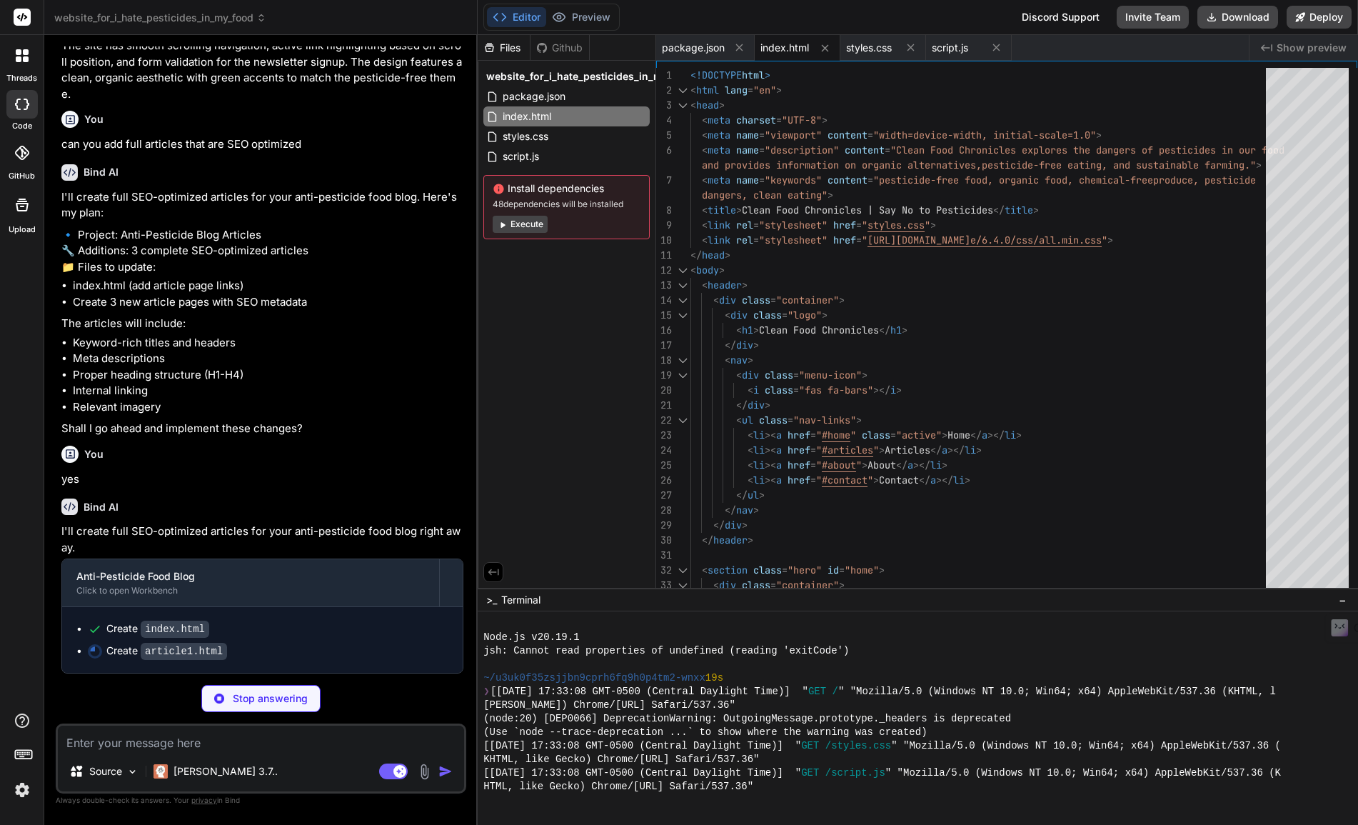
click at [517, 223] on button "Execute" at bounding box center [520, 224] width 55 height 17
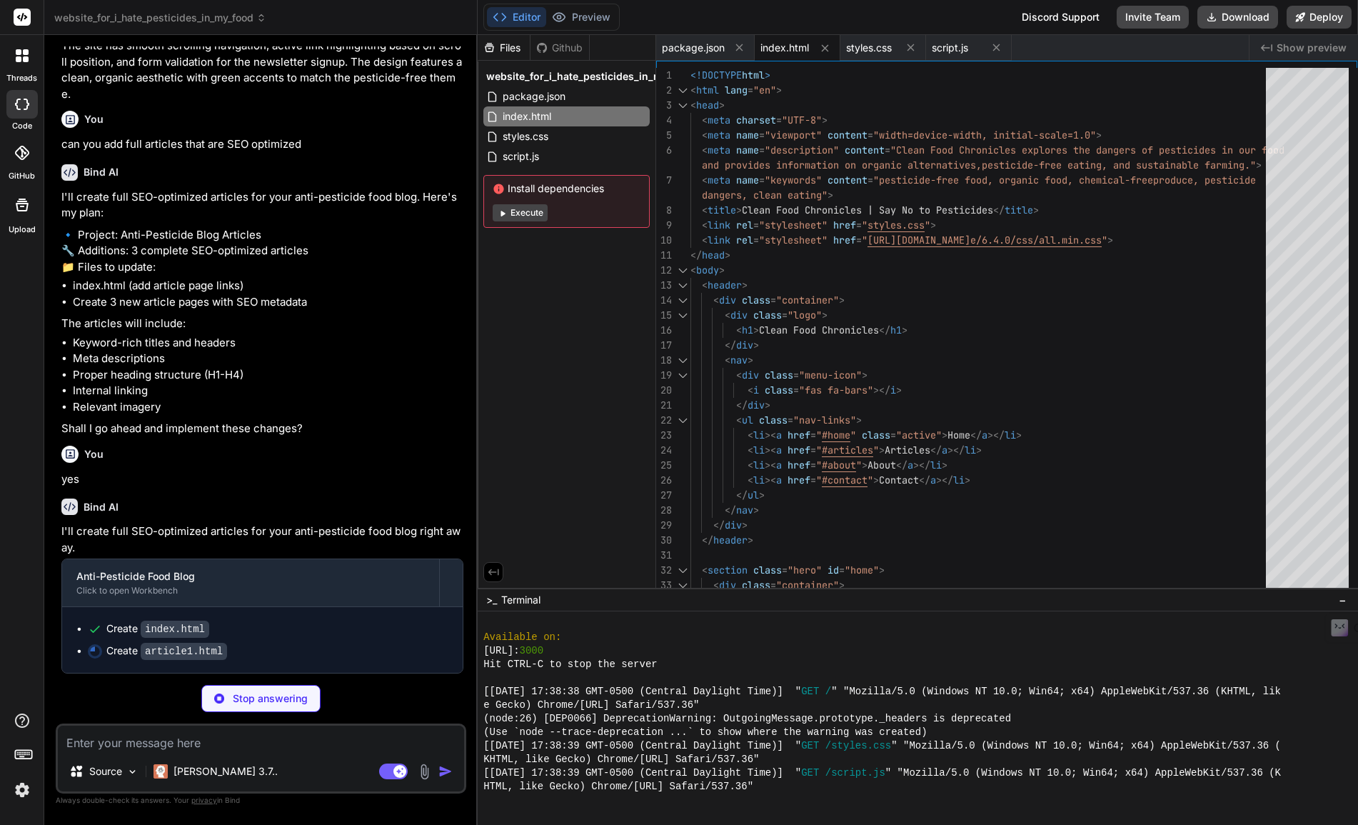
scroll to position [982, 0]
click at [522, 212] on button "Execute" at bounding box center [520, 212] width 55 height 17
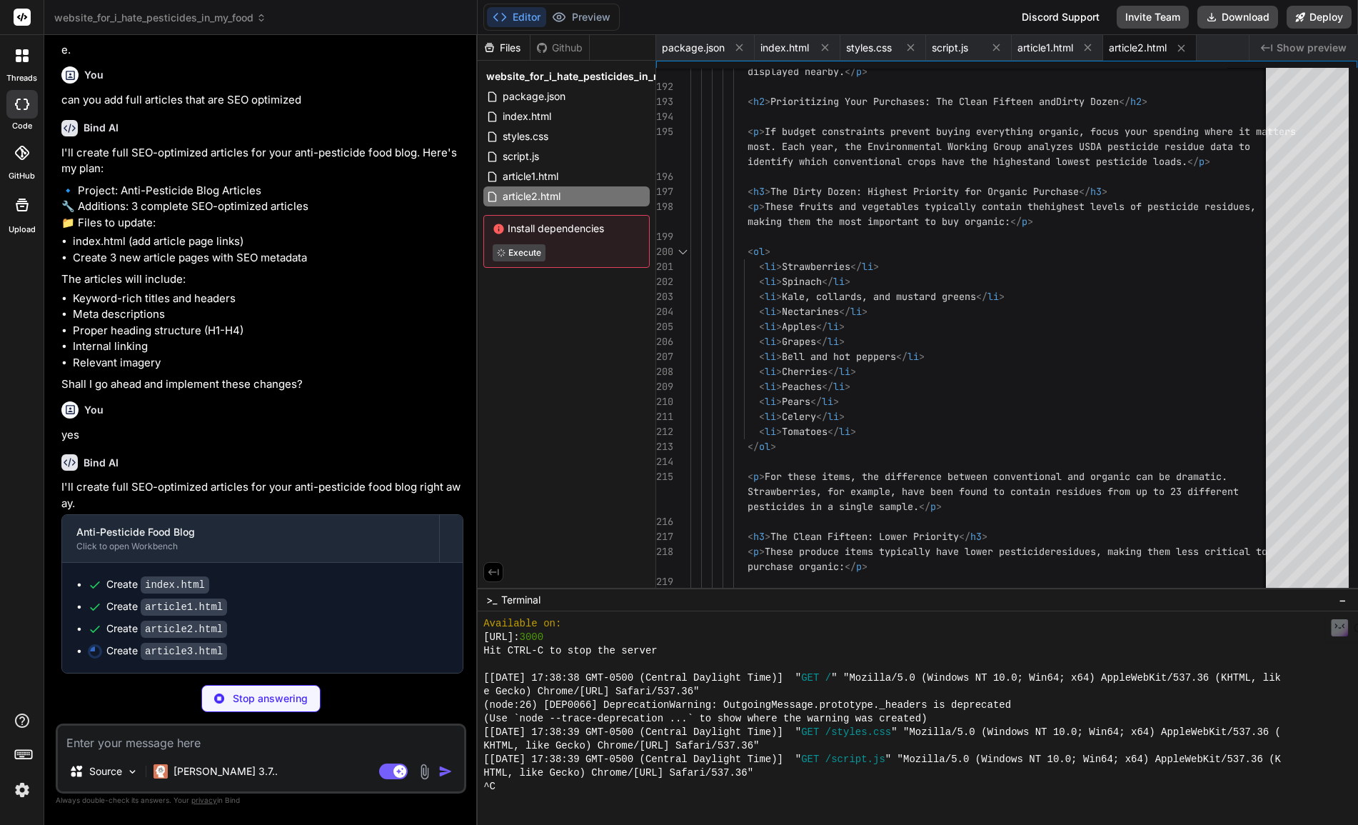
scroll to position [1026, 0]
click at [92, 684] on label "Documentation" at bounding box center [101, 687] width 71 height 14
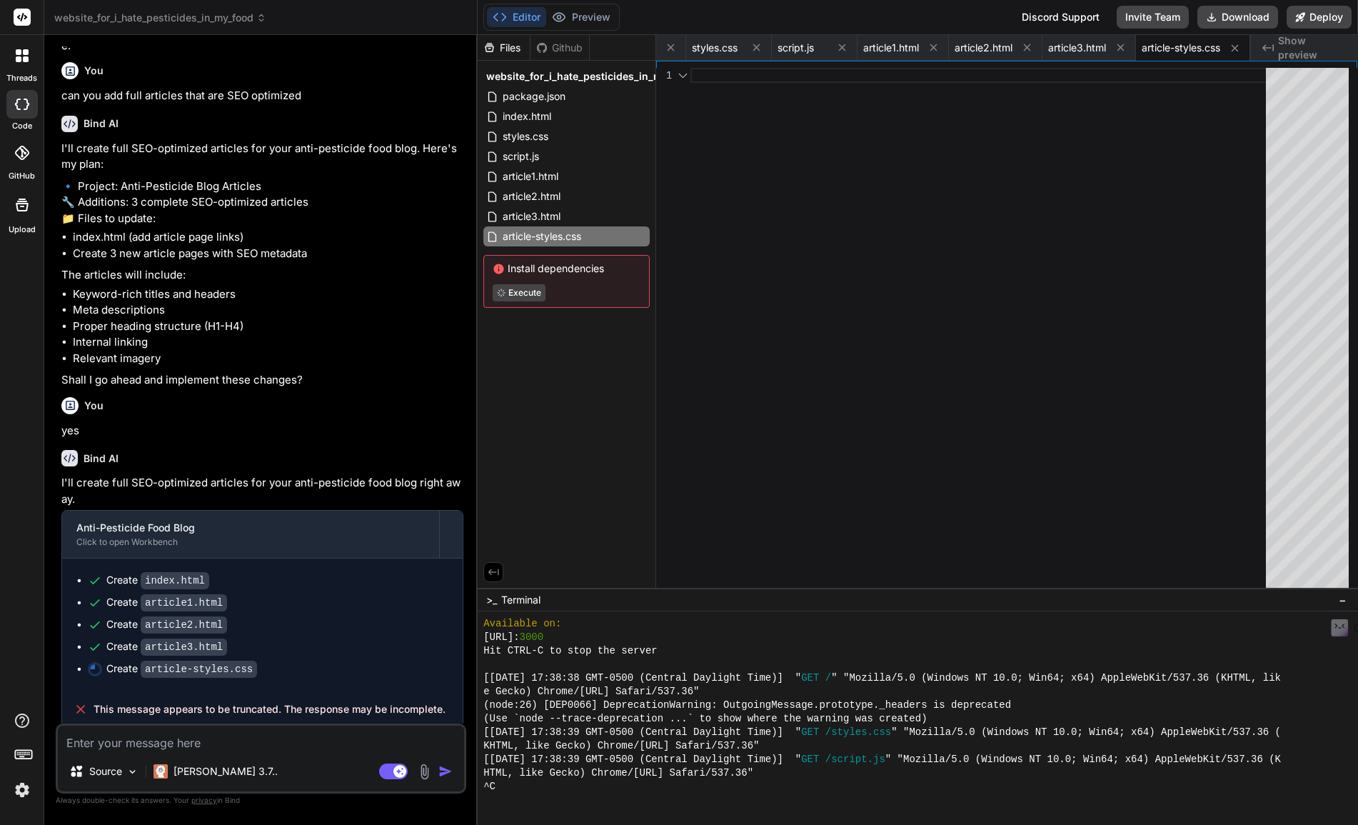
scroll to position [1035, 0]
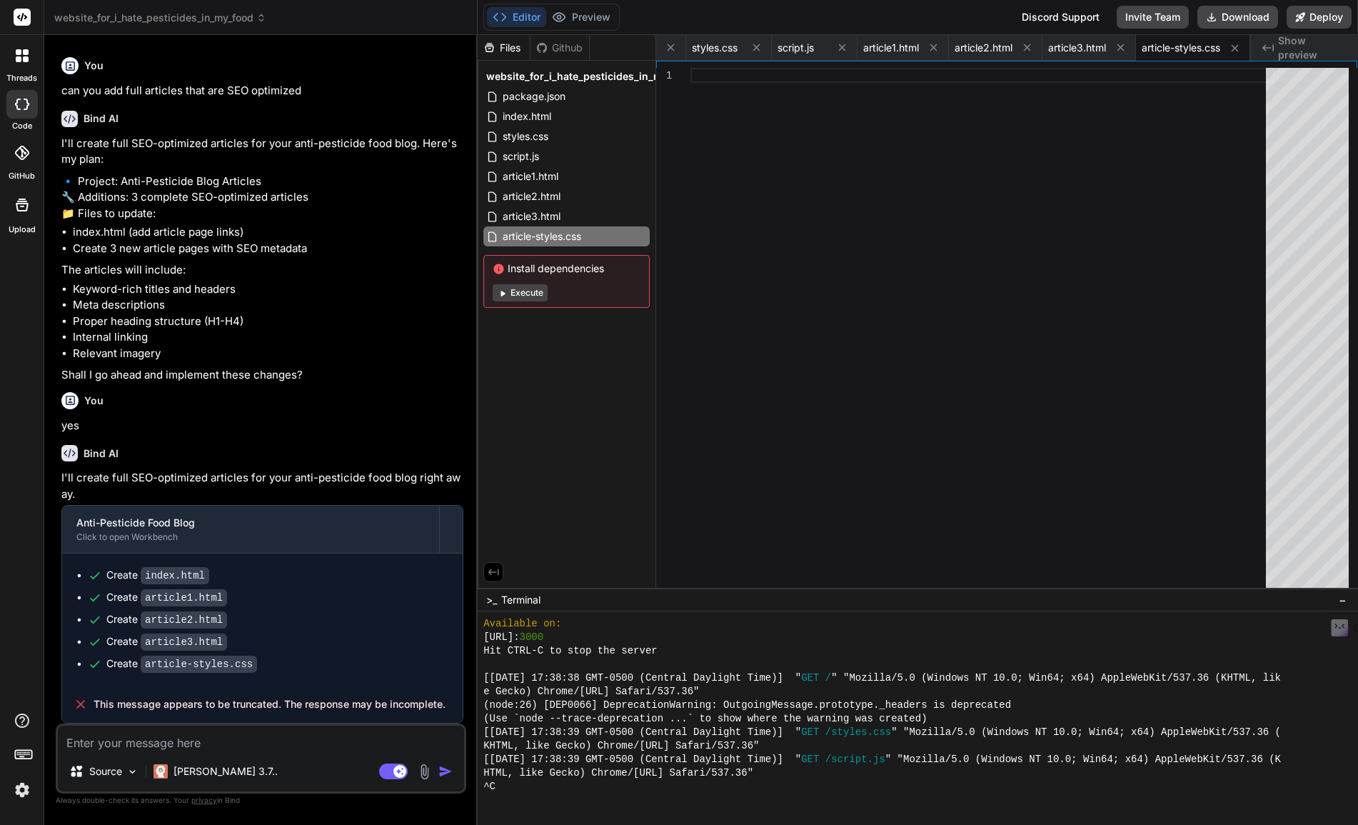
click at [572, 351] on div "Files Github website_for_i_hate_pesticides_in_my_food package.json index.html s…" at bounding box center [567, 311] width 178 height 553
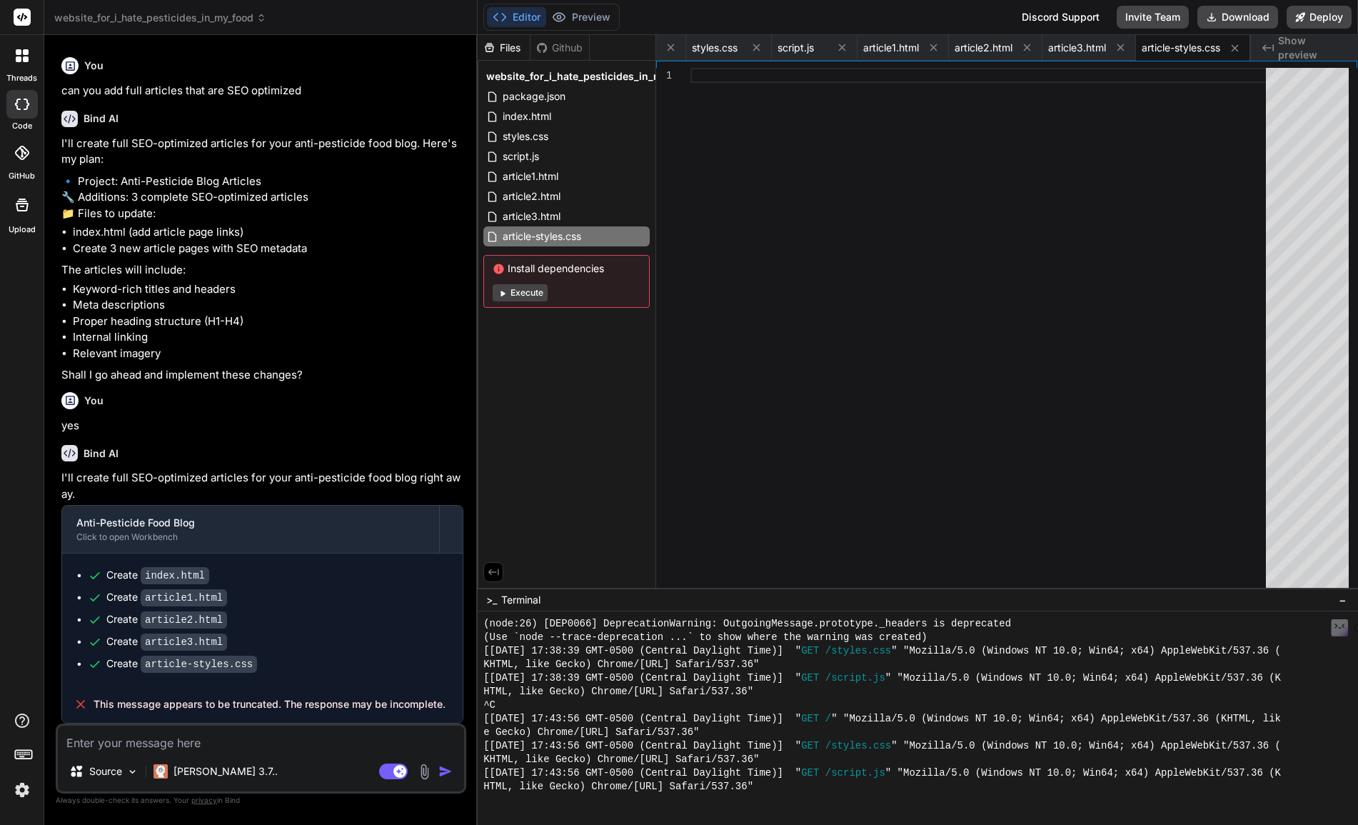
click at [525, 293] on button "Execute" at bounding box center [520, 292] width 55 height 17
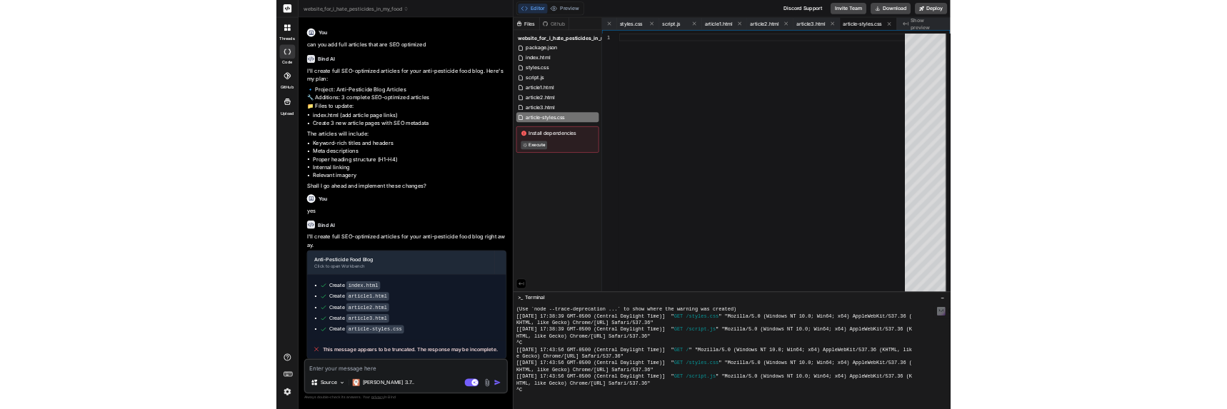
scroll to position [2238, 0]
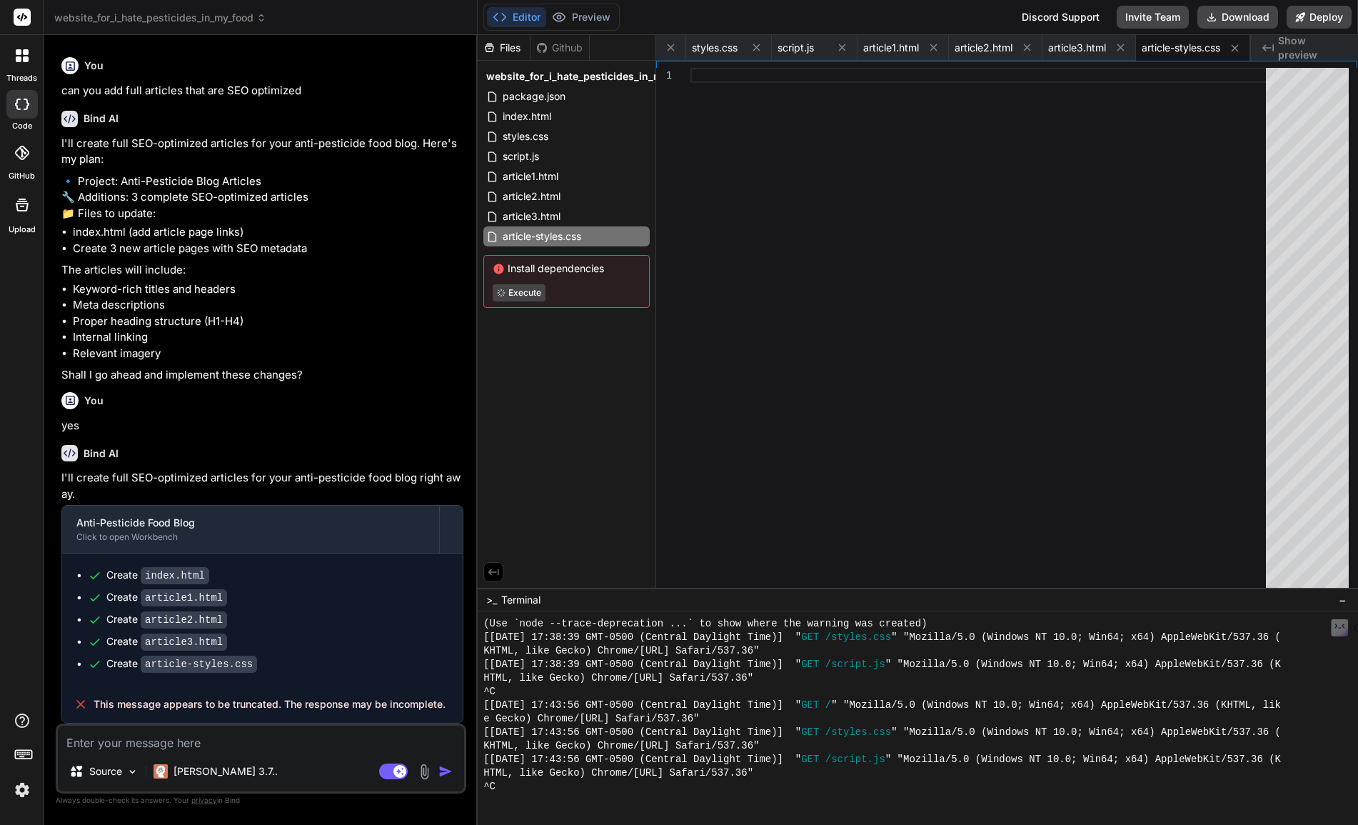
click at [249, 740] on textarea at bounding box center [261, 738] width 406 height 26
click at [210, 739] on textarea at bounding box center [261, 738] width 406 height 26
click at [205, 732] on textarea at bounding box center [261, 738] width 406 height 26
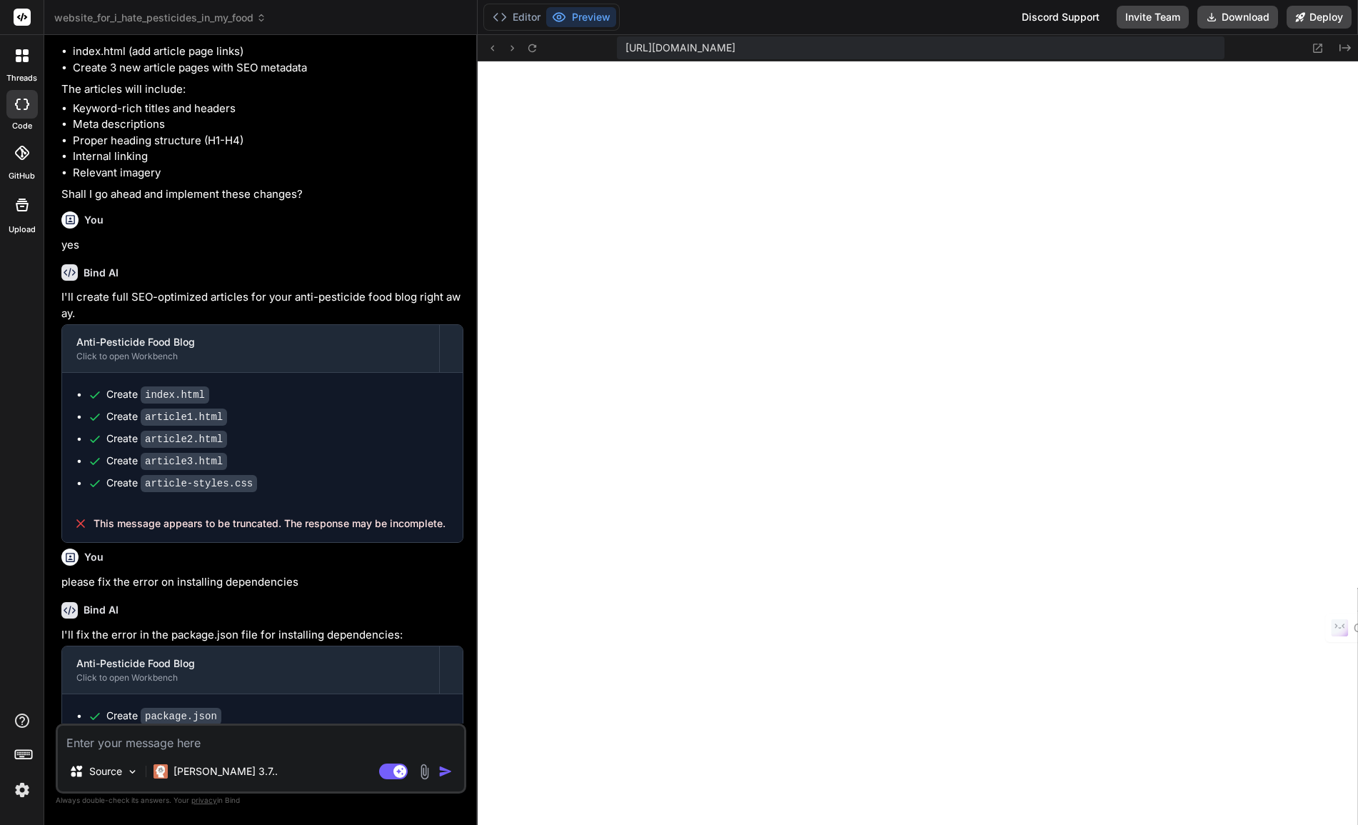
scroll to position [2564, 0]
click at [532, 21] on button "Editor" at bounding box center [516, 17] width 59 height 20
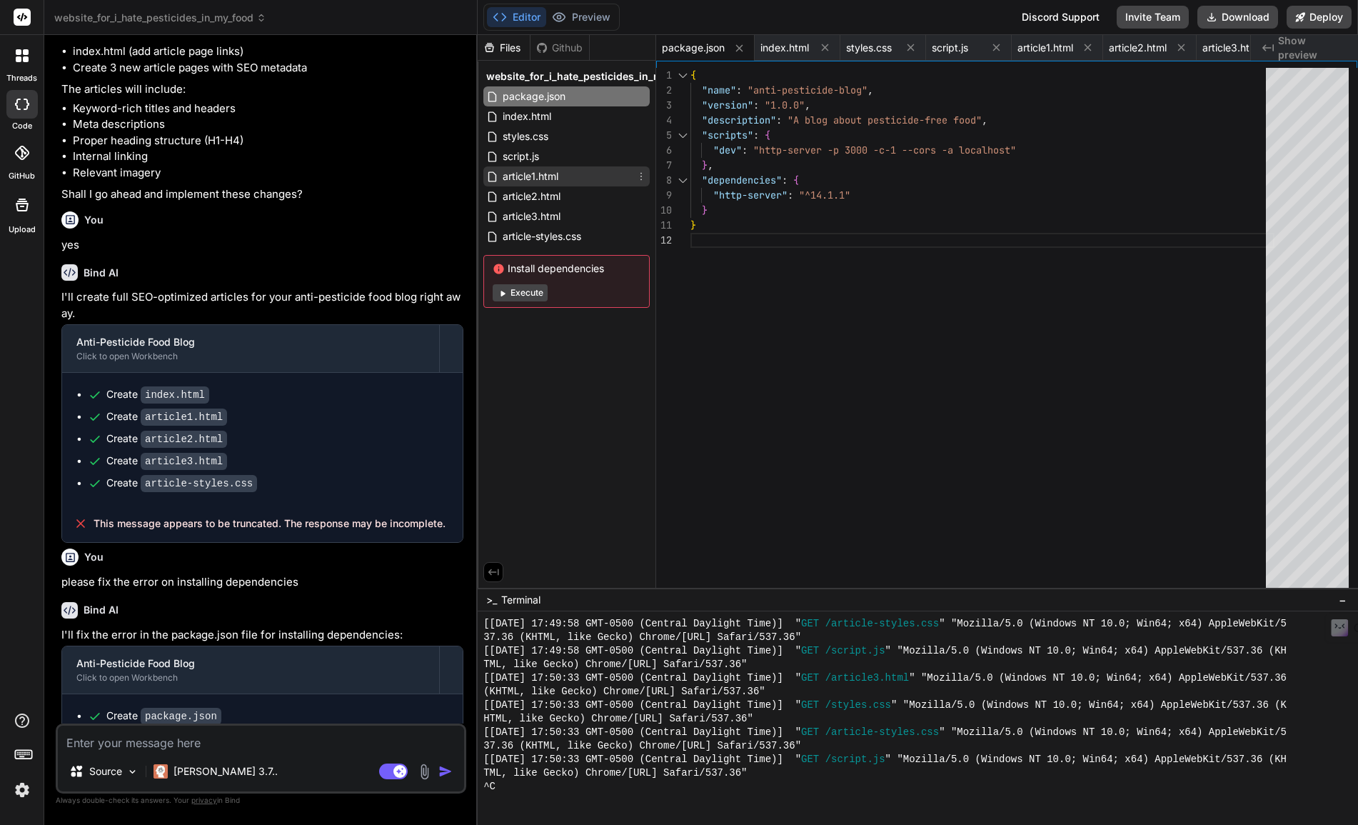
click at [520, 173] on span "article1.html" at bounding box center [530, 176] width 59 height 17
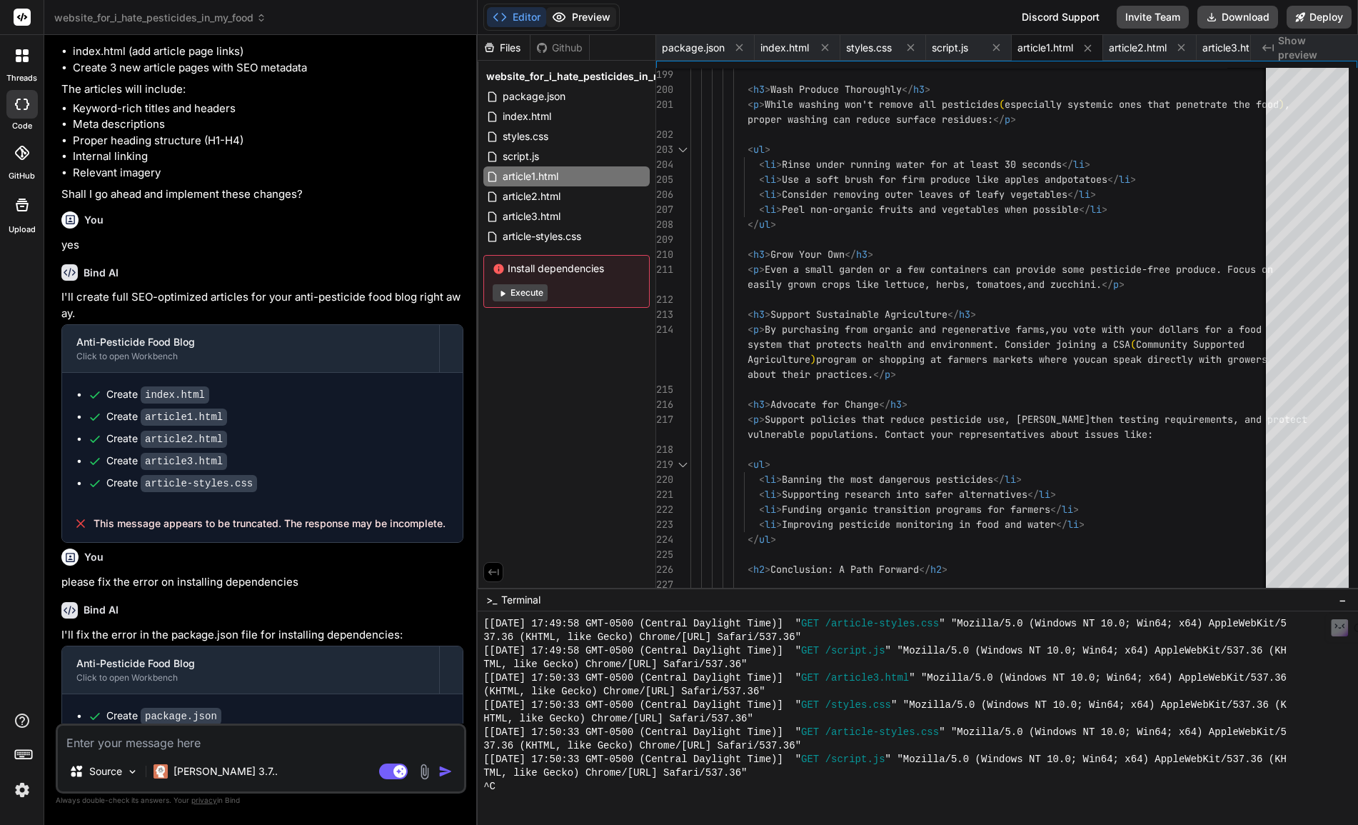
click at [584, 13] on button "Preview" at bounding box center [581, 17] width 70 height 20
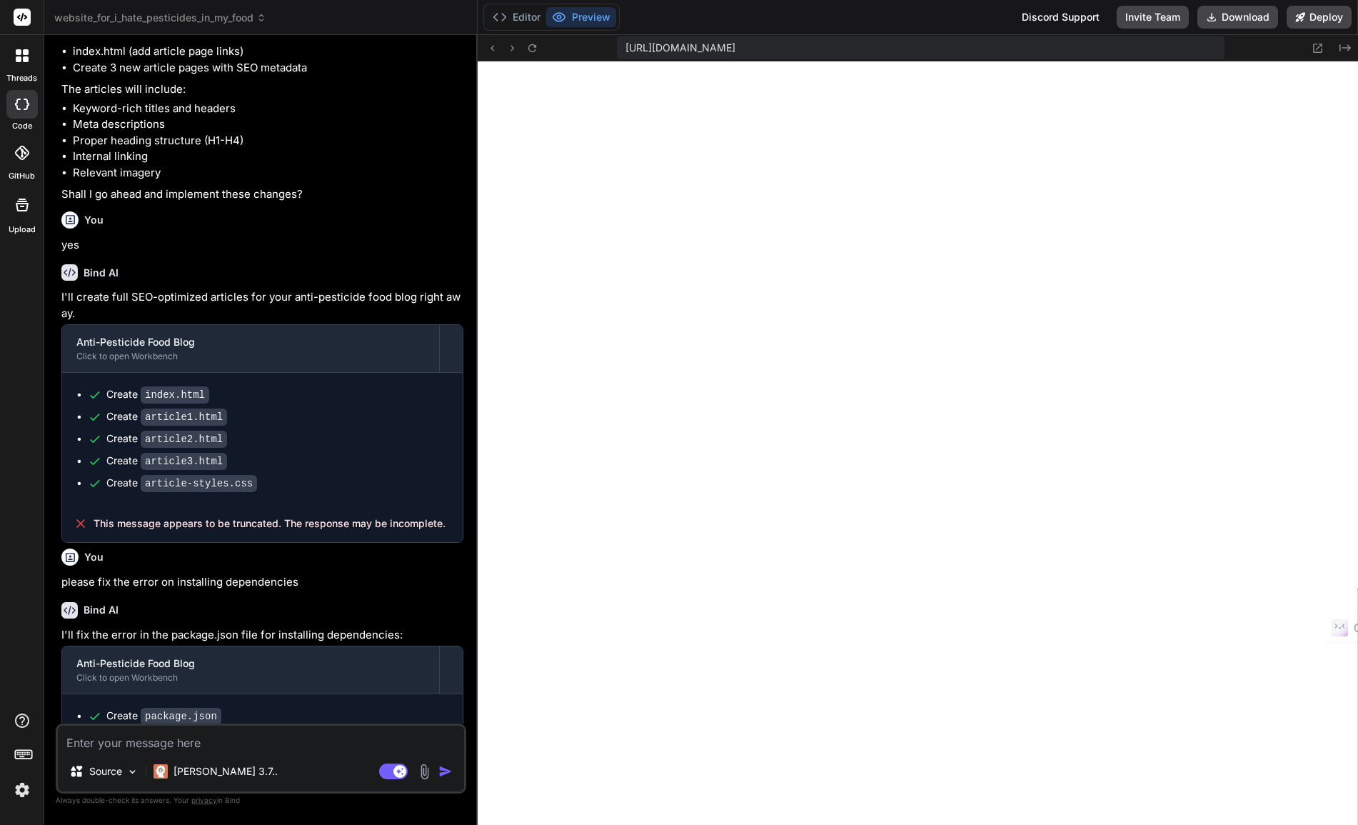
click at [134, 745] on textarea at bounding box center [261, 738] width 406 height 26
click at [67, 743] on textarea "when enumenrating a list, please provide relevant bullet icons" at bounding box center [261, 738] width 406 height 26
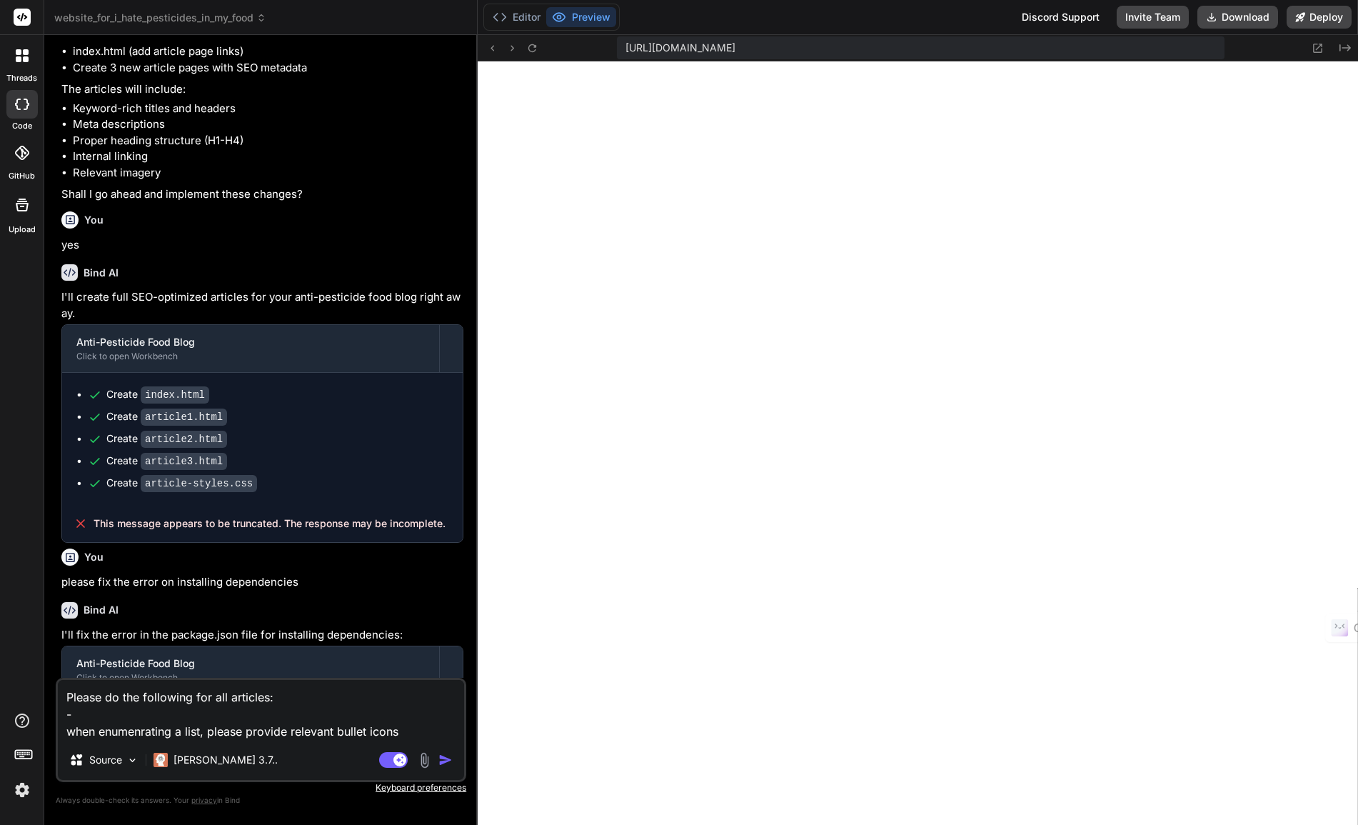
click at [102, 715] on textarea "Please do the following for all articles: - when enumenrating a list, please pr…" at bounding box center [261, 710] width 406 height 60
click at [411, 732] on textarea "Please do the following for all articles: - inlcude the article title on the ar…" at bounding box center [261, 710] width 406 height 60
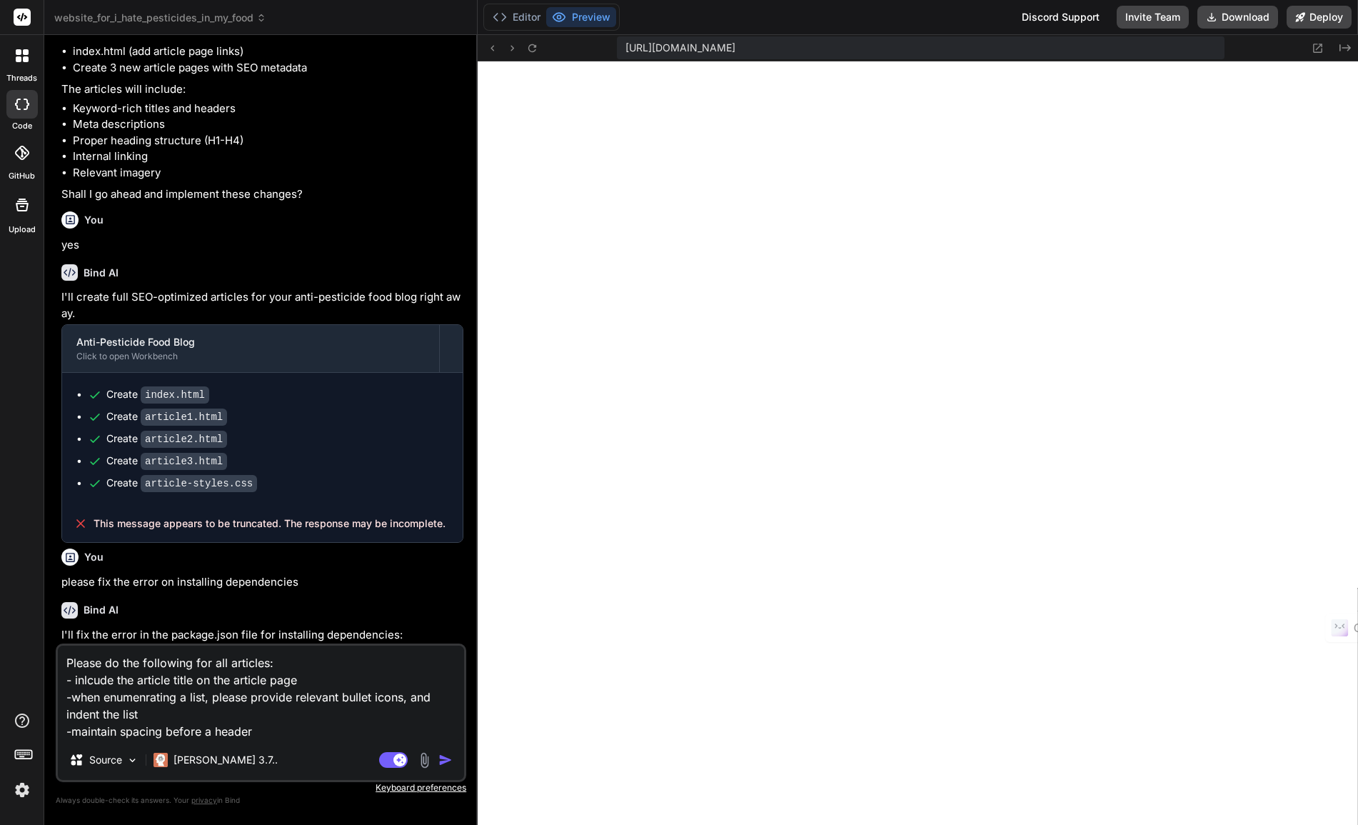
click at [121, 730] on textarea "Please do the following for all articles: - inlcude the article title on the ar…" at bounding box center [261, 692] width 406 height 94
click at [307, 732] on textarea "Please do the following for all articles: - inlcude the article title on the ar…" at bounding box center [261, 692] width 406 height 94
click at [443, 760] on img "button" at bounding box center [445, 759] width 14 height 14
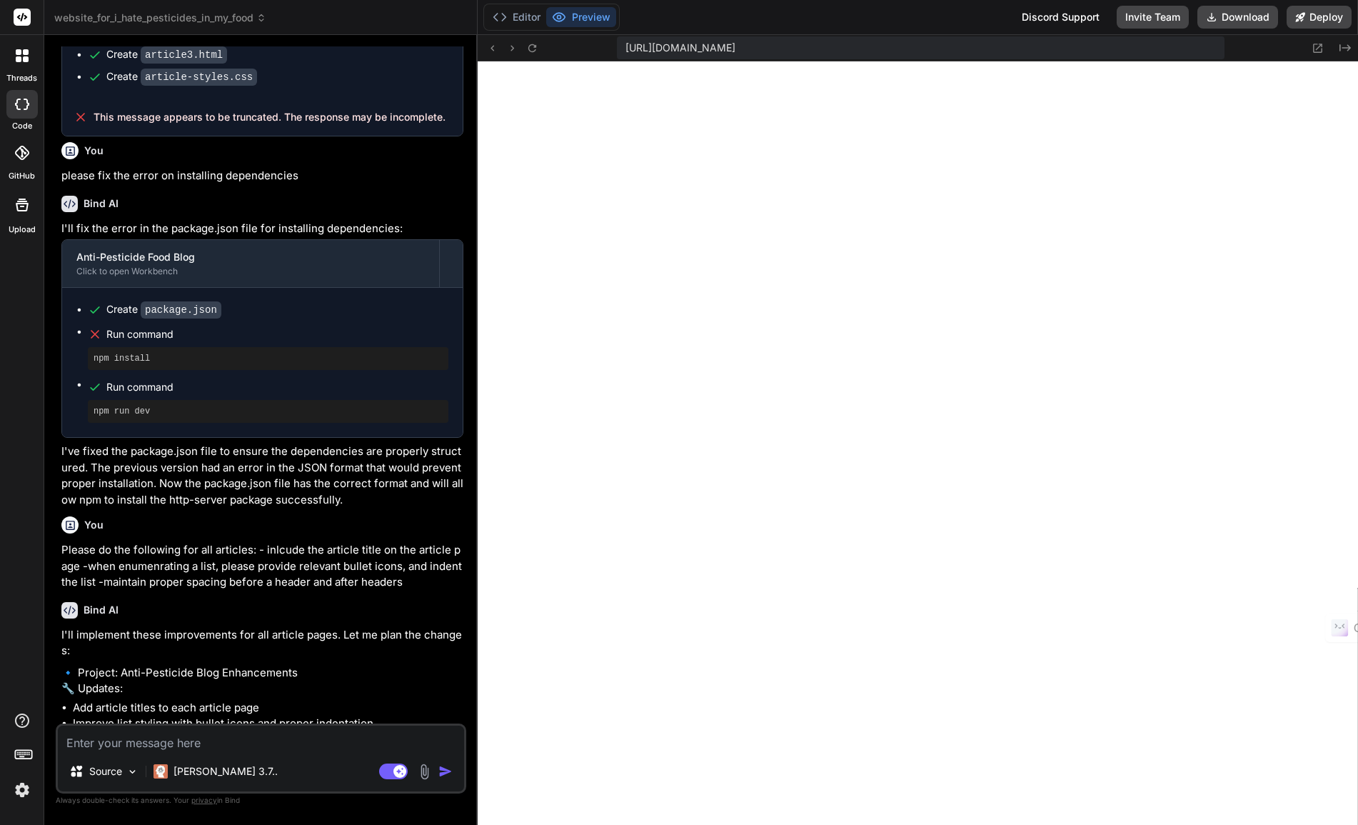
scroll to position [1725, 0]
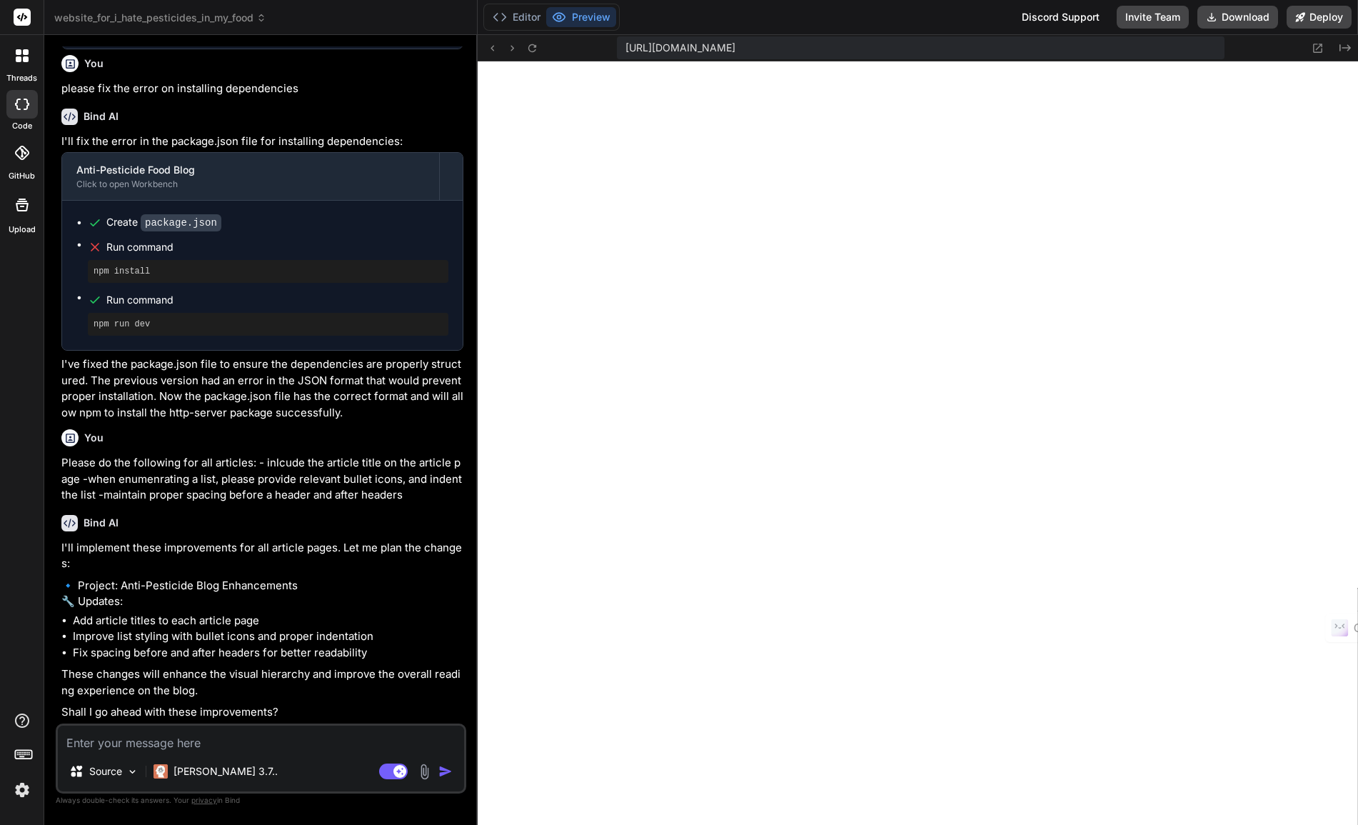
click at [144, 737] on textarea at bounding box center [261, 738] width 406 height 26
click at [444, 770] on img "button" at bounding box center [445, 771] width 14 height 14
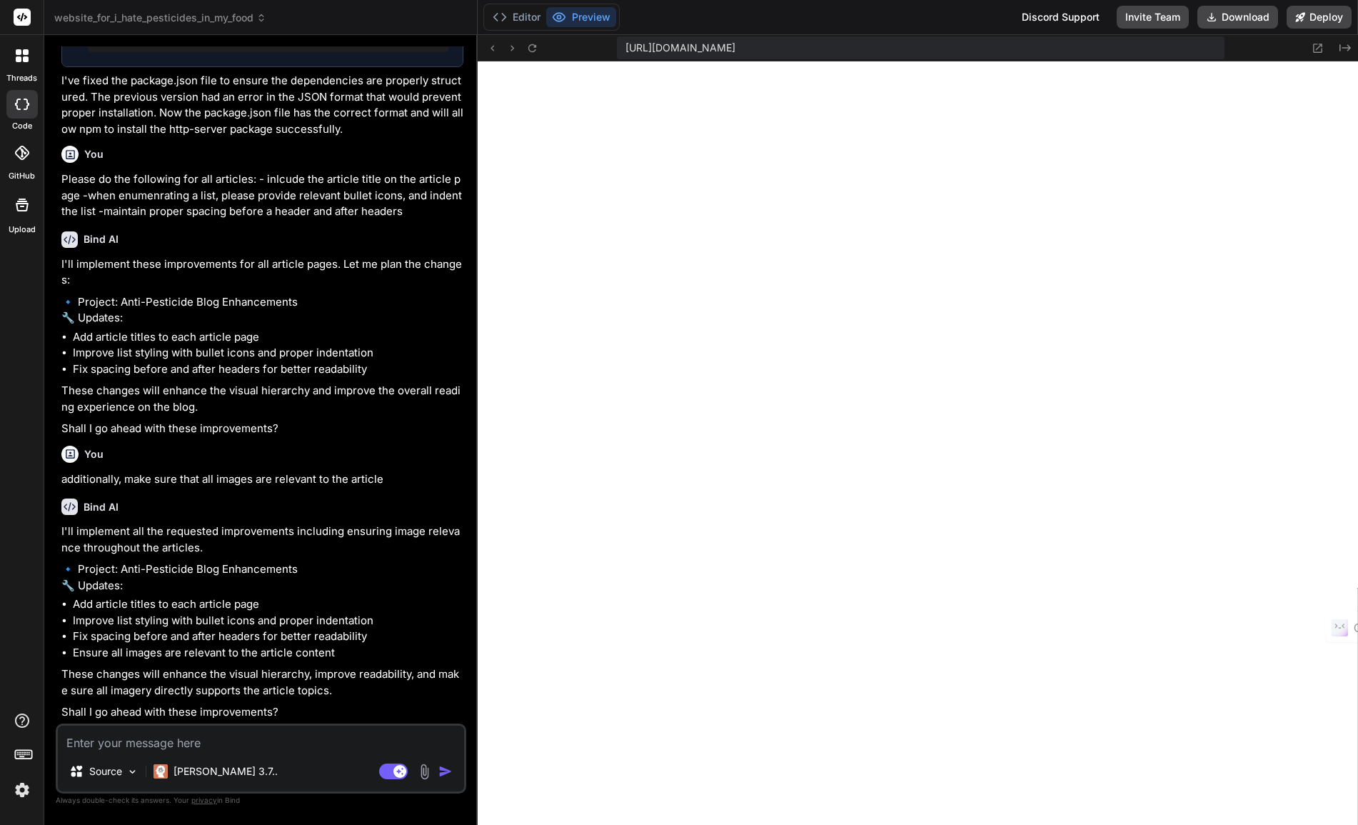
scroll to position [2025, 0]
click at [298, 742] on textarea at bounding box center [261, 738] width 406 height 26
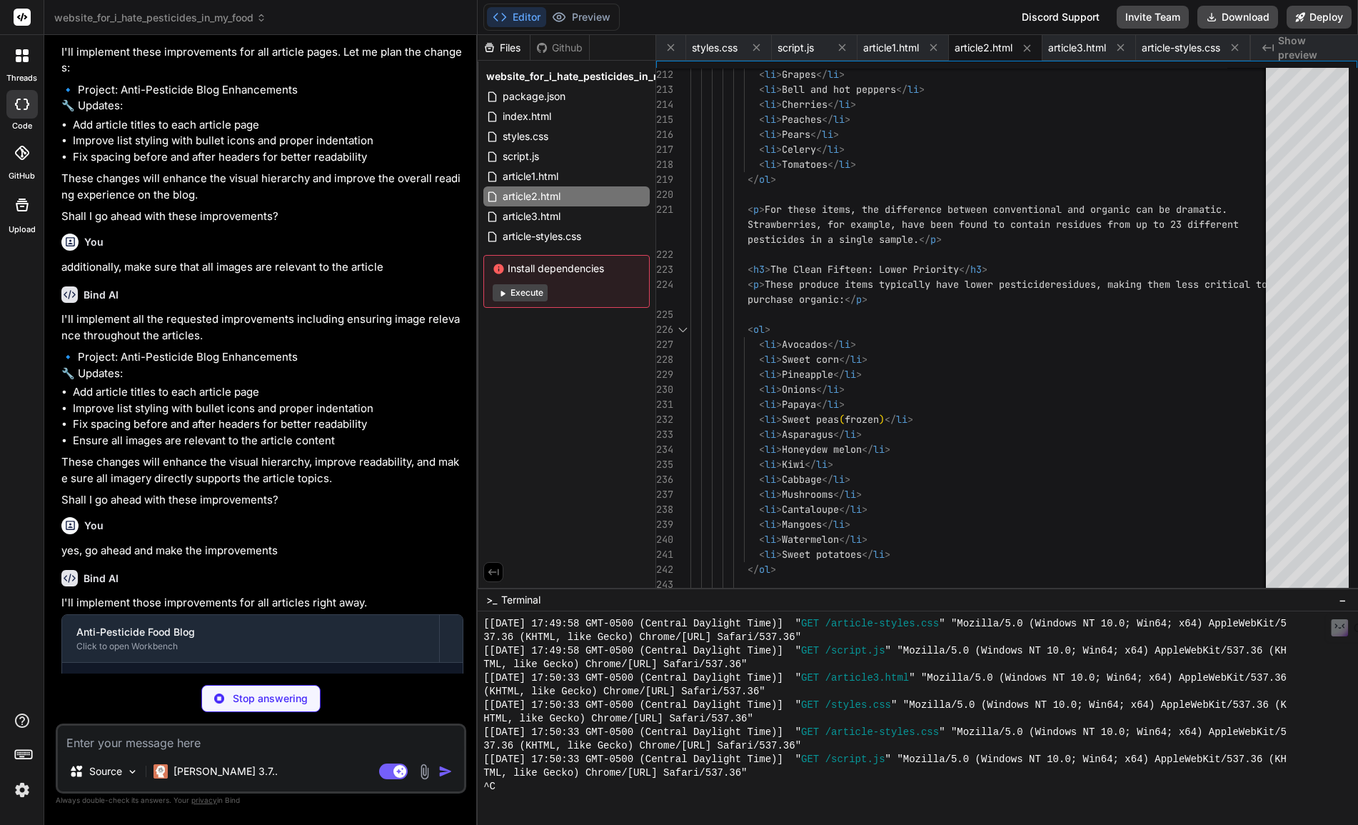
scroll to position [2337, 0]
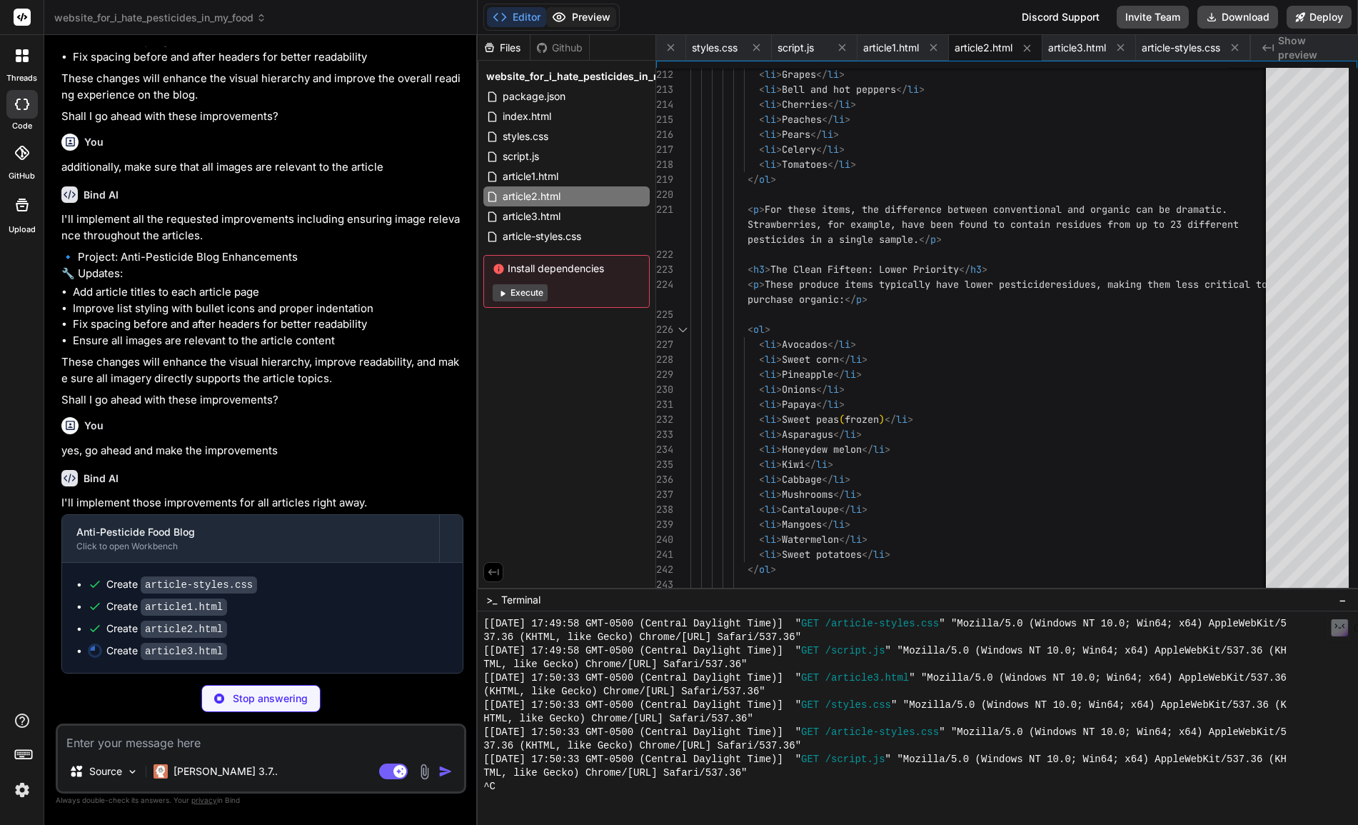
click at [583, 16] on button "Preview" at bounding box center [581, 17] width 70 height 20
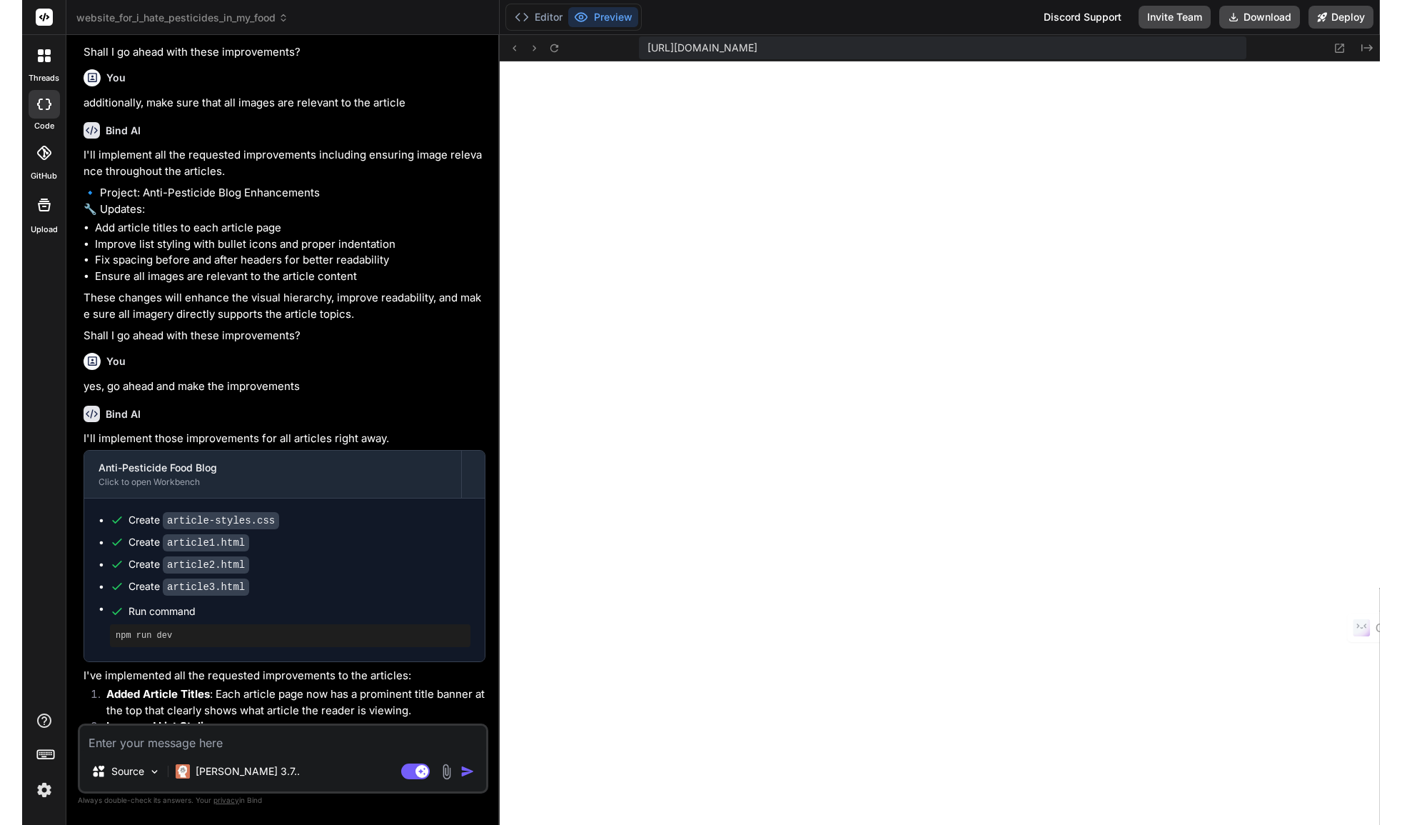
scroll to position [2646, 0]
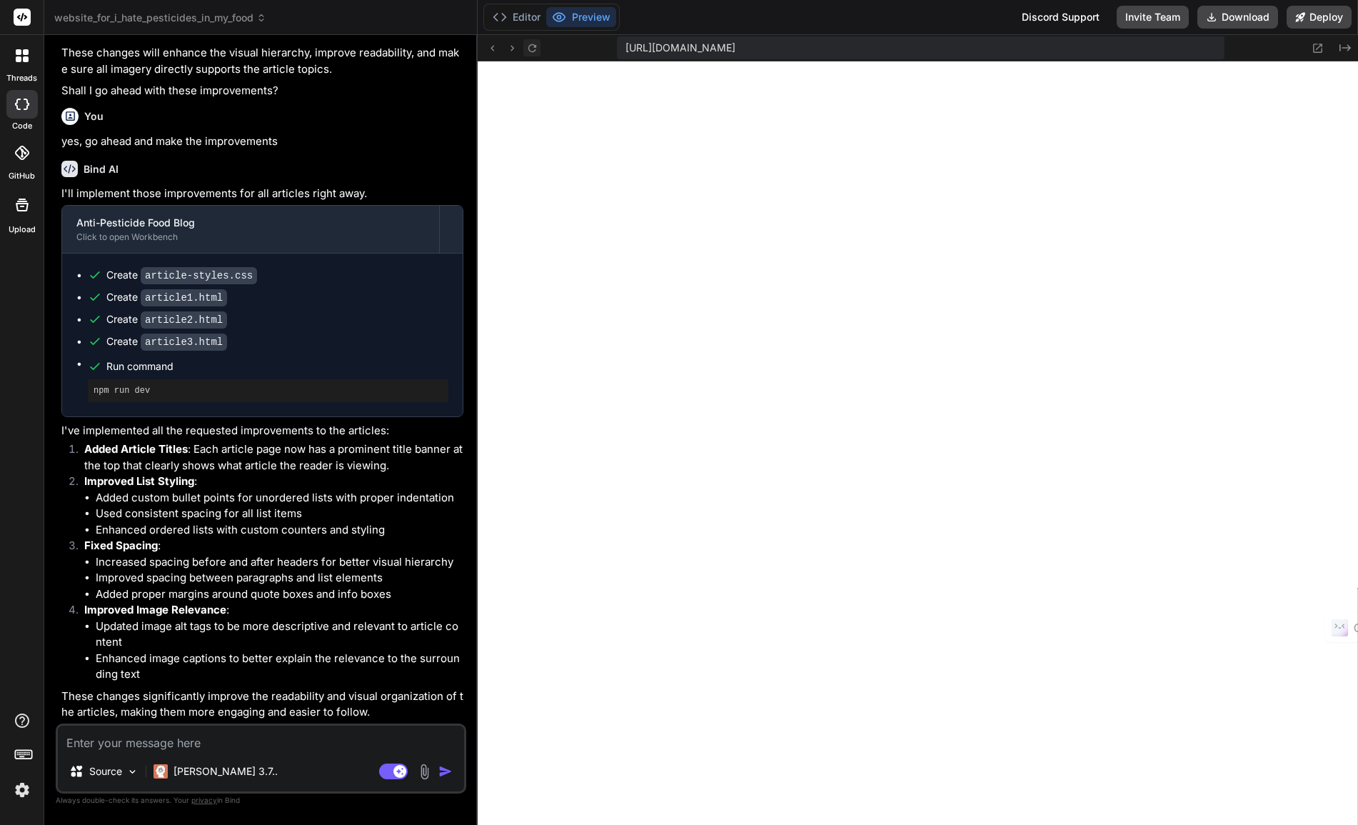
click at [530, 46] on icon at bounding box center [532, 48] width 12 height 12
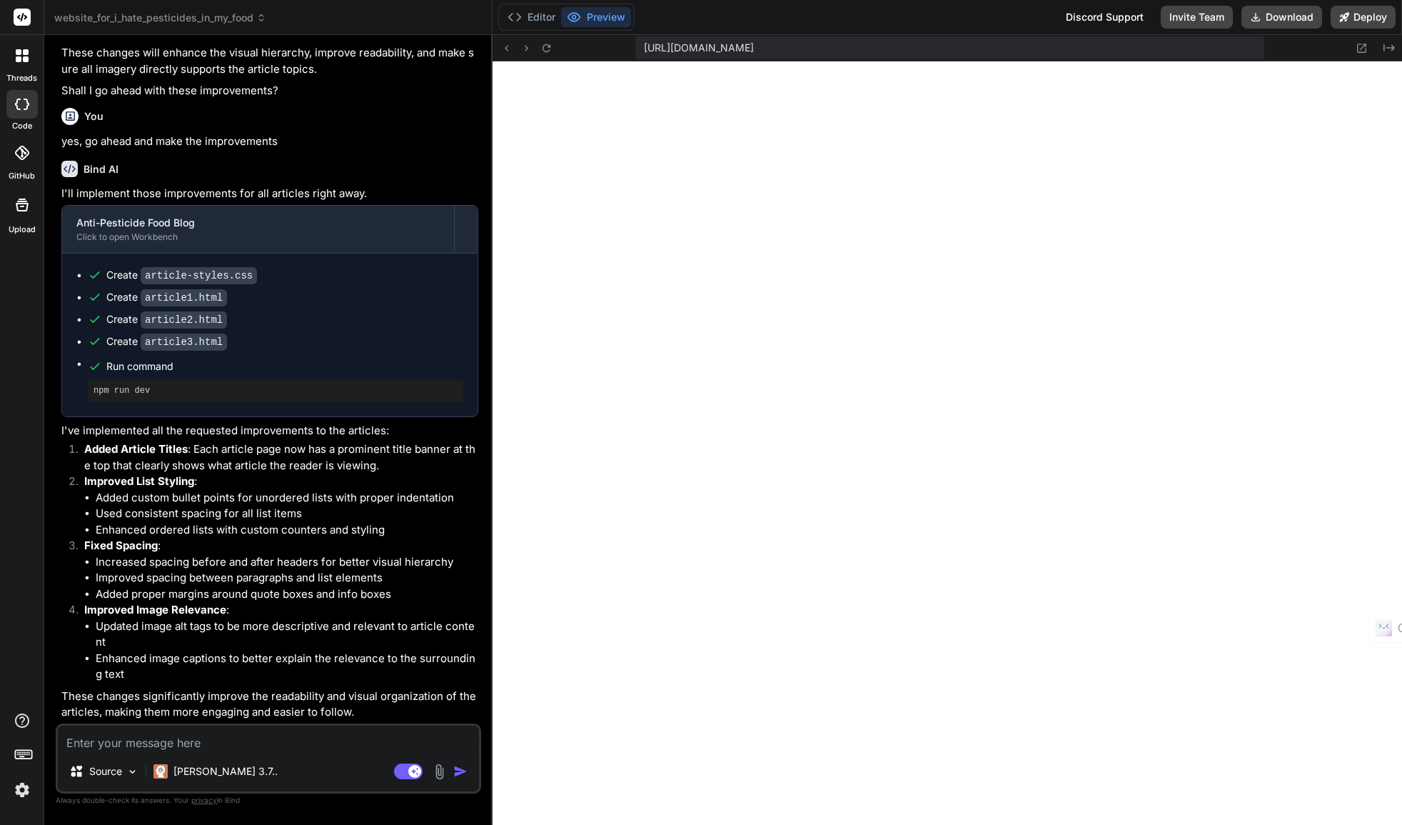
scroll to position [0, 129]
click at [601, 14] on button "Preview" at bounding box center [596, 17] width 70 height 20
click at [546, 48] on icon at bounding box center [546, 48] width 12 height 12
click at [251, 737] on textarea at bounding box center [268, 738] width 421 height 26
click at [538, 16] on button "Editor" at bounding box center [531, 17] width 59 height 20
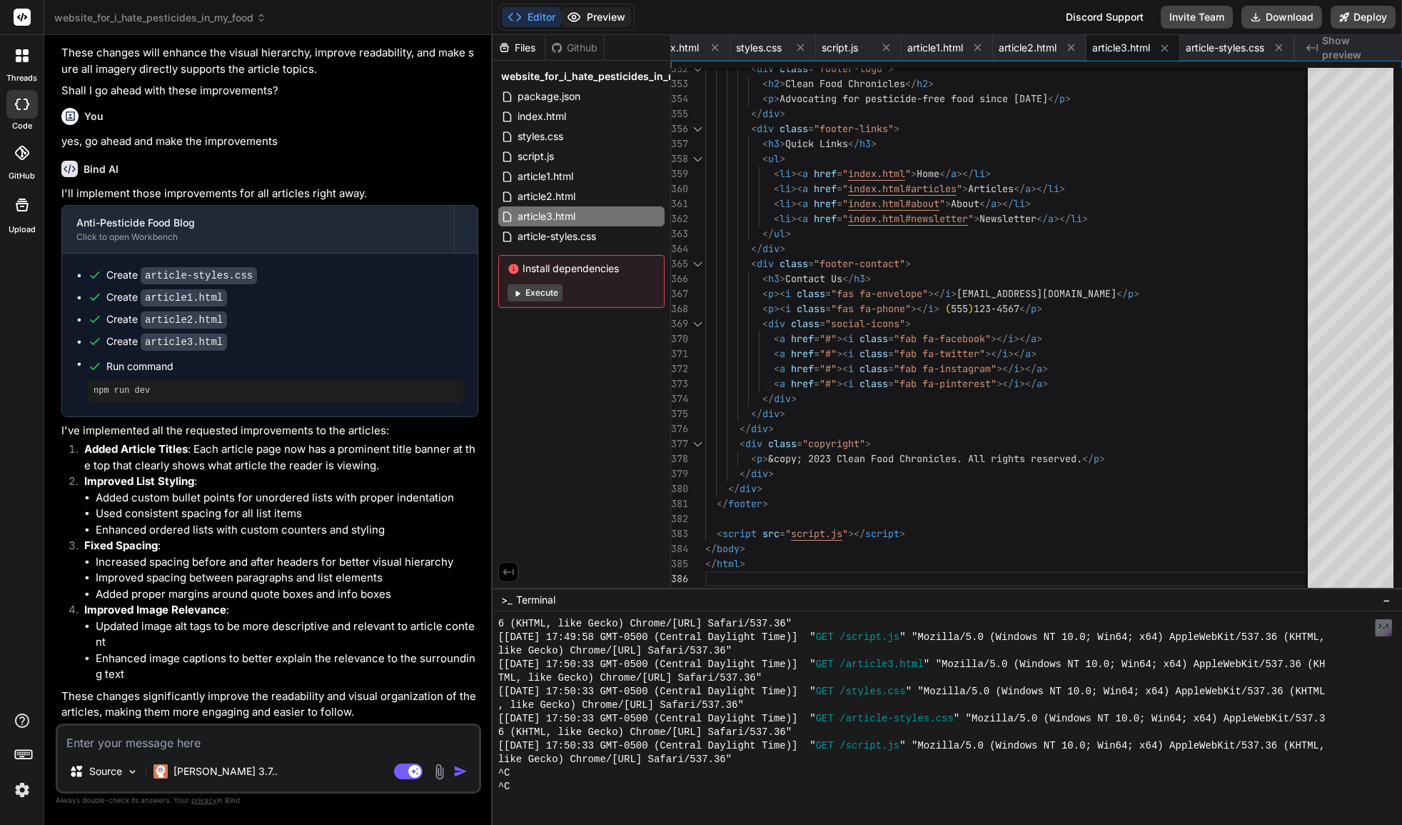
click at [612, 16] on button "Preview" at bounding box center [596, 17] width 70 height 20
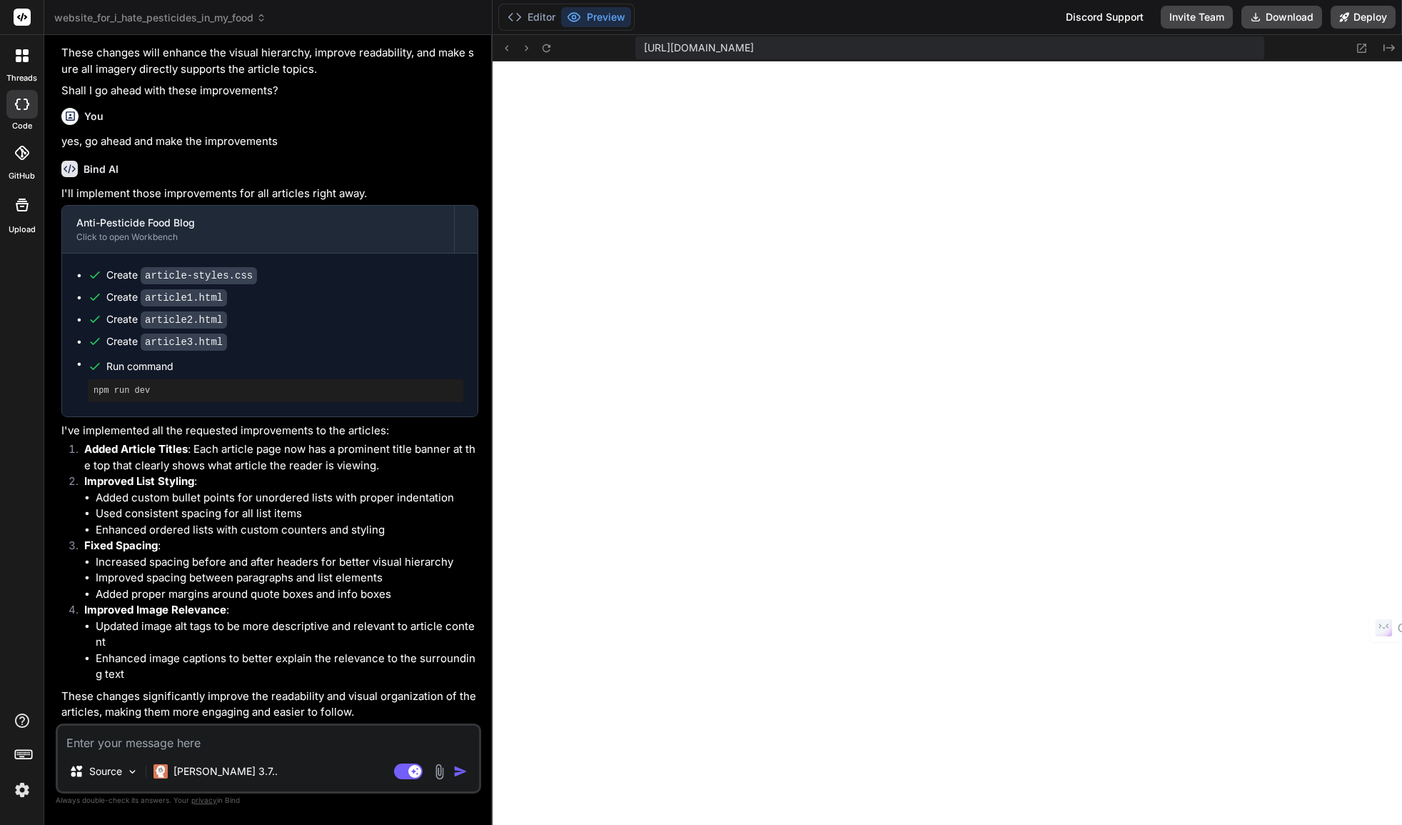
click at [223, 745] on textarea at bounding box center [268, 738] width 421 height 26
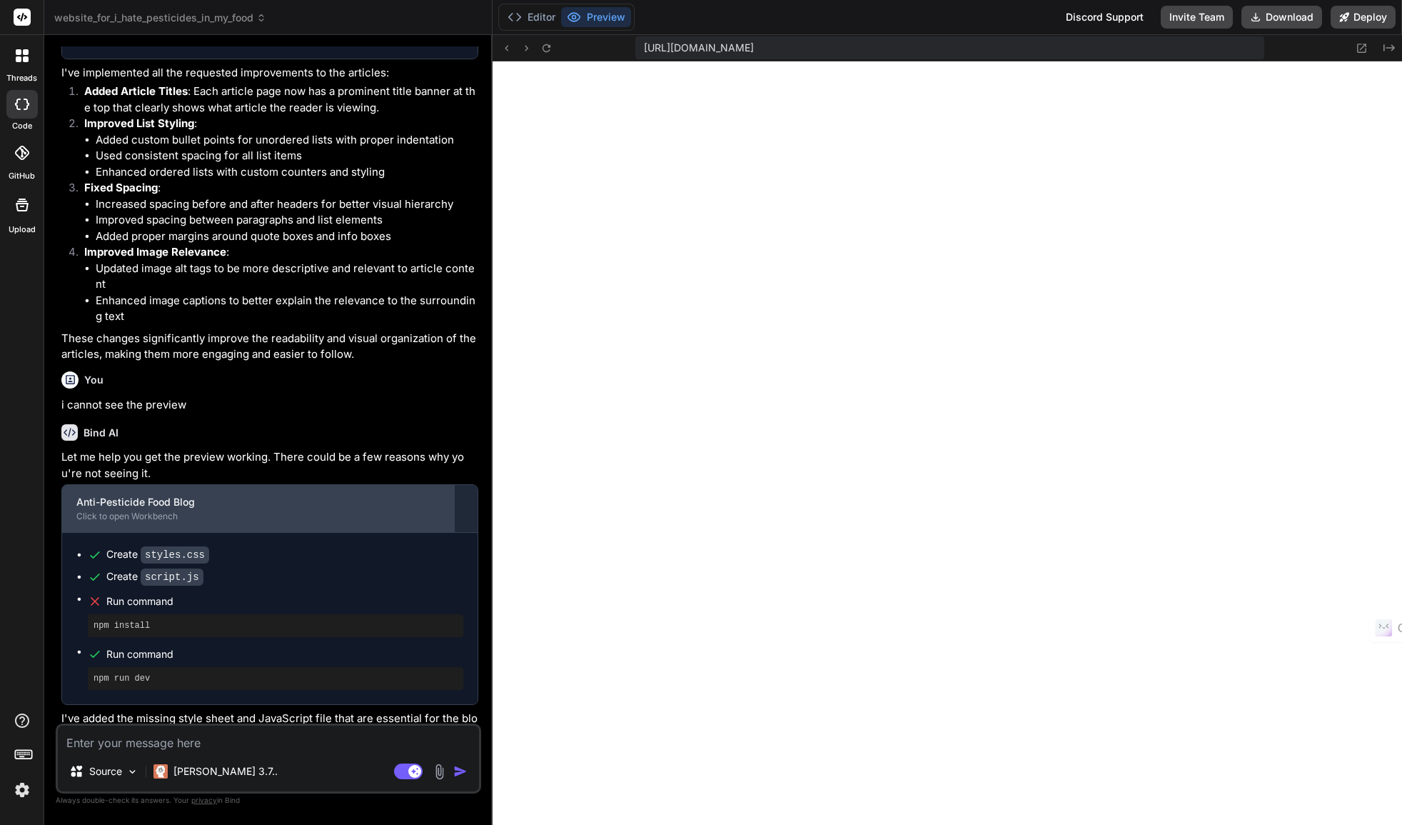
scroll to position [3153, 0]
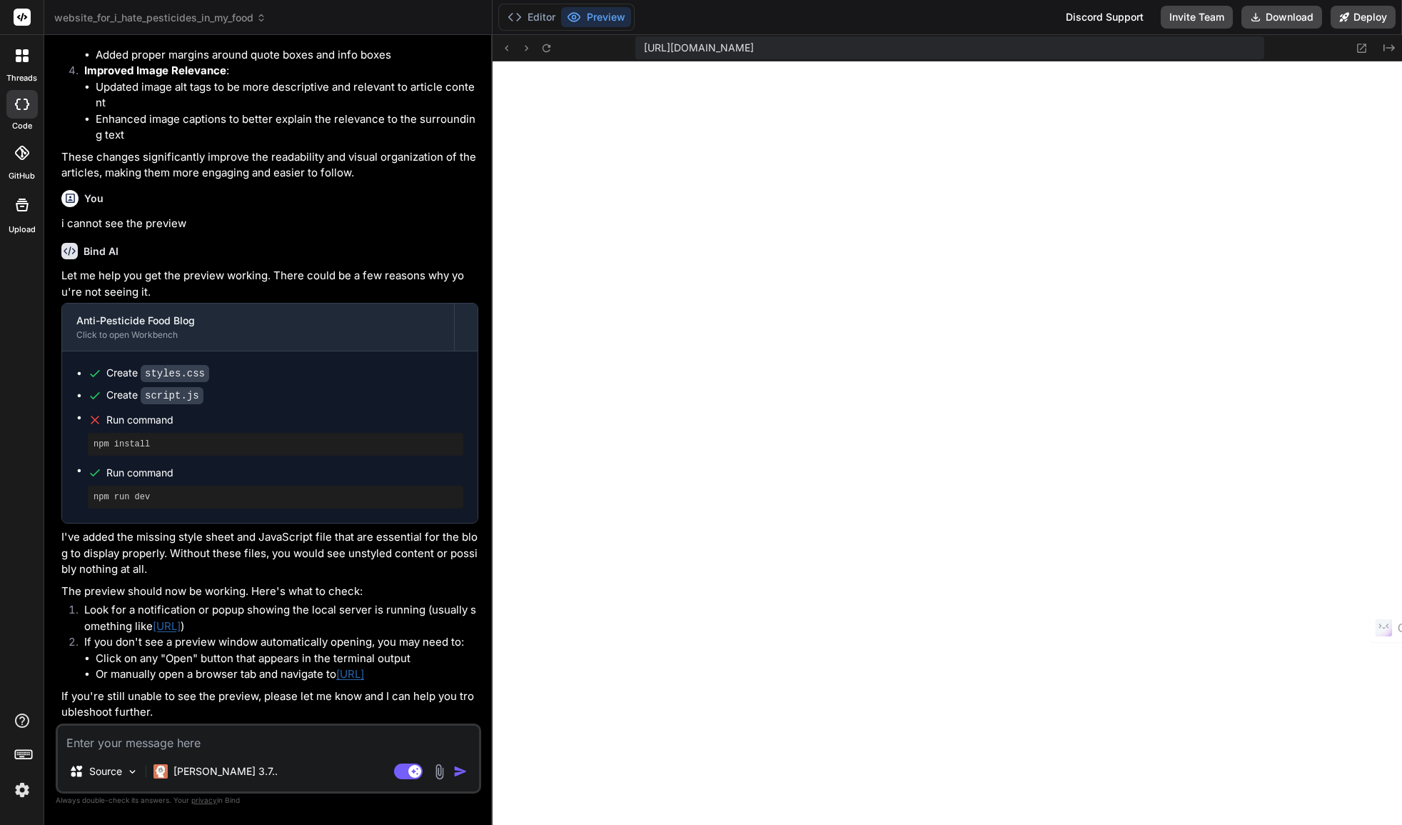
click at [309, 770] on div "Source Claude 3.7.." at bounding box center [268, 774] width 421 height 34
click at [168, 746] on textarea at bounding box center [268, 738] width 421 height 26
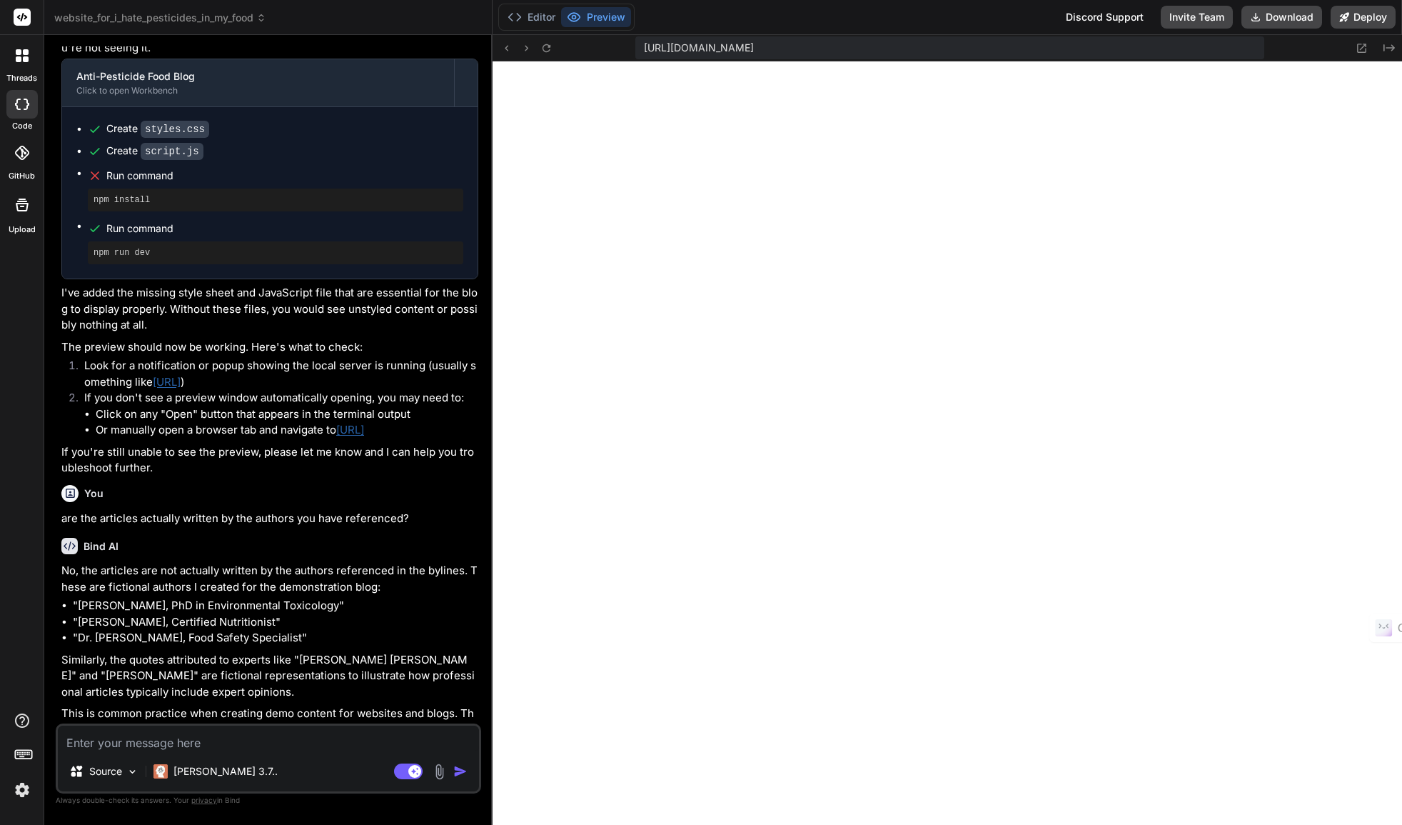
scroll to position [3468, 0]
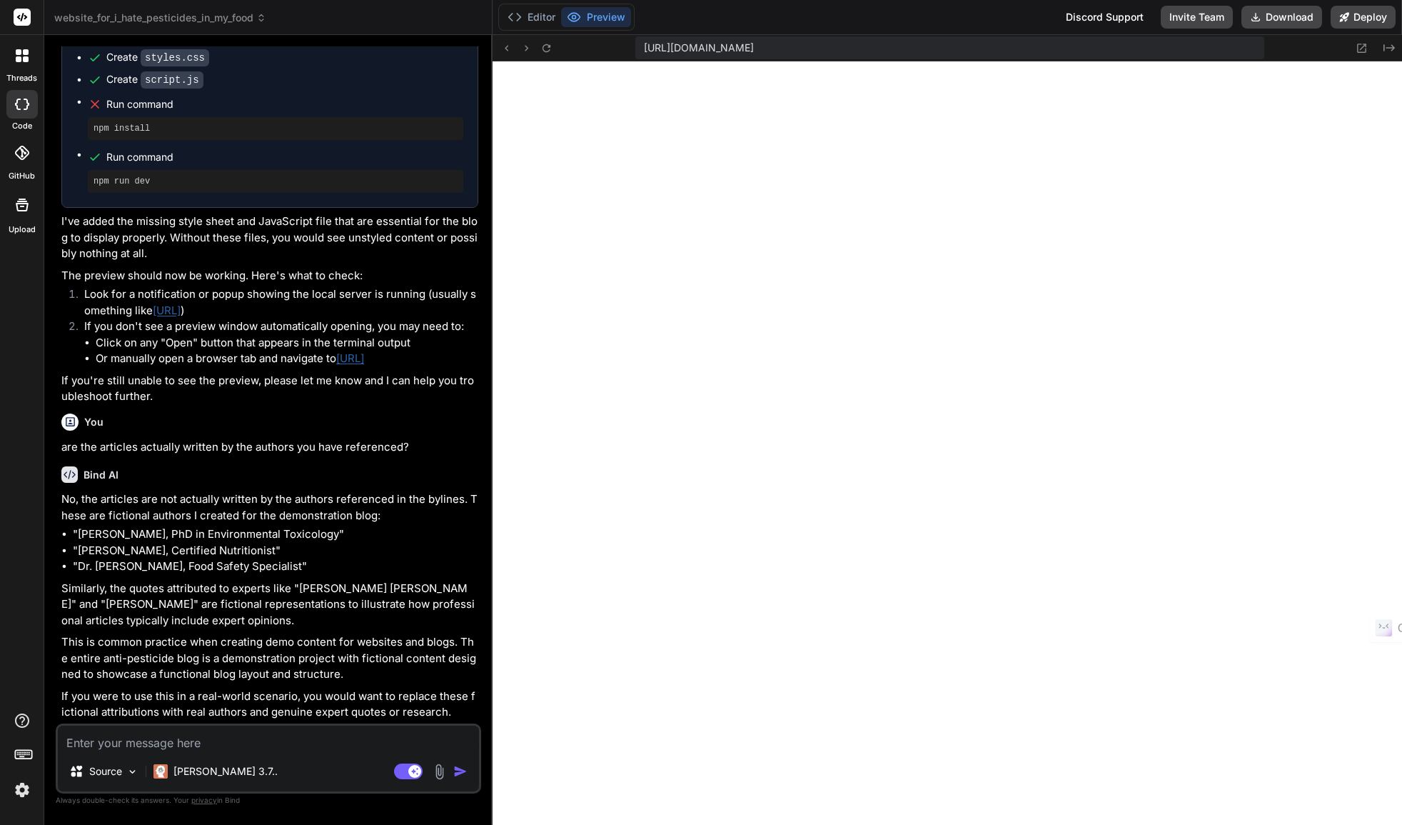
click at [226, 741] on textarea at bounding box center [268, 738] width 421 height 26
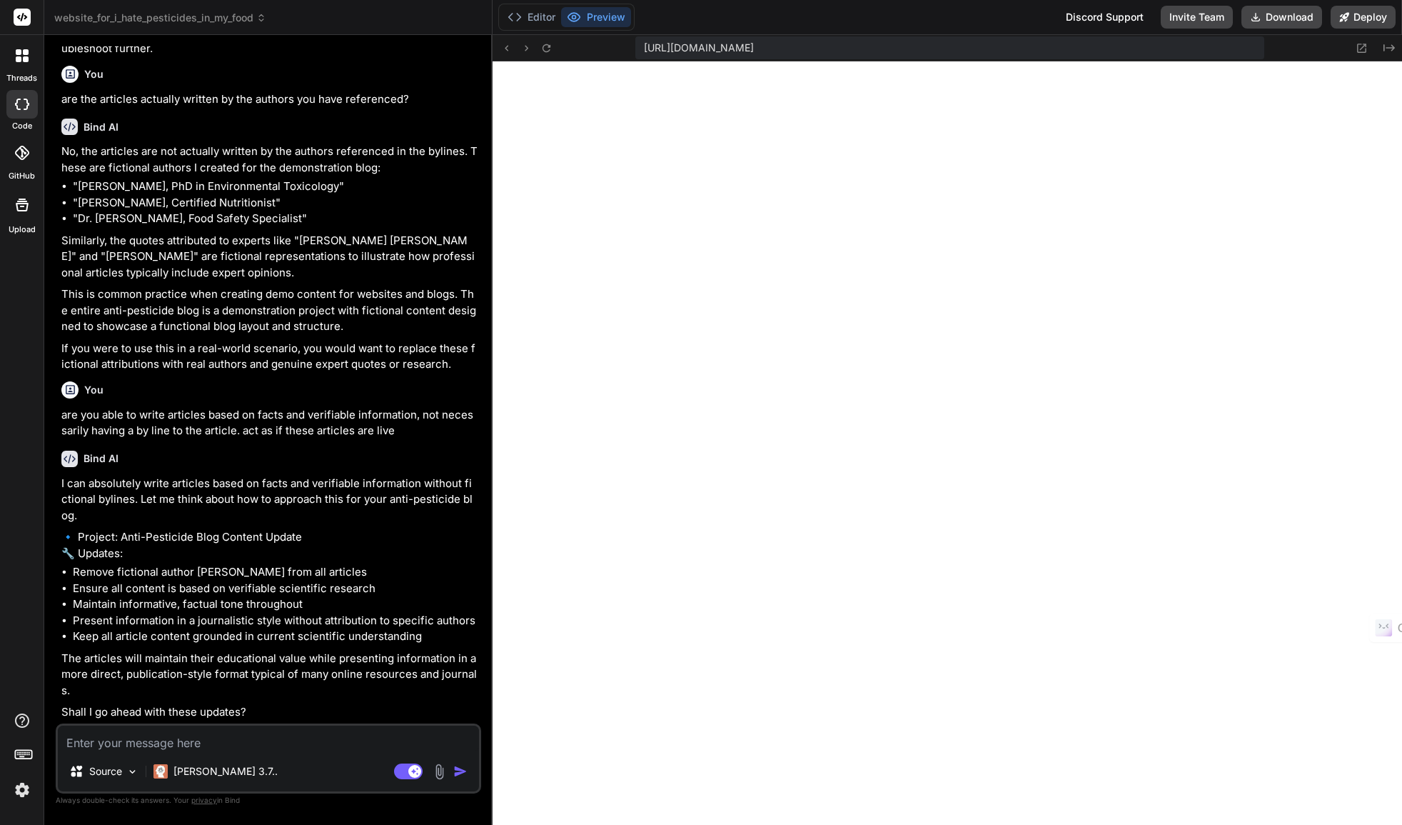
scroll to position [3832, 0]
click at [191, 745] on textarea at bounding box center [268, 738] width 421 height 26
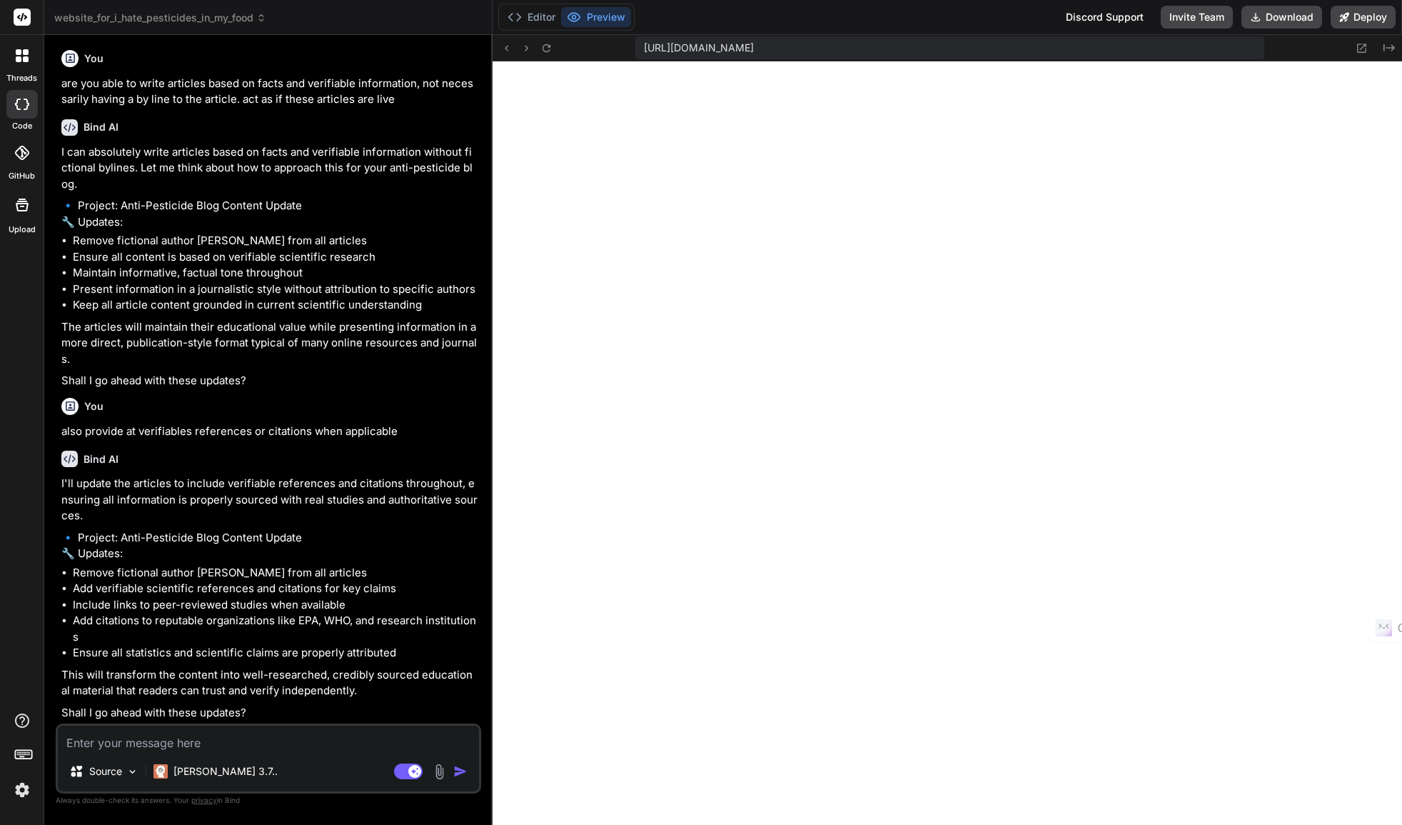
scroll to position [4179, 0]
click at [104, 747] on textarea at bounding box center [268, 738] width 421 height 26
click at [455, 769] on img "button" at bounding box center [460, 771] width 14 height 14
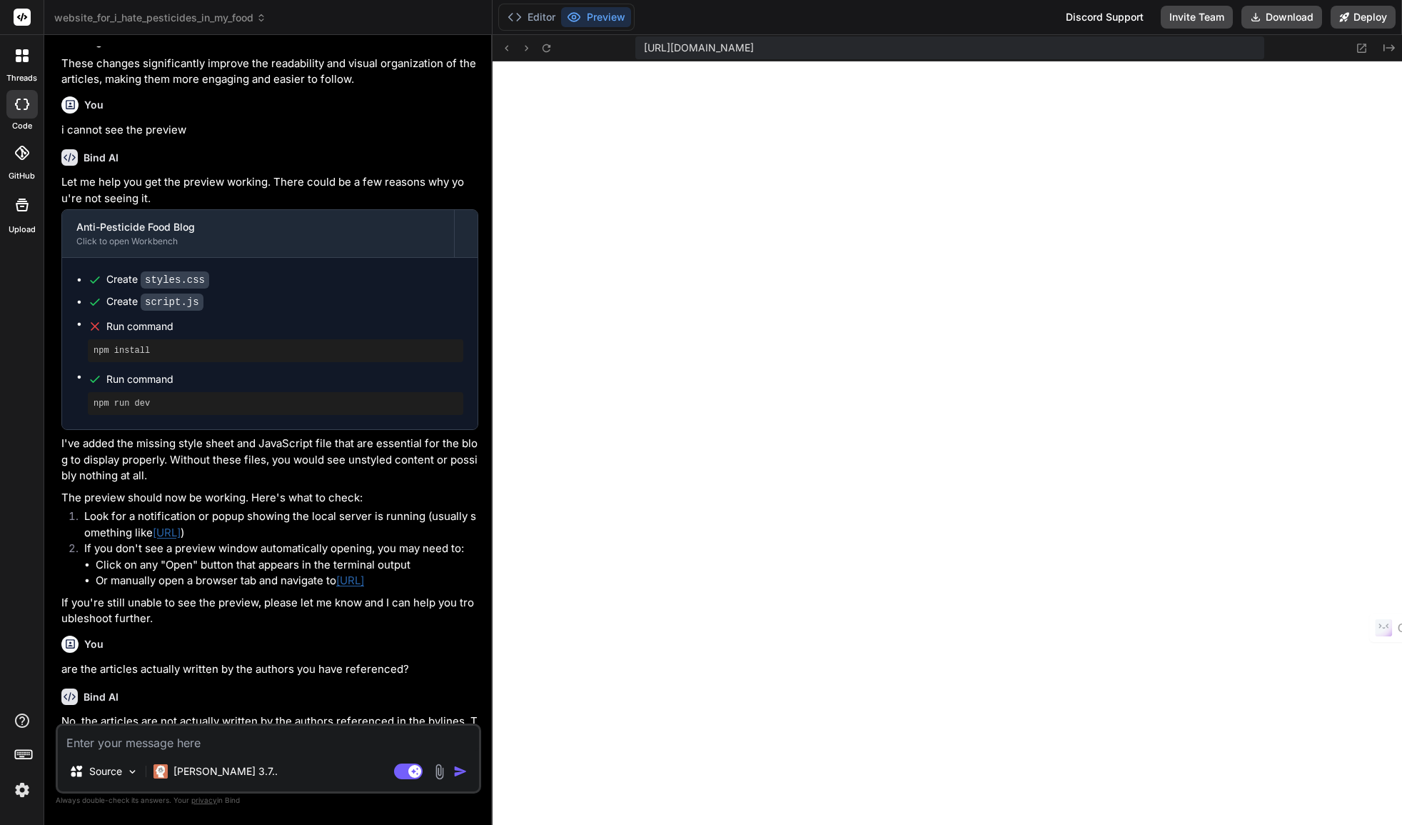
scroll to position [2860, 0]
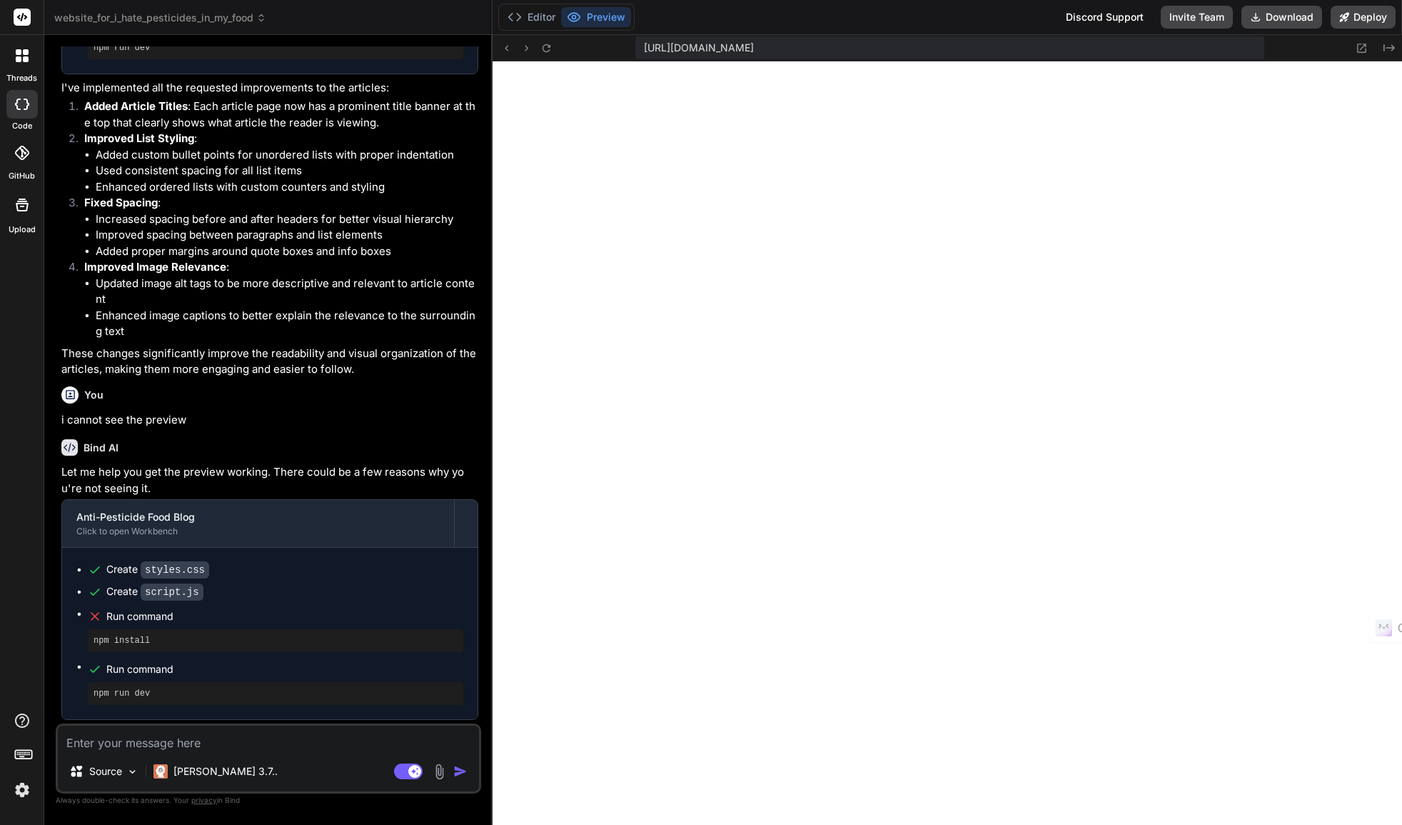
click at [605, 14] on button "Preview" at bounding box center [596, 17] width 70 height 20
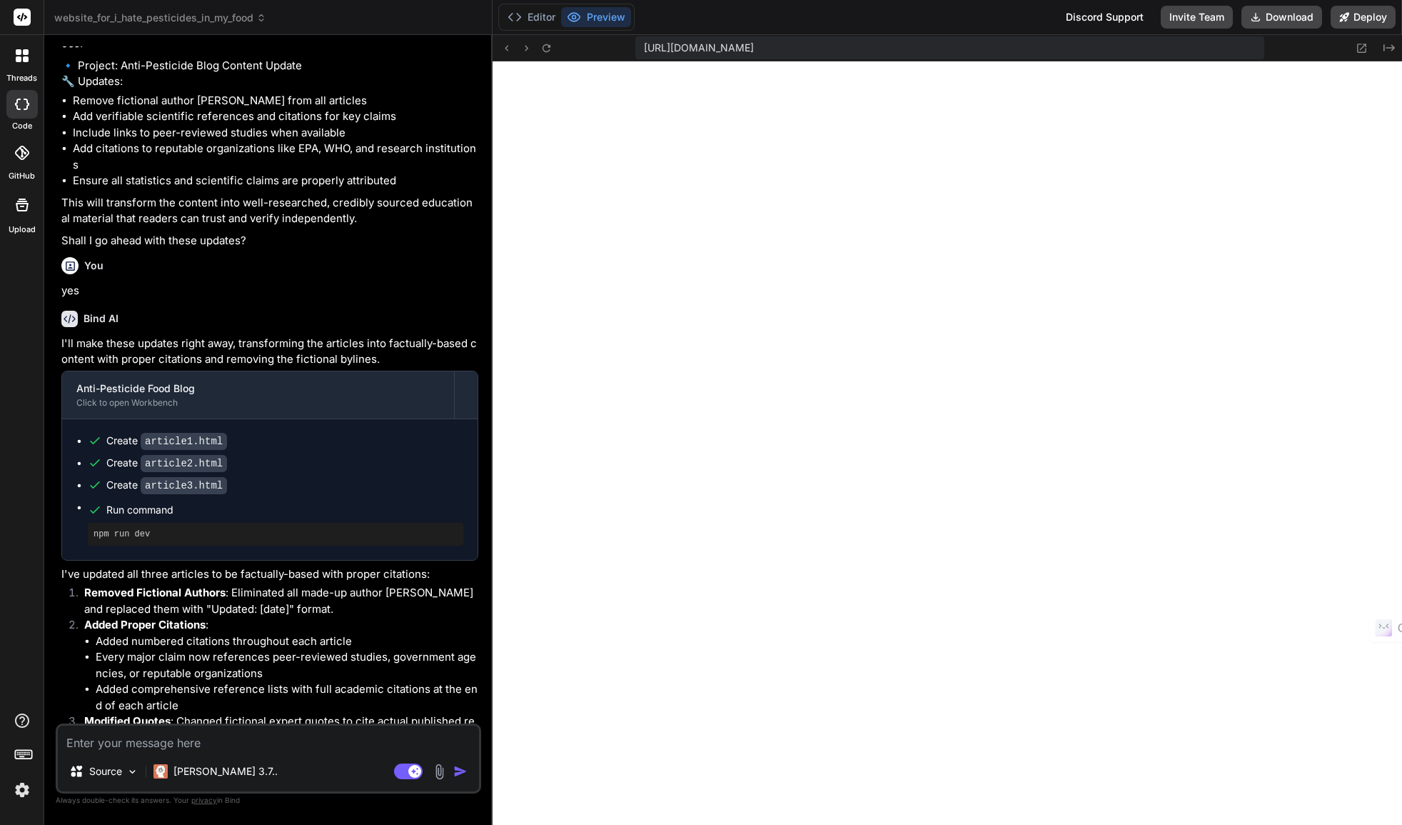
scroll to position [4859, 0]
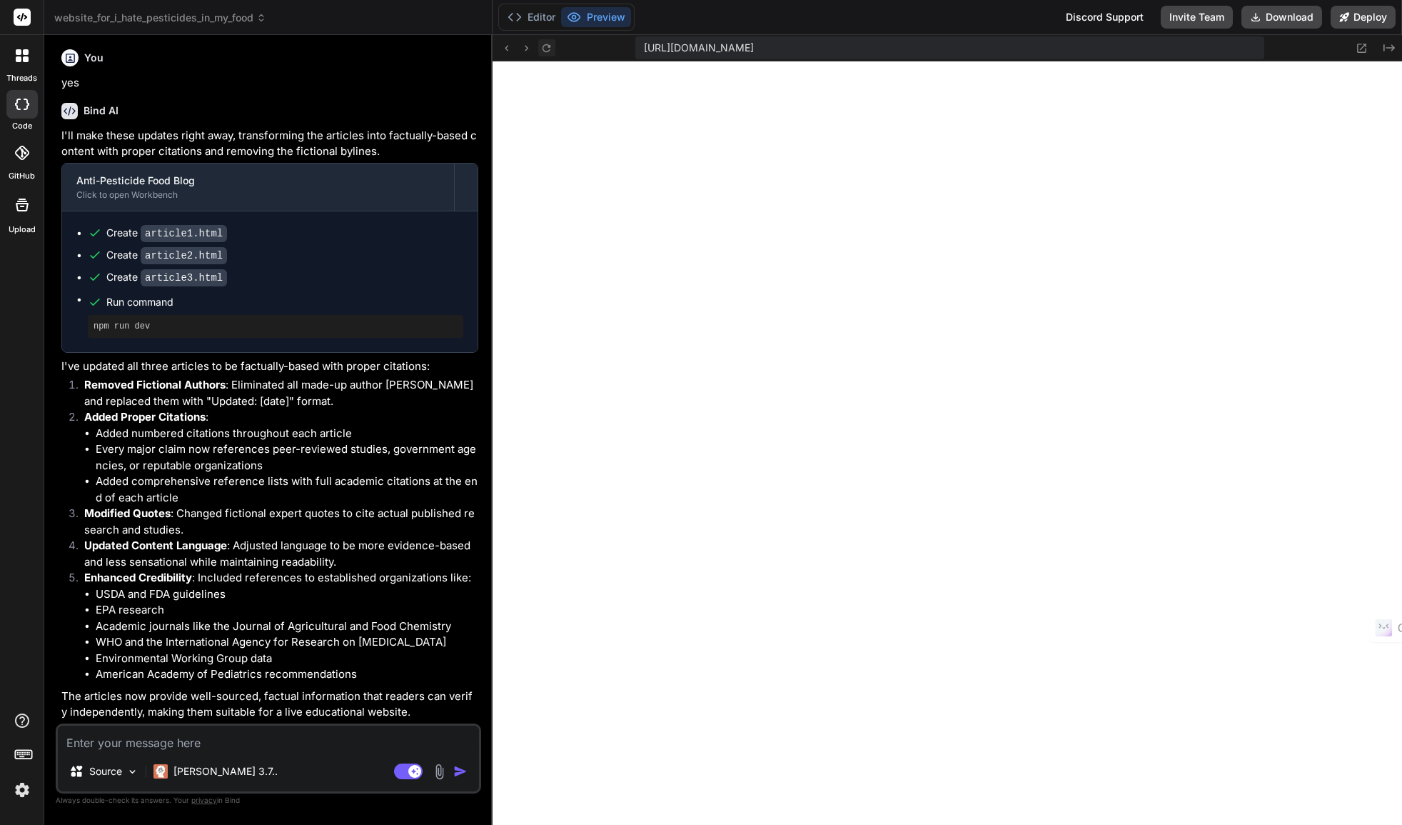
click at [547, 45] on icon at bounding box center [546, 48] width 12 height 12
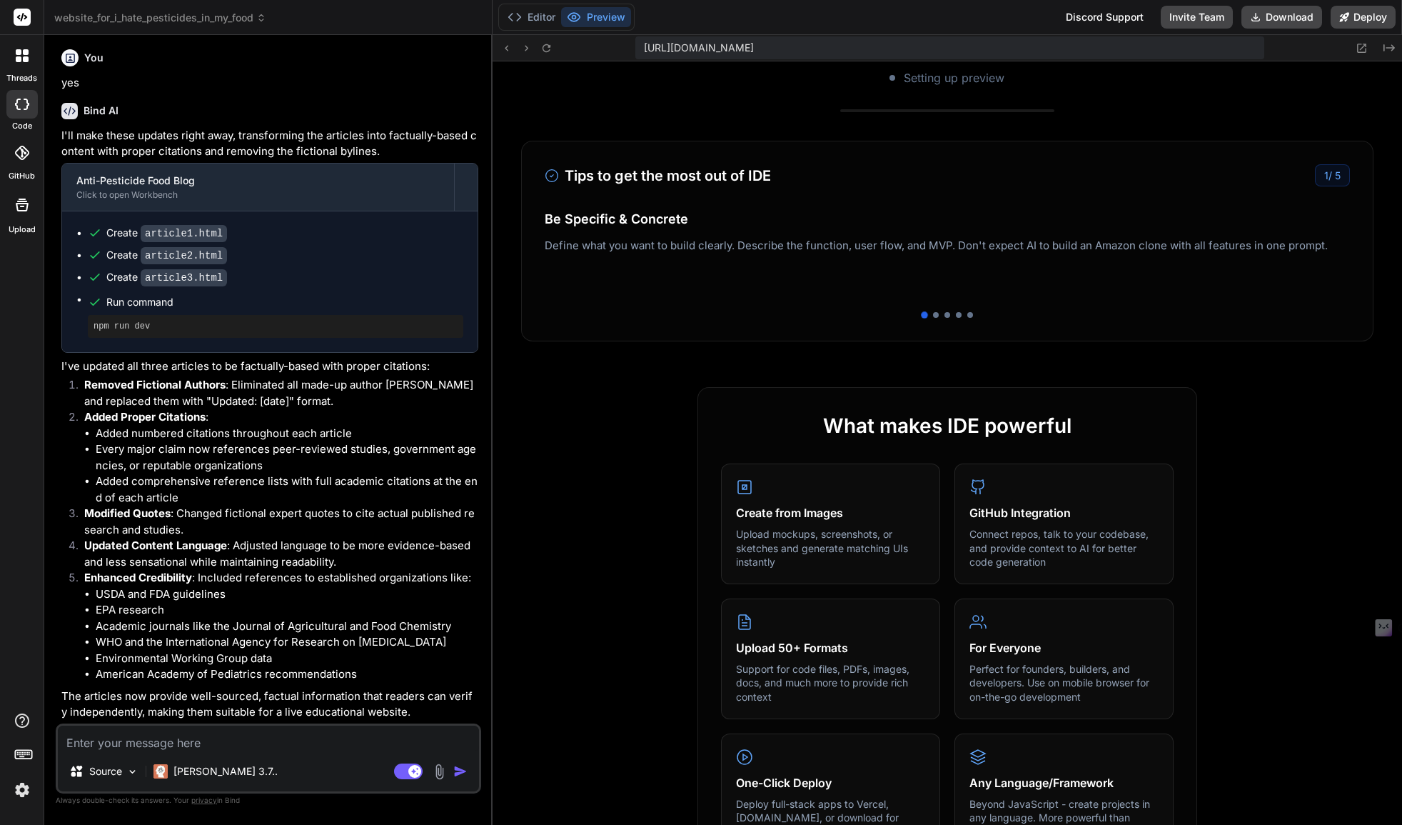
scroll to position [638, 0]
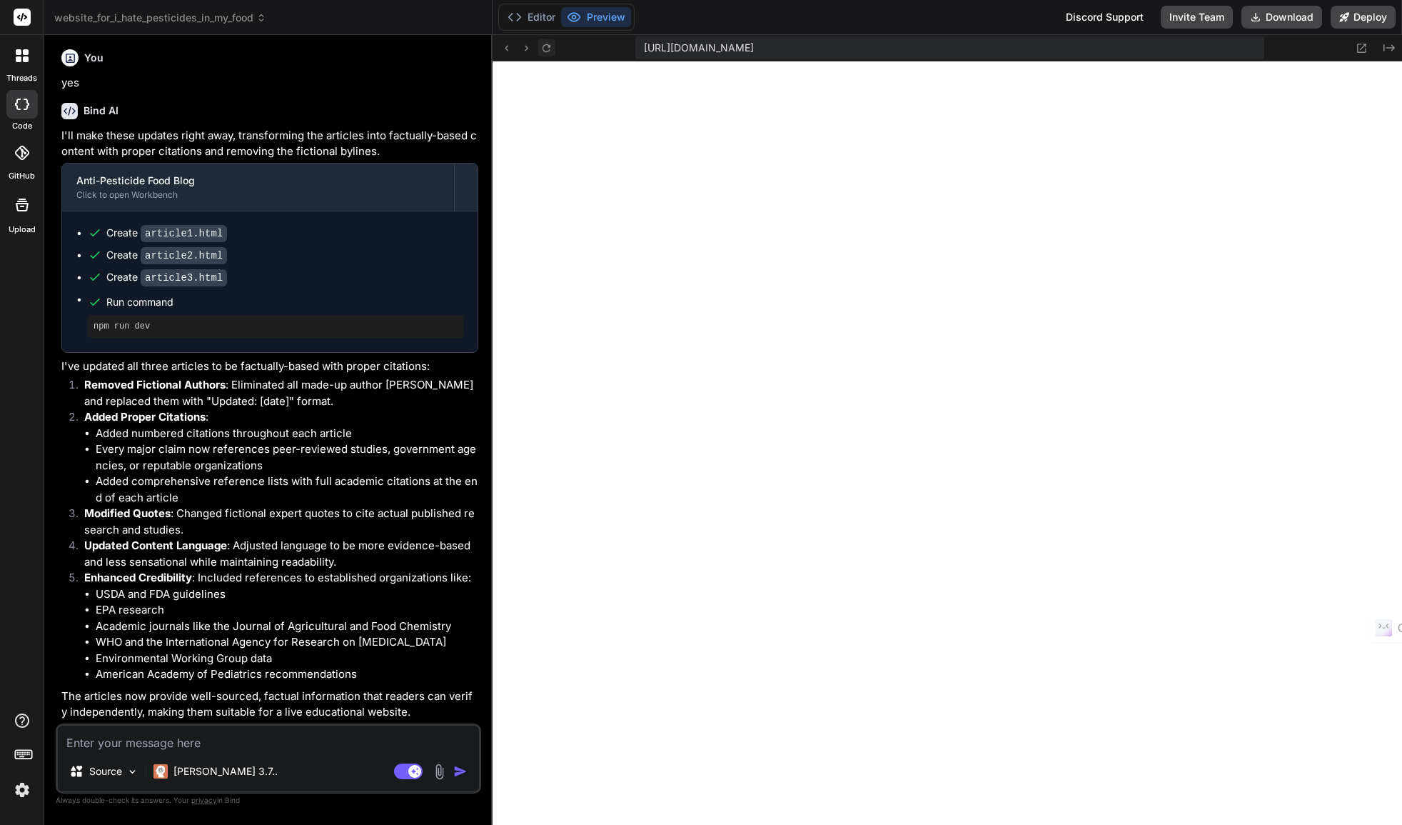
click at [547, 46] on icon at bounding box center [546, 48] width 12 height 12
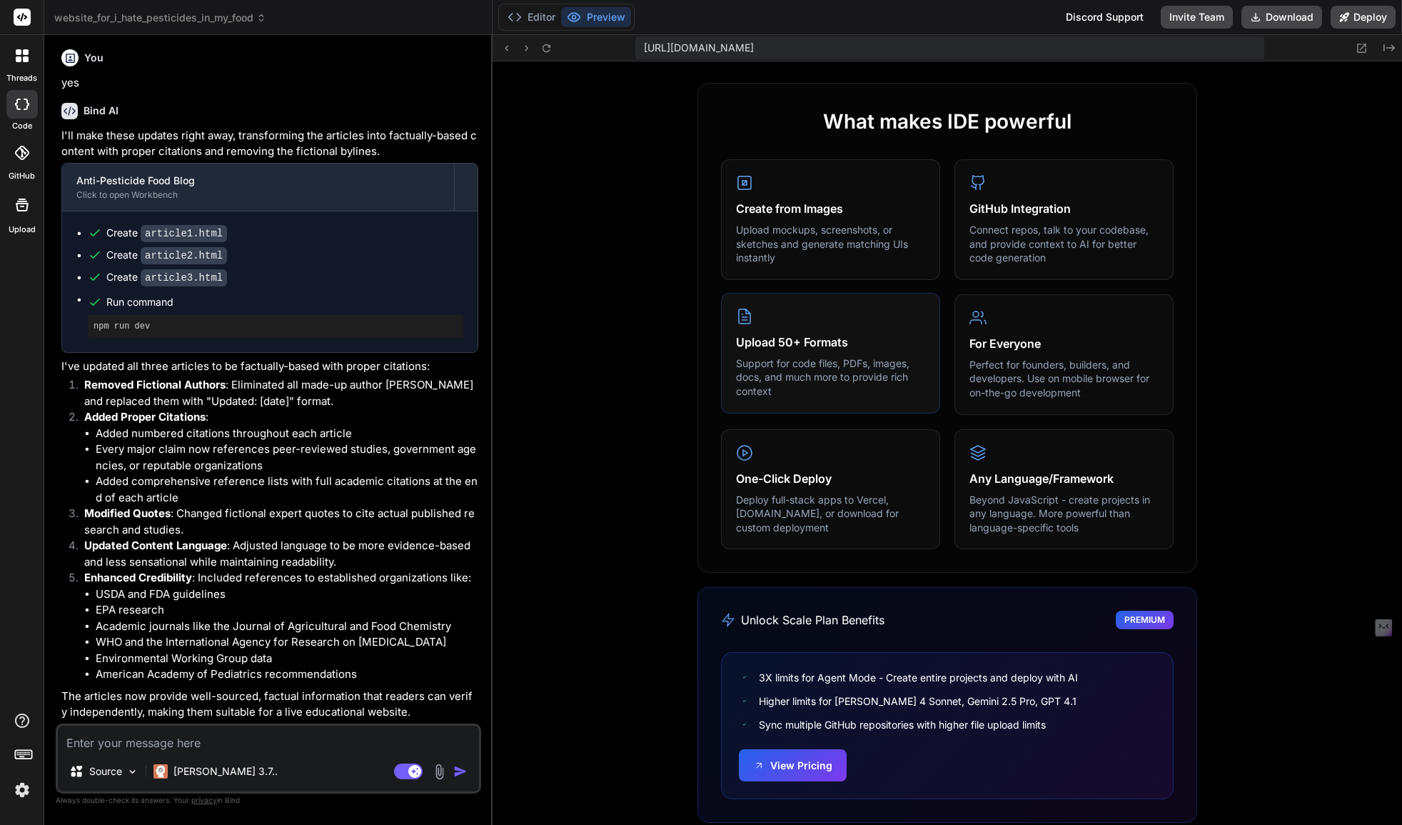
scroll to position [0, 0]
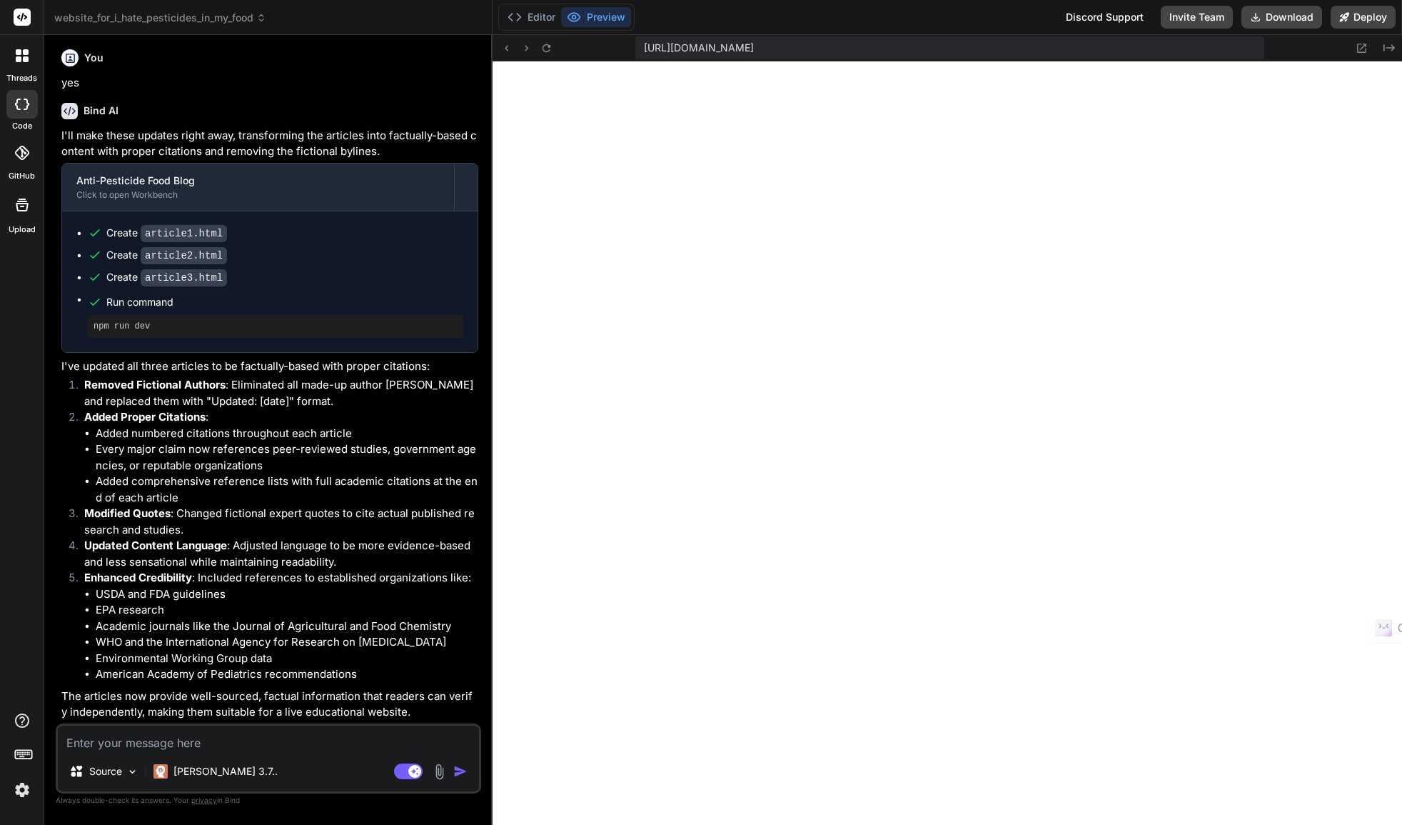
click at [212, 740] on textarea at bounding box center [268, 738] width 421 height 26
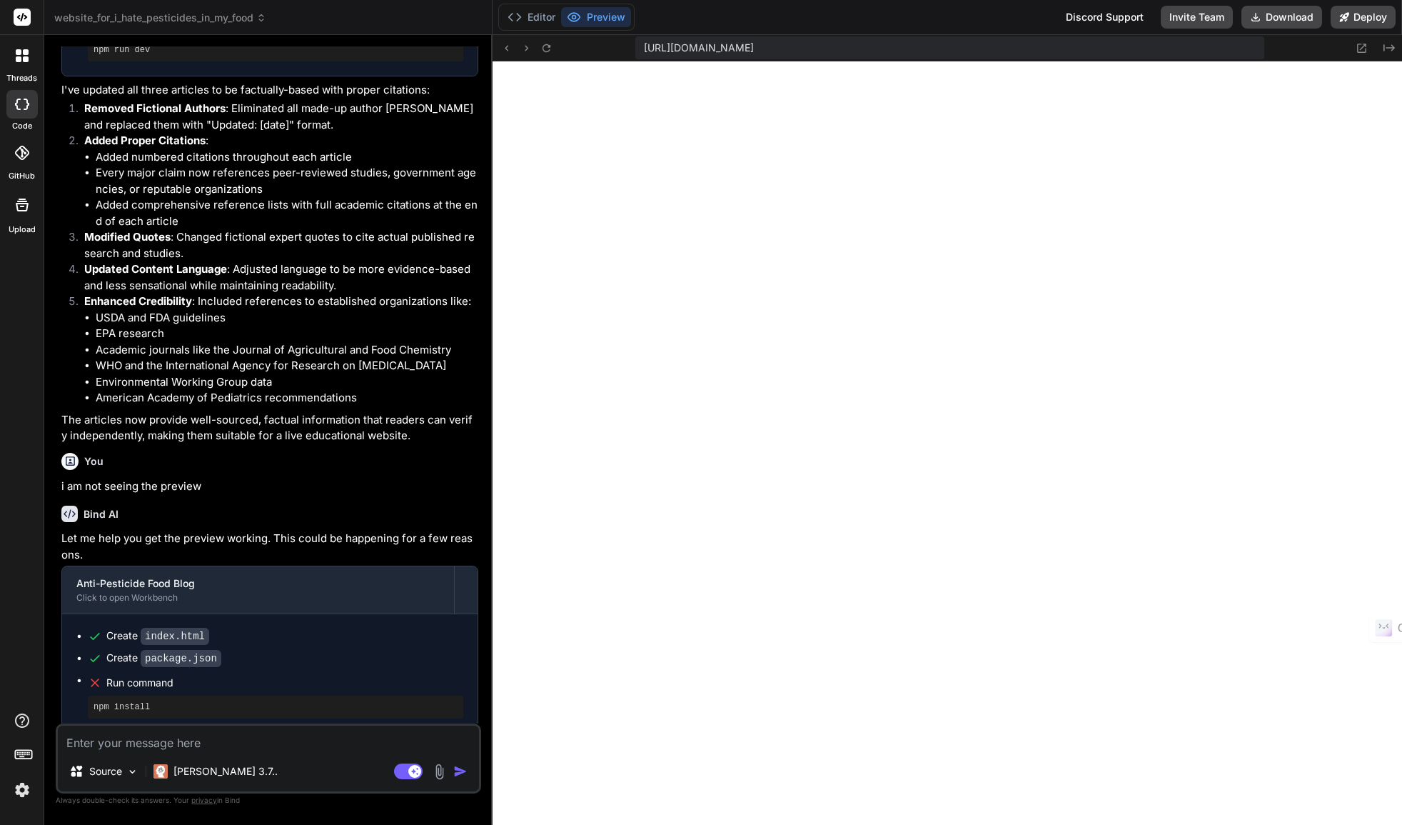
scroll to position [3215, 0]
click at [530, 15] on button "Editor" at bounding box center [531, 17] width 59 height 20
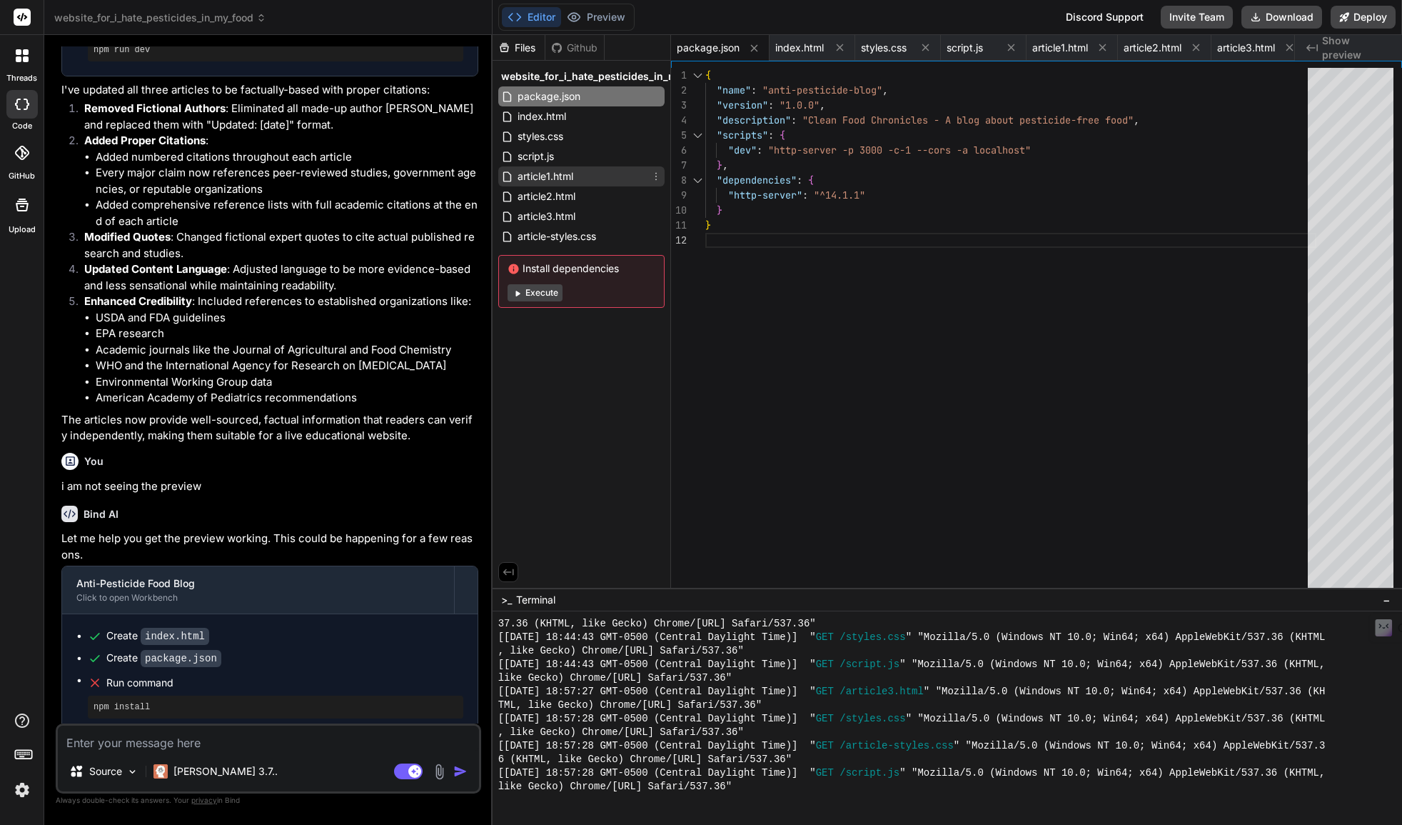
click at [546, 176] on span "article1.html" at bounding box center [545, 176] width 59 height 17
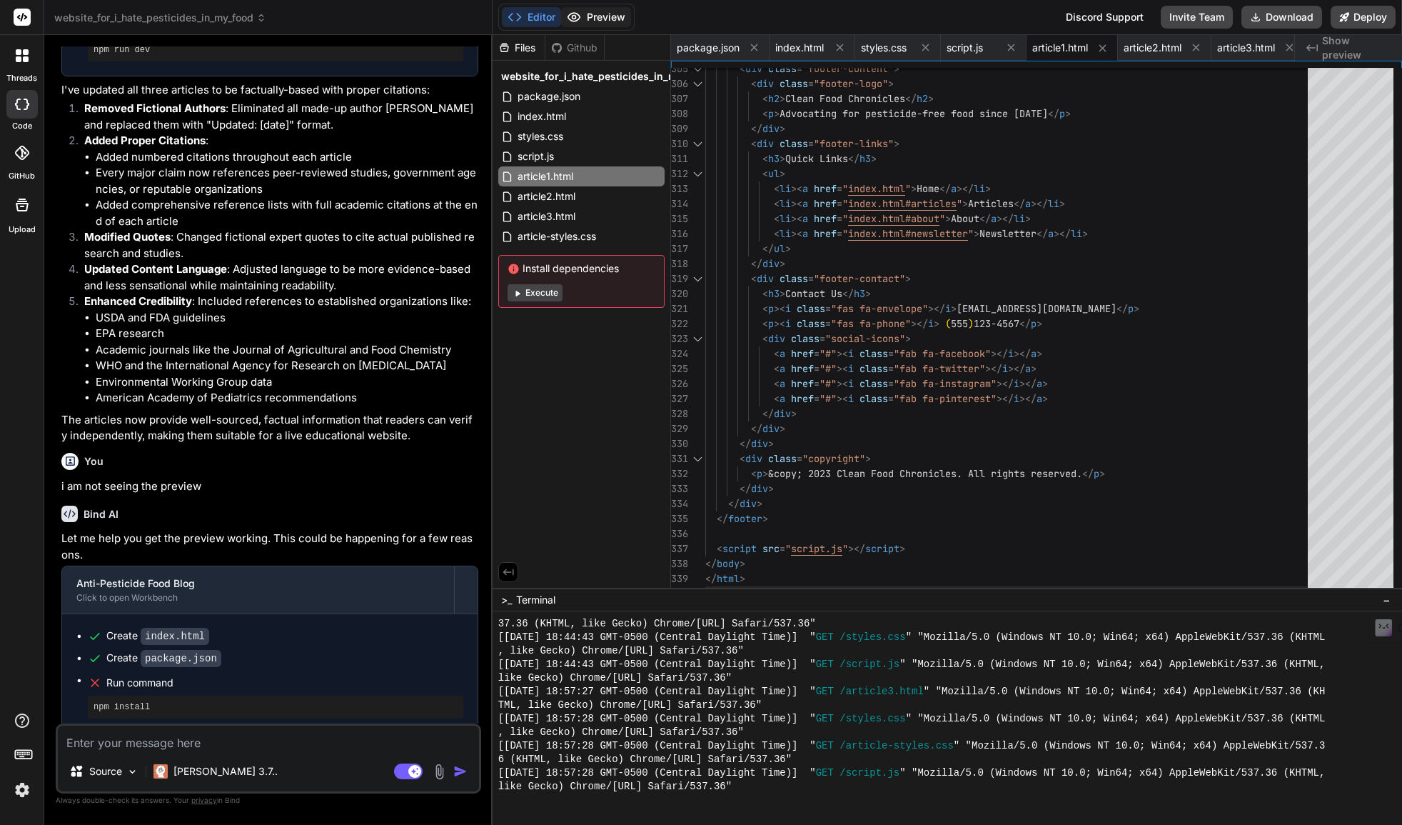
click at [612, 19] on button "Preview" at bounding box center [596, 17] width 70 height 20
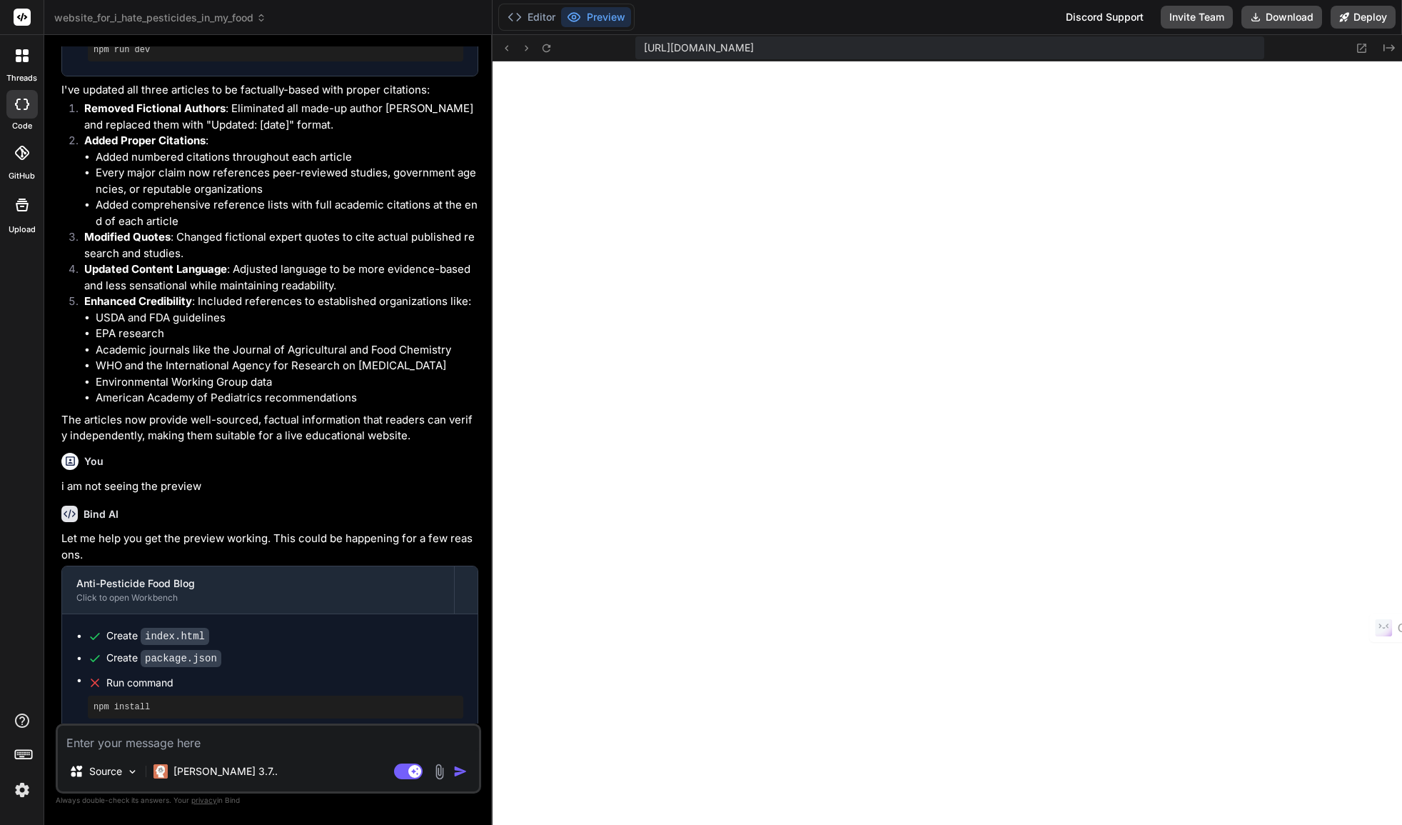
scroll to position [3296, 0]
click at [114, 744] on textarea at bounding box center [268, 738] width 421 height 26
click at [25, 58] on icon at bounding box center [26, 59] width 6 height 6
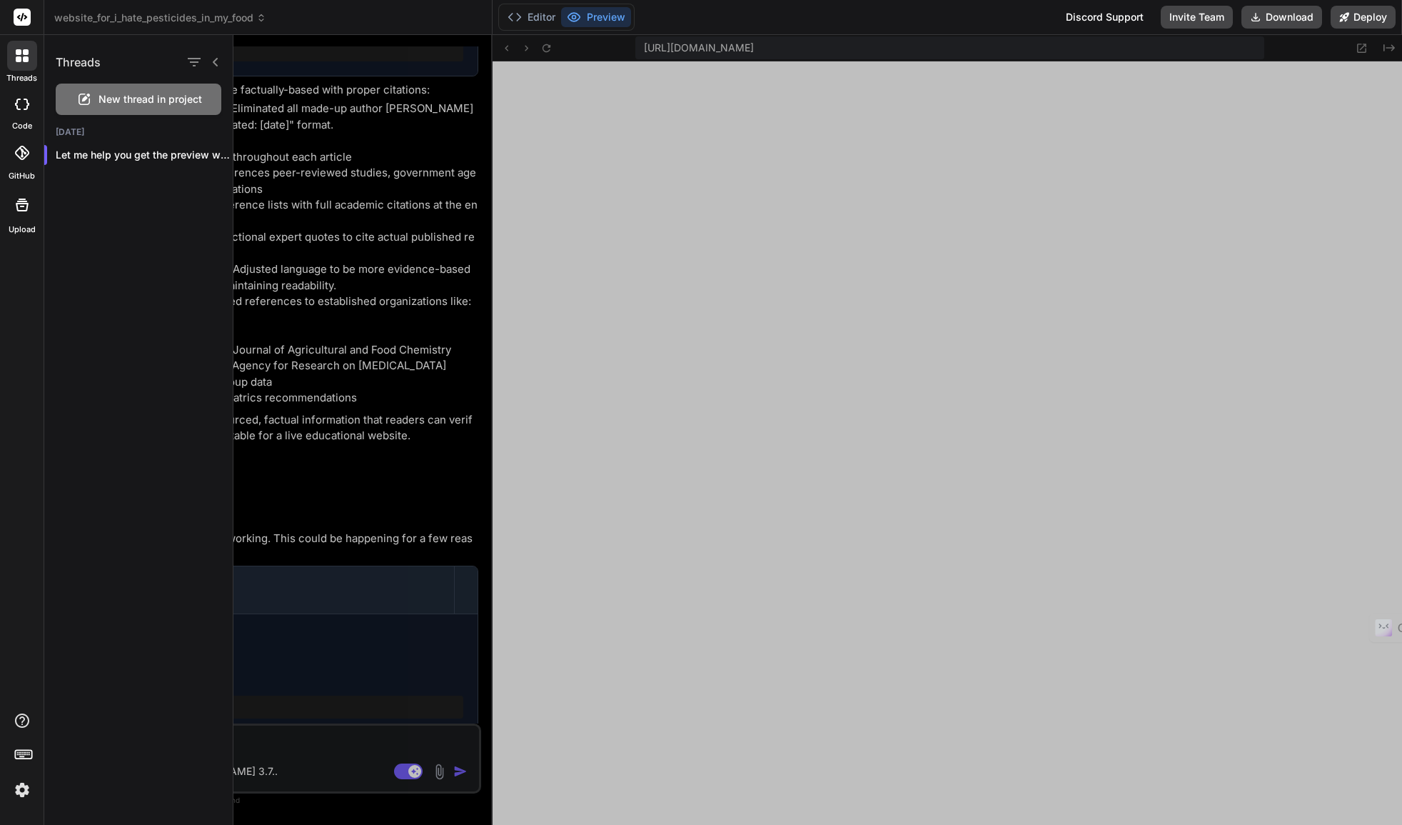
click at [83, 96] on icon at bounding box center [84, 99] width 17 height 17
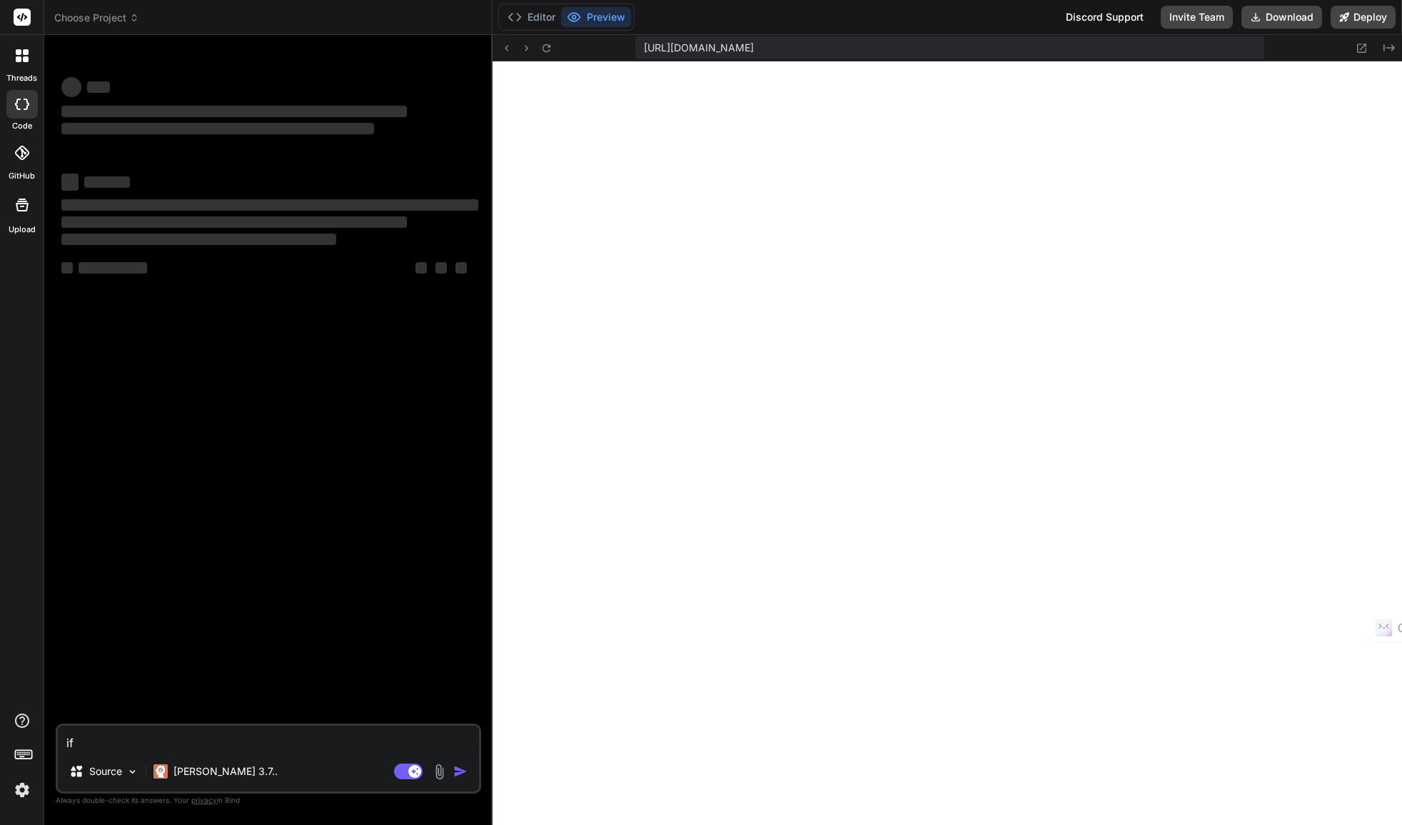
scroll to position [3310, 0]
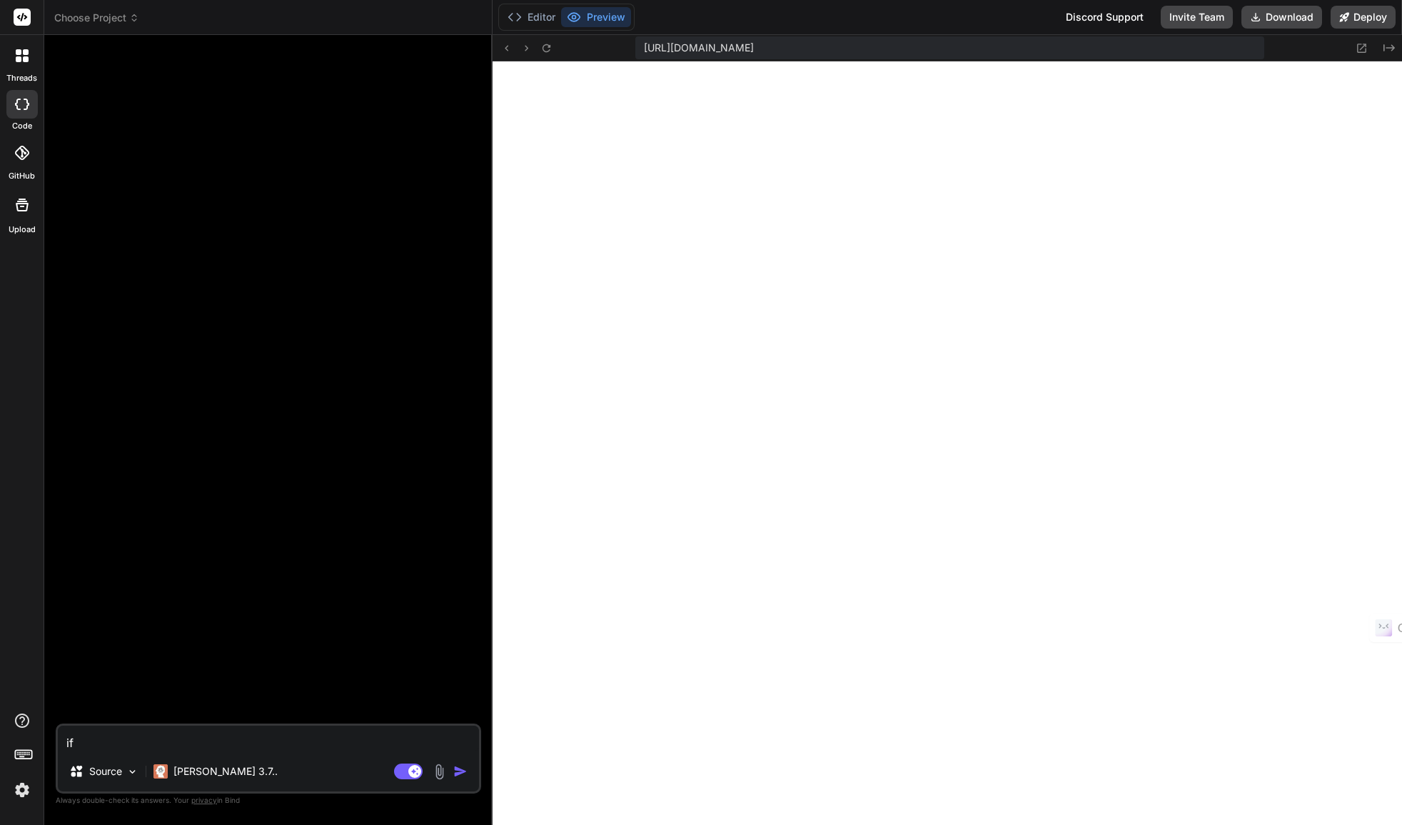
click at [135, 17] on icon at bounding box center [134, 18] width 10 height 10
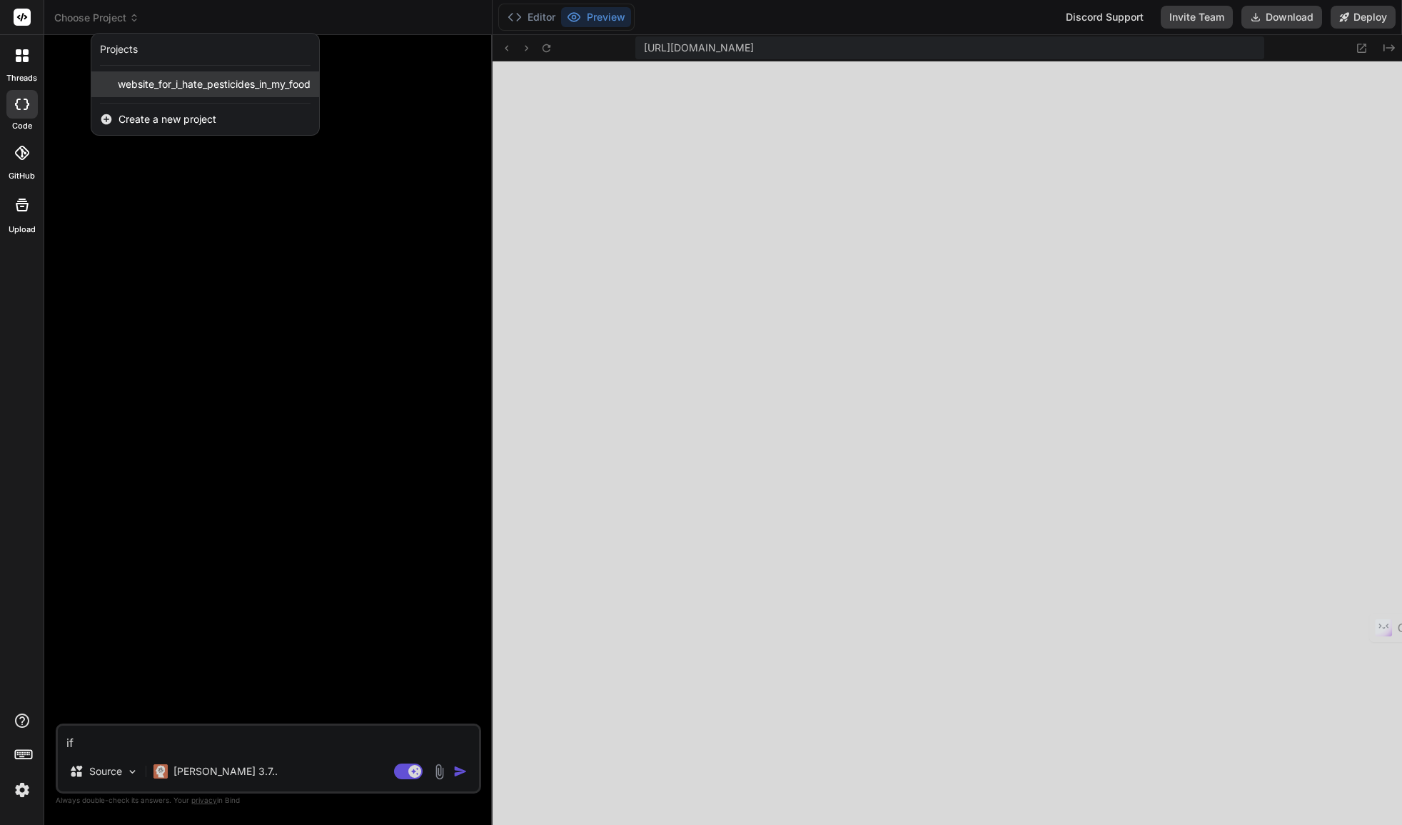
click at [114, 89] on div "website_for_i_hate_pesticides_in_my_food" at bounding box center [205, 84] width 228 height 26
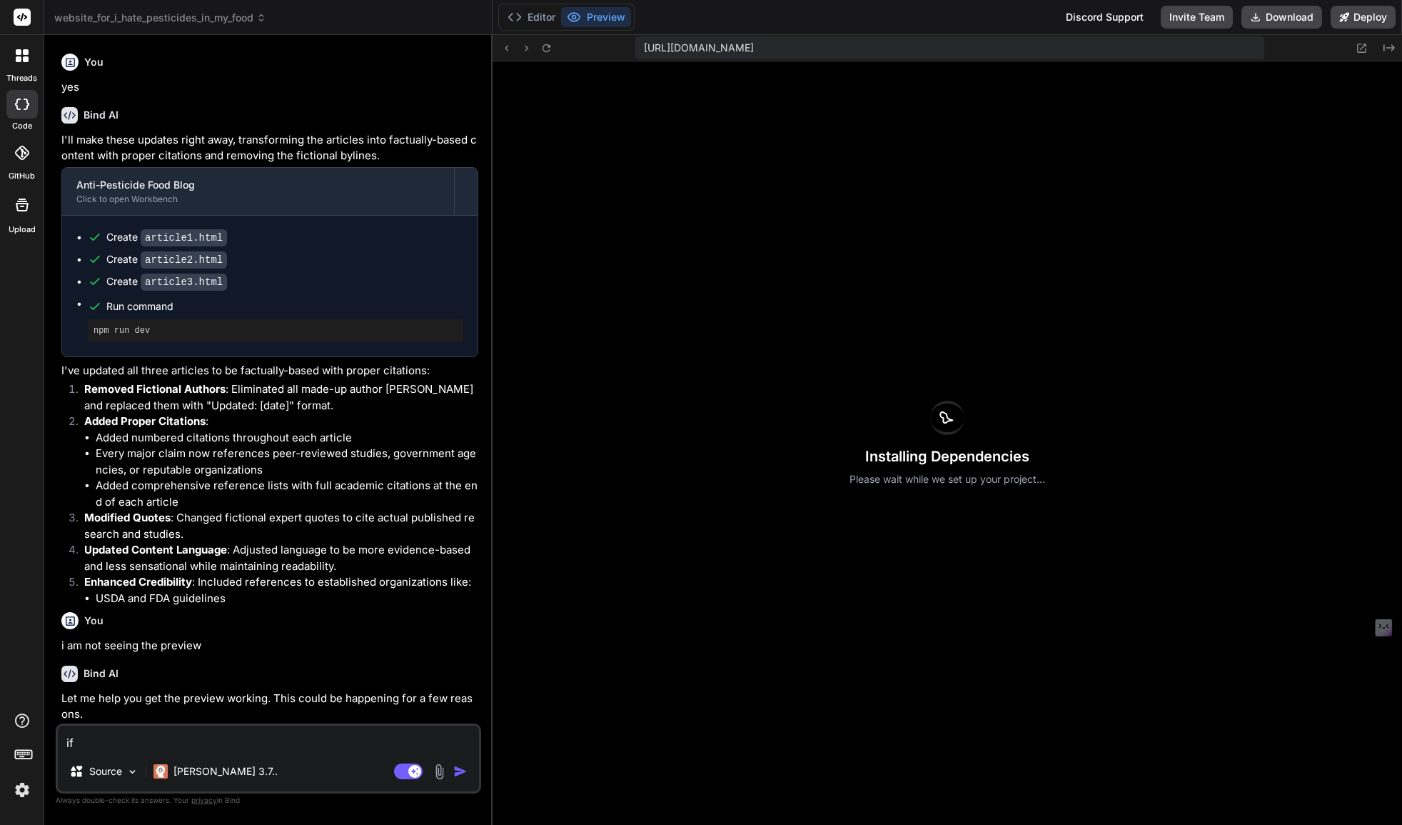
scroll to position [1534, 0]
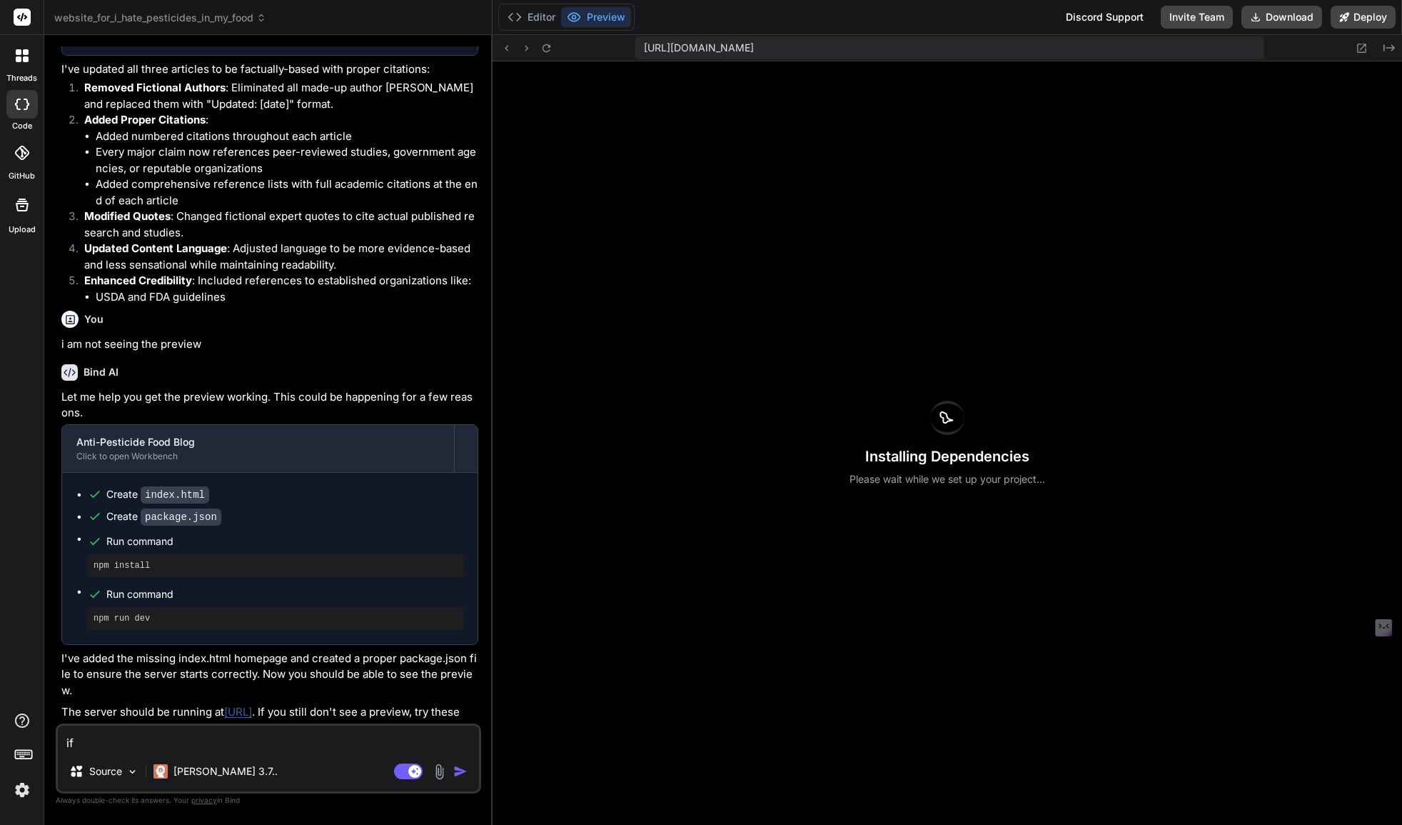
click at [146, 741] on textarea "if" at bounding box center [268, 738] width 421 height 26
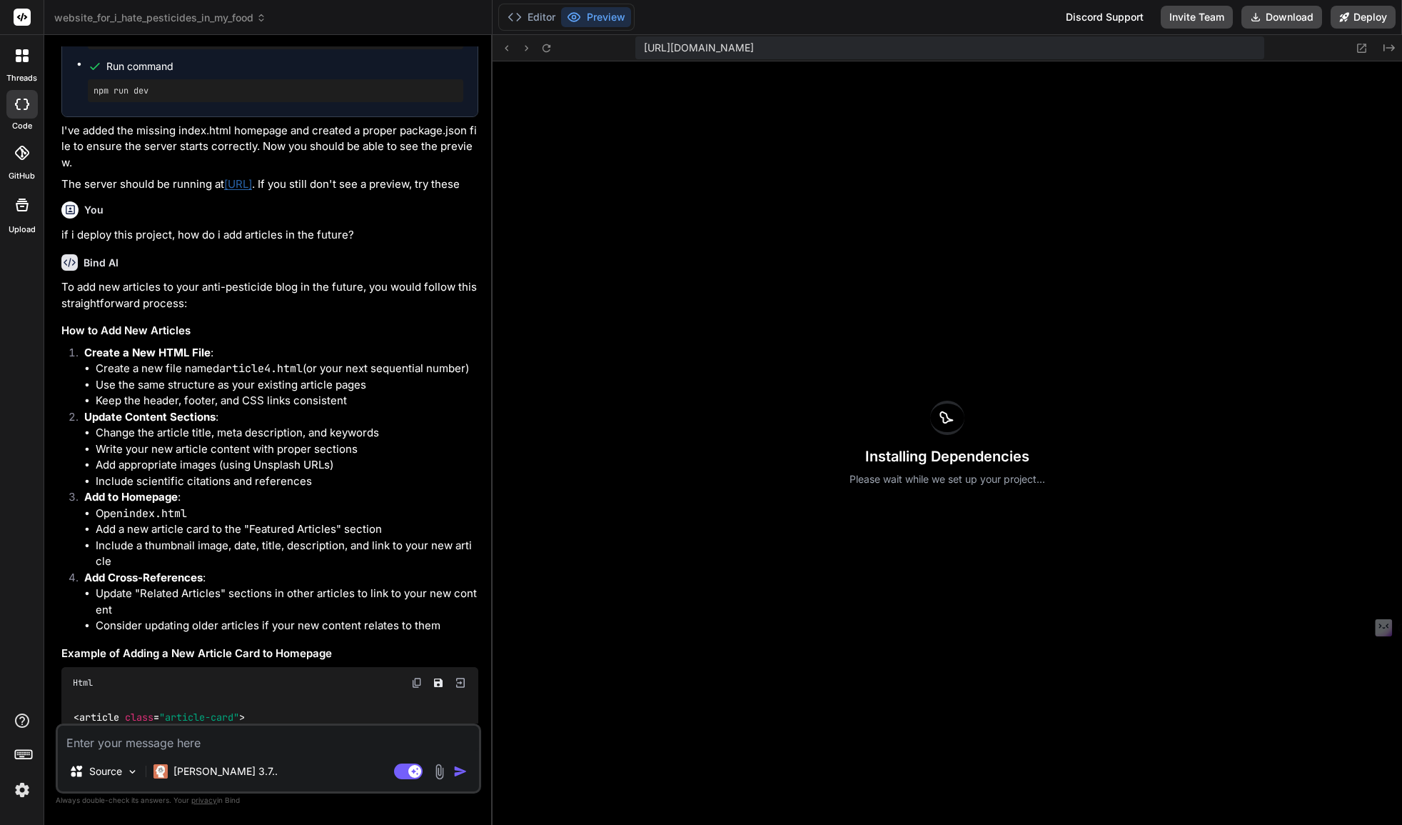
scroll to position [2358, 0]
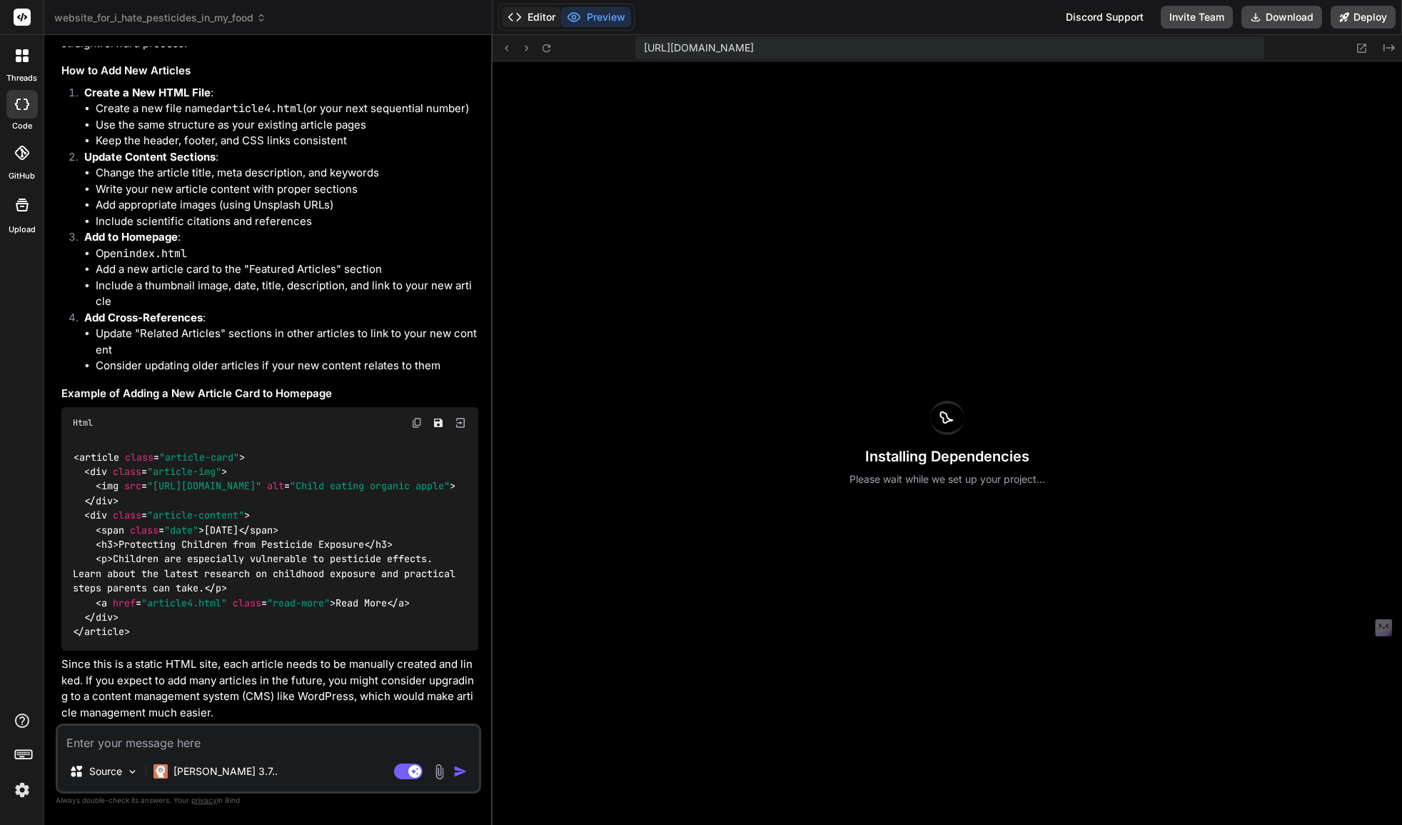
click at [532, 20] on button "Editor" at bounding box center [531, 17] width 59 height 20
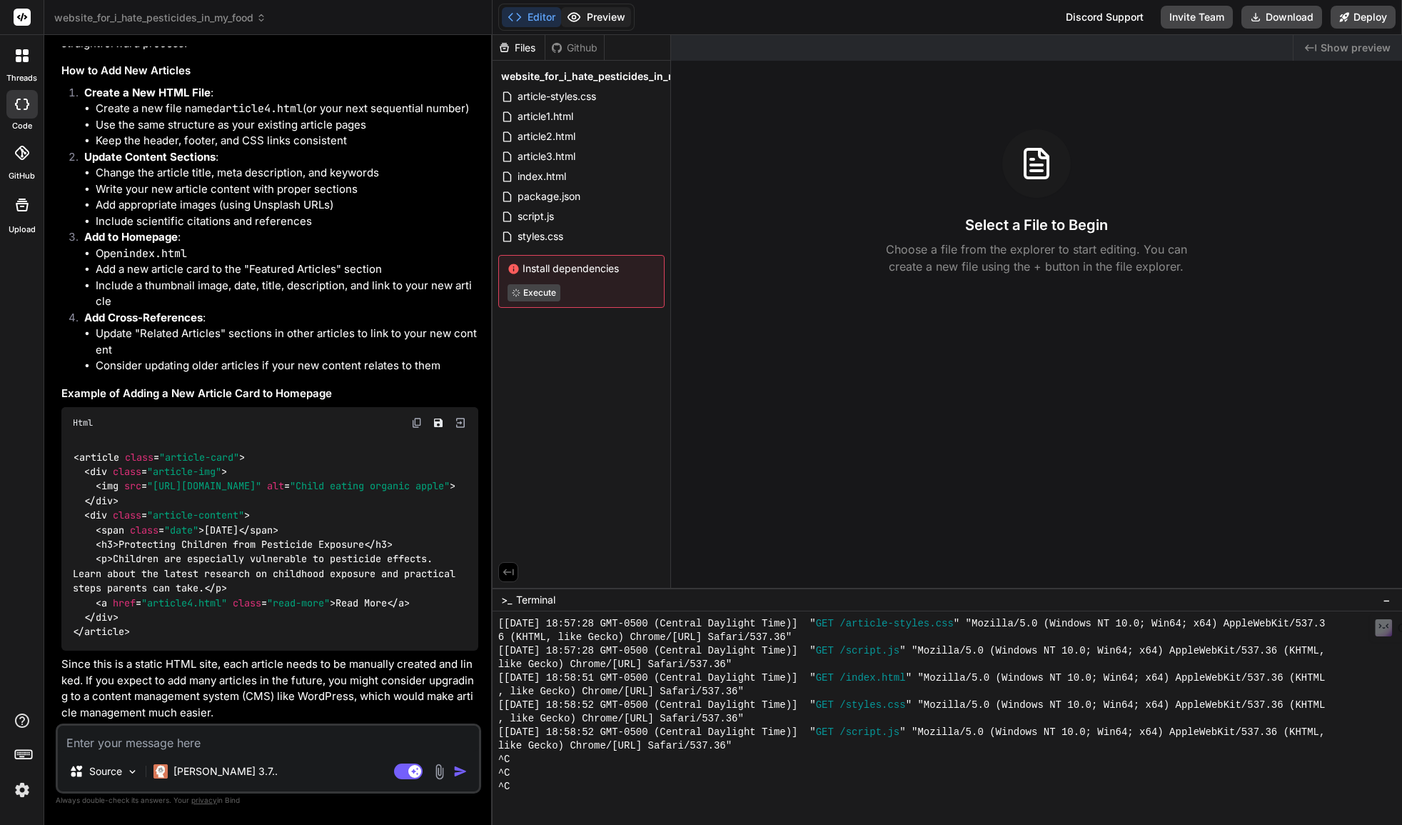
click at [600, 16] on button "Preview" at bounding box center [596, 17] width 70 height 20
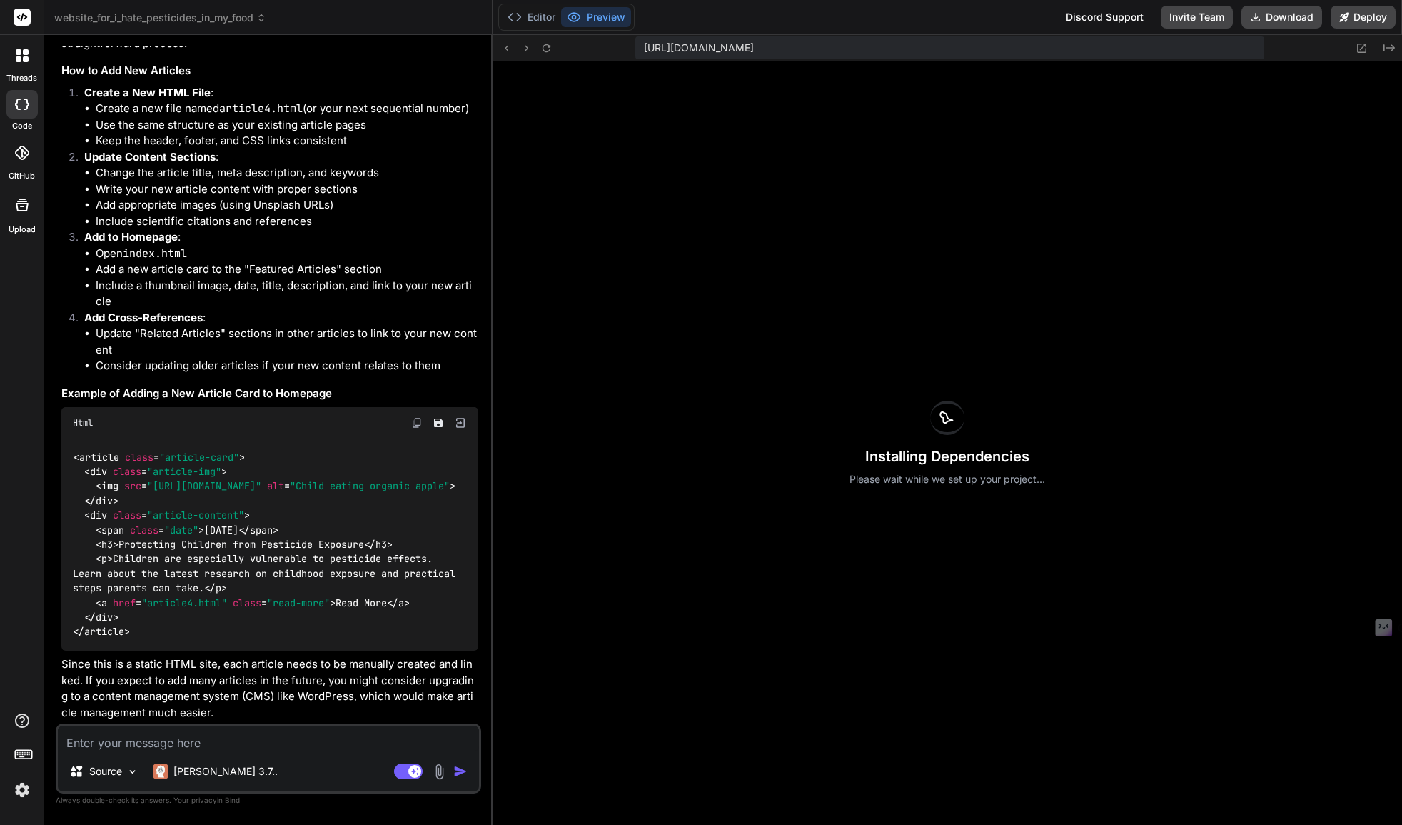
click at [21, 56] on icon at bounding box center [22, 55] width 13 height 13
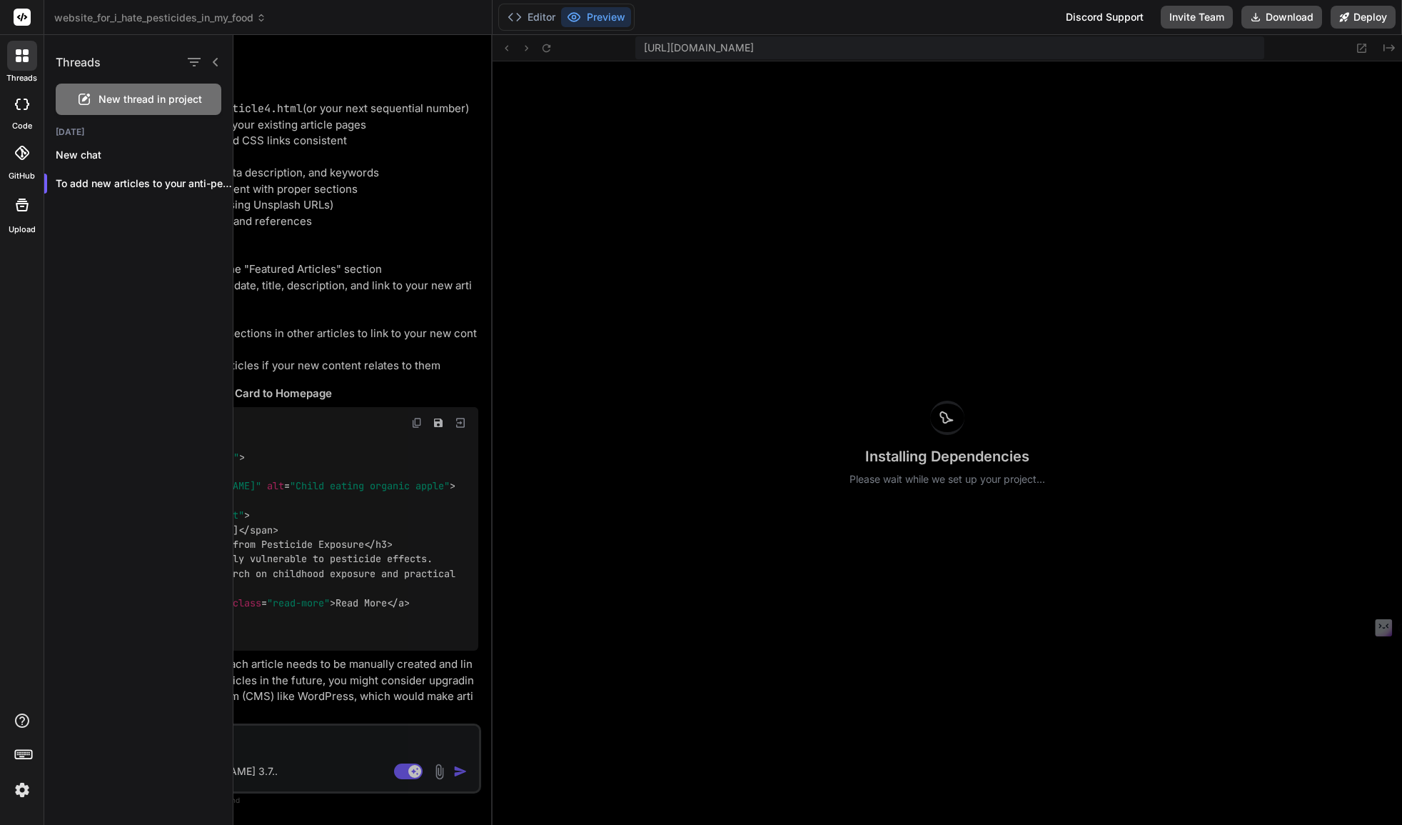
click at [336, 744] on div at bounding box center [817, 430] width 1169 height 790
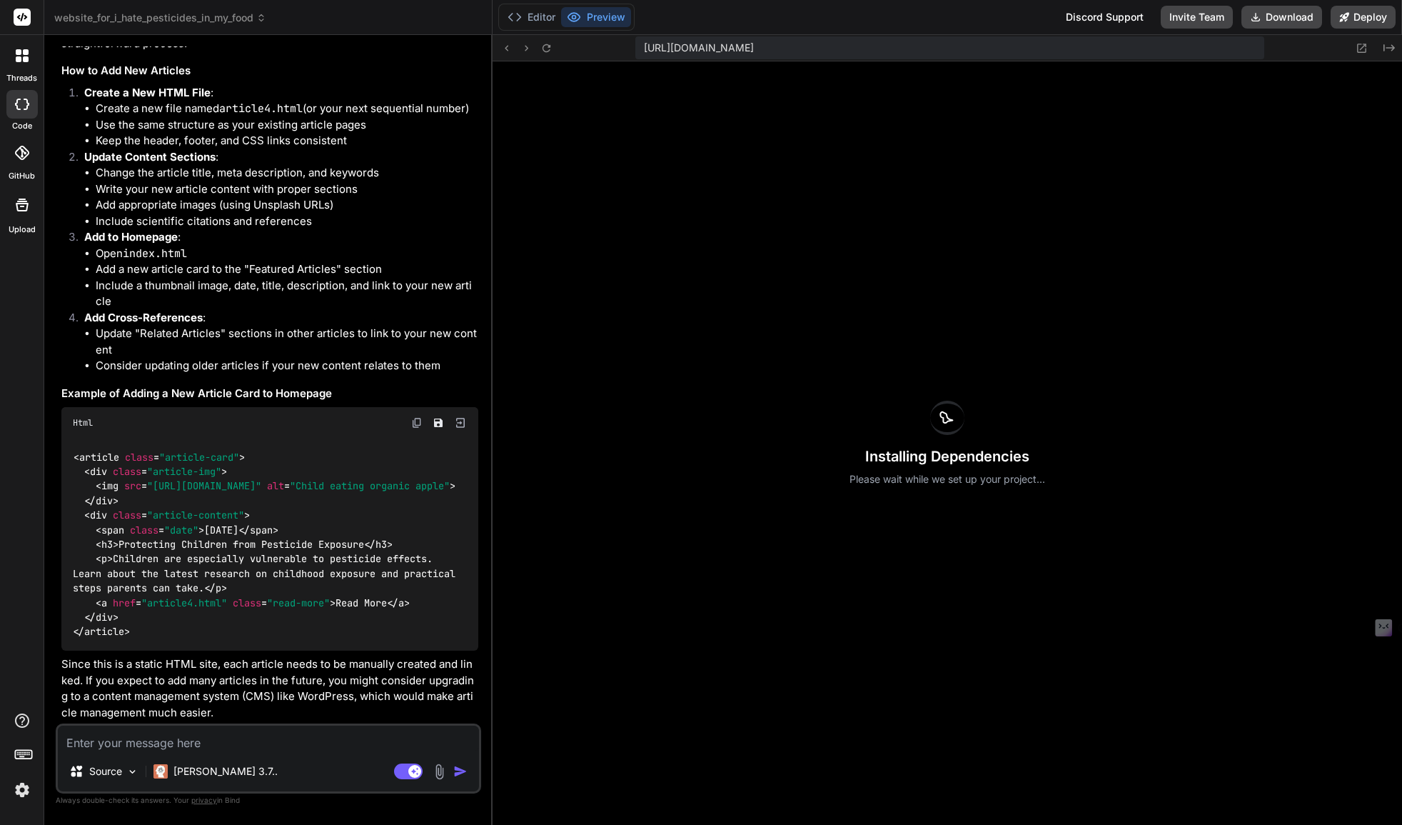
click at [20, 102] on icon at bounding box center [22, 104] width 14 height 11
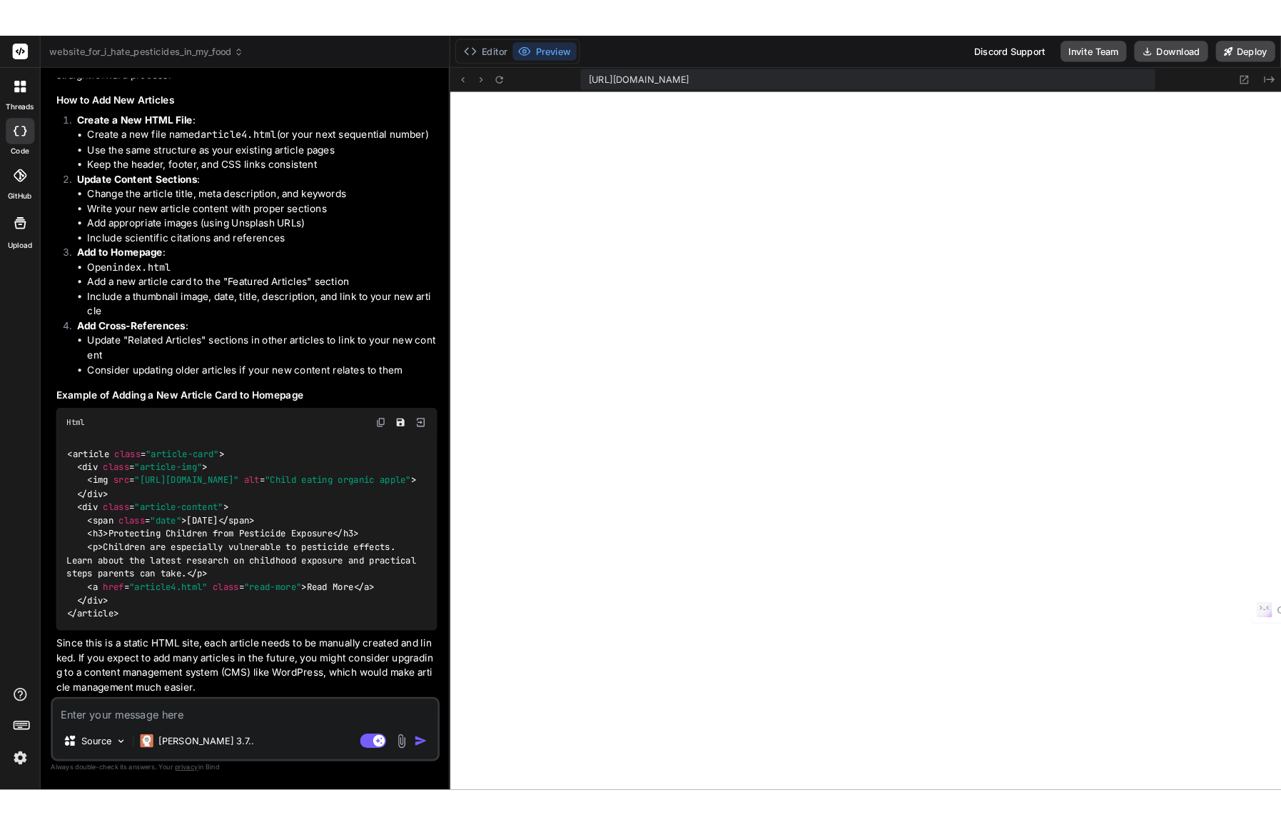
scroll to position [3418, 0]
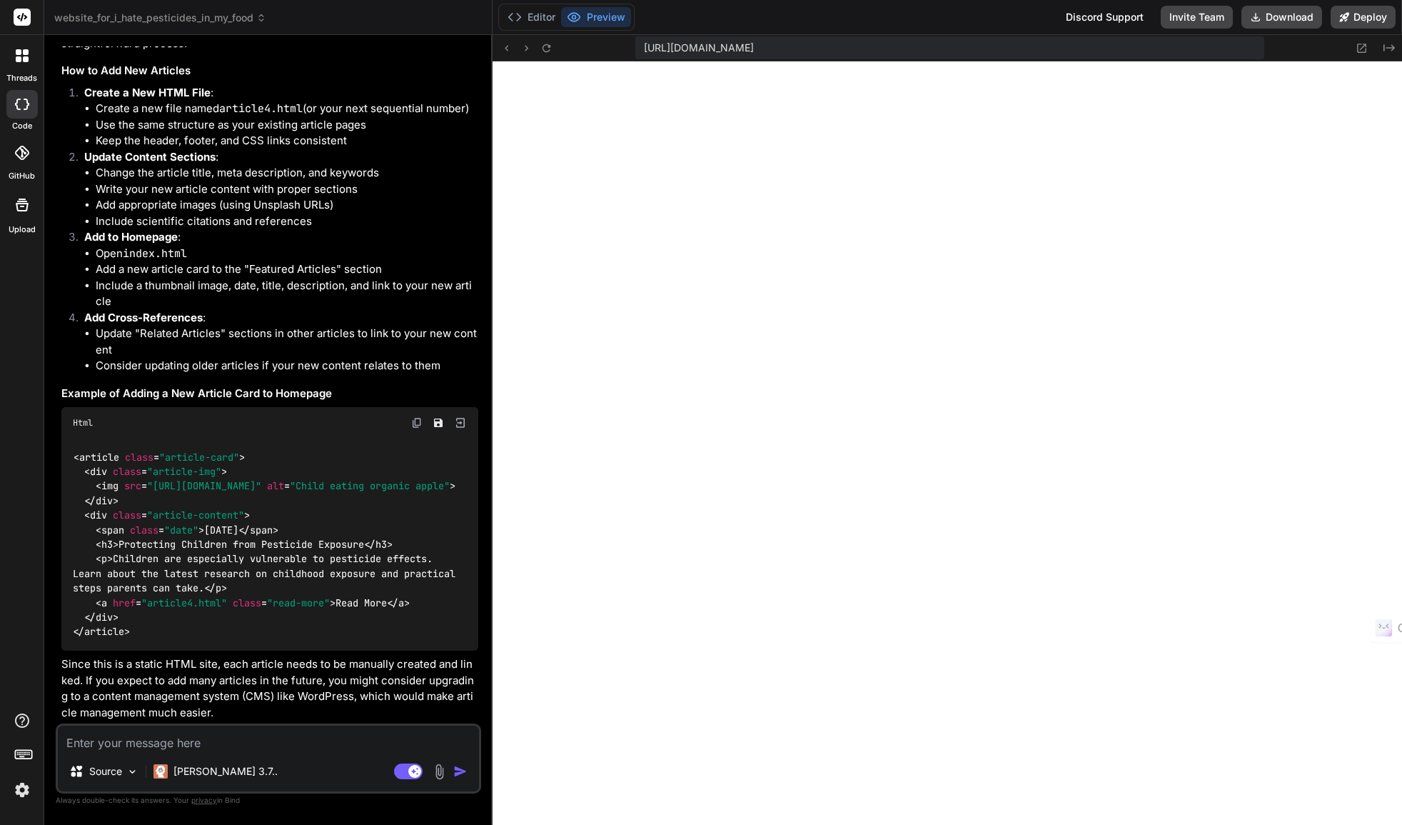
click at [206, 740] on textarea at bounding box center [268, 738] width 421 height 26
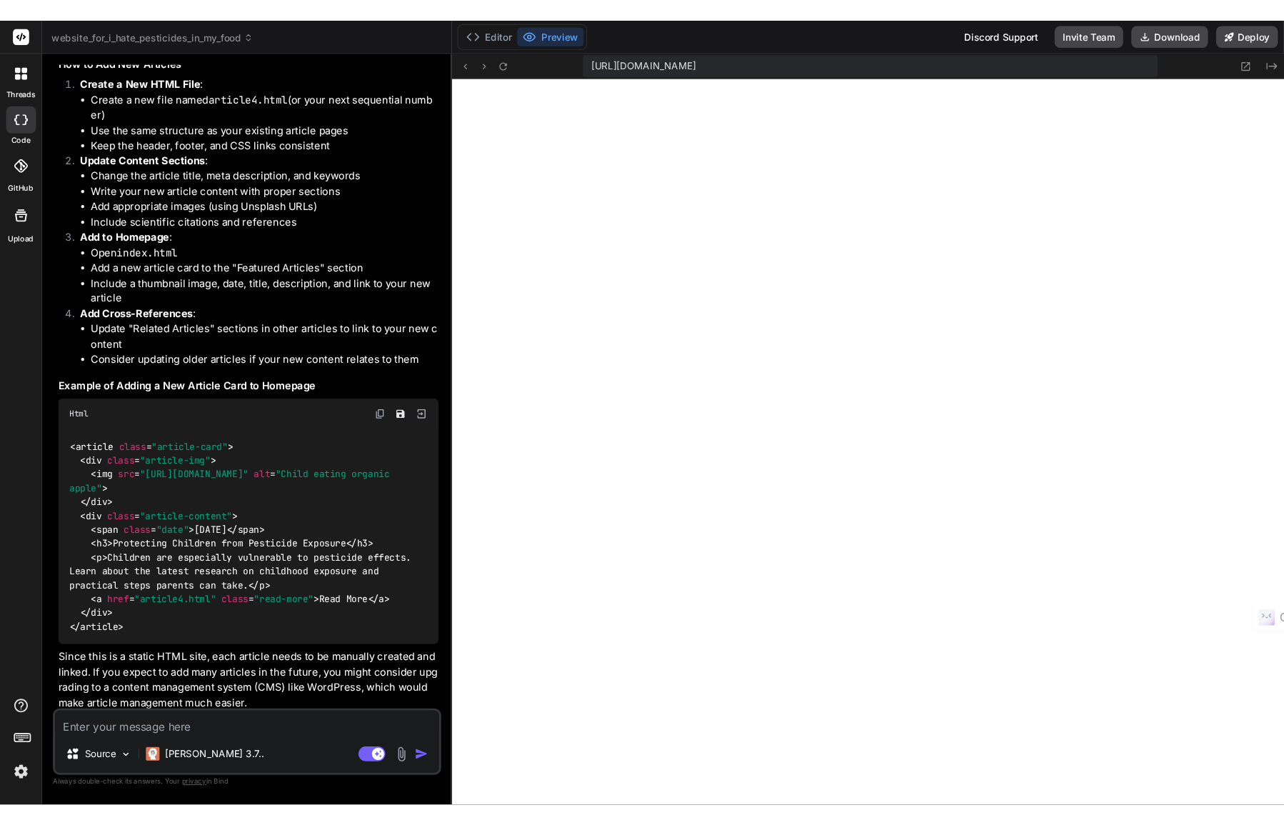
scroll to position [2422, 0]
